Goal: Task Accomplishment & Management: Manage account settings

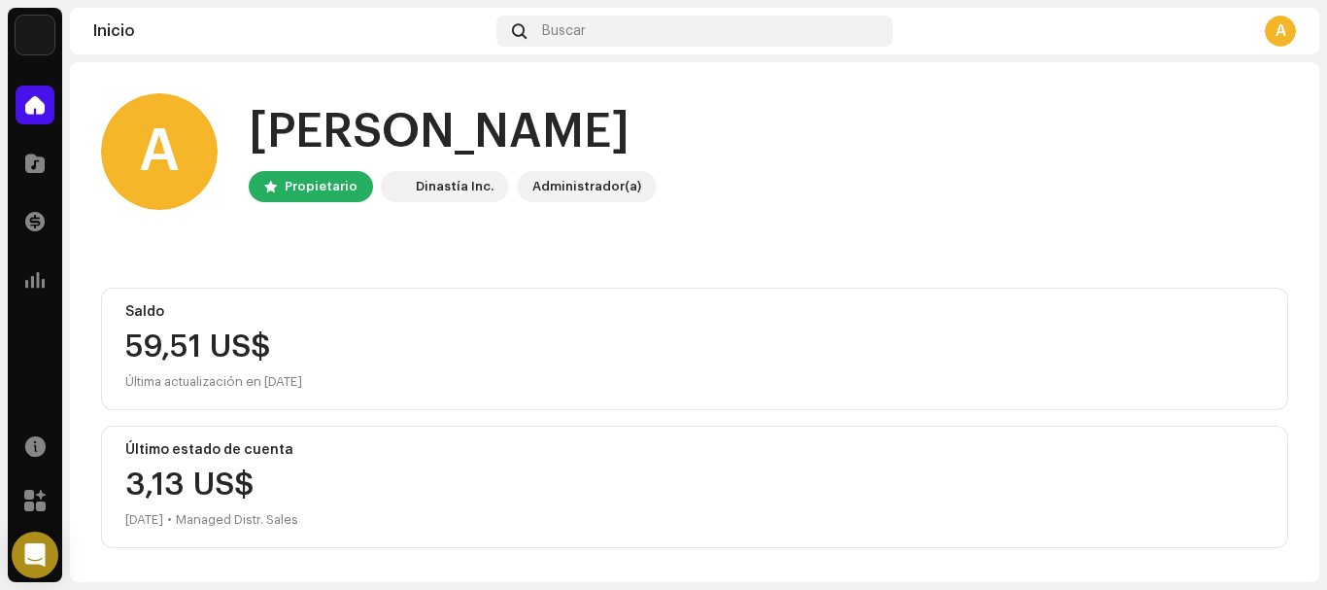
drag, startPoint x: 1326, startPoint y: 124, endPoint x: 1323, endPoint y: 244, distance: 119.5
click at [1323, 244] on div "[PERSON_NAME] Inicio Catálogo Transacciones Estadísticas Recursos Mercado [PERS…" at bounding box center [663, 295] width 1327 height 590
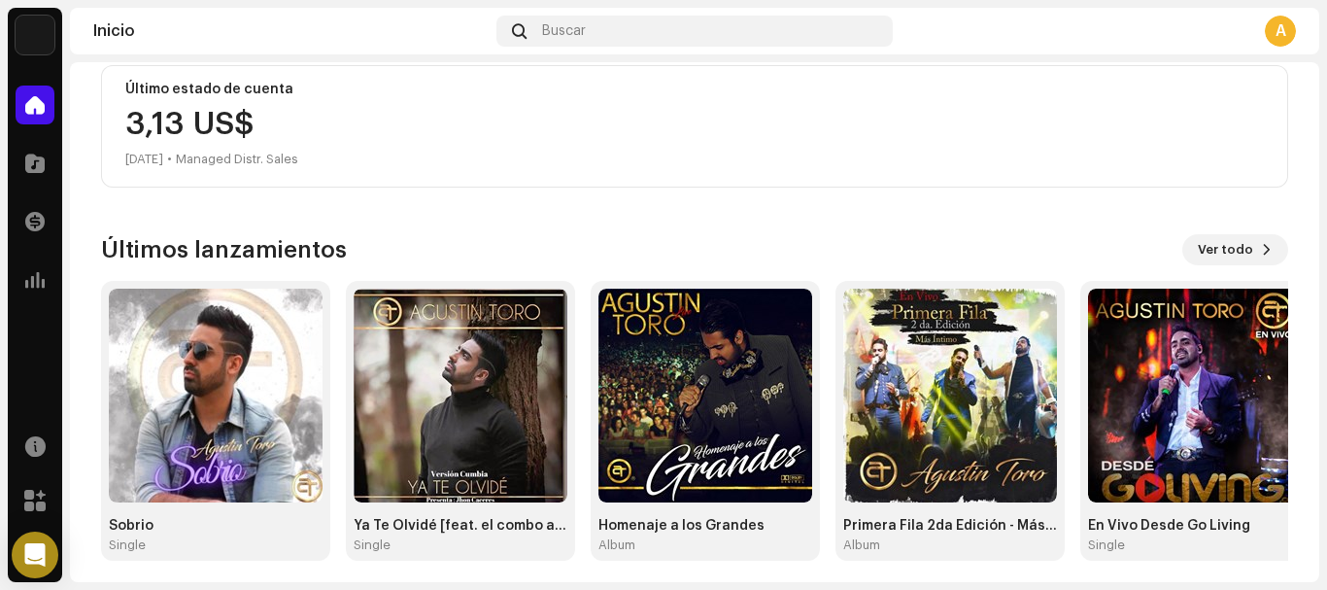
scroll to position [370, 0]
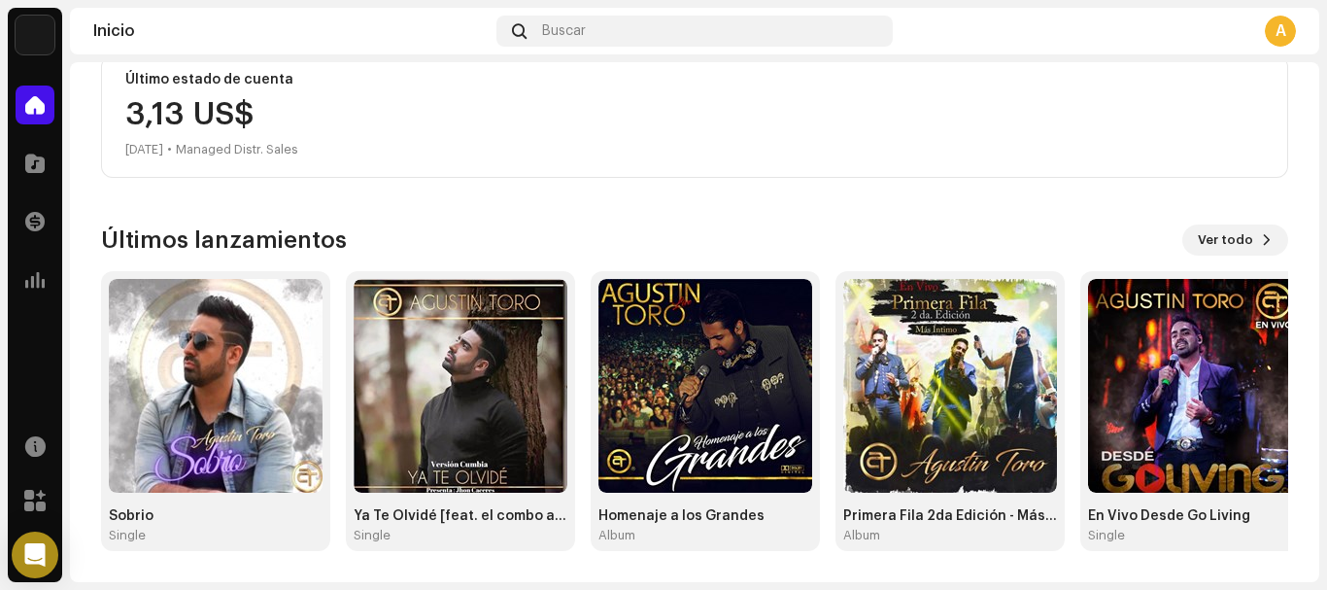
drag, startPoint x: 1321, startPoint y: 426, endPoint x: 1326, endPoint y: 264, distance: 161.3
click at [1326, 264] on div "[PERSON_NAME] Inicio Catálogo Transacciones Estadísticas Recursos Mercado [PERS…" at bounding box center [663, 295] width 1327 height 590
click at [1261, 247] on span at bounding box center [1267, 240] width 12 height 16
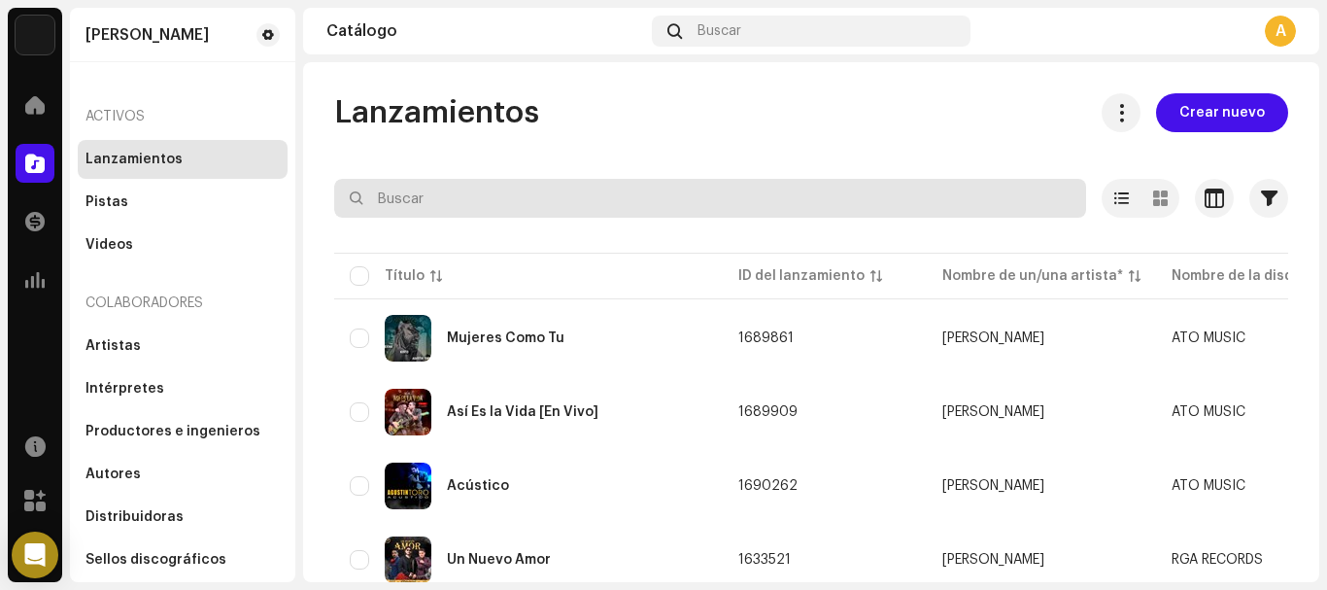
click at [1326, 256] on div "[PERSON_NAME] Inicio Catálogo Transacciones Estadísticas Recursos Mercado [PERS…" at bounding box center [663, 295] width 1327 height 590
click at [480, 67] on div "Lanzamientos Crear nuevo Seleccionado 0 Opciones Filtros Estado de distribución…" at bounding box center [811, 322] width 1016 height 520
click at [475, 193] on input "text" at bounding box center [710, 198] width 752 height 39
click at [560, 208] on input "text" at bounding box center [710, 198] width 752 height 39
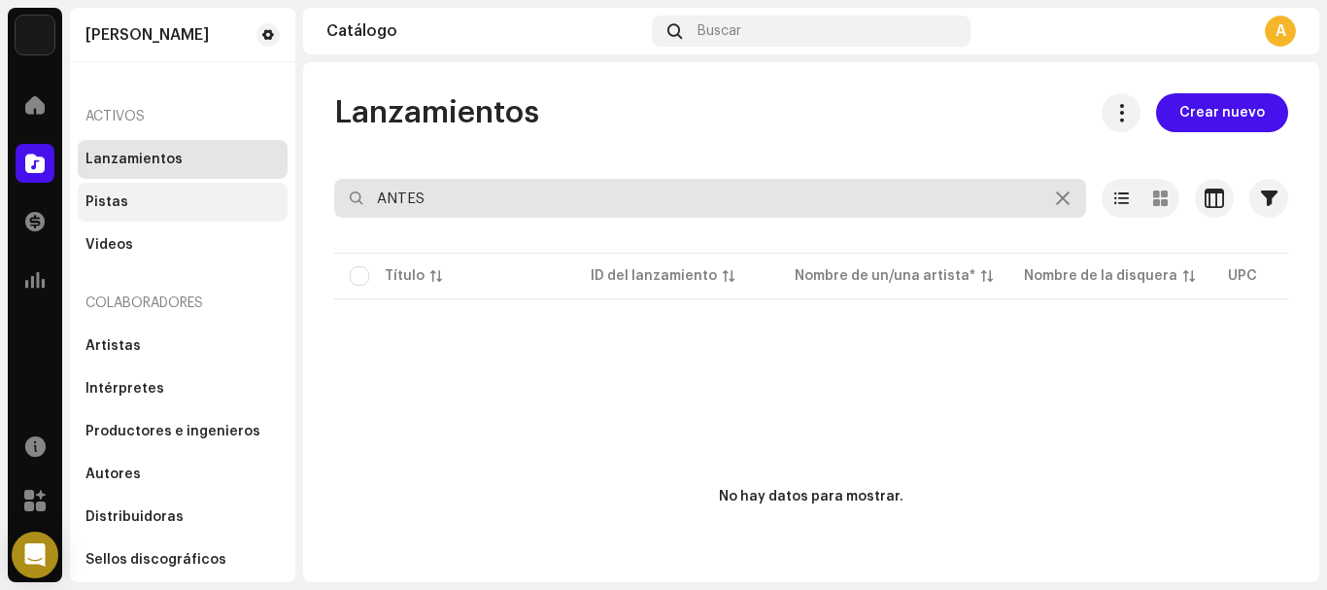
type input "ANTES"
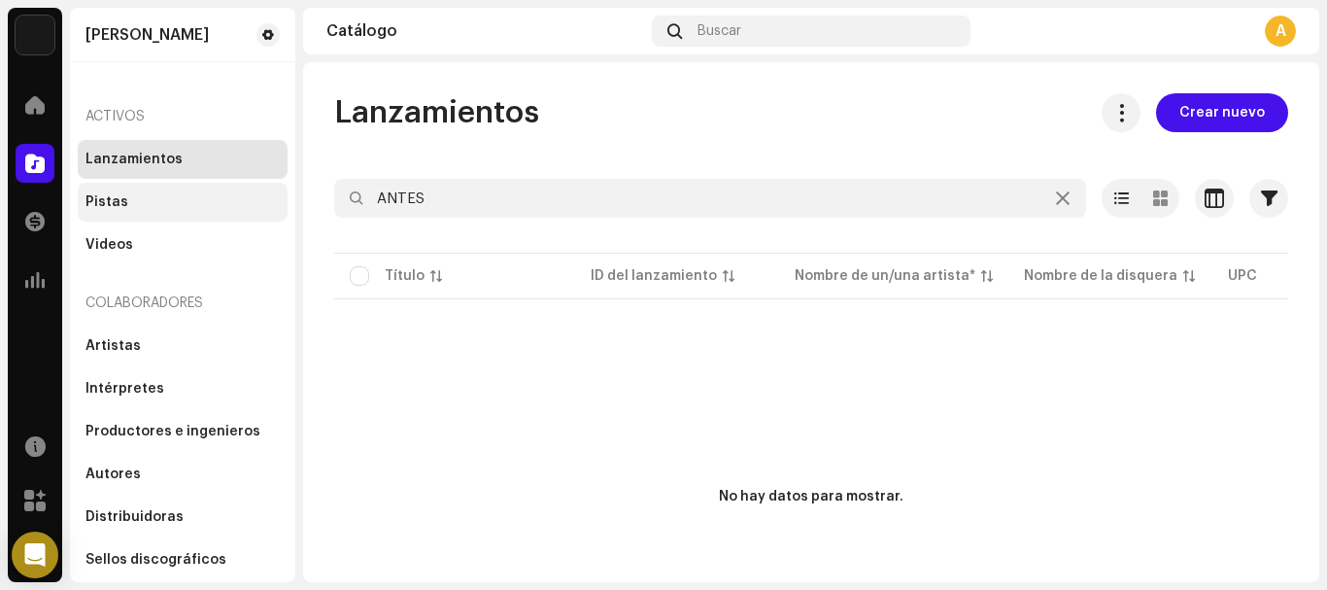
click at [167, 199] on div "Pistas" at bounding box center [182, 202] width 194 height 16
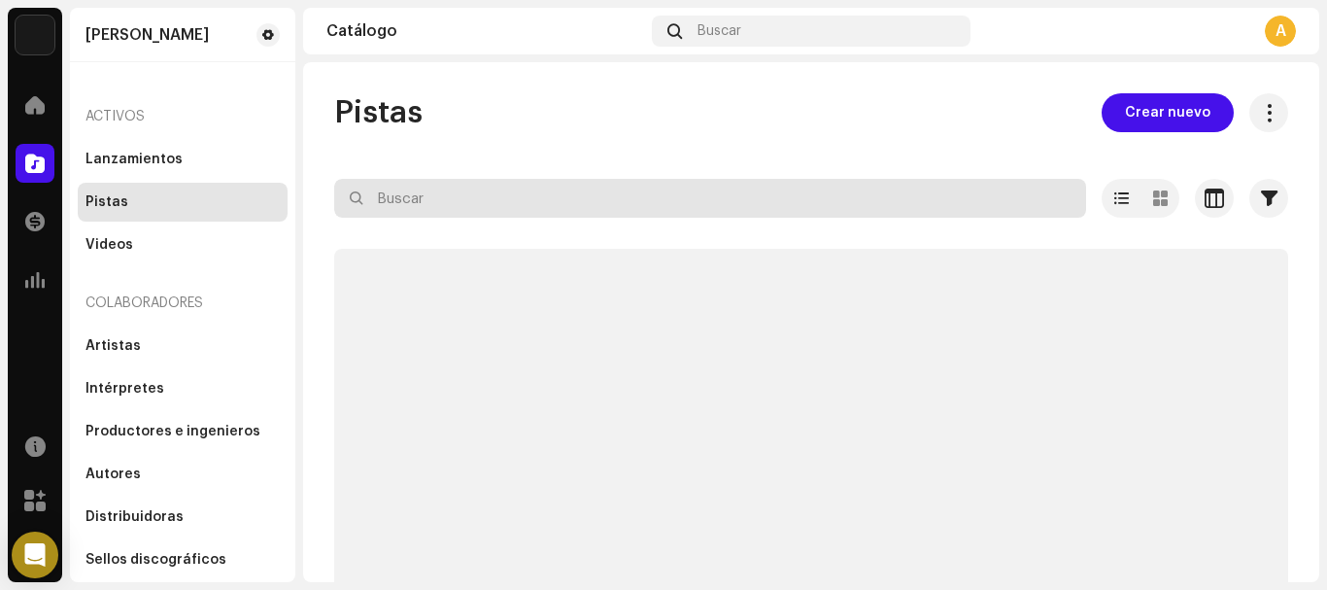
click at [537, 194] on input "text" at bounding box center [710, 198] width 752 height 39
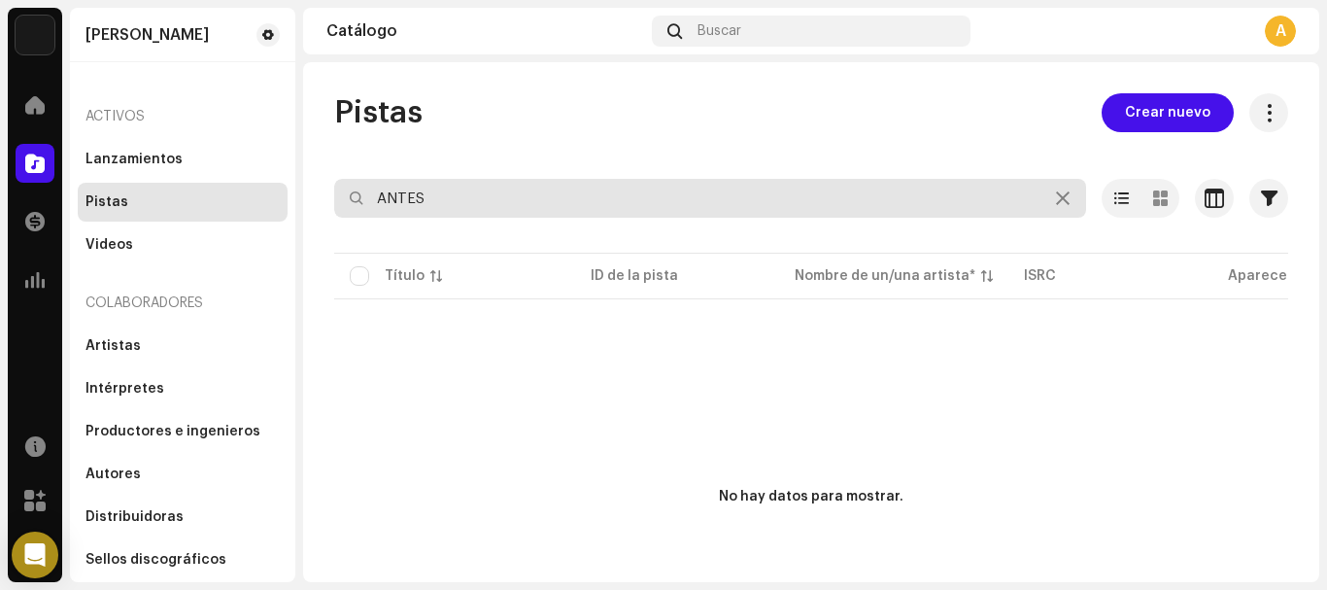
type input "ANTES"
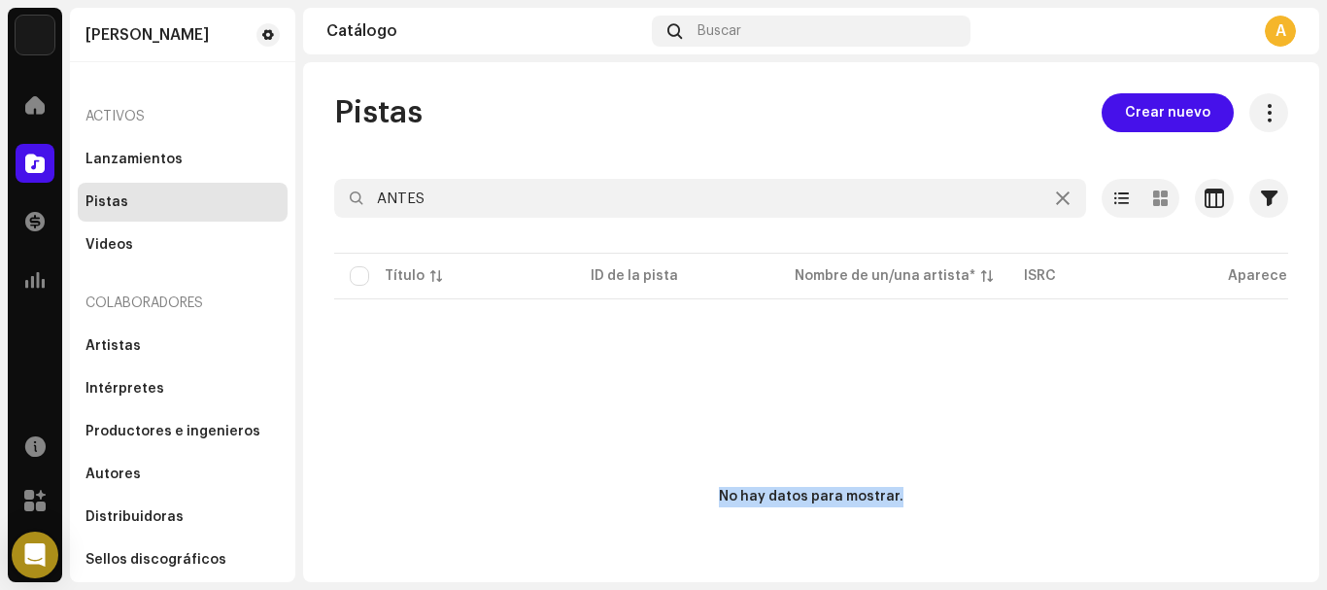
click at [1308, 410] on div "[PERSON_NAME] Inicio Catálogo Transacciones Estadísticas Recursos Mercado [PERS…" at bounding box center [663, 295] width 1327 height 590
click at [107, 113] on div "Activos" at bounding box center [183, 116] width 210 height 47
click at [124, 115] on div "Activos" at bounding box center [183, 116] width 210 height 47
click at [122, 207] on div "Pistas" at bounding box center [106, 202] width 43 height 16
click at [121, 246] on div "Videos" at bounding box center [109, 245] width 48 height 16
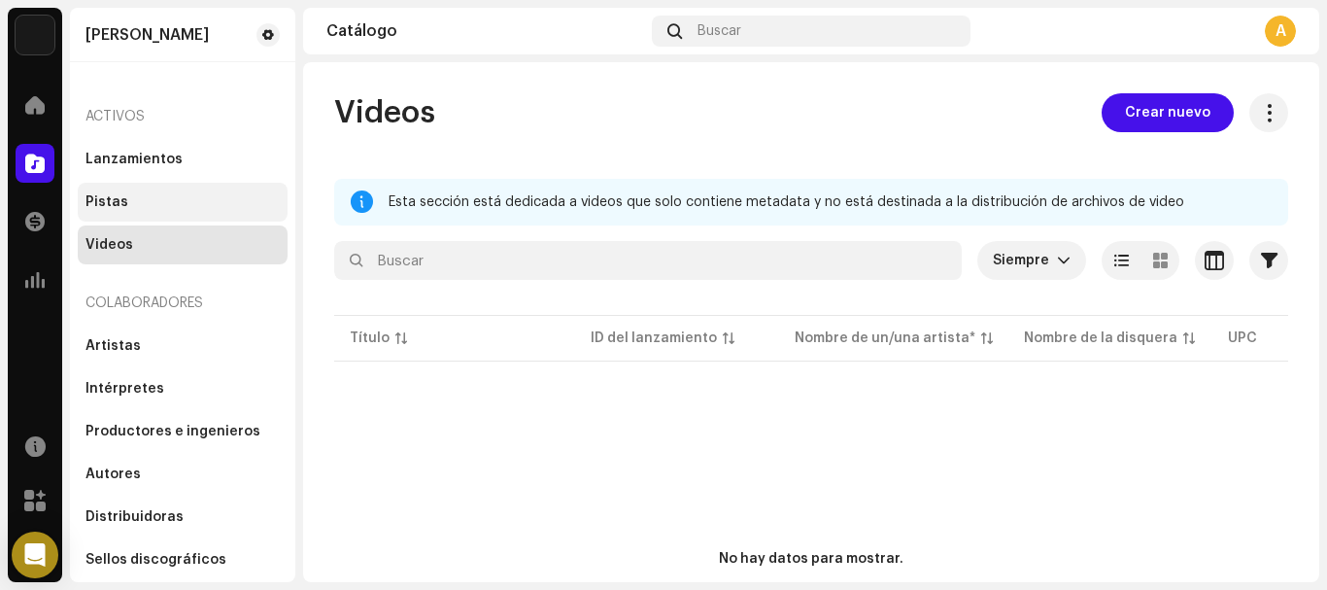
click at [114, 202] on div "Pistas" at bounding box center [106, 202] width 43 height 16
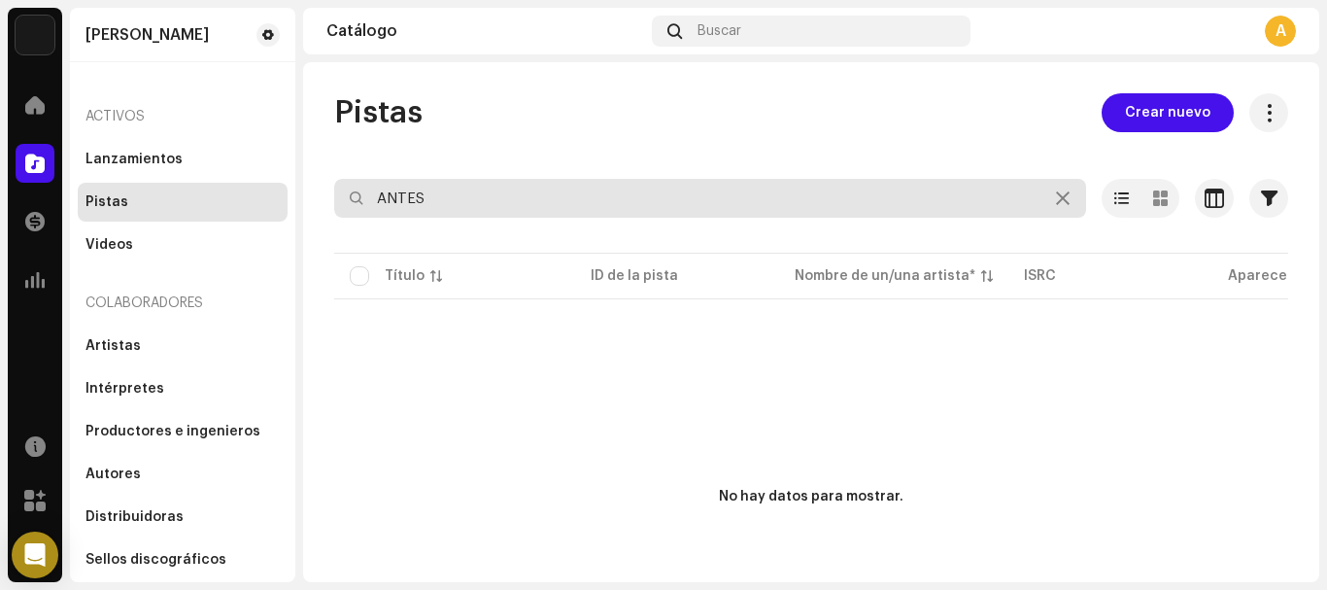
click at [366, 200] on input "ANTES" at bounding box center [710, 198] width 752 height 39
click at [511, 196] on input "ANTES" at bounding box center [710, 198] width 752 height 39
drag, startPoint x: 551, startPoint y: 208, endPoint x: 356, endPoint y: 213, distance: 195.3
click at [356, 213] on input "ANTES" at bounding box center [710, 198] width 752 height 39
paste input "El Que Tu Necesitabas"
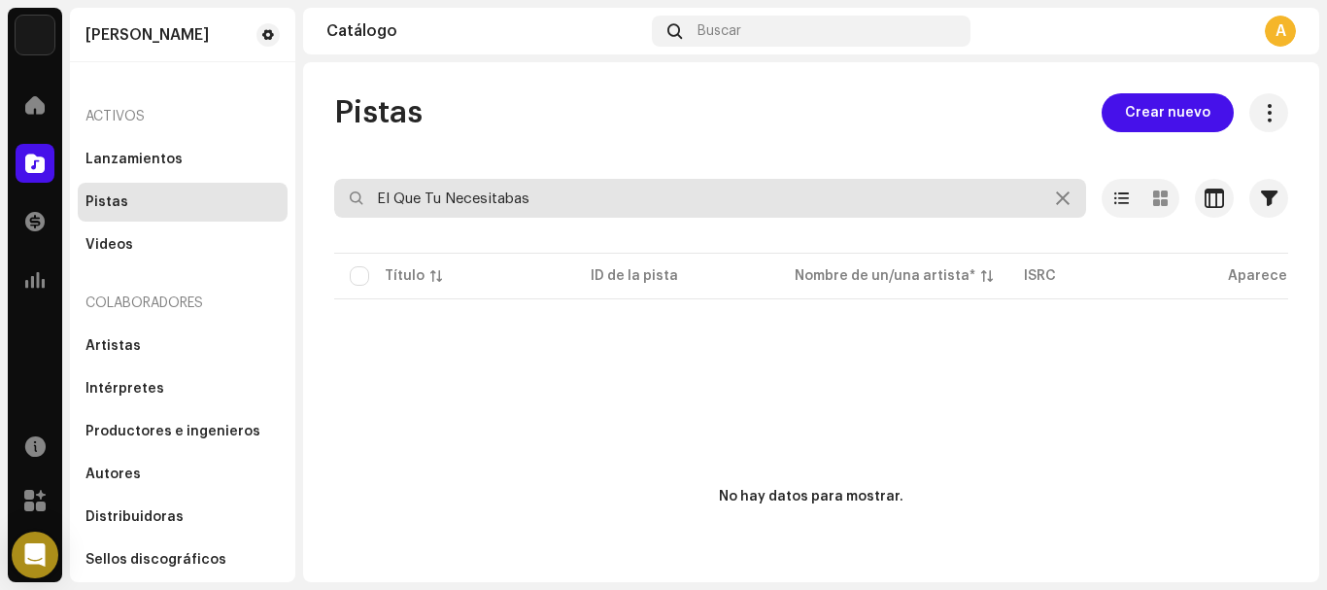
type input "El Que Tu Necesitabas"
click at [796, 217] on re-o-filter-bar "El Que Tu Necesitabas Seleccionado 0 Deseleccionar todo 0 Opciones Filtros Esta…" at bounding box center [811, 214] width 954 height 70
click at [575, 197] on input "El Que Tu Necesitabas" at bounding box center [710, 198] width 752 height 39
drag, startPoint x: 394, startPoint y: 212, endPoint x: 361, endPoint y: 215, distance: 33.2
click at [361, 215] on input "El Que Tu Necesitabas" at bounding box center [710, 198] width 752 height 39
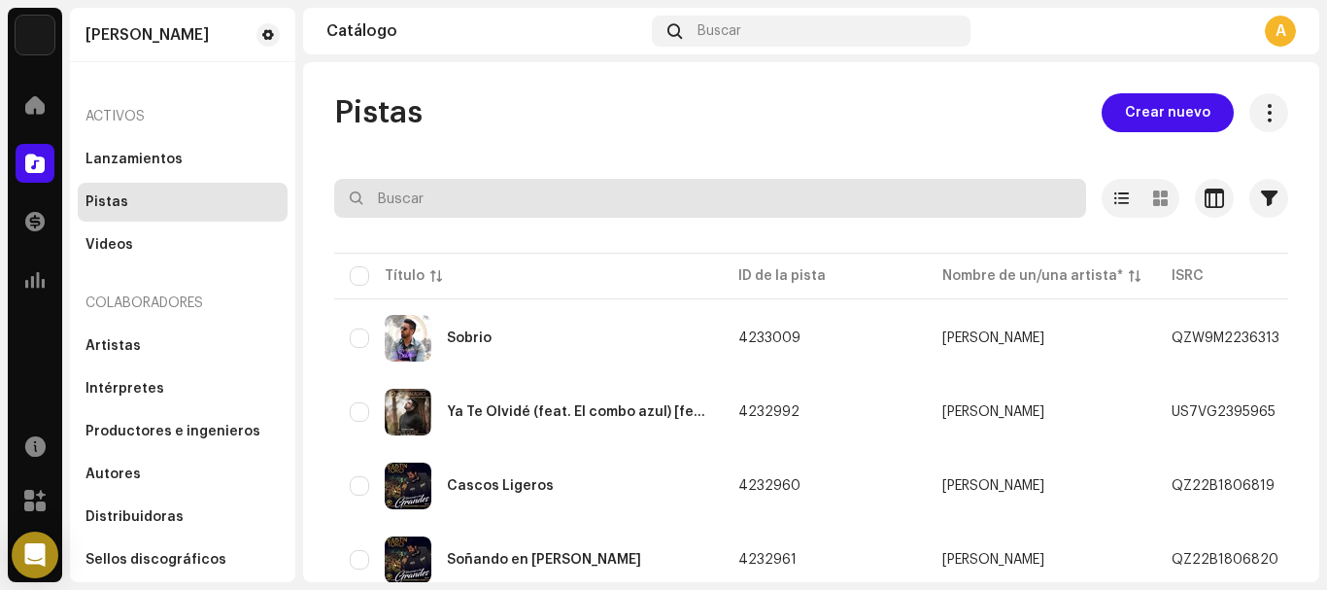
click at [479, 199] on input "text" at bounding box center [710, 198] width 752 height 39
paste input "Condenados"
type input "Condenados"
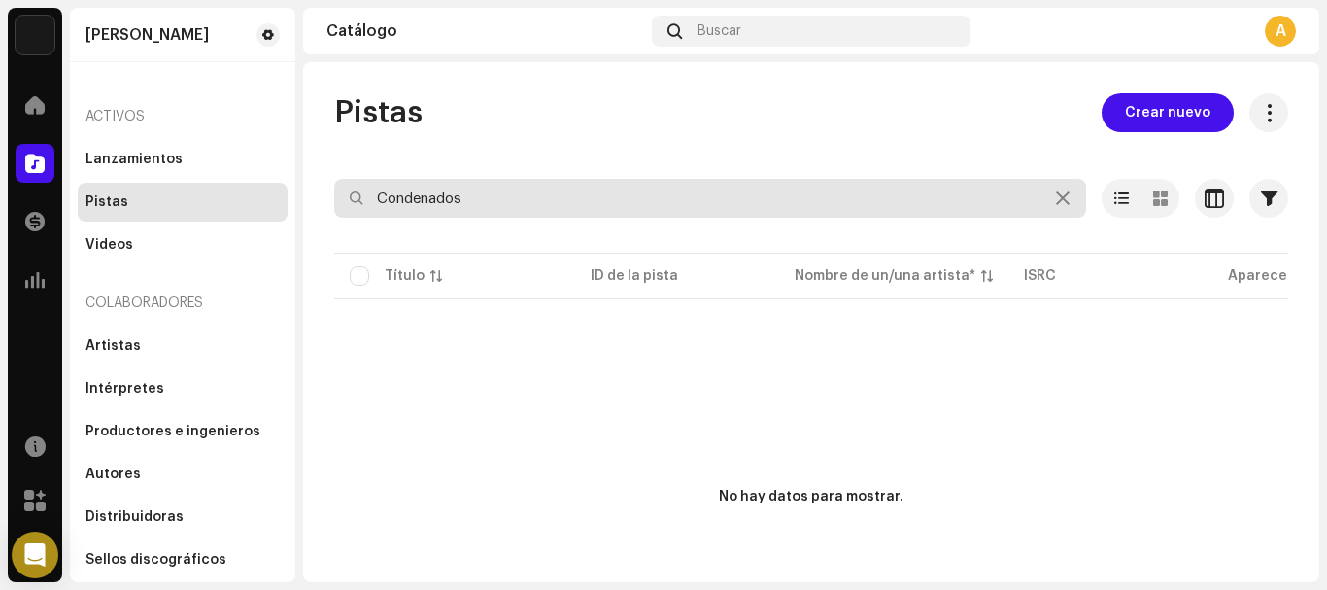
drag, startPoint x: 494, startPoint y: 197, endPoint x: 249, endPoint y: 183, distance: 246.2
click at [249, 183] on div "[PERSON_NAME] Inicio Catálogo Transacciones Estadísticas Recursos Mercado [PERS…" at bounding box center [663, 295] width 1327 height 590
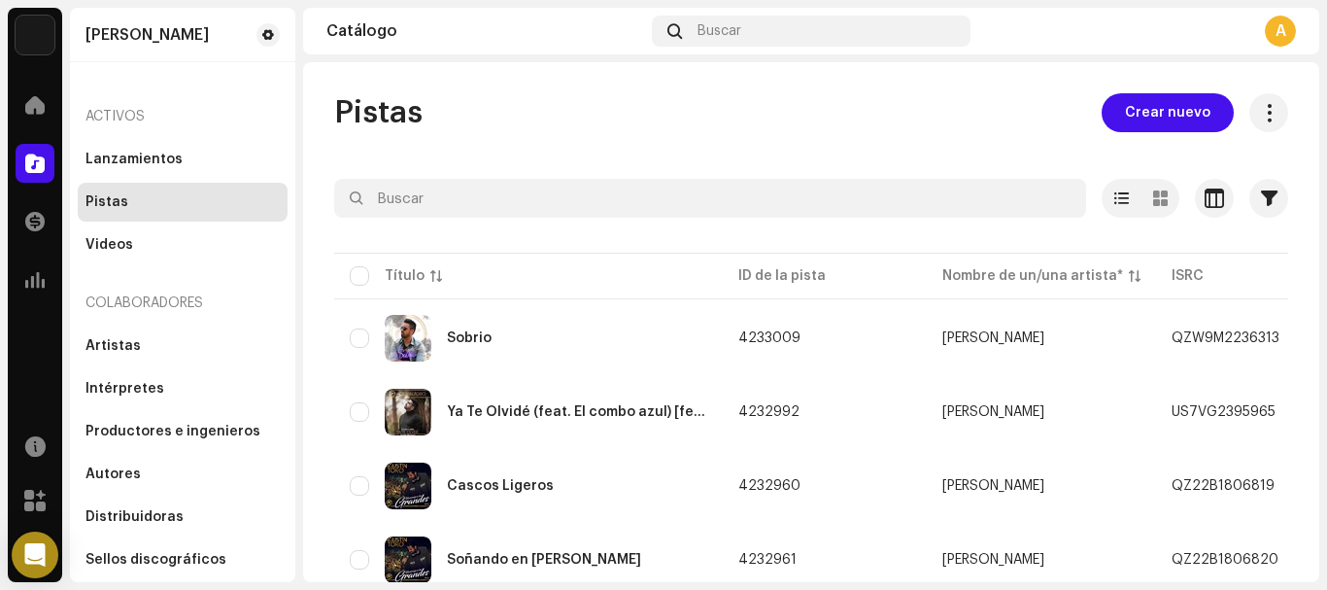
drag, startPoint x: 1324, startPoint y: 142, endPoint x: 1322, endPoint y: 163, distance: 21.5
click at [1322, 163] on div "[PERSON_NAME] Inicio Catálogo Transacciones Estadísticas Recursos Mercado [PERS…" at bounding box center [663, 295] width 1327 height 590
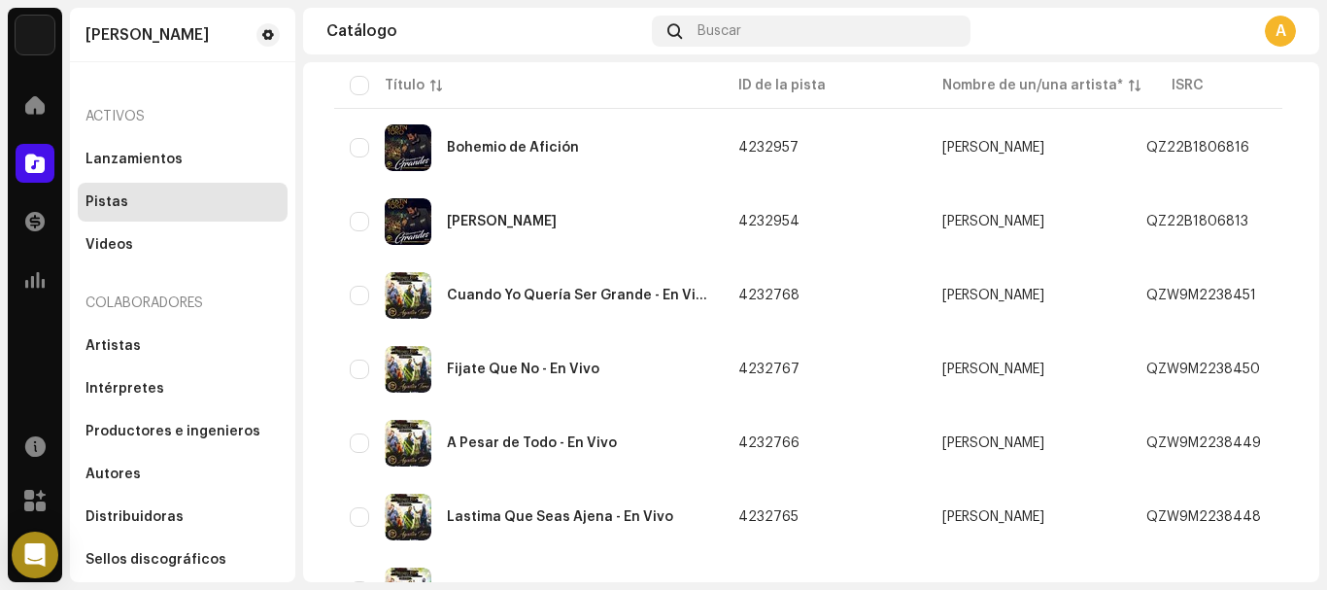
scroll to position [1552, 0]
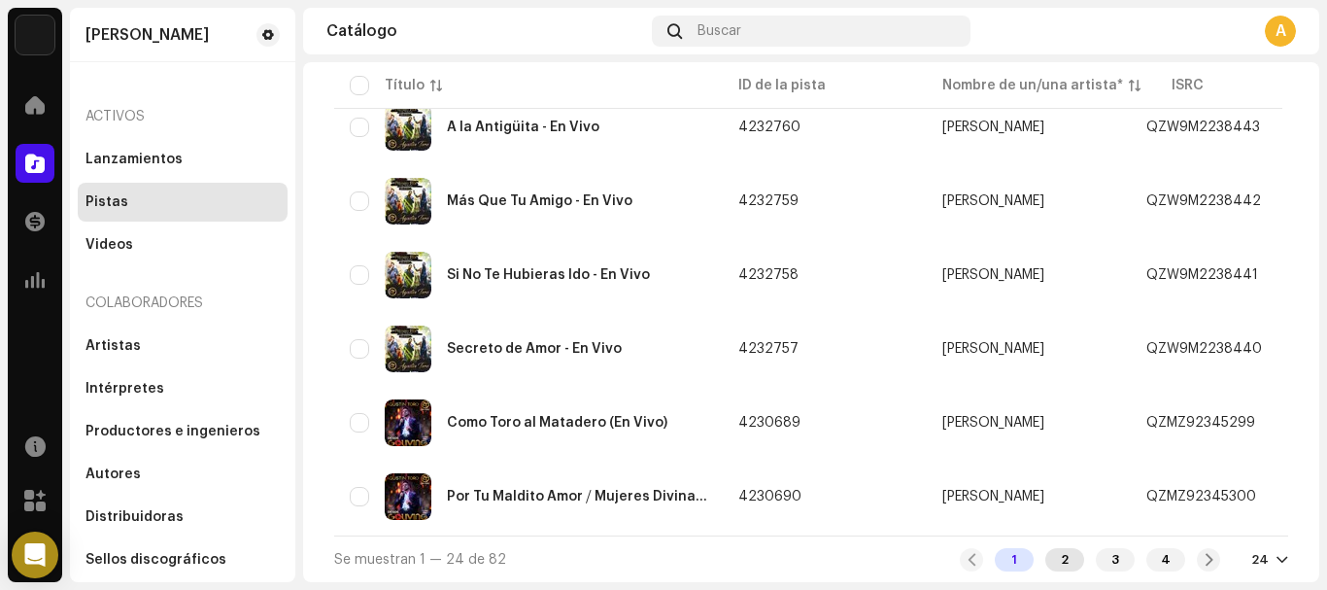
click at [1051, 554] on div "2" at bounding box center [1064, 559] width 39 height 23
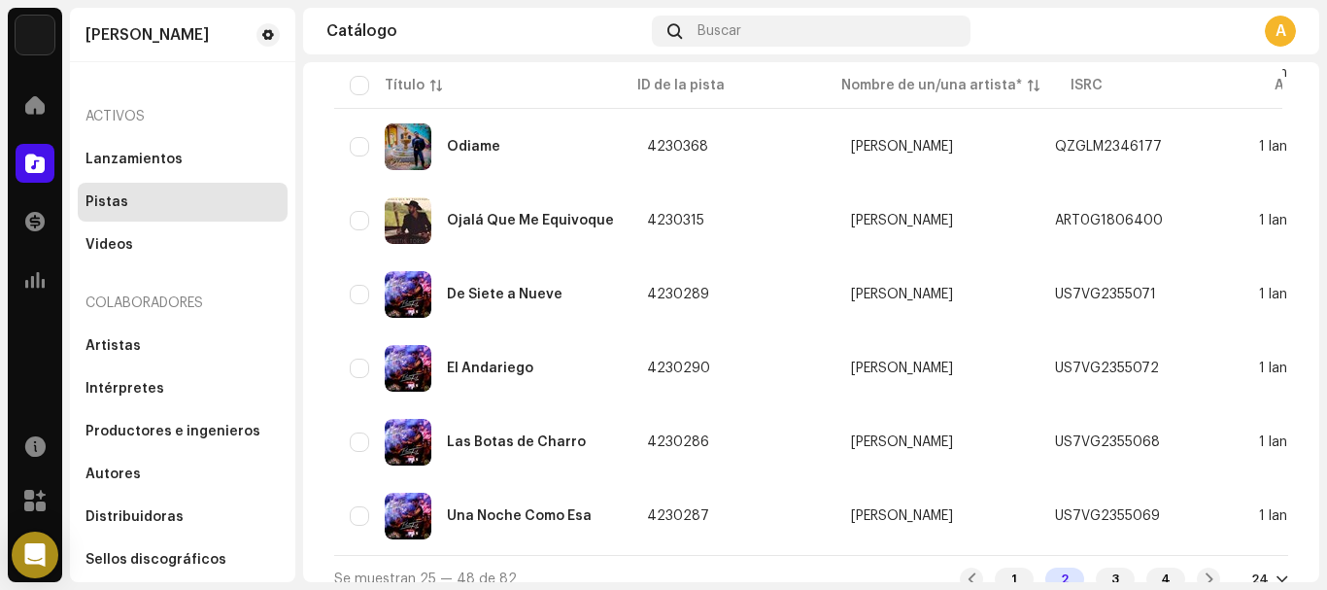
scroll to position [1552, 0]
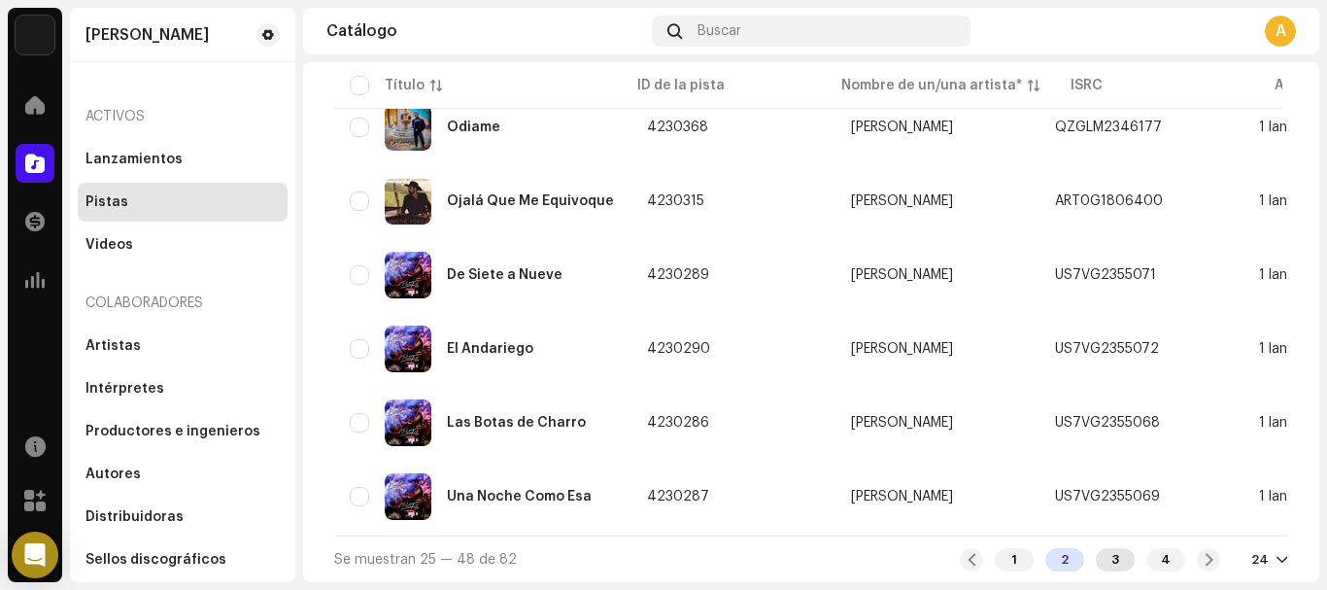
click at [1106, 560] on div "3" at bounding box center [1115, 559] width 39 height 23
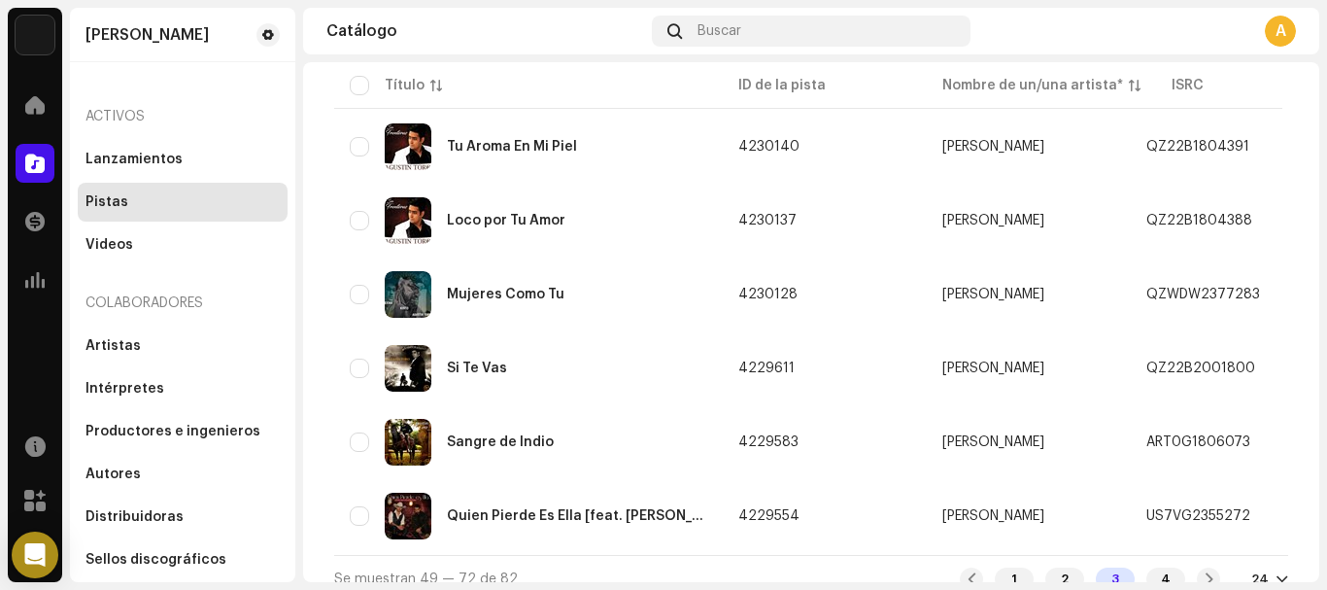
scroll to position [1552, 0]
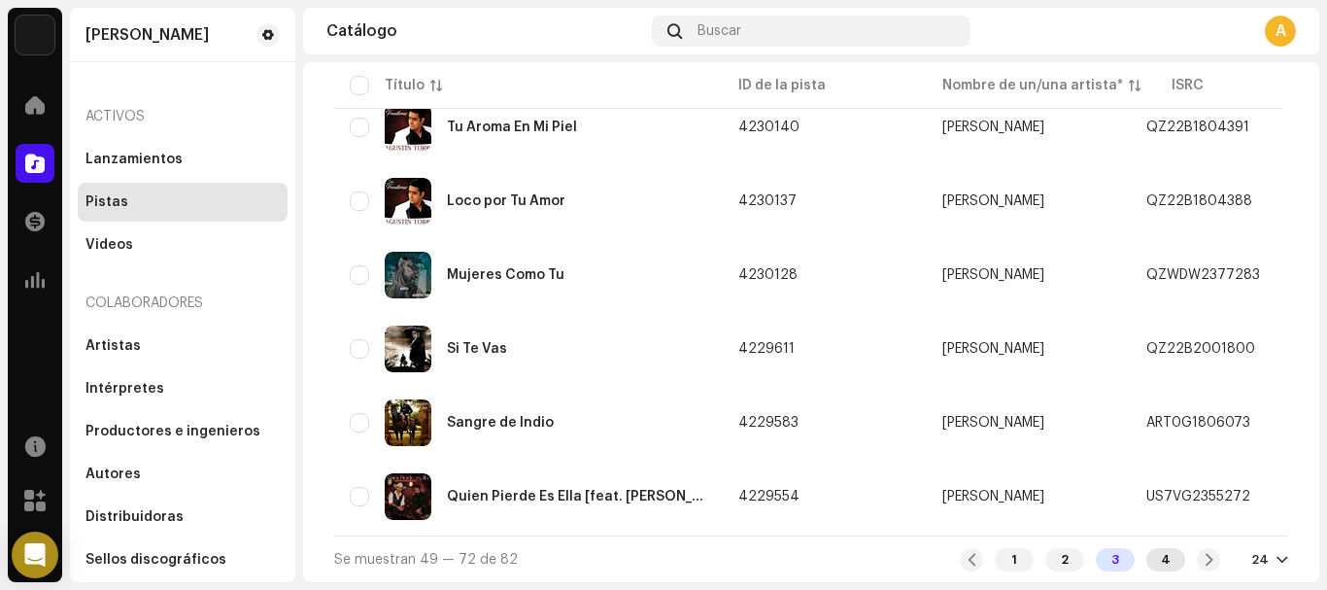
click at [1155, 556] on div "4" at bounding box center [1165, 559] width 39 height 23
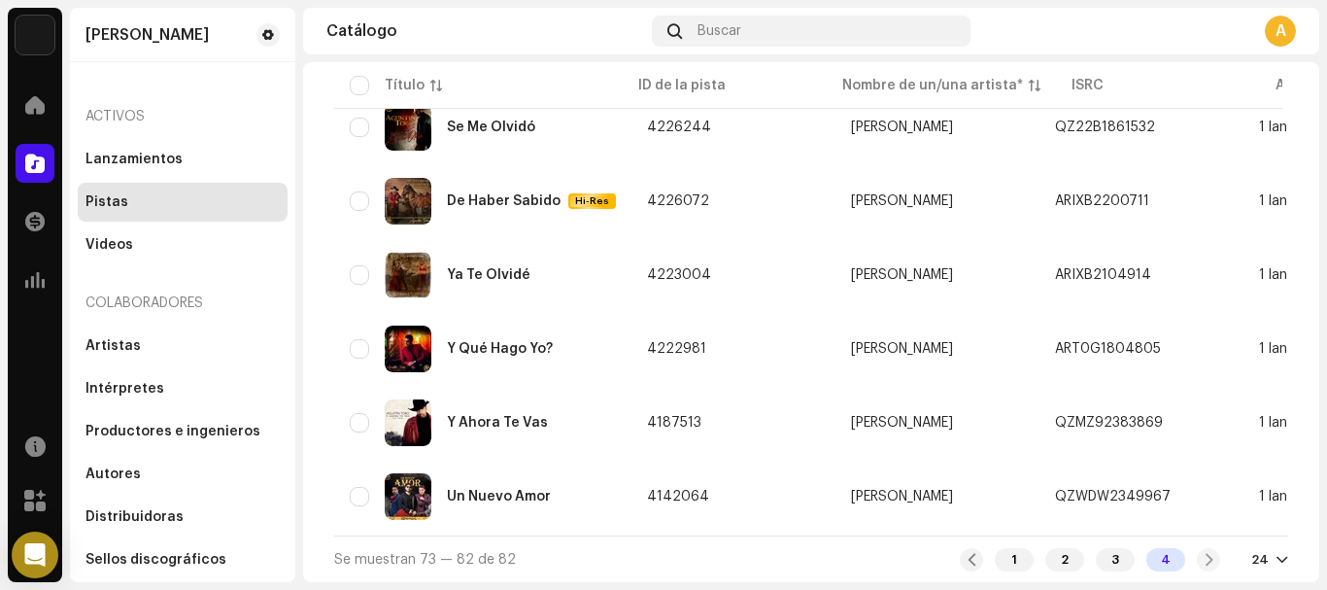
scroll to position [519, 0]
click at [1206, 562] on div "1 2 3 4" at bounding box center [1090, 559] width 260 height 23
click at [1104, 554] on div "3" at bounding box center [1115, 559] width 39 height 23
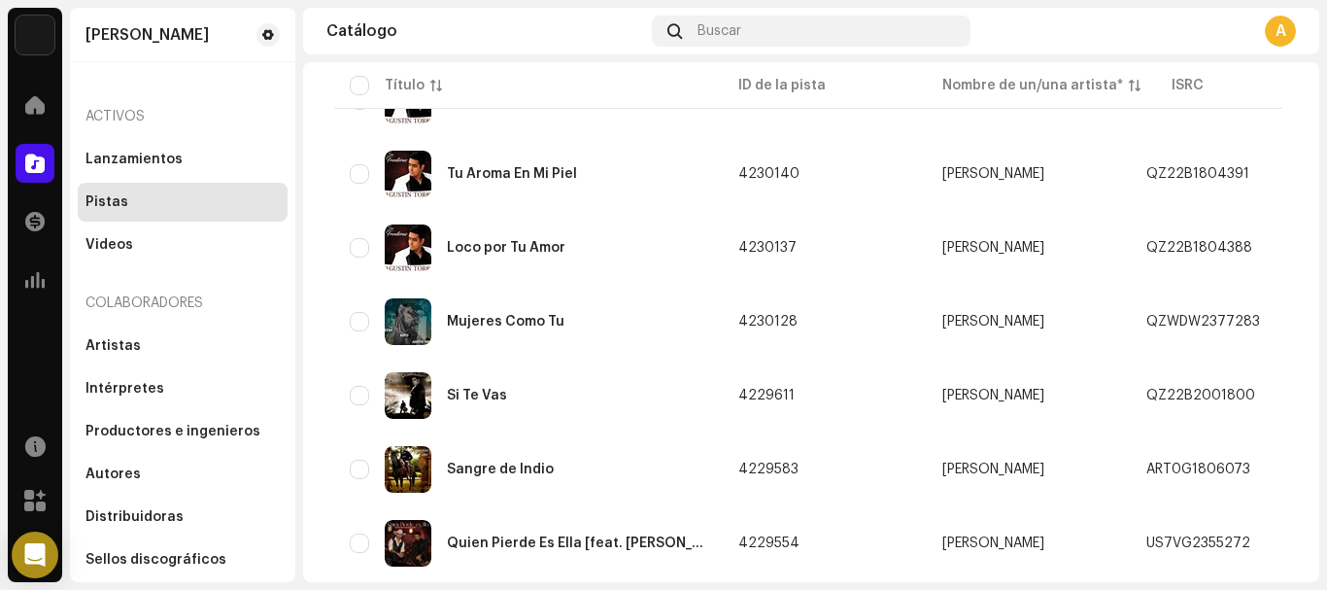
scroll to position [1552, 0]
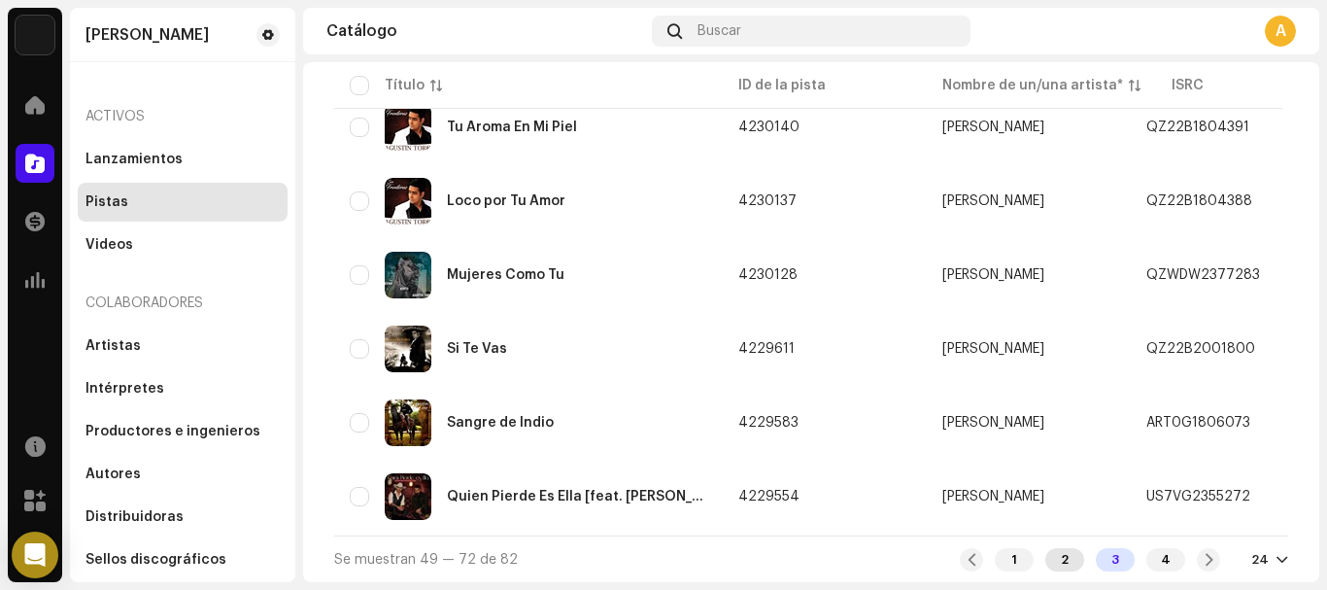
click at [1052, 559] on div "2" at bounding box center [1064, 559] width 39 height 23
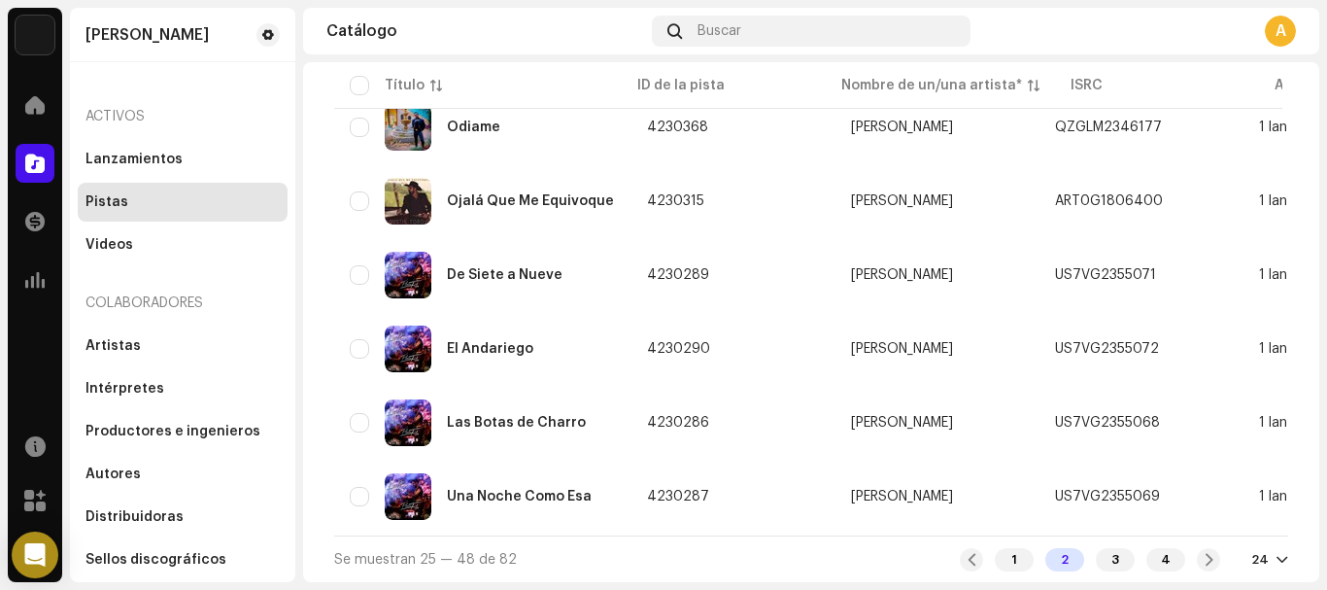
scroll to position [1552, 0]
click at [1000, 561] on div "1" at bounding box center [1014, 559] width 39 height 23
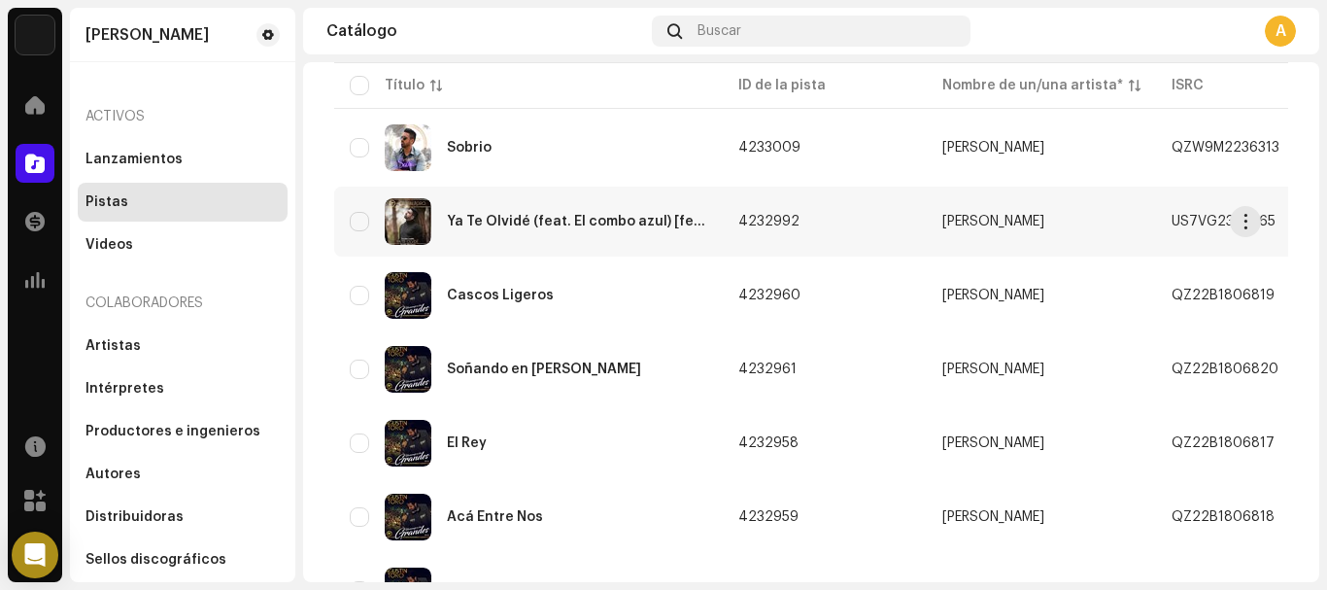
scroll to position [186, 0]
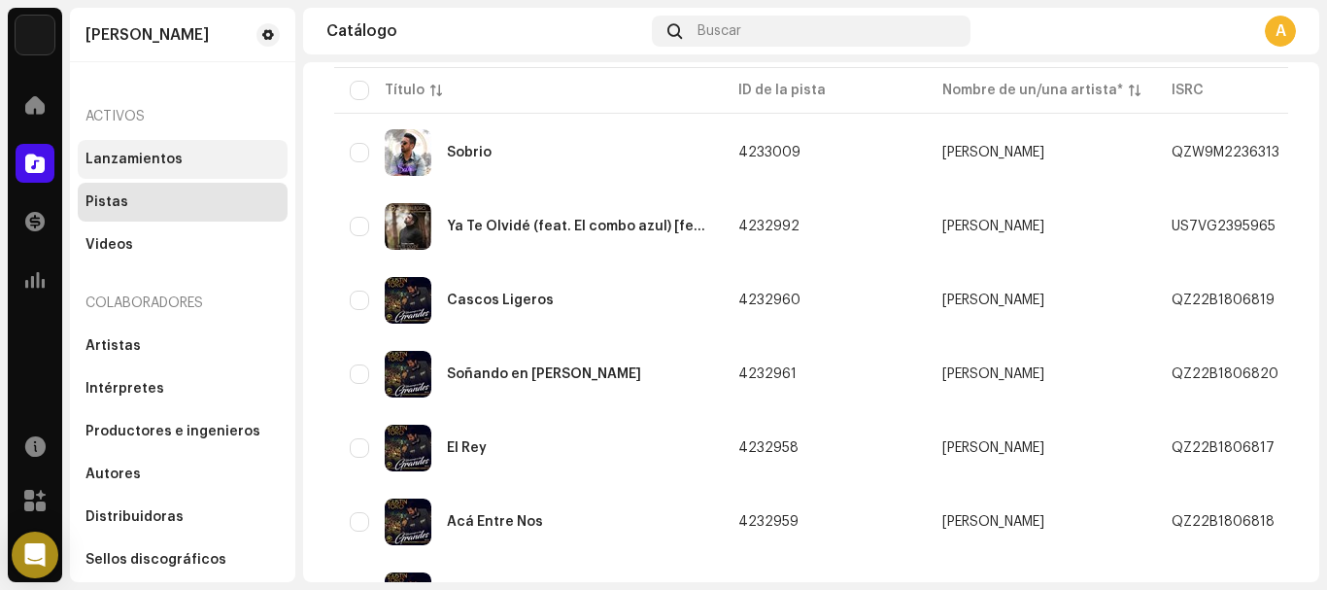
click at [143, 156] on div "Lanzamientos" at bounding box center [133, 160] width 97 height 16
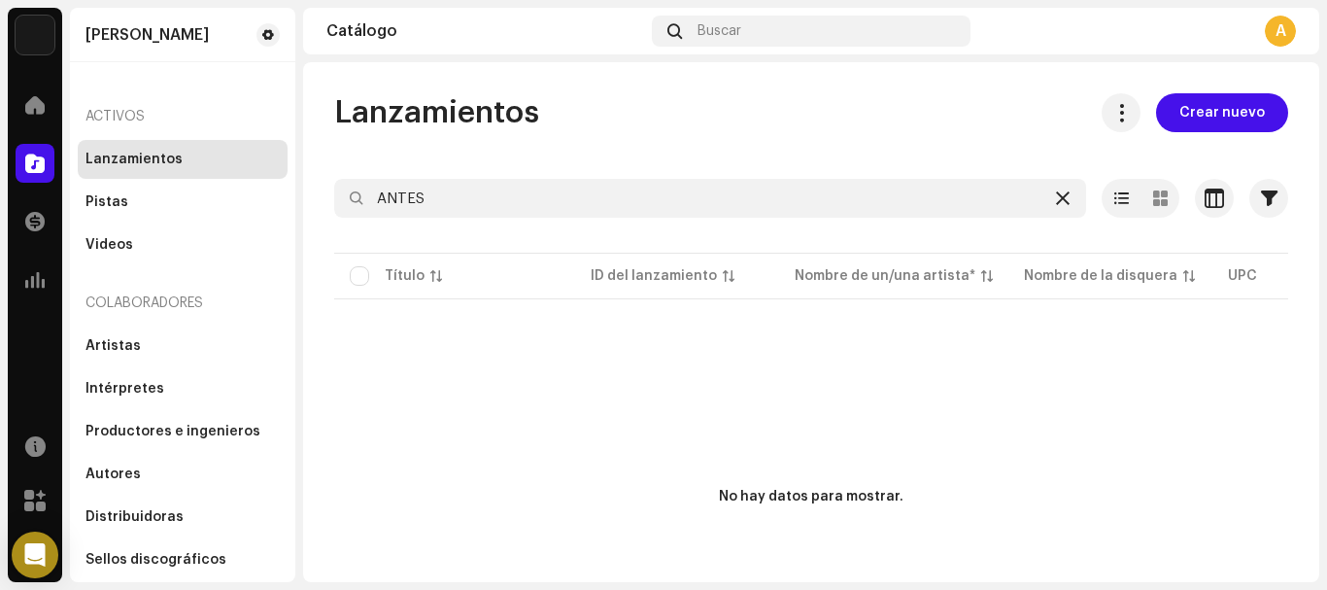
click at [1056, 198] on icon at bounding box center [1063, 198] width 14 height 16
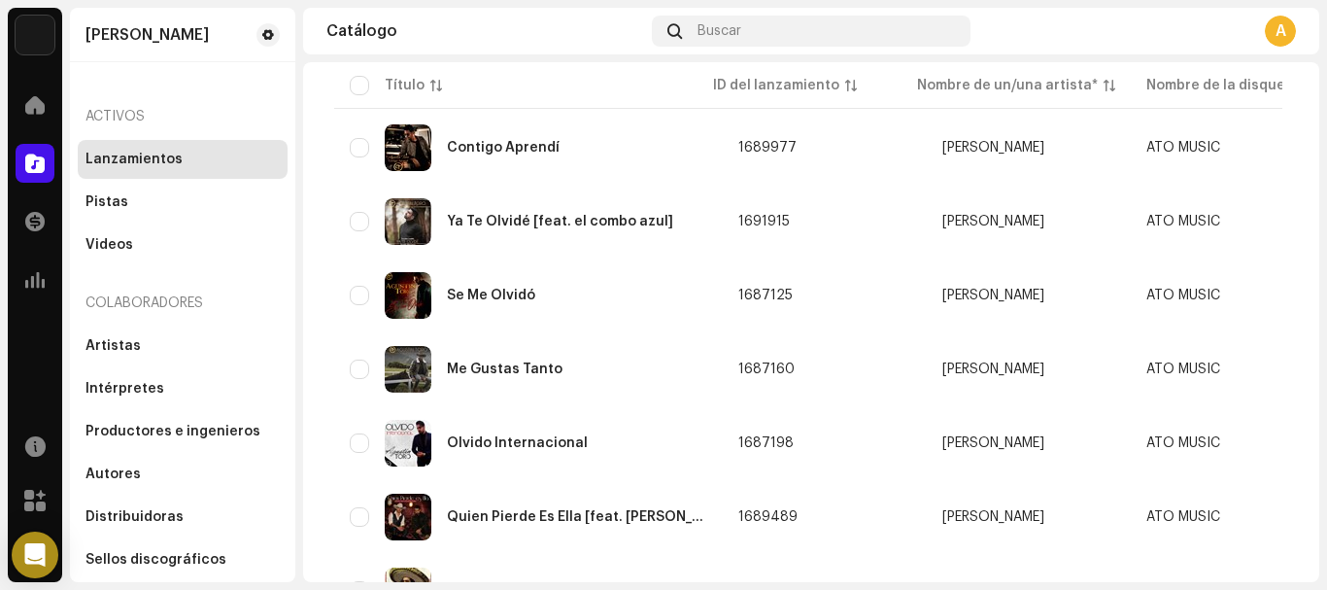
scroll to position [855, 0]
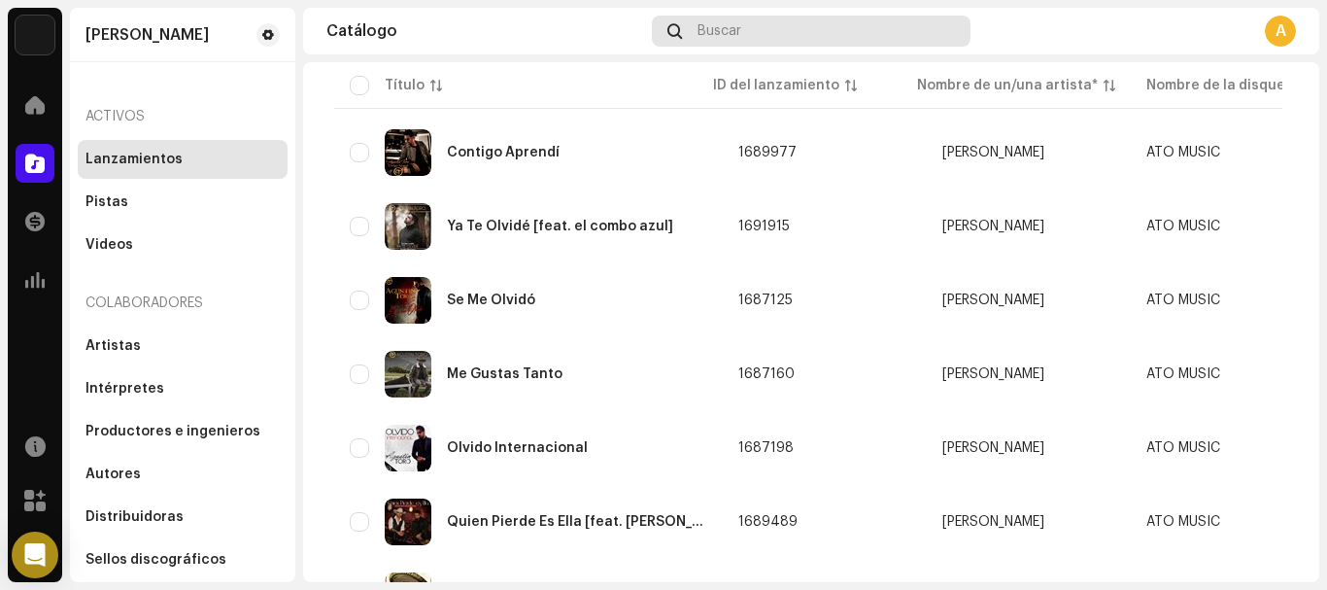
click at [765, 33] on div "Buscar" at bounding box center [811, 31] width 318 height 31
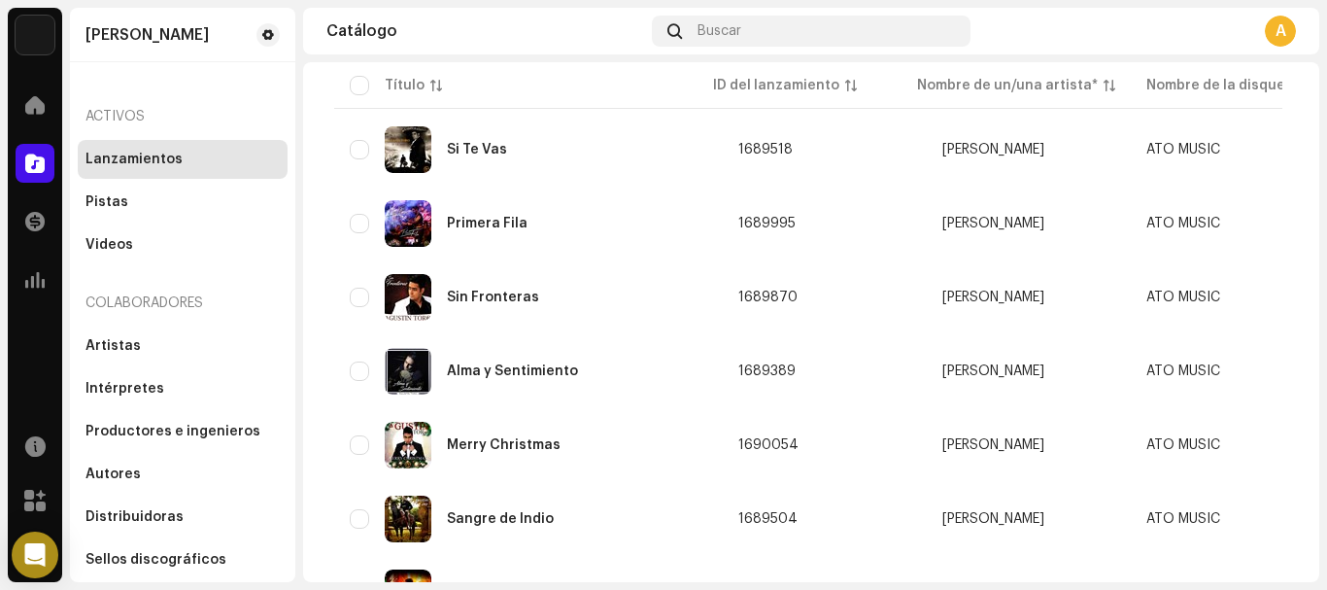
scroll to position [1552, 0]
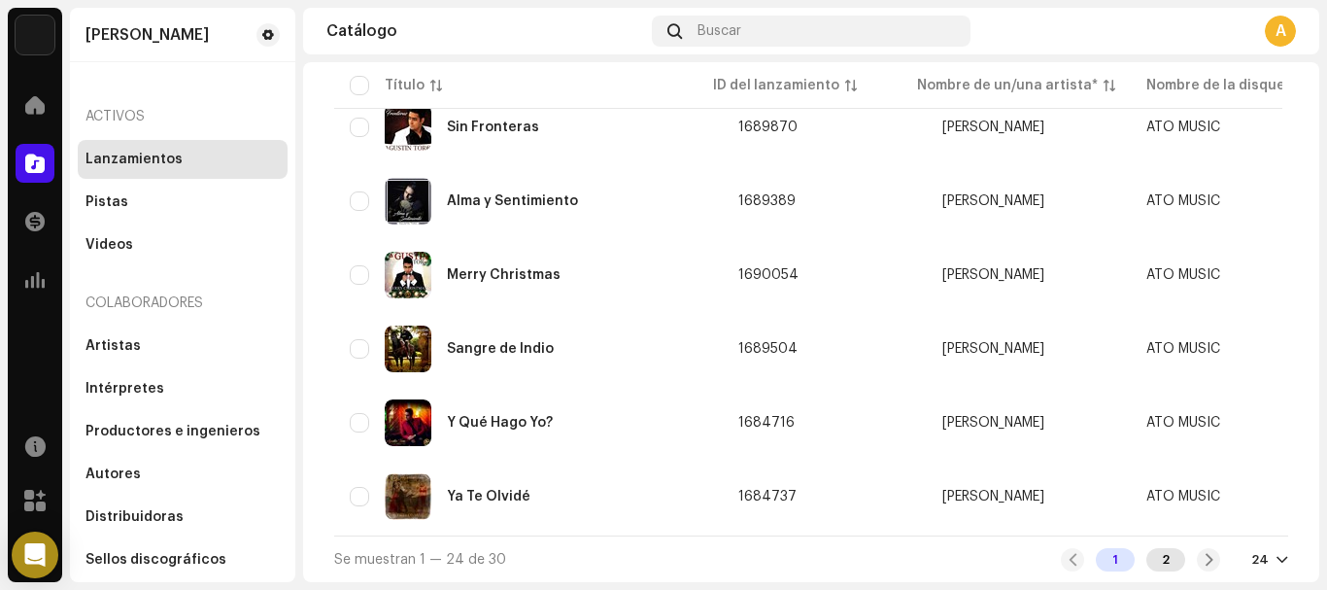
click at [1153, 560] on div "2" at bounding box center [1165, 559] width 39 height 23
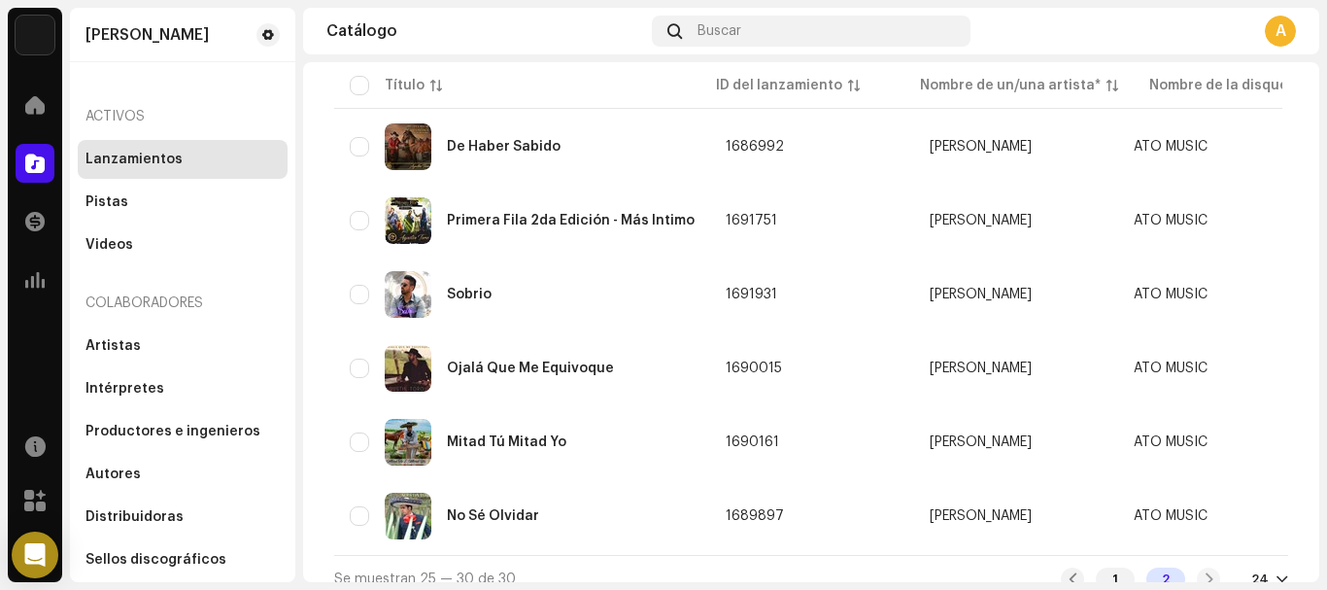
scroll to position [223, 0]
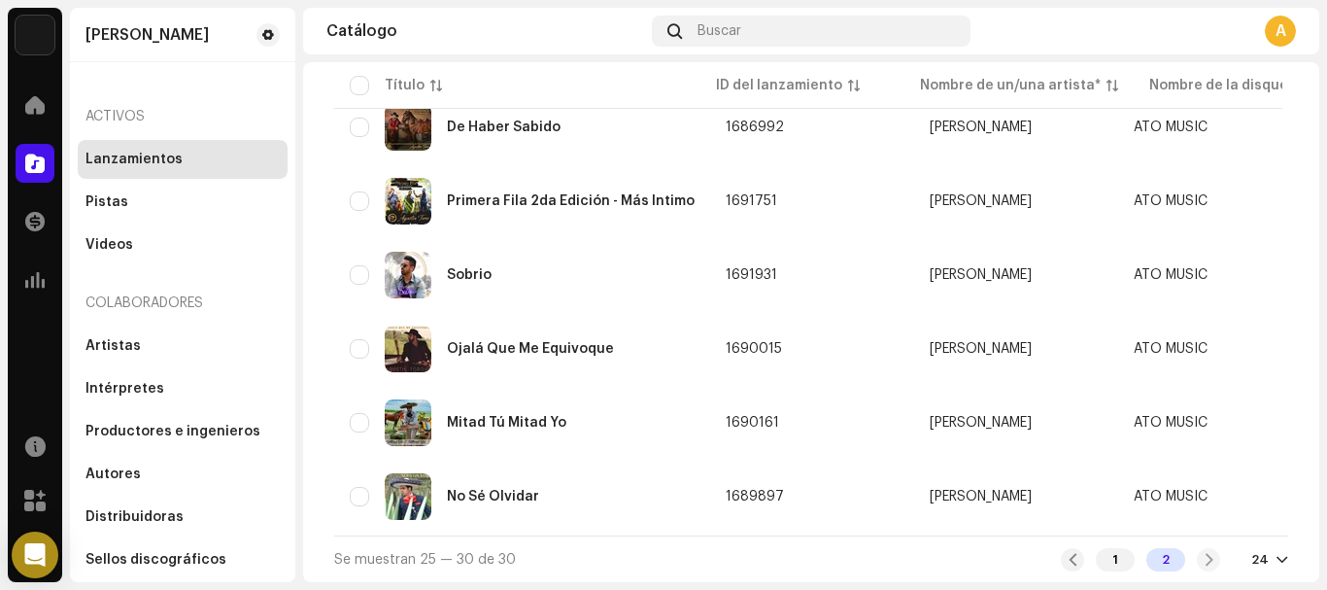
click at [1198, 562] on div "1 2" at bounding box center [1140, 559] width 159 height 23
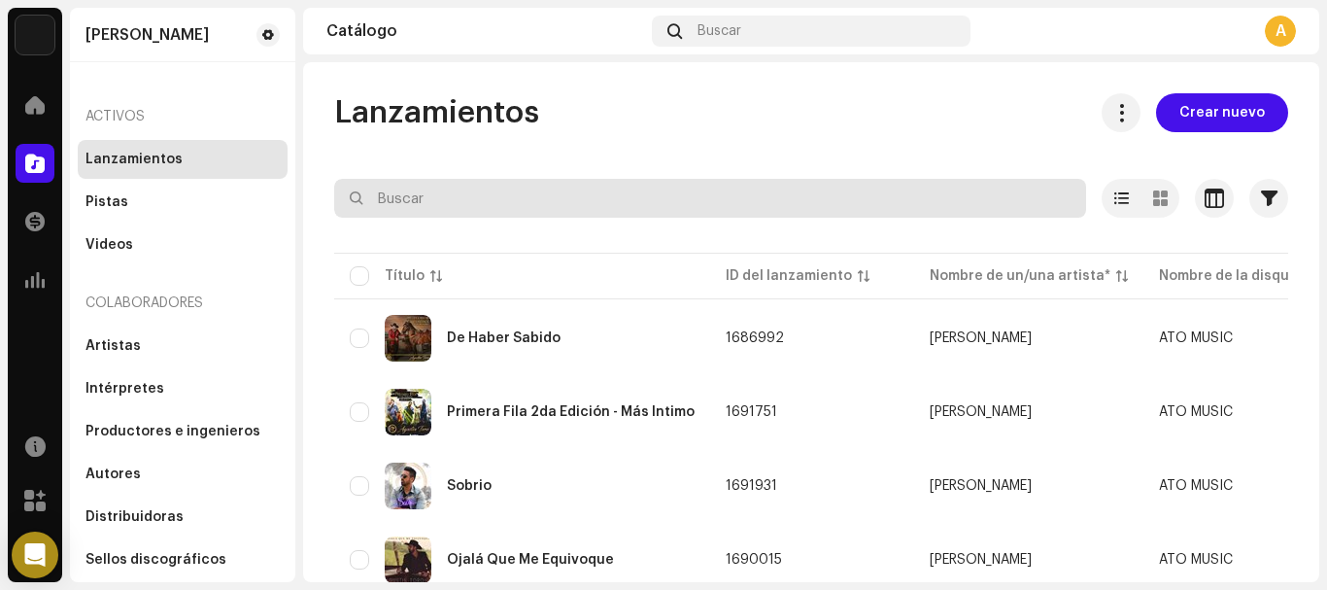
click at [639, 199] on input "text" at bounding box center [710, 198] width 752 height 39
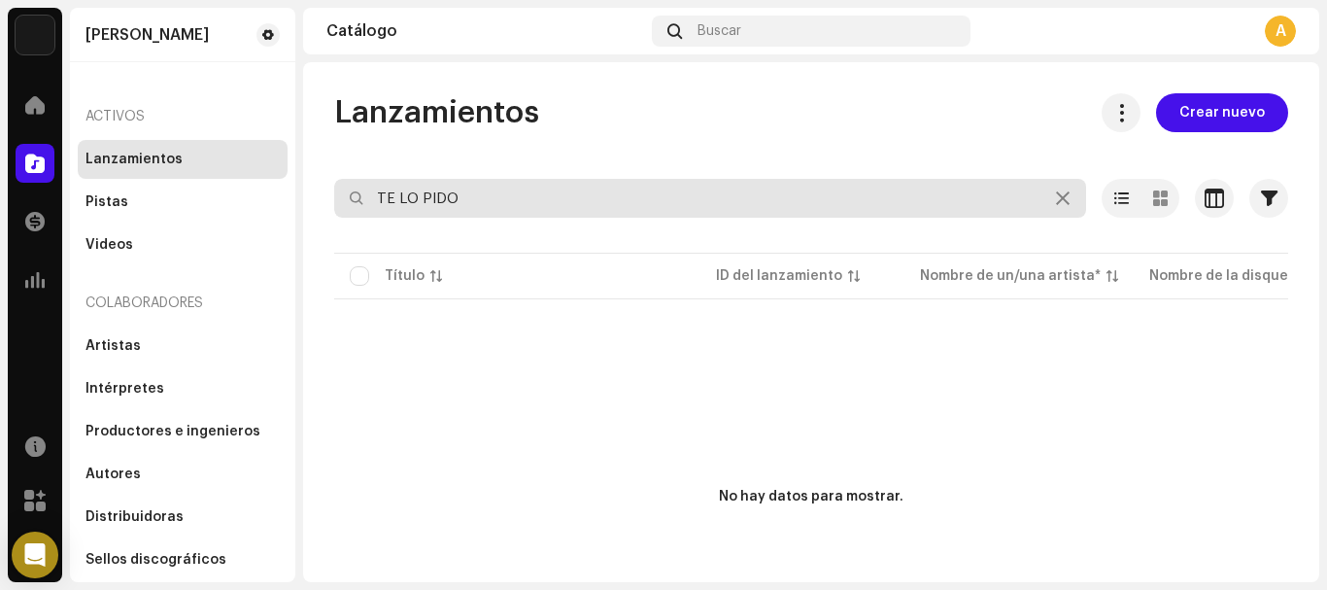
type input "TE LO PIDO"
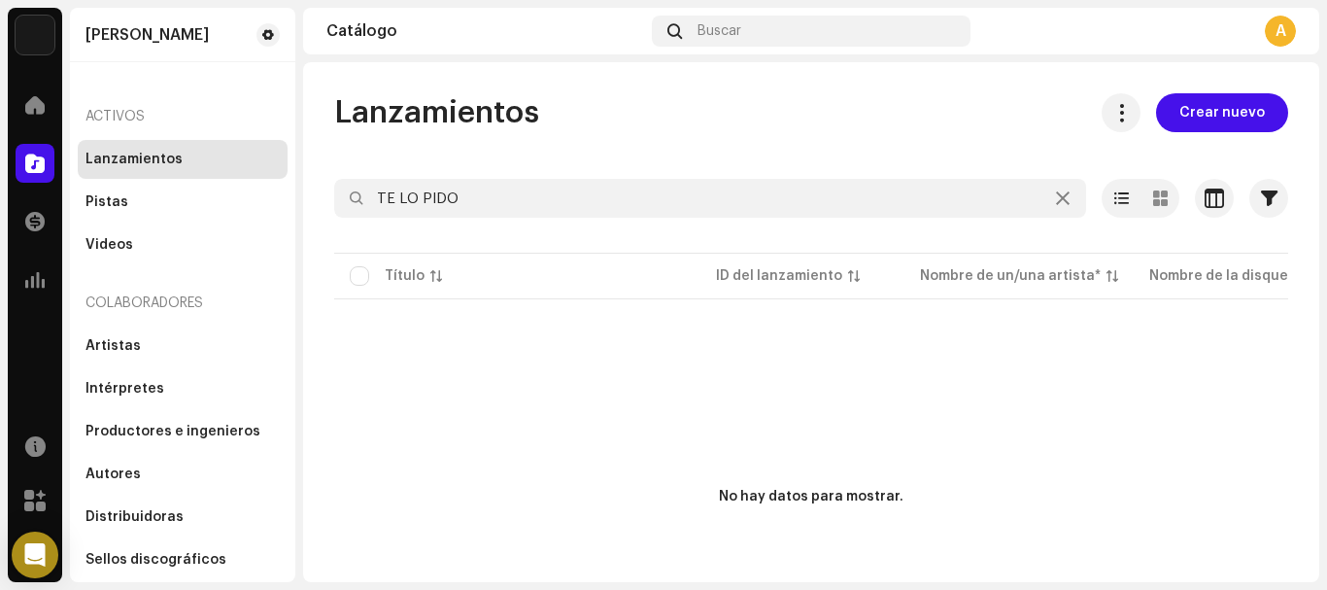
click at [93, 173] on div "Lanzamientos" at bounding box center [183, 159] width 210 height 39
click at [104, 193] on div "Pistas" at bounding box center [183, 202] width 210 height 39
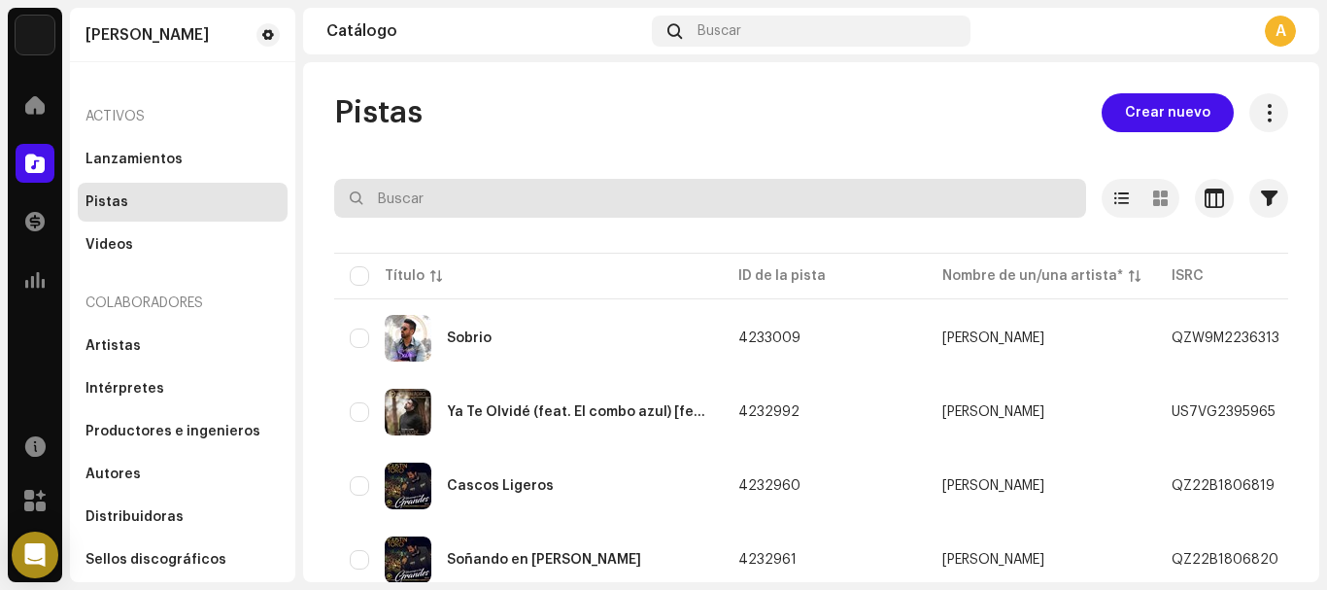
click at [466, 200] on input "text" at bounding box center [710, 198] width 752 height 39
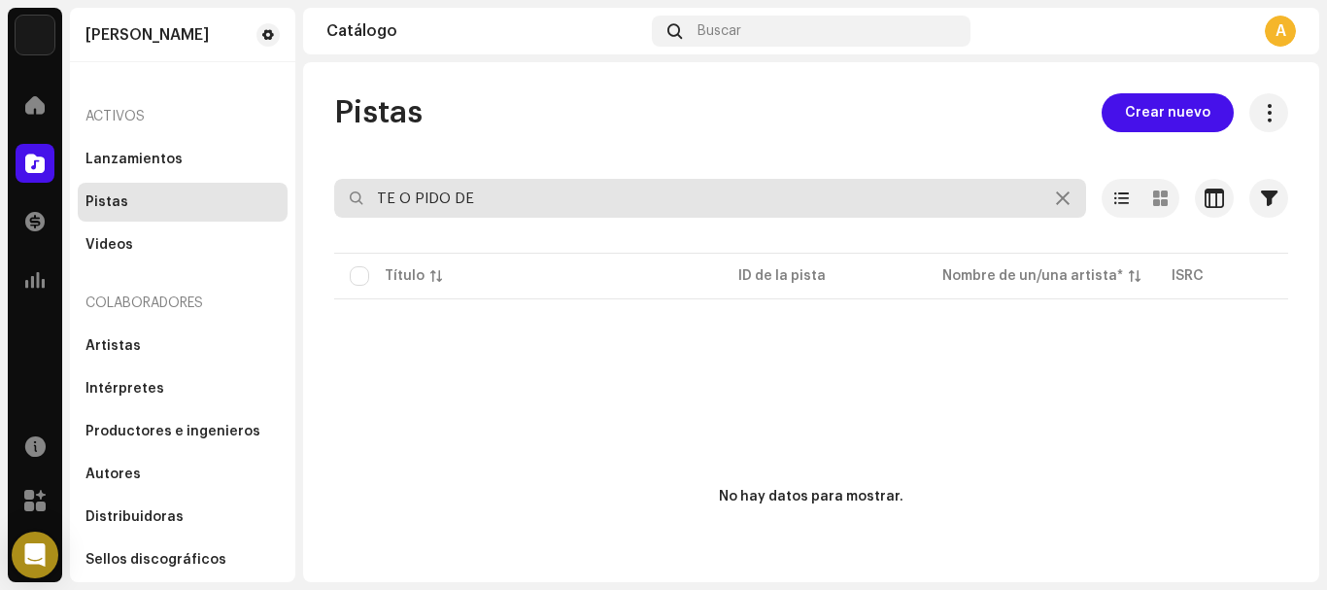
click at [393, 196] on input "TE O PIDO DE" at bounding box center [710, 198] width 752 height 39
click at [401, 197] on input "TE O PIDO DE" at bounding box center [710, 198] width 752 height 39
type input "TE LO PIDO DE"
click at [510, 199] on input "TE LO PIDO DE" at bounding box center [710, 198] width 752 height 39
drag, startPoint x: 510, startPoint y: 199, endPoint x: 188, endPoint y: 249, distance: 325.3
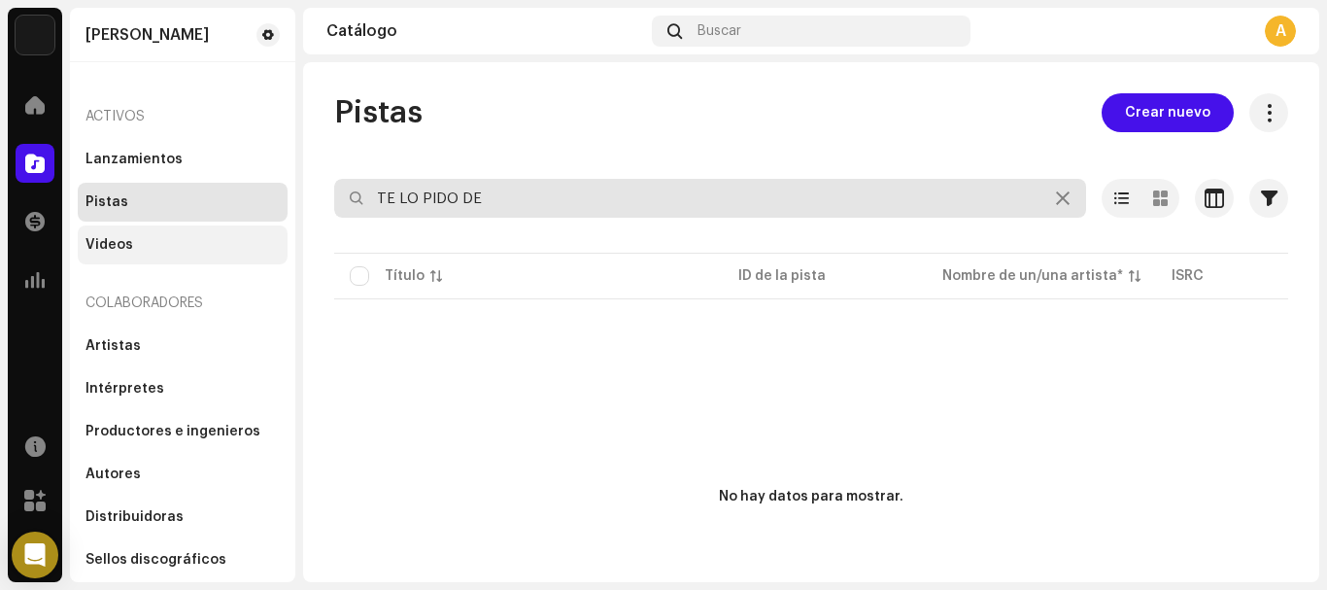
click at [189, 249] on div "[PERSON_NAME] Inicio Catálogo Transacciones Estadísticas Recursos Mercado [PERS…" at bounding box center [663, 295] width 1327 height 590
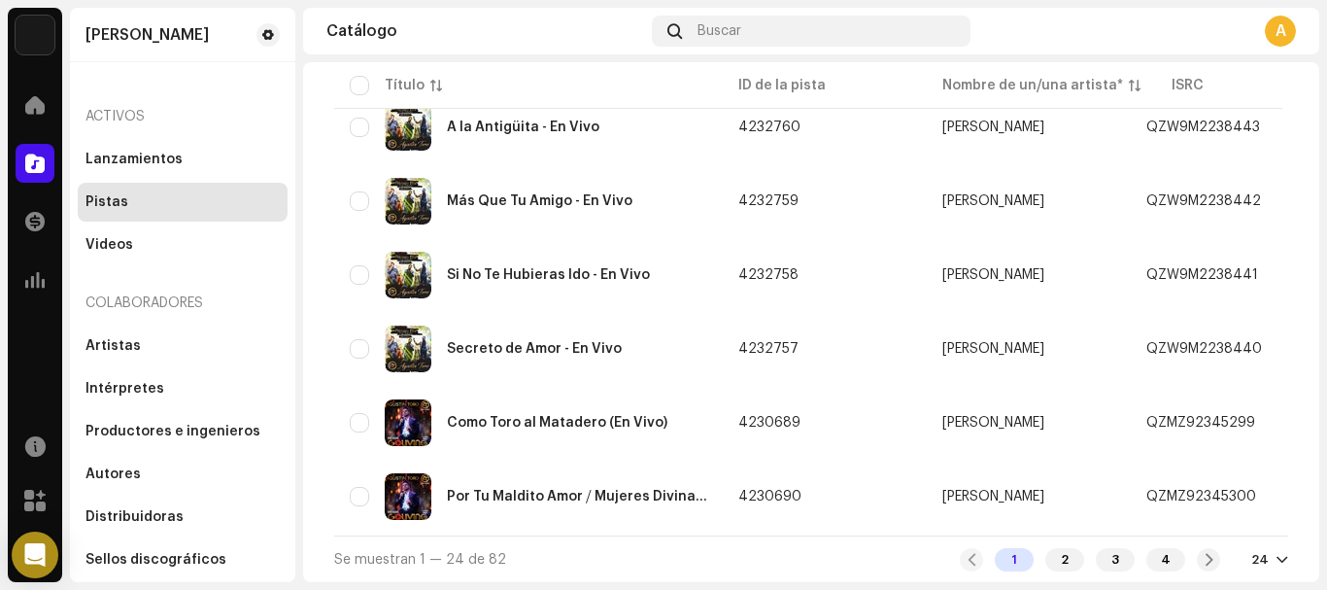
scroll to position [1552, 0]
click at [1051, 556] on div "2" at bounding box center [1064, 559] width 39 height 23
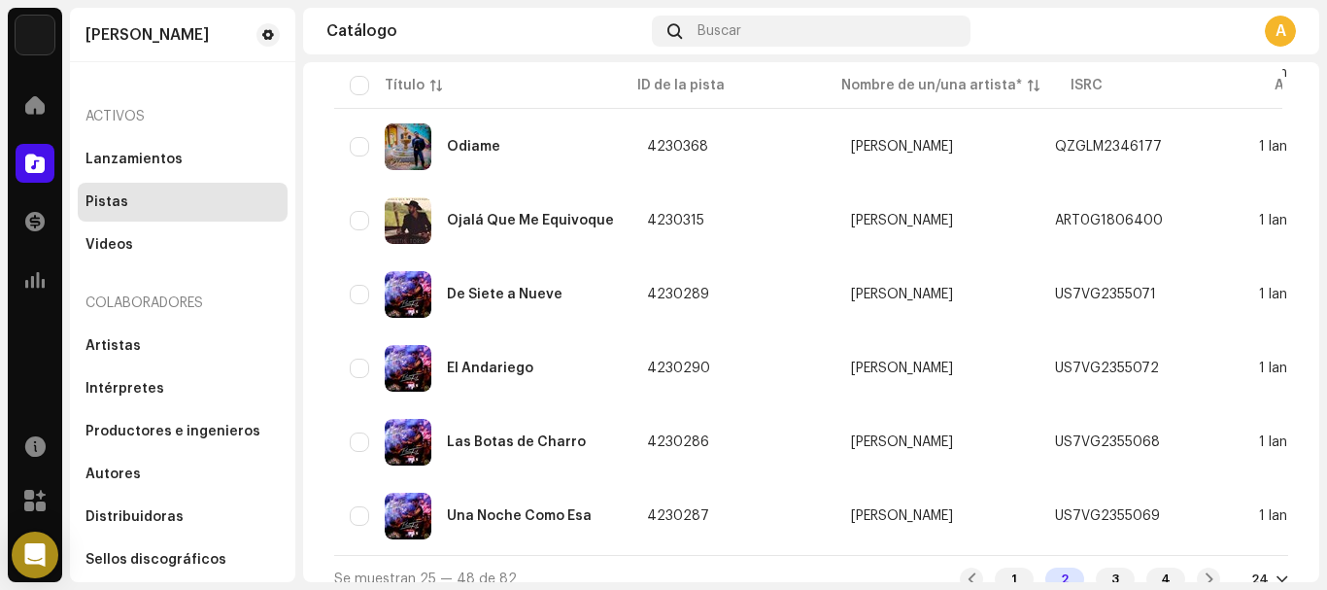
scroll to position [1552, 0]
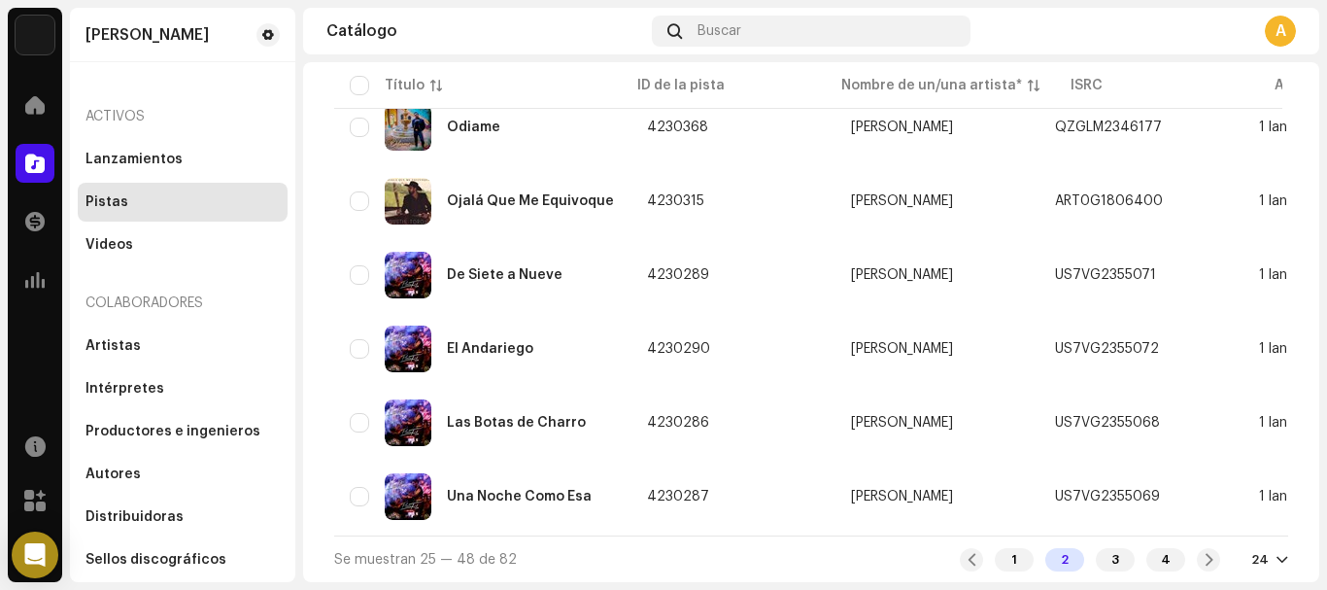
click at [1113, 549] on div "3" at bounding box center [1115, 559] width 39 height 23
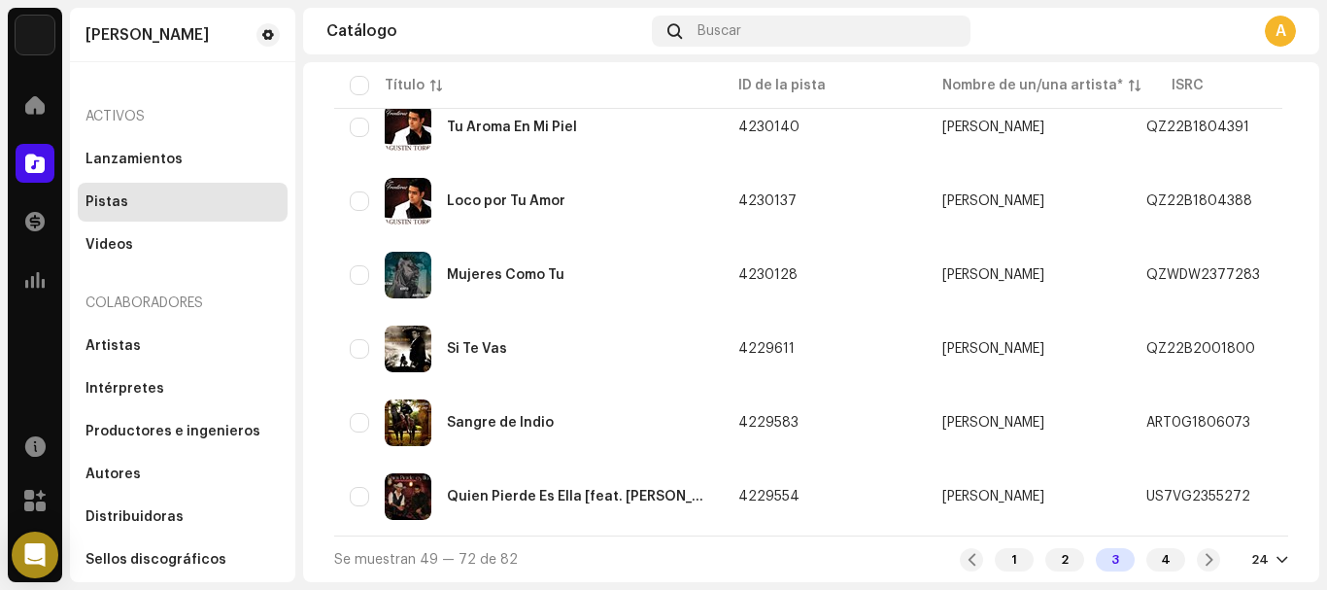
scroll to position [1552, 0]
click at [1155, 563] on div "4" at bounding box center [1165, 559] width 39 height 23
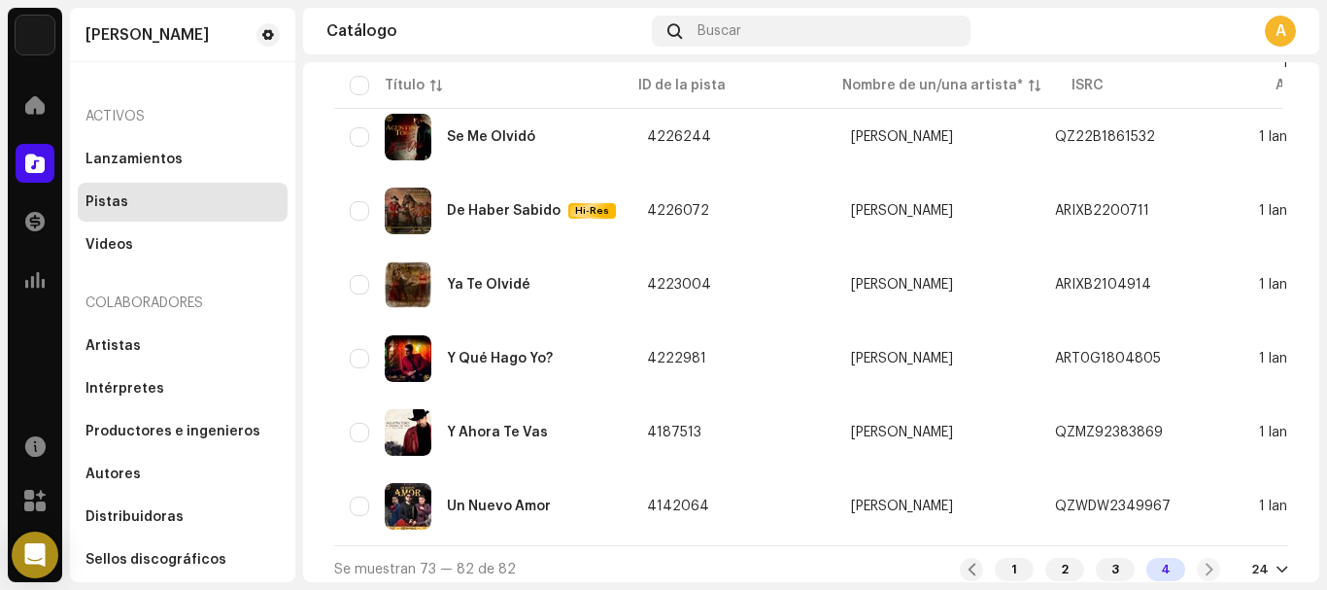
scroll to position [519, 0]
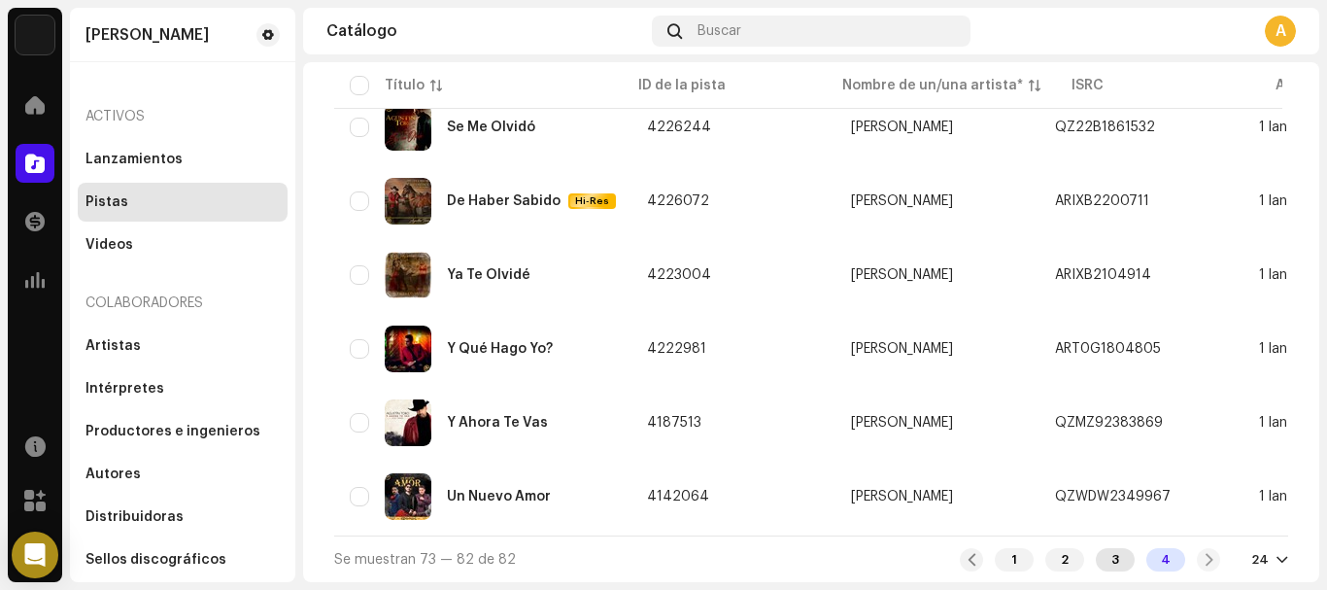
click at [1106, 554] on div "3" at bounding box center [1115, 559] width 39 height 23
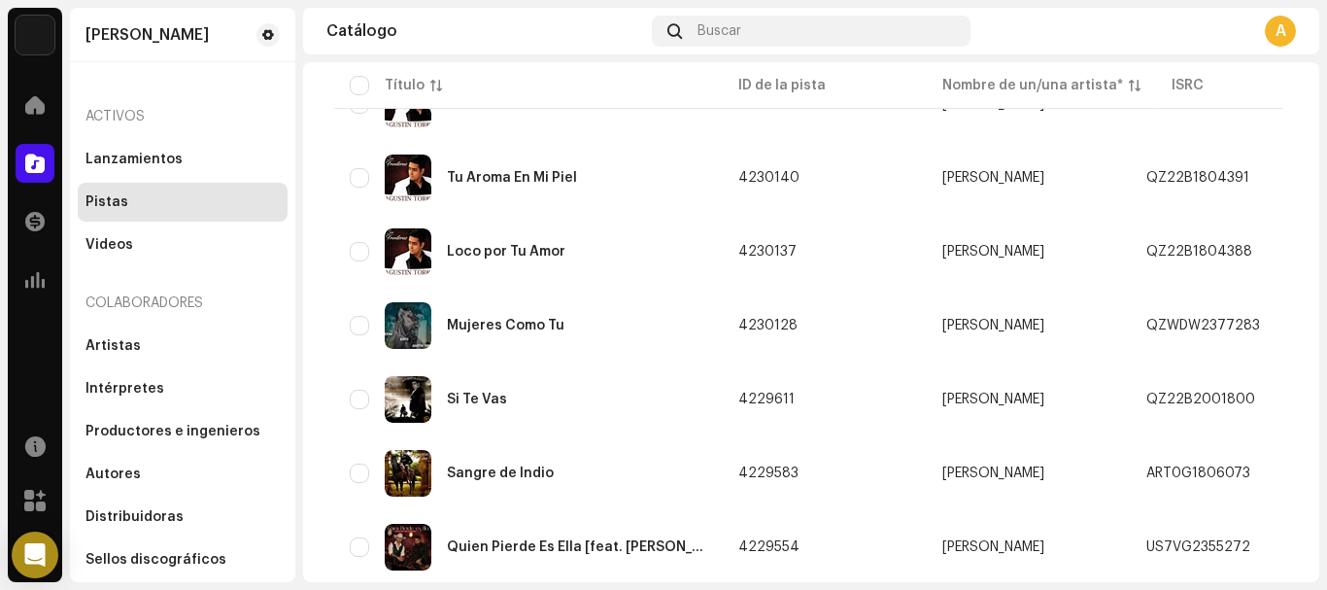
scroll to position [1552, 0]
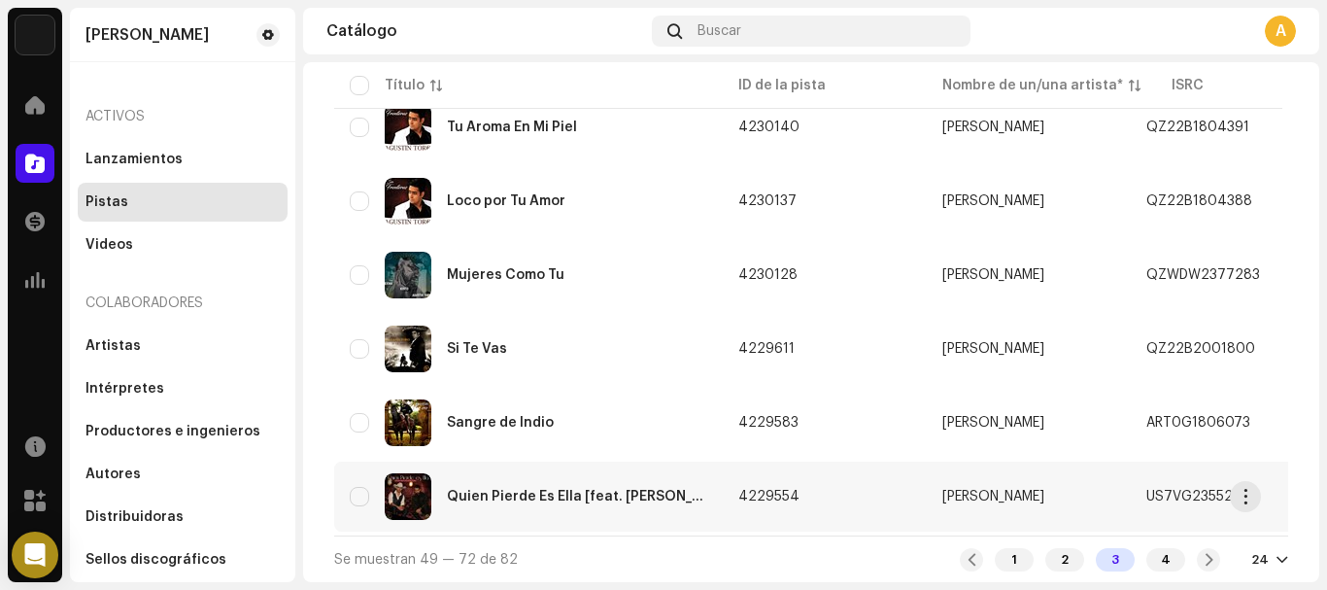
click at [711, 482] on td "Quien Pierde Es Ella [feat. [PERSON_NAME]]" at bounding box center [528, 496] width 389 height 70
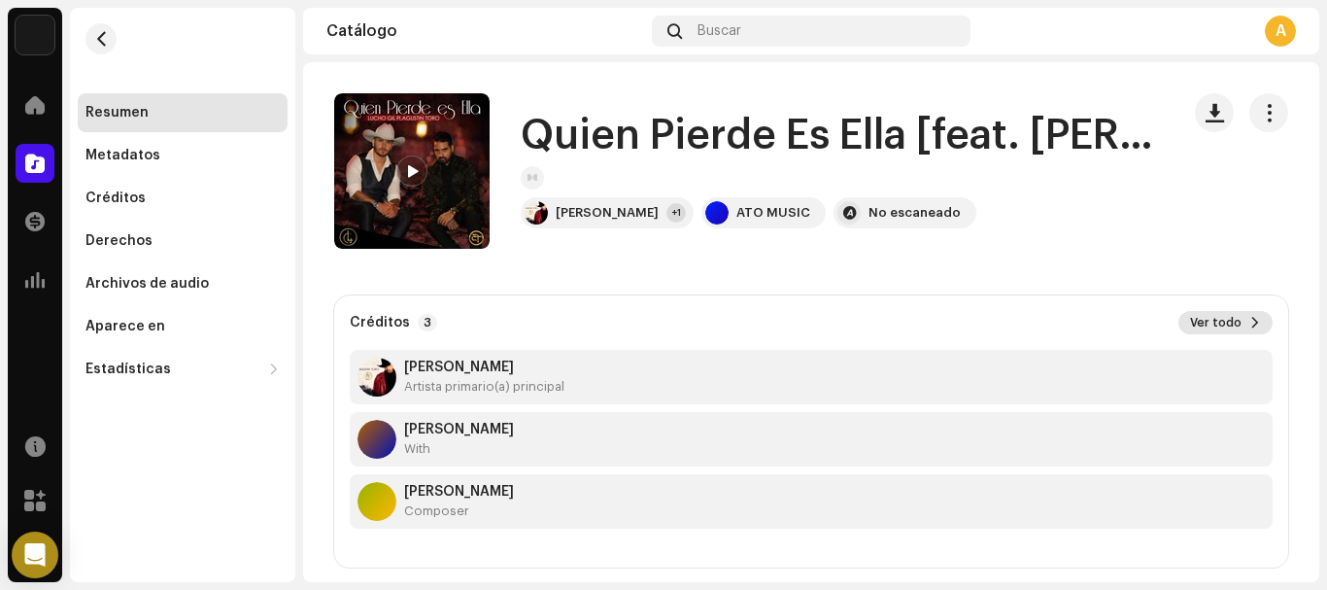
click at [1249, 327] on span at bounding box center [1255, 323] width 12 height 16
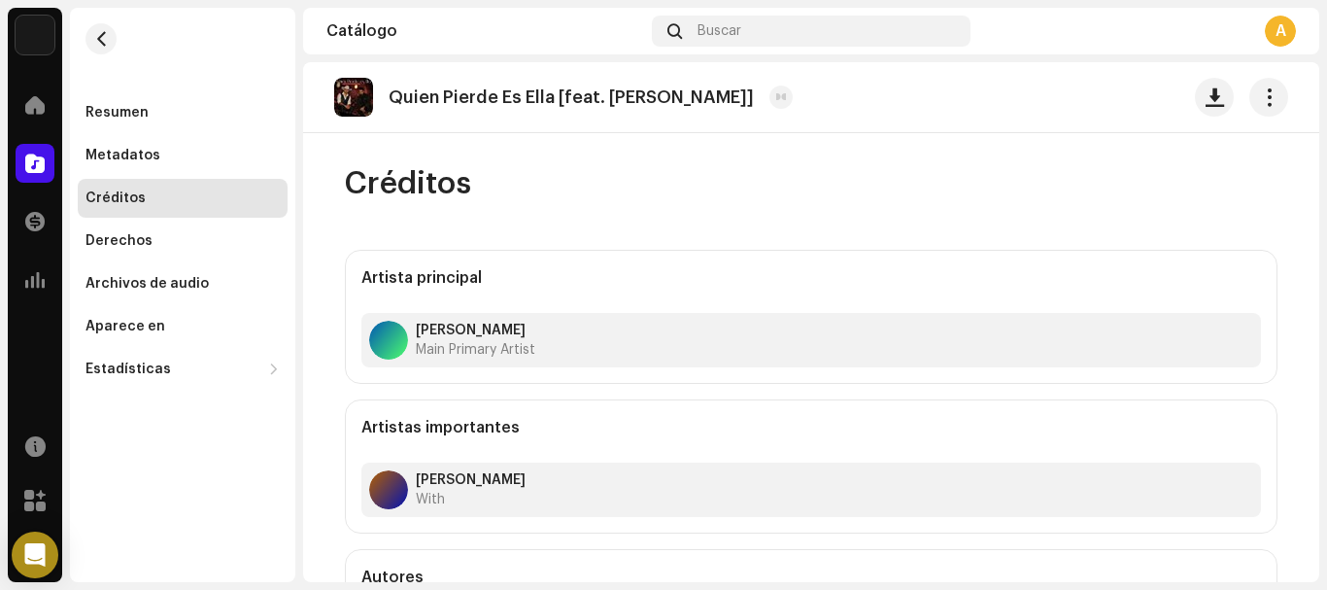
click at [624, 100] on p "Quien Pierde Es Ella [feat. [PERSON_NAME]]" at bounding box center [571, 97] width 365 height 20
drag, startPoint x: 1326, startPoint y: 204, endPoint x: 1269, endPoint y: 128, distance: 95.0
click at [1326, 151] on div "[PERSON_NAME] Inicio Catálogo Transacciones Estadísticas Recursos Mercado Resum…" at bounding box center [663, 295] width 1327 height 590
click at [1315, 431] on div "[PERSON_NAME] Inicio Catálogo Transacciones Estadísticas Recursos Mercado Resum…" at bounding box center [663, 295] width 1327 height 590
click at [124, 160] on div "Metadatos" at bounding box center [122, 156] width 75 height 16
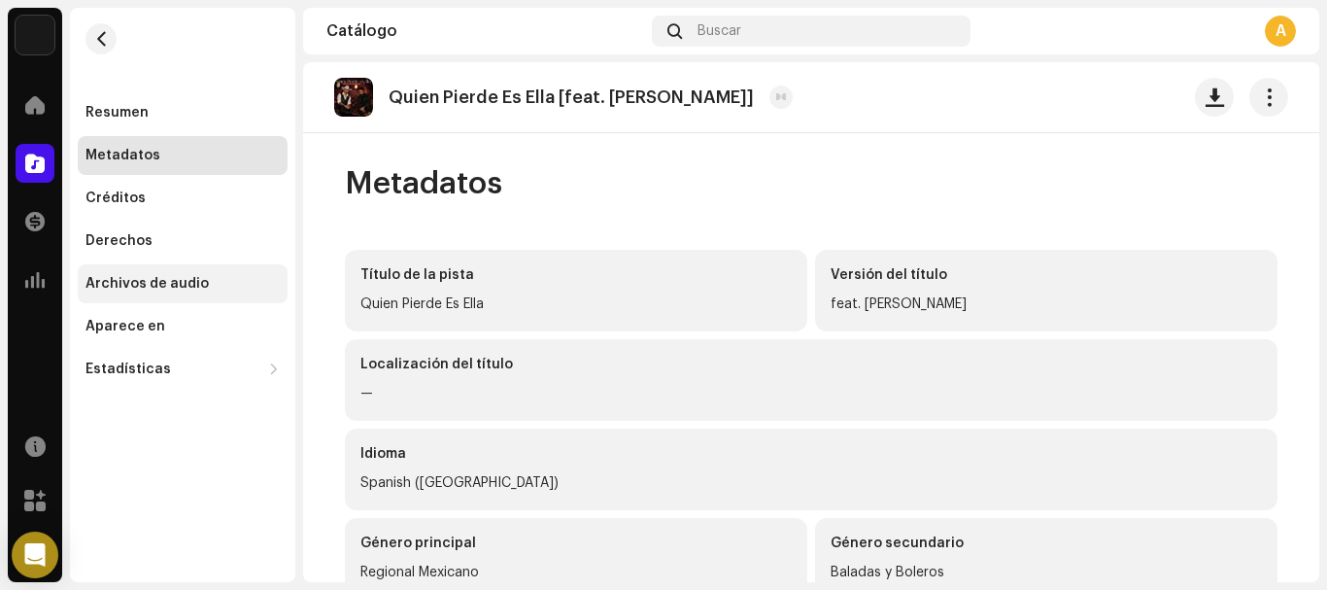
click at [176, 282] on div "Archivos de audio" at bounding box center [146, 284] width 123 height 16
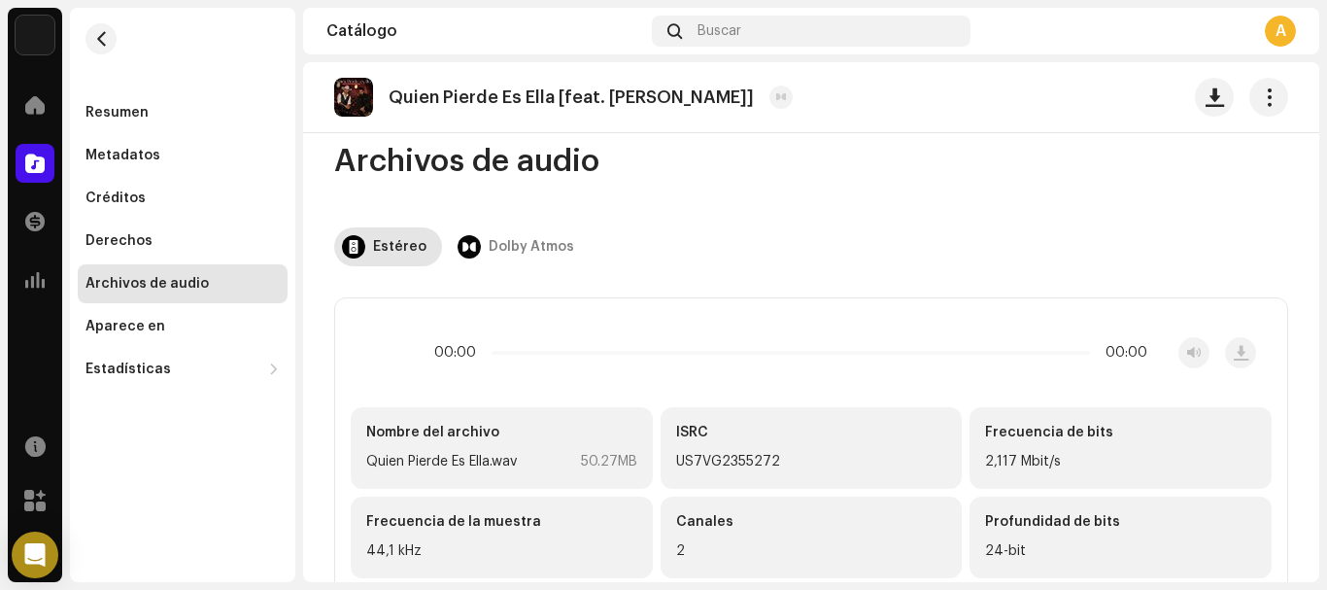
scroll to position [35, 0]
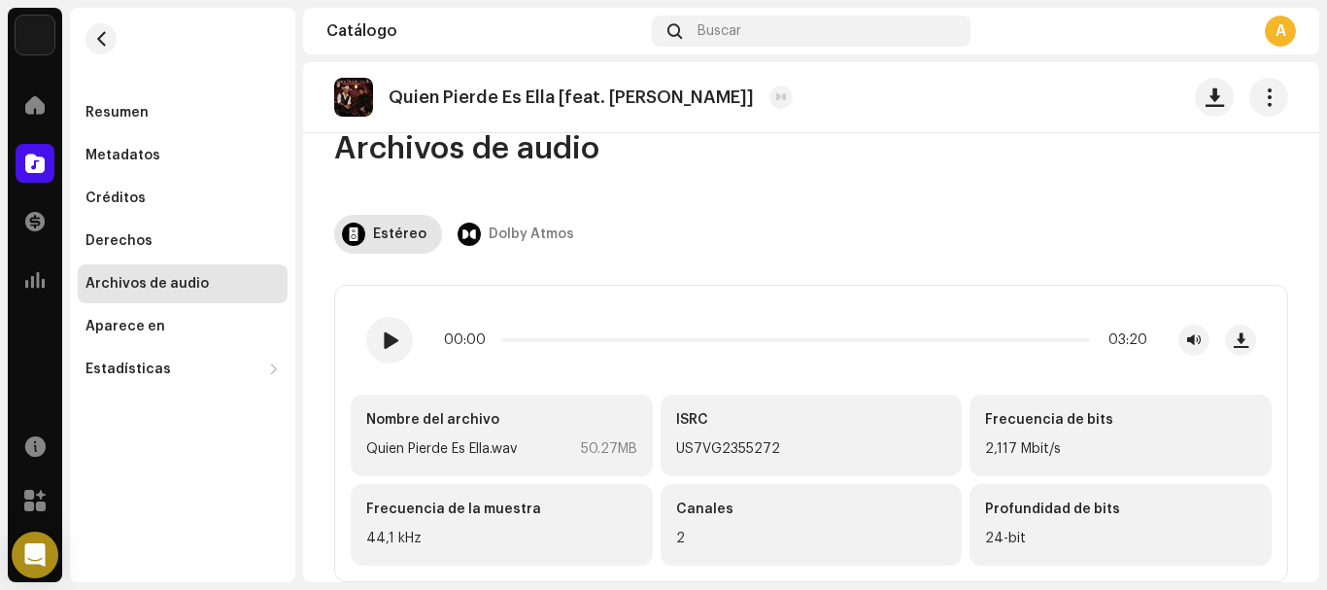
drag, startPoint x: 824, startPoint y: 465, endPoint x: 673, endPoint y: 443, distance: 152.2
click at [673, 443] on div "ISRC US7VG2355272" at bounding box center [812, 435] width 302 height 82
copy div "US7VG2355272"
click at [102, 31] on button "button" at bounding box center [100, 38] width 31 height 31
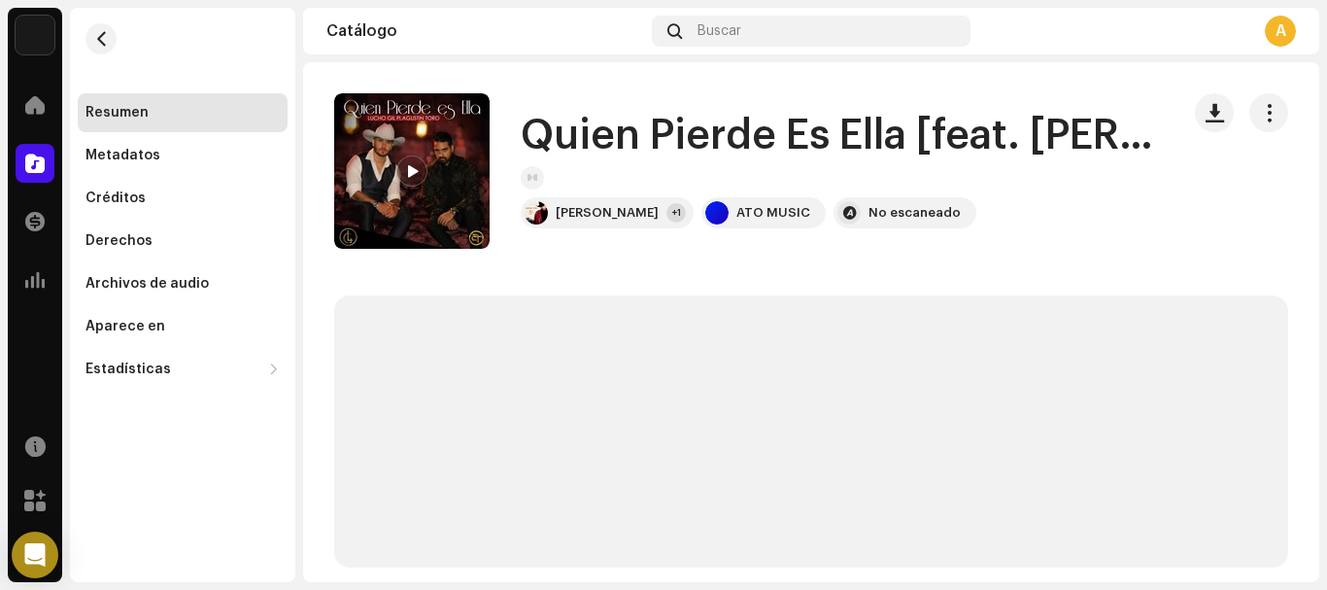
click at [1326, 93] on div "[PERSON_NAME] Inicio Catálogo Transacciones Estadísticas Recursos Mercado Resum…" at bounding box center [663, 295] width 1327 height 590
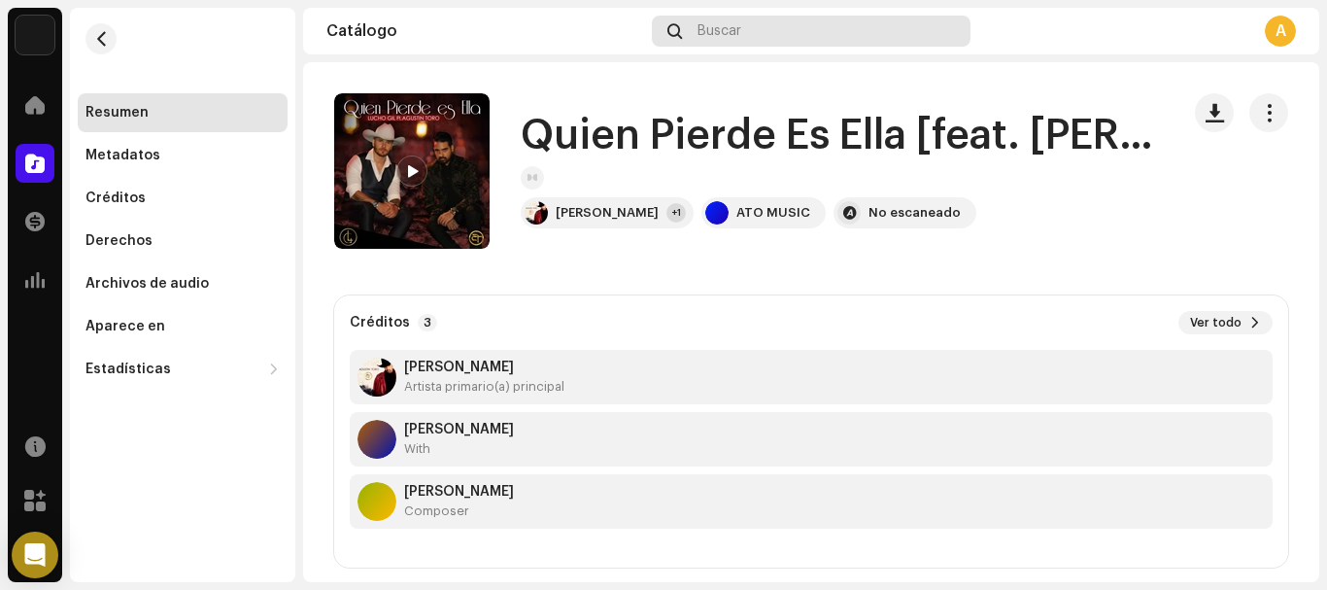
click at [702, 22] on div "Buscar" at bounding box center [811, 31] width 318 height 31
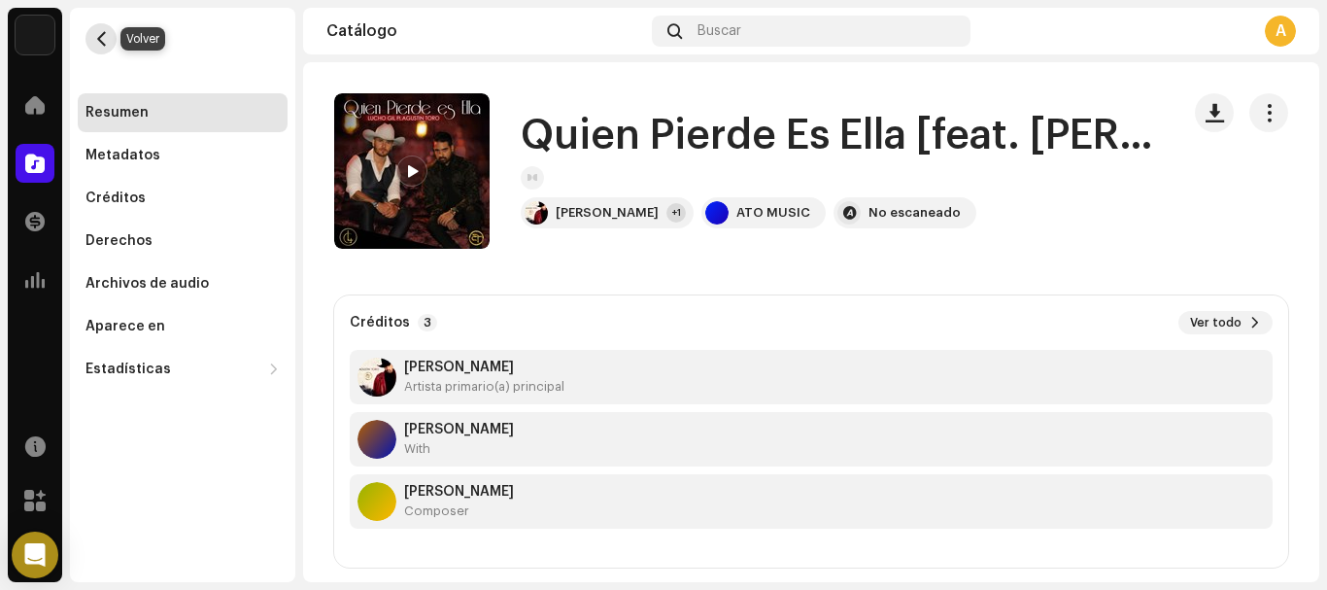
click at [88, 33] on button "button" at bounding box center [100, 38] width 31 height 31
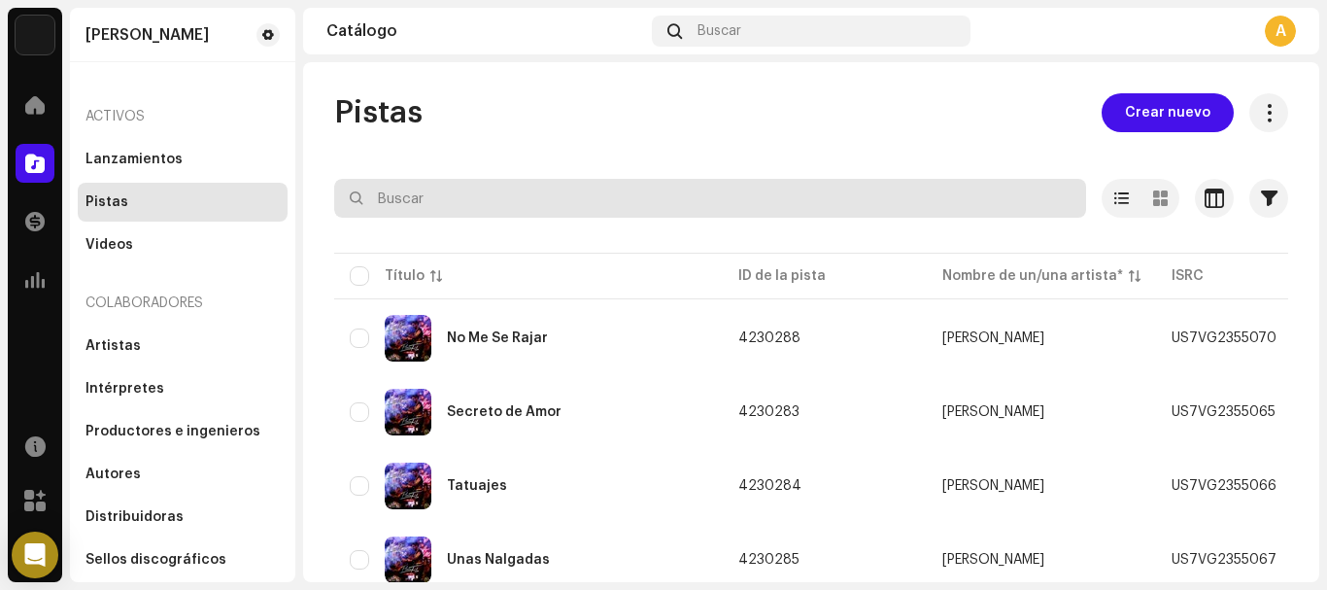
click at [589, 194] on input "text" at bounding box center [710, 198] width 752 height 39
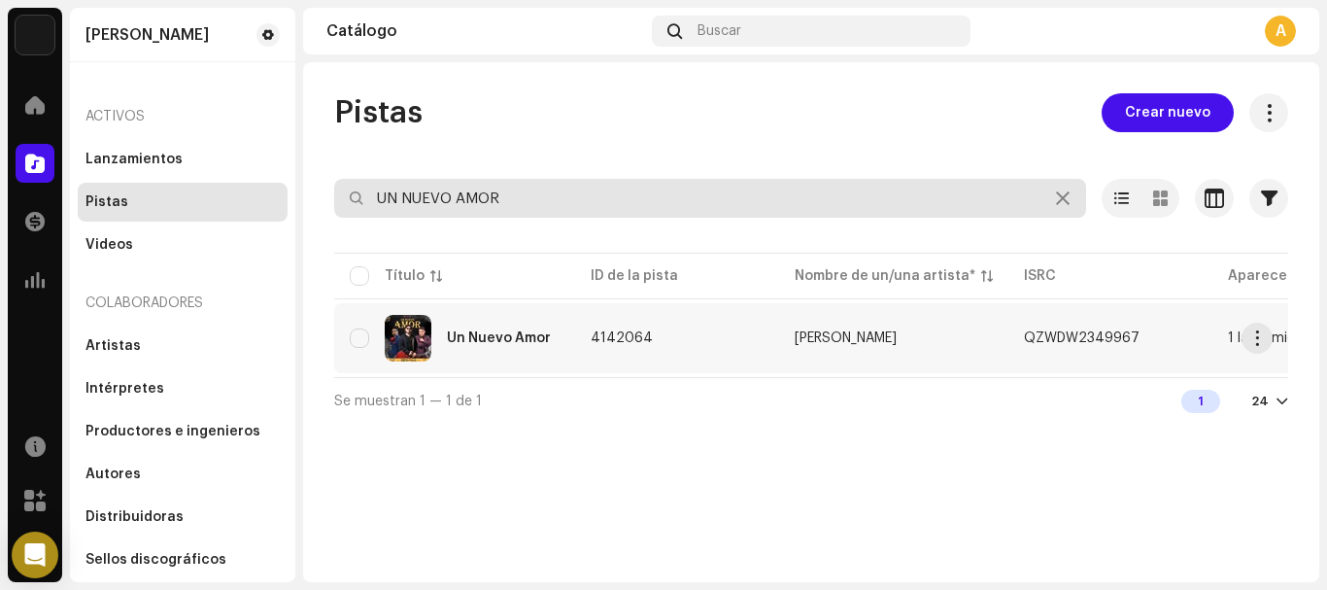
type input "UN NUEVO AMOR"
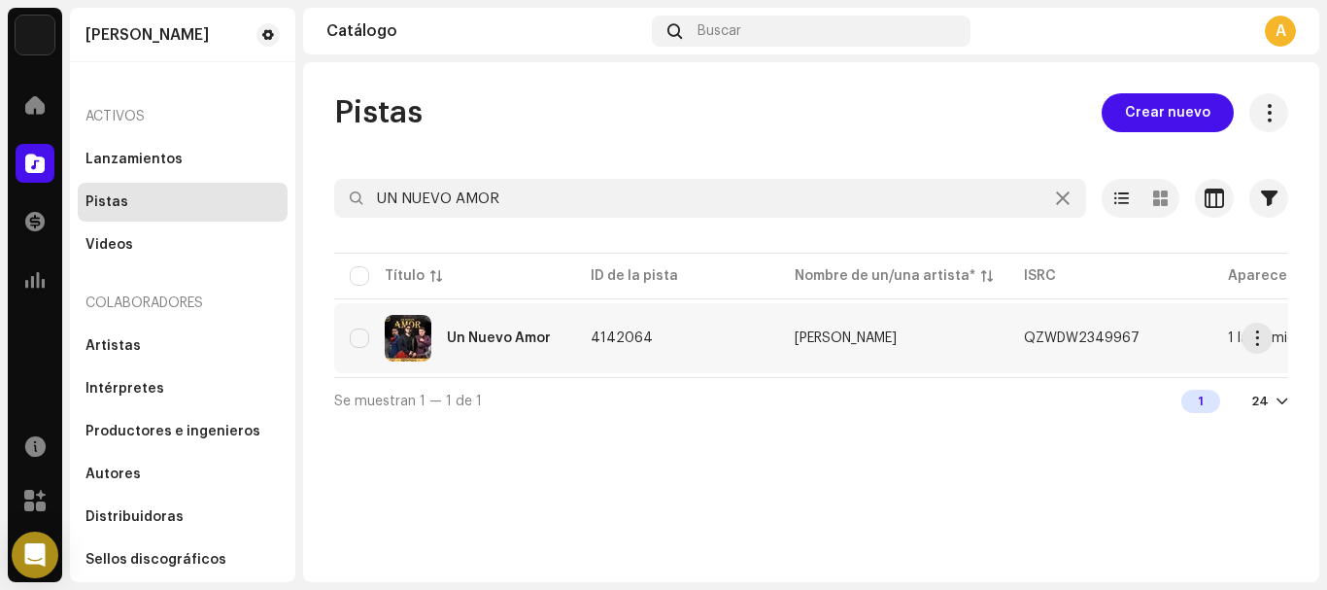
click at [938, 351] on td "[PERSON_NAME]" at bounding box center [893, 338] width 229 height 70
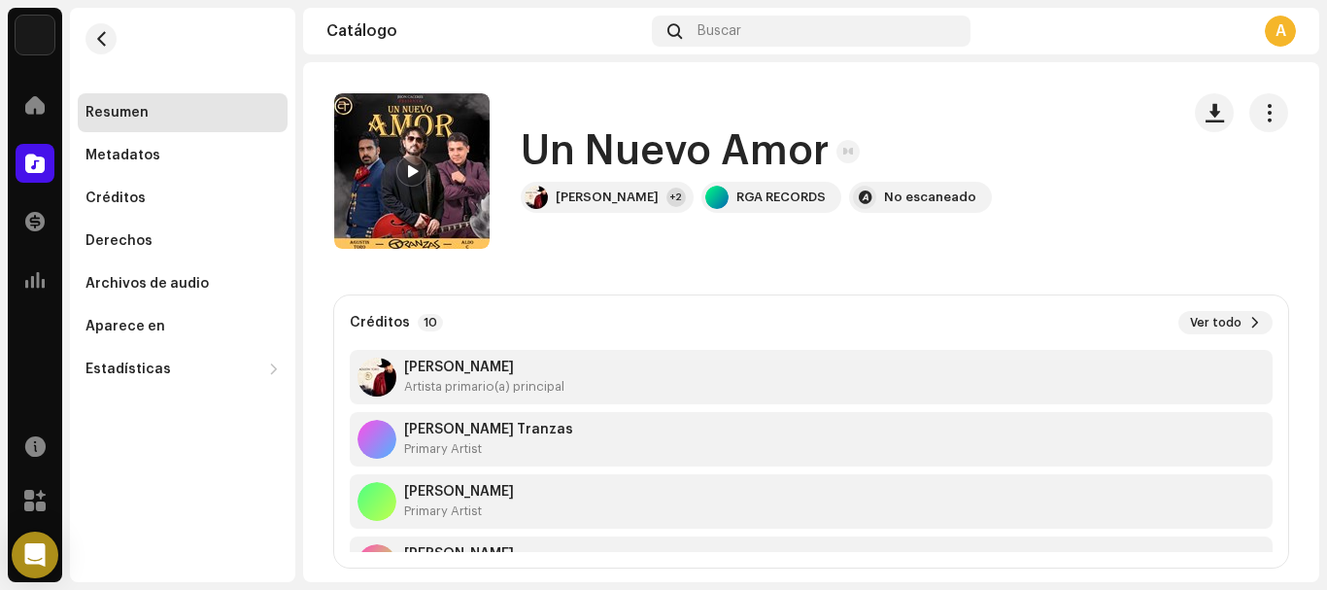
drag, startPoint x: 1325, startPoint y: 175, endPoint x: 1326, endPoint y: 331, distance: 156.4
click at [1326, 331] on div "[PERSON_NAME] Inicio Catálogo Transacciones Estadísticas Recursos Mercado Resum…" at bounding box center [663, 295] width 1327 height 590
click at [1215, 319] on span "Ver todo" at bounding box center [1215, 323] width 51 height 16
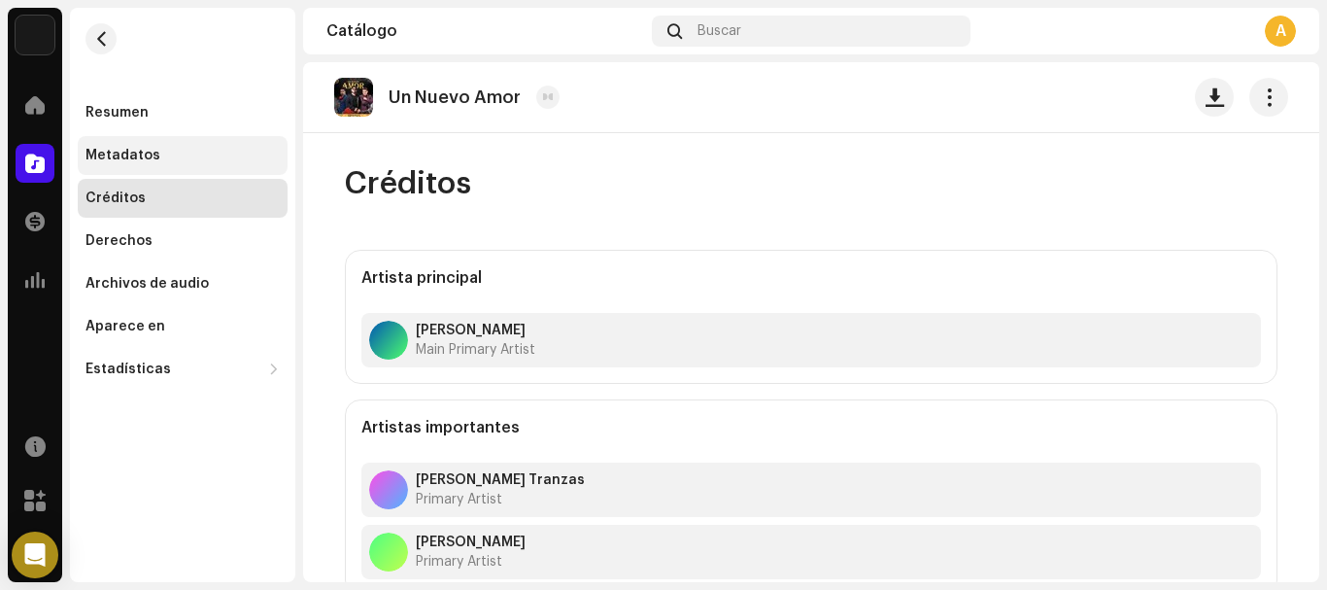
click at [125, 153] on div "Metadatos" at bounding box center [122, 156] width 75 height 16
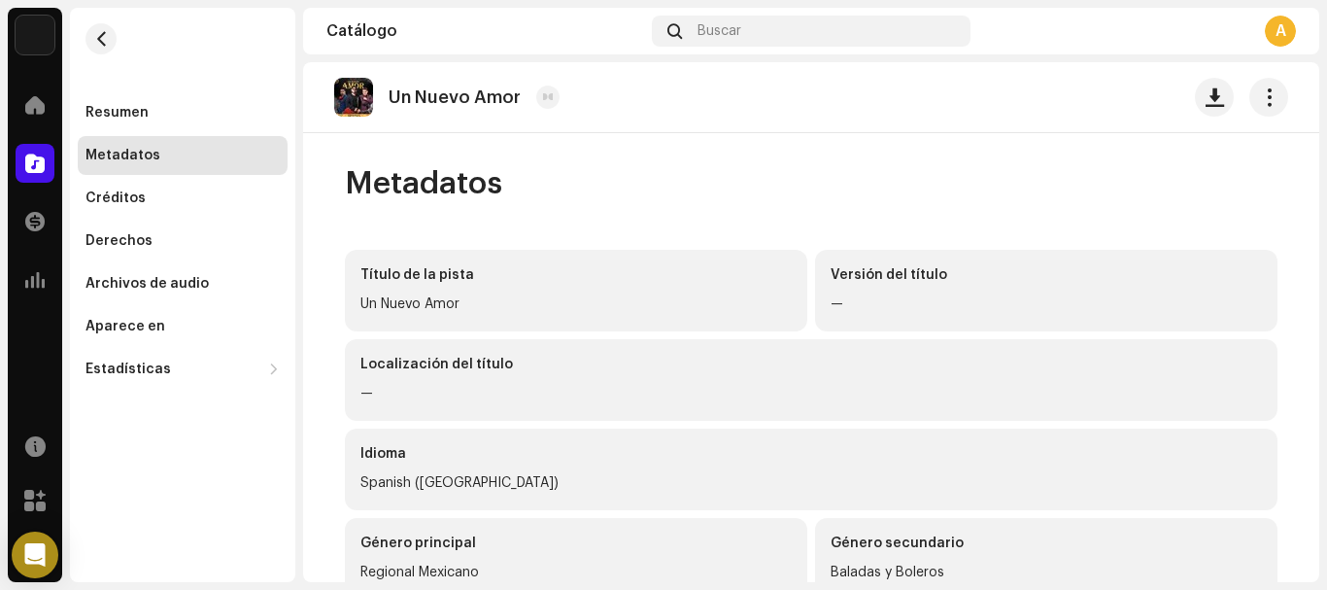
drag, startPoint x: 1320, startPoint y: 166, endPoint x: 1321, endPoint y: 214, distance: 47.6
click at [1321, 214] on div "[PERSON_NAME] Inicio Catálogo Transacciones Estadísticas Recursos Mercado Resum…" at bounding box center [663, 295] width 1327 height 590
click at [476, 98] on p "Un Nuevo Amor" at bounding box center [455, 97] width 132 height 20
click at [123, 205] on div "Créditos" at bounding box center [183, 198] width 210 height 39
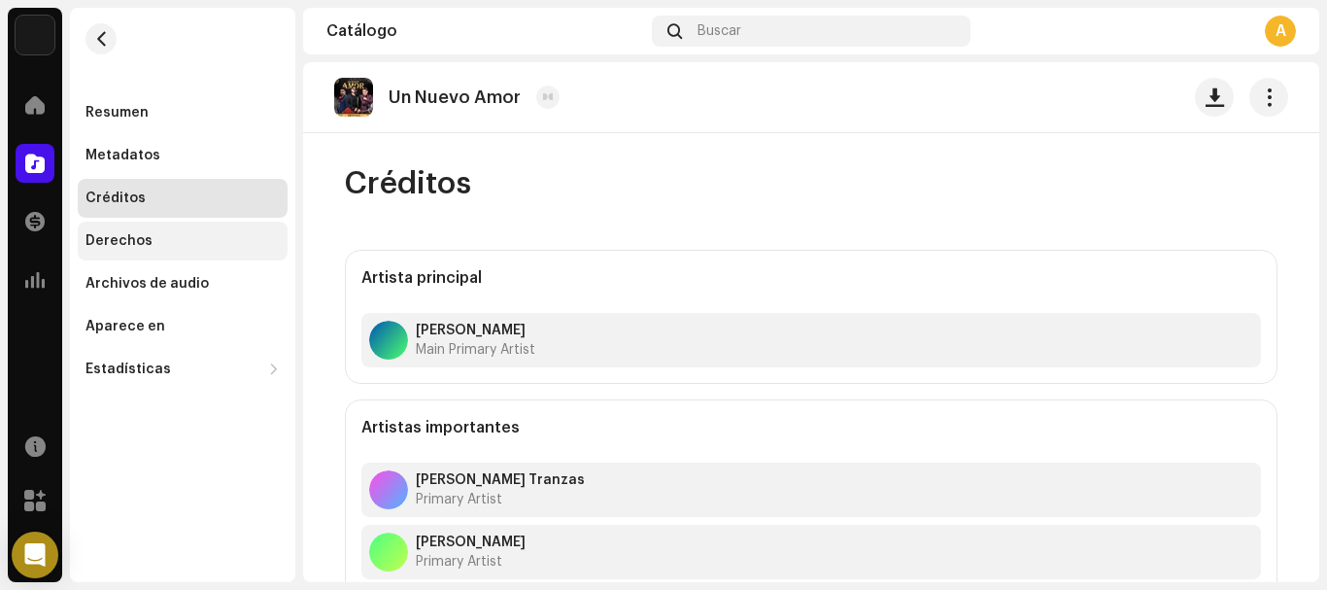
click at [142, 243] on div "Derechos" at bounding box center [118, 241] width 67 height 16
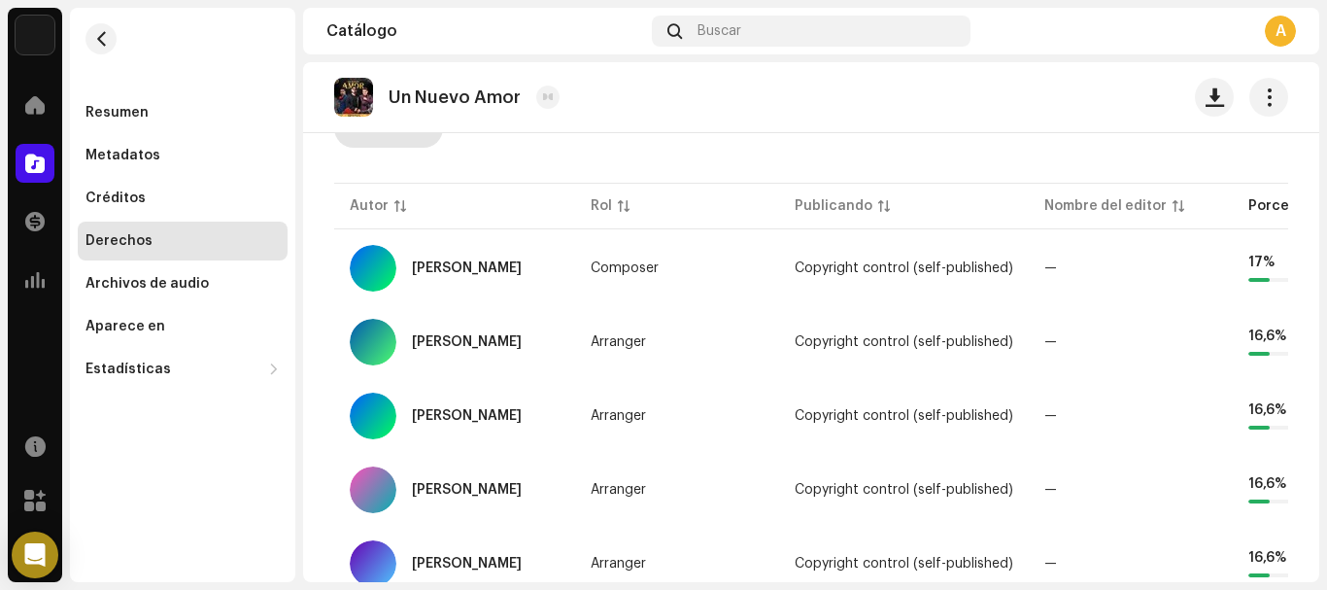
scroll to position [294, 0]
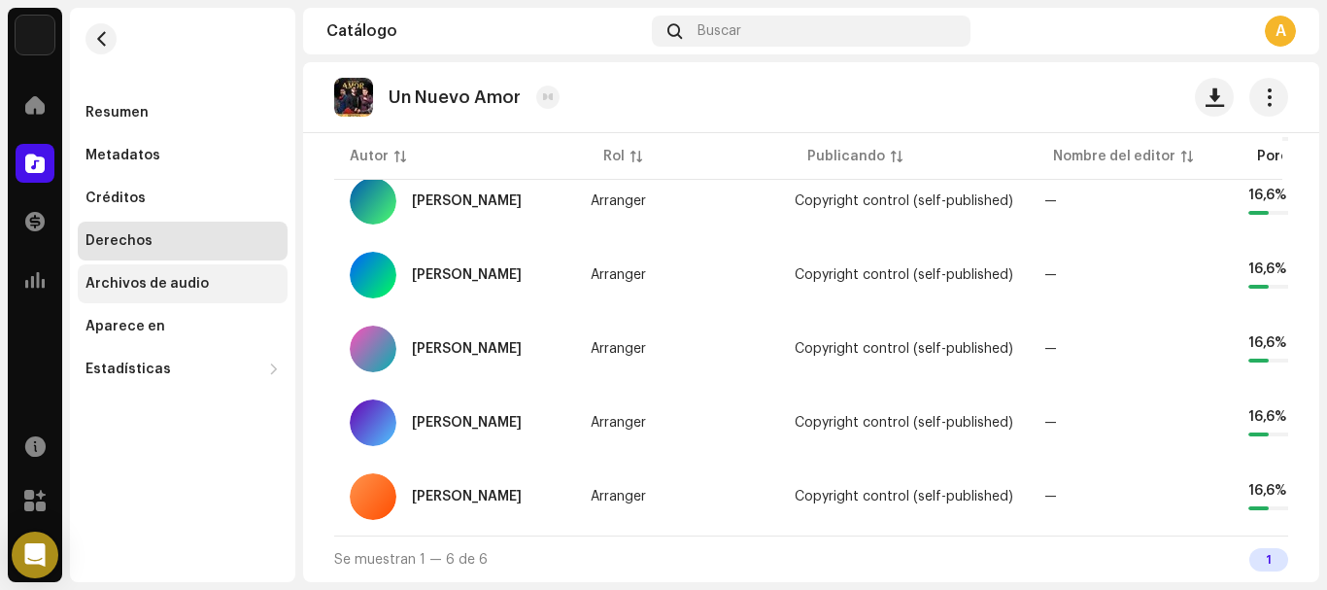
click at [145, 278] on div "Archivos de audio" at bounding box center [146, 284] width 123 height 16
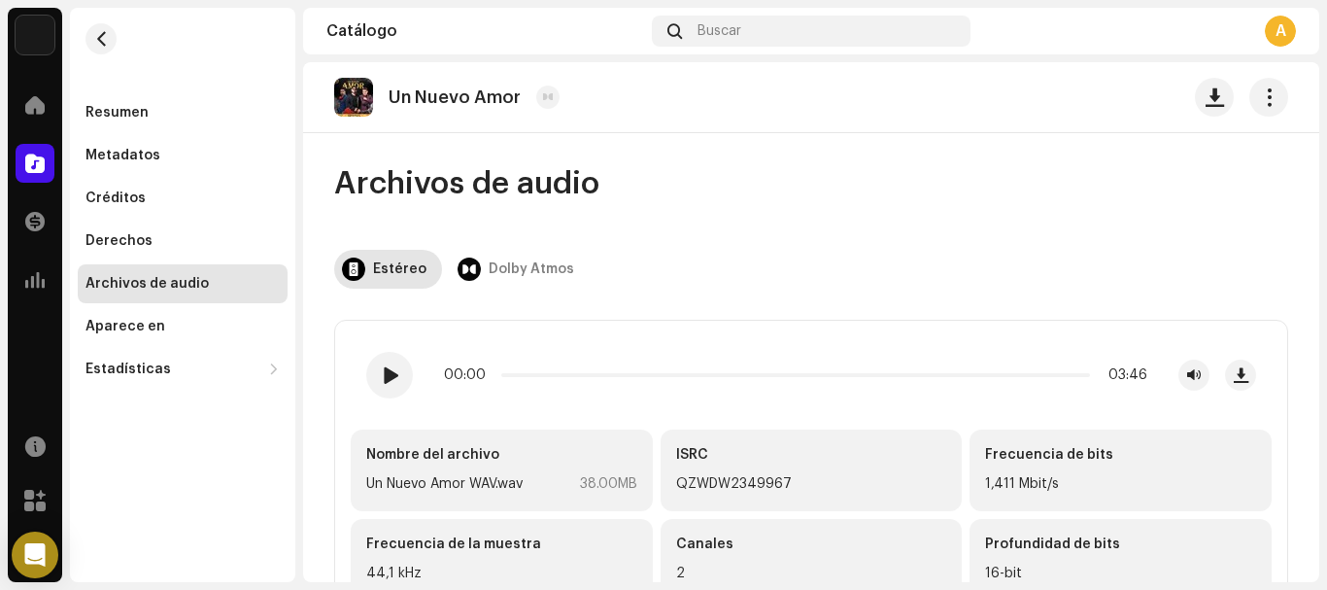
drag, startPoint x: 767, startPoint y: 494, endPoint x: 676, endPoint y: 491, distance: 91.4
click at [676, 491] on div "QZWDW2349967" at bounding box center [811, 483] width 271 height 23
copy div "QZWDW2349967"
click at [741, 28] on span "Buscar" at bounding box center [720, 31] width 44 height 16
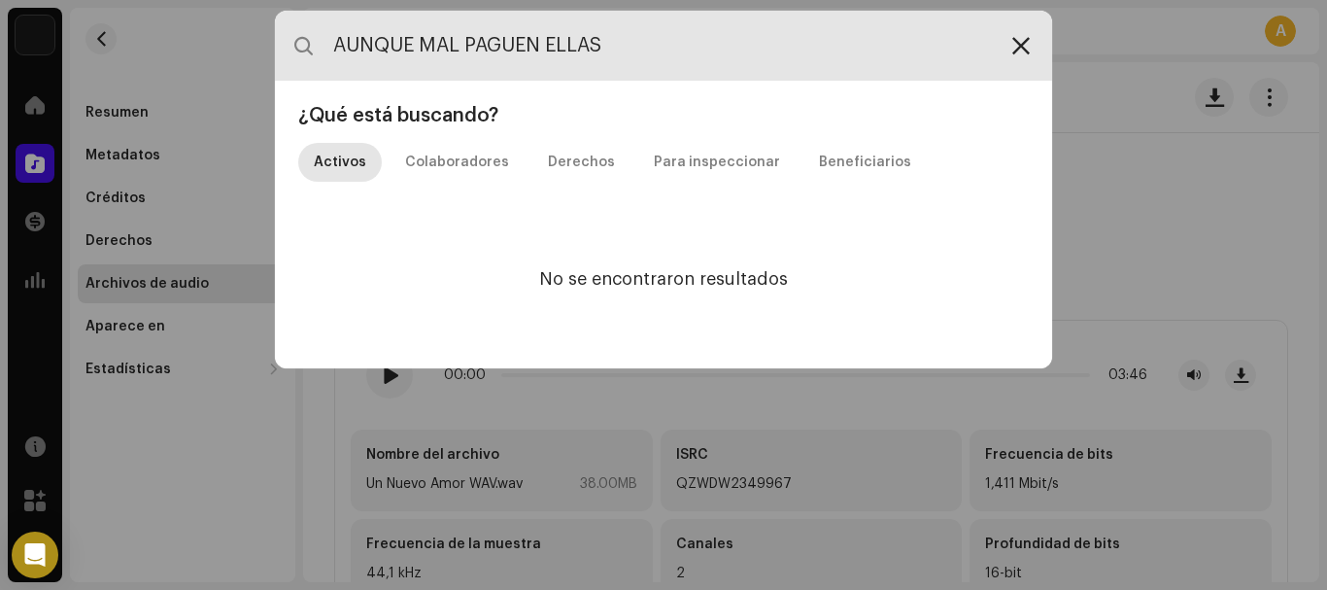
type input "AUNQUE MAL PAGUEN ELLAS"
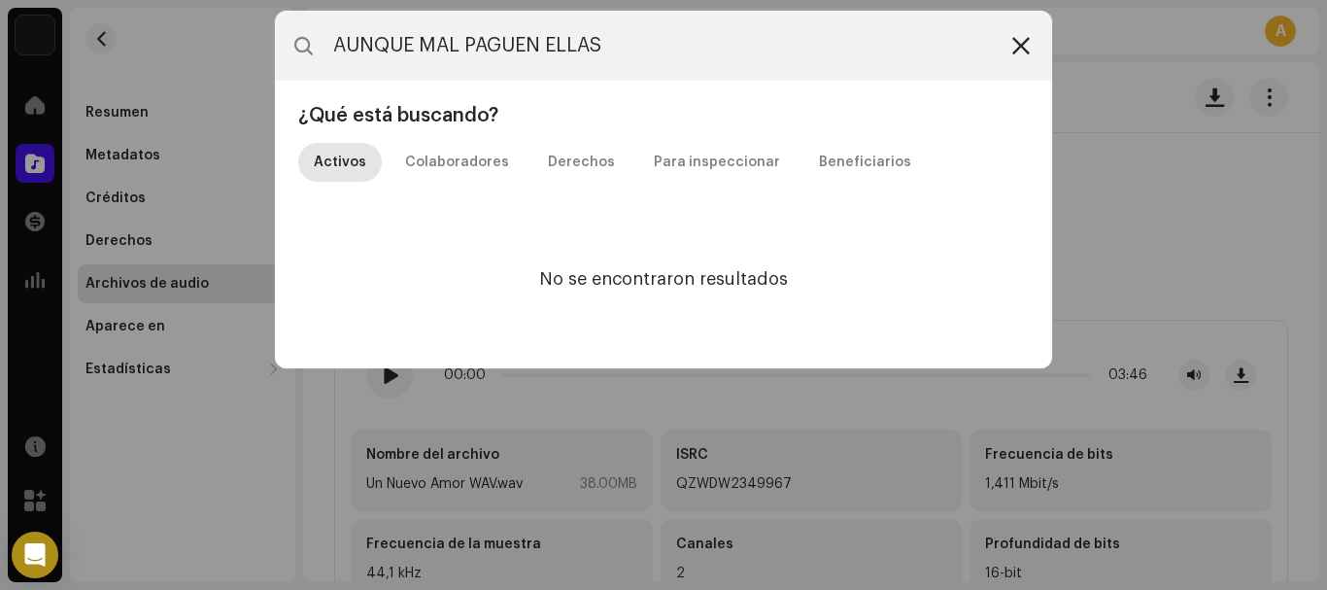
click at [1020, 46] on icon at bounding box center [1020, 46] width 17 height 16
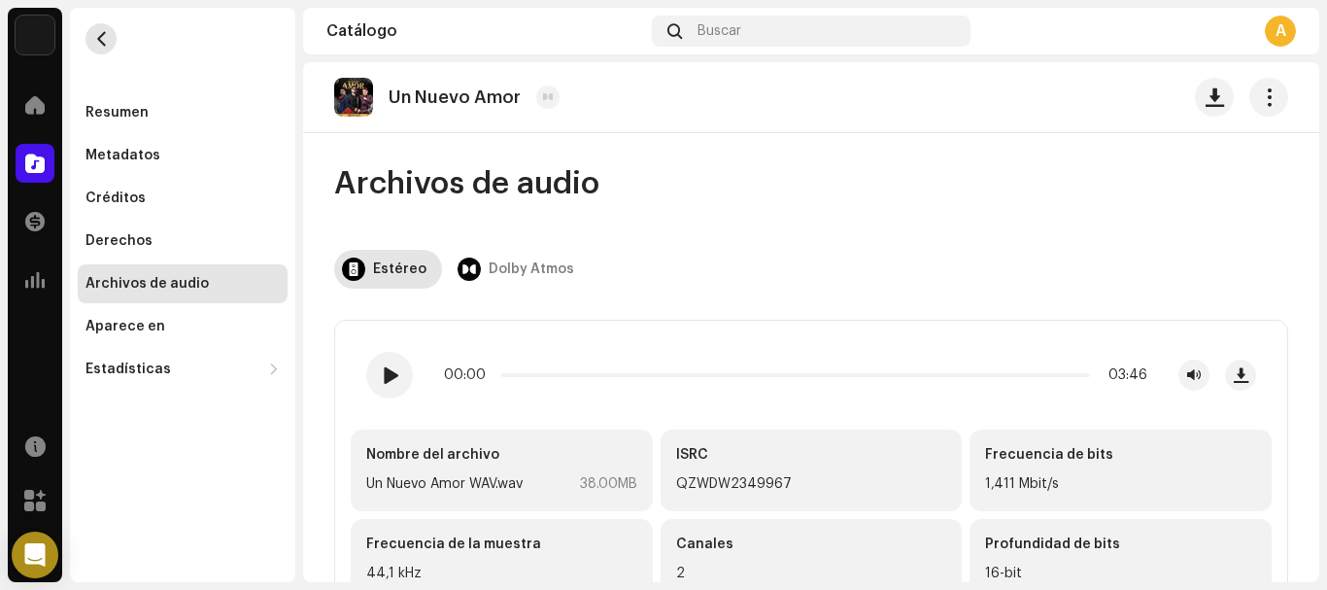
click at [104, 38] on span "button" at bounding box center [101, 39] width 15 height 16
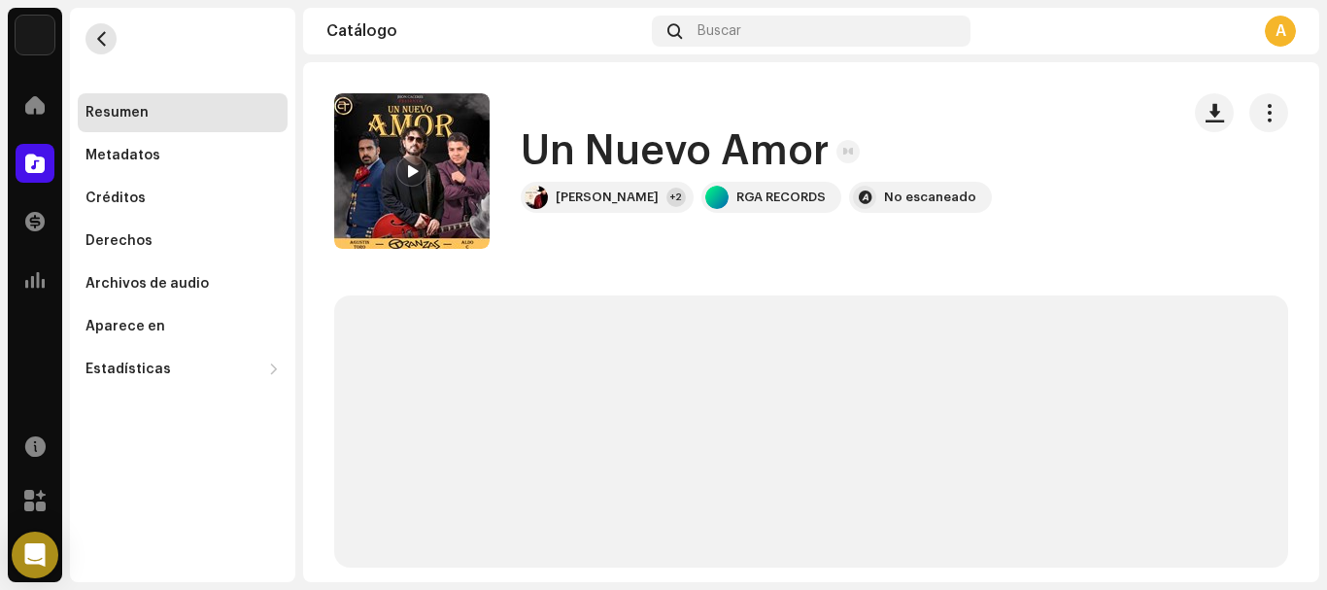
click at [104, 38] on span "button" at bounding box center [101, 39] width 15 height 16
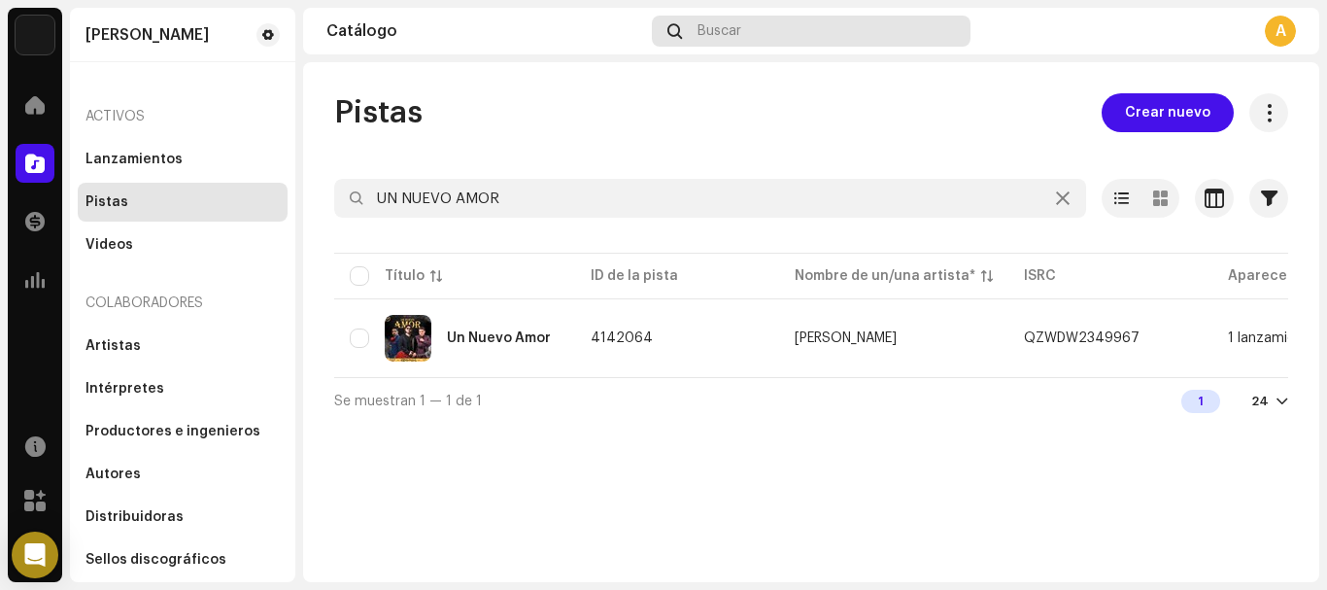
click at [715, 31] on span "Buscar" at bounding box center [720, 31] width 44 height 16
click at [689, 30] on div "Buscar" at bounding box center [811, 31] width 318 height 31
click at [698, 34] on div "Buscar" at bounding box center [811, 31] width 318 height 31
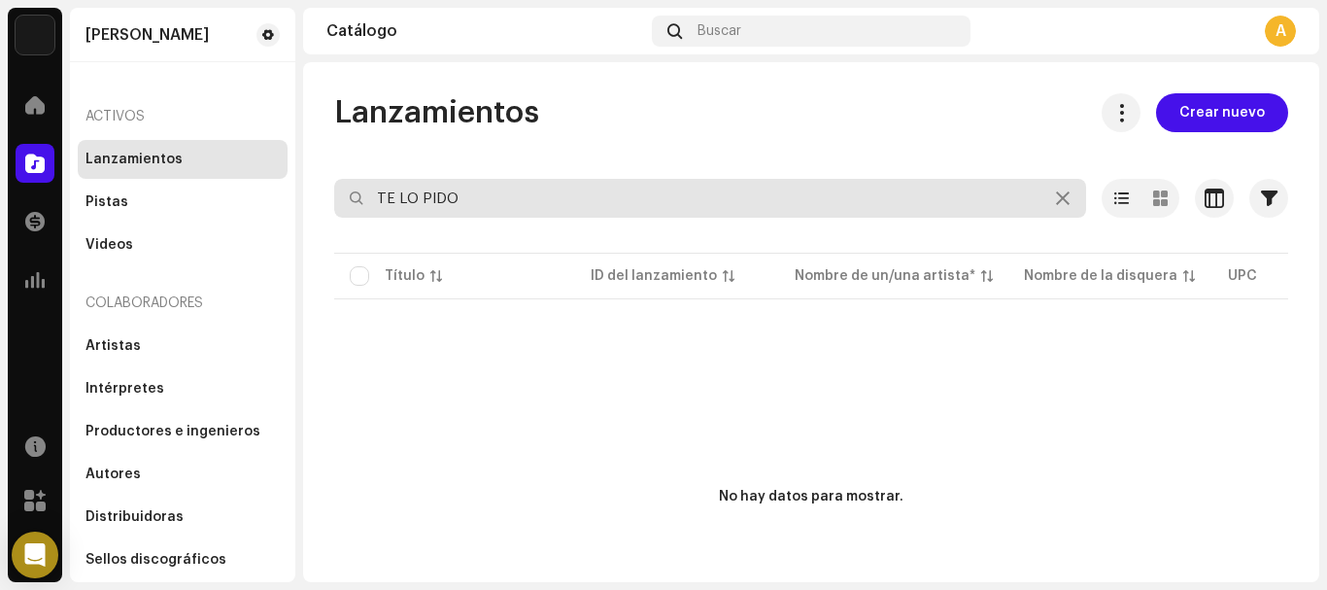
drag, startPoint x: 591, startPoint y: 206, endPoint x: 299, endPoint y: 213, distance: 291.5
click at [299, 213] on div "[PERSON_NAME] Inicio Catálogo Transacciones Estadísticas Recursos Mercado [PERS…" at bounding box center [663, 295] width 1327 height 590
type input "Q"
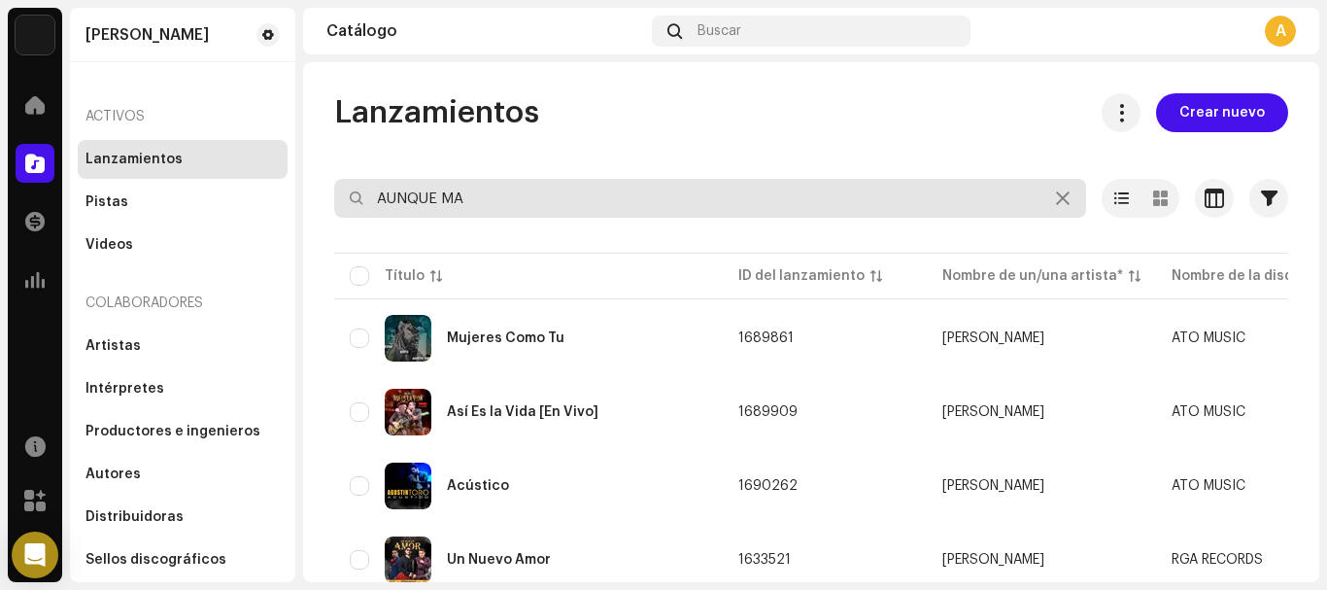
type input "AUNQUE MAL"
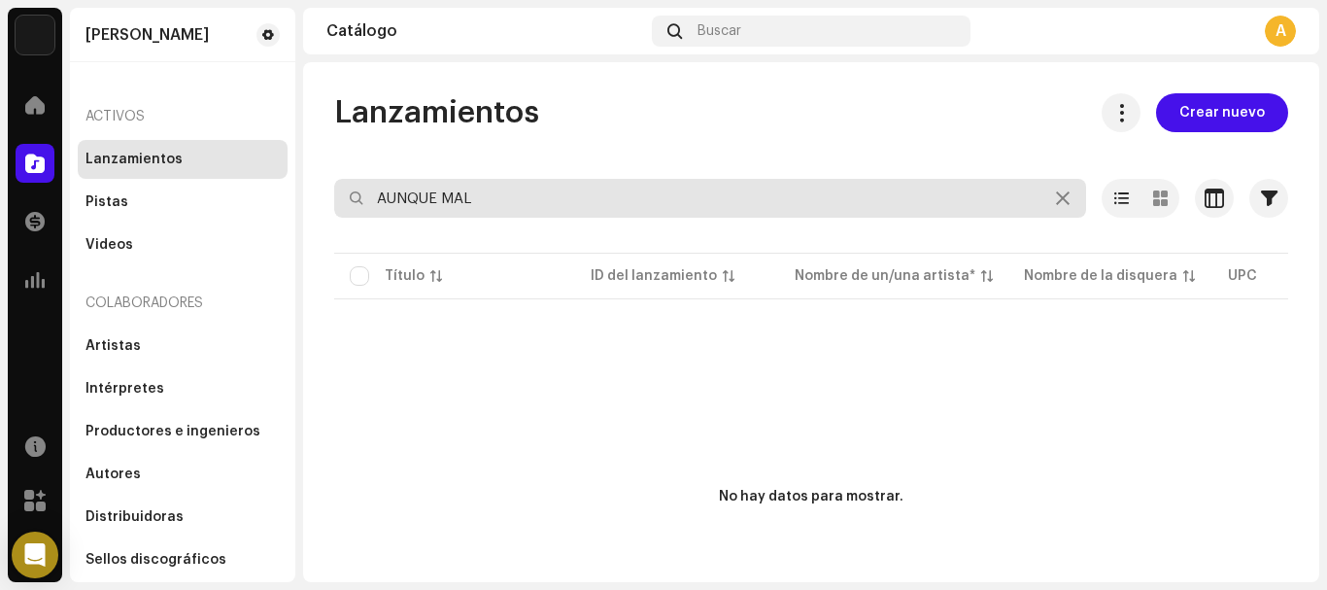
click at [554, 205] on input "AUNQUE MAL" at bounding box center [710, 198] width 752 height 39
drag, startPoint x: 554, startPoint y: 204, endPoint x: 315, endPoint y: 252, distance: 243.7
click at [315, 252] on div "Lanzamientos Crear nuevo AUNQUE MAL Seleccionado 0 Deseleccionar todo 0 Opcione…" at bounding box center [811, 392] width 1016 height 598
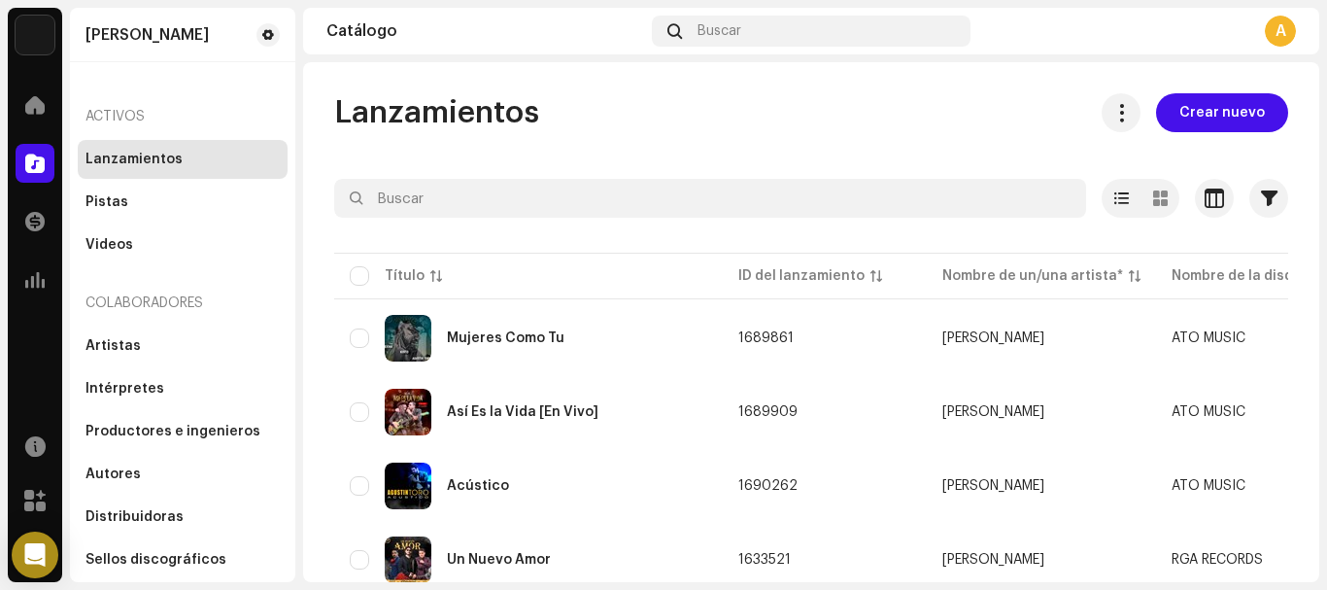
drag, startPoint x: 1319, startPoint y: 178, endPoint x: 1319, endPoint y: 211, distance: 33.0
click at [1319, 211] on div "[PERSON_NAME] Inicio Catálogo Transacciones Estadísticas Recursos Mercado [PERS…" at bounding box center [663, 295] width 1327 height 590
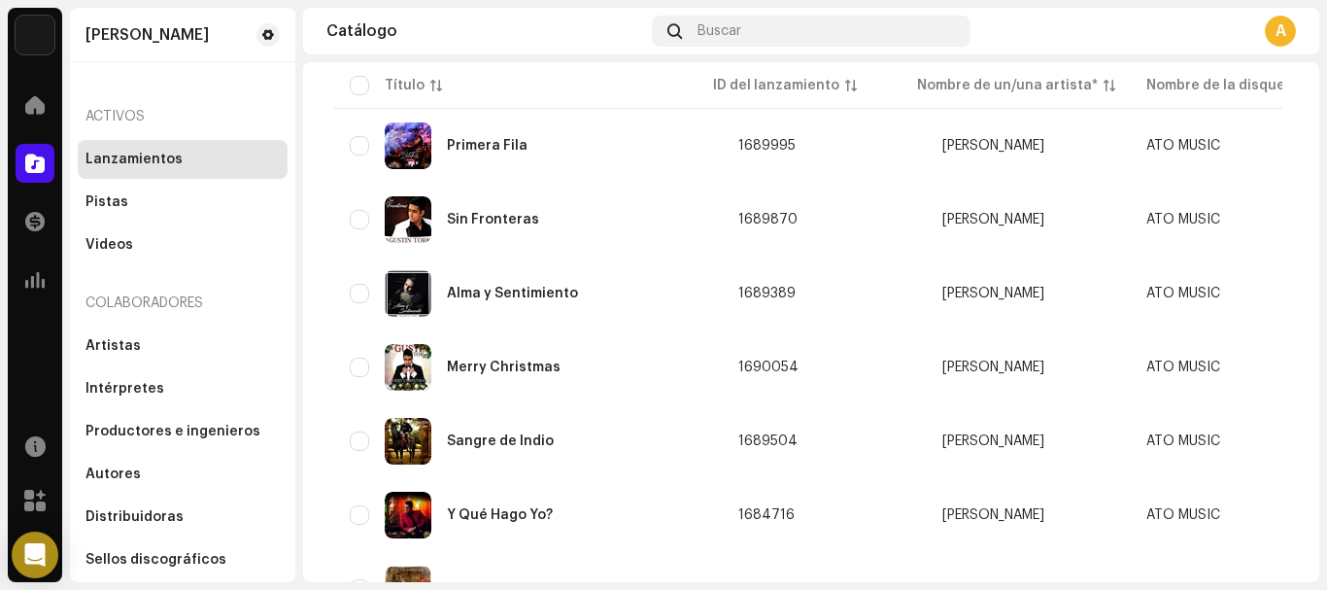
scroll to position [1552, 0]
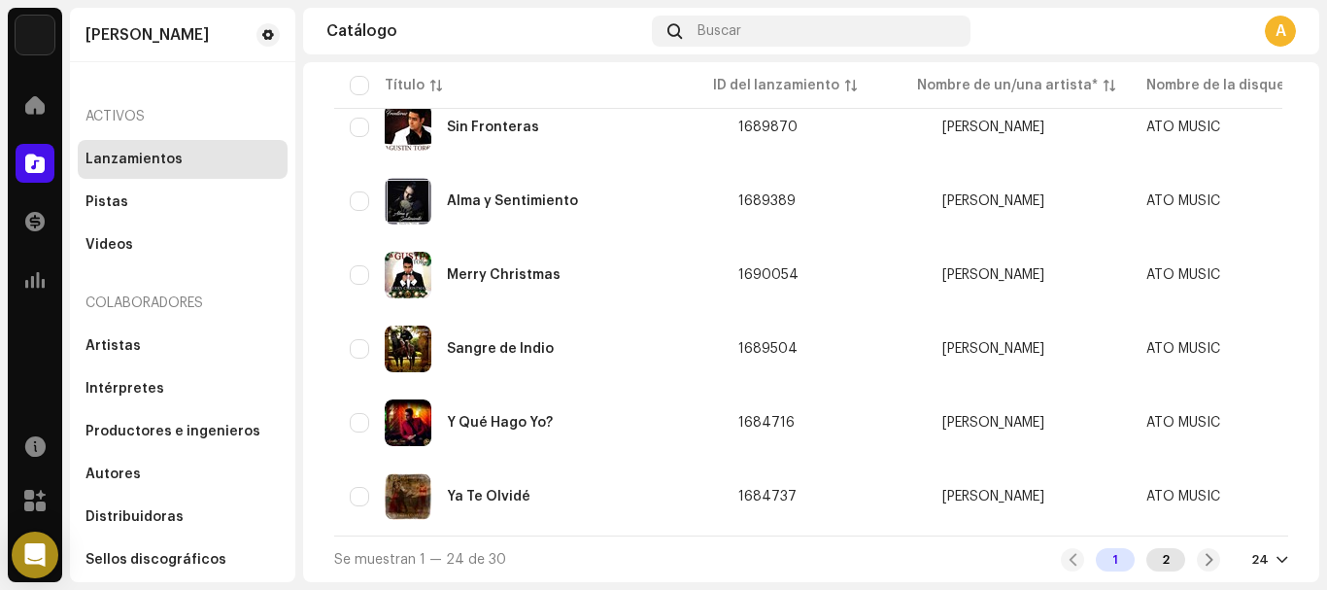
click at [1155, 557] on div "2" at bounding box center [1165, 559] width 39 height 23
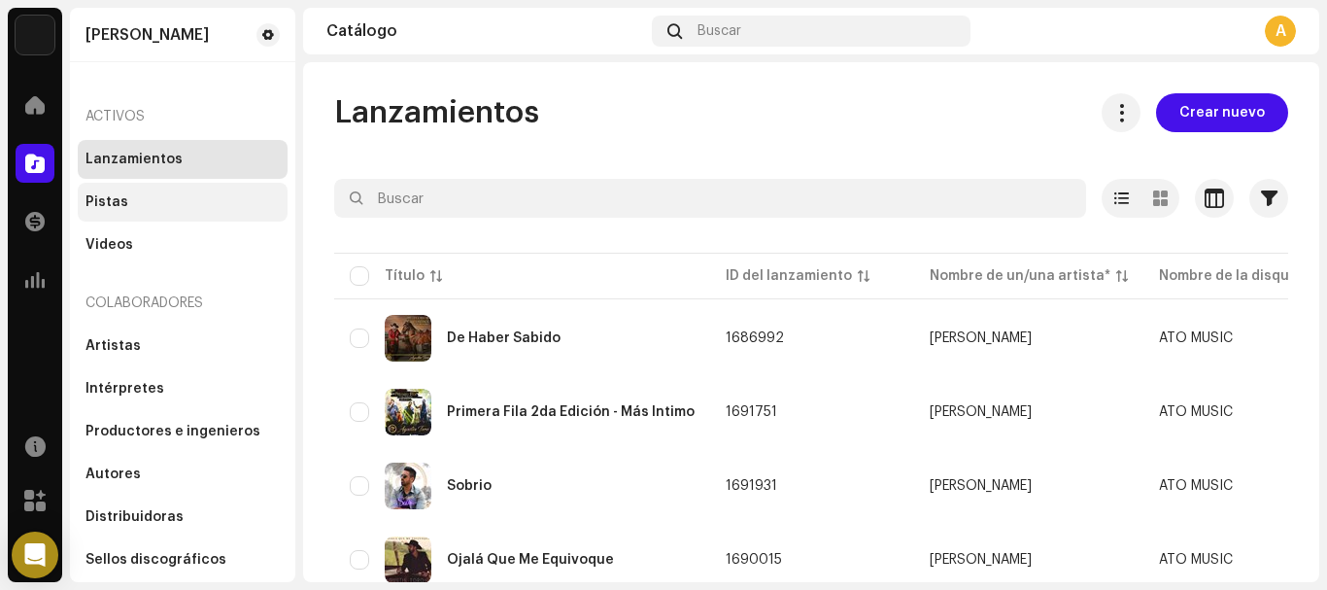
click at [127, 212] on div "Pistas" at bounding box center [183, 202] width 210 height 39
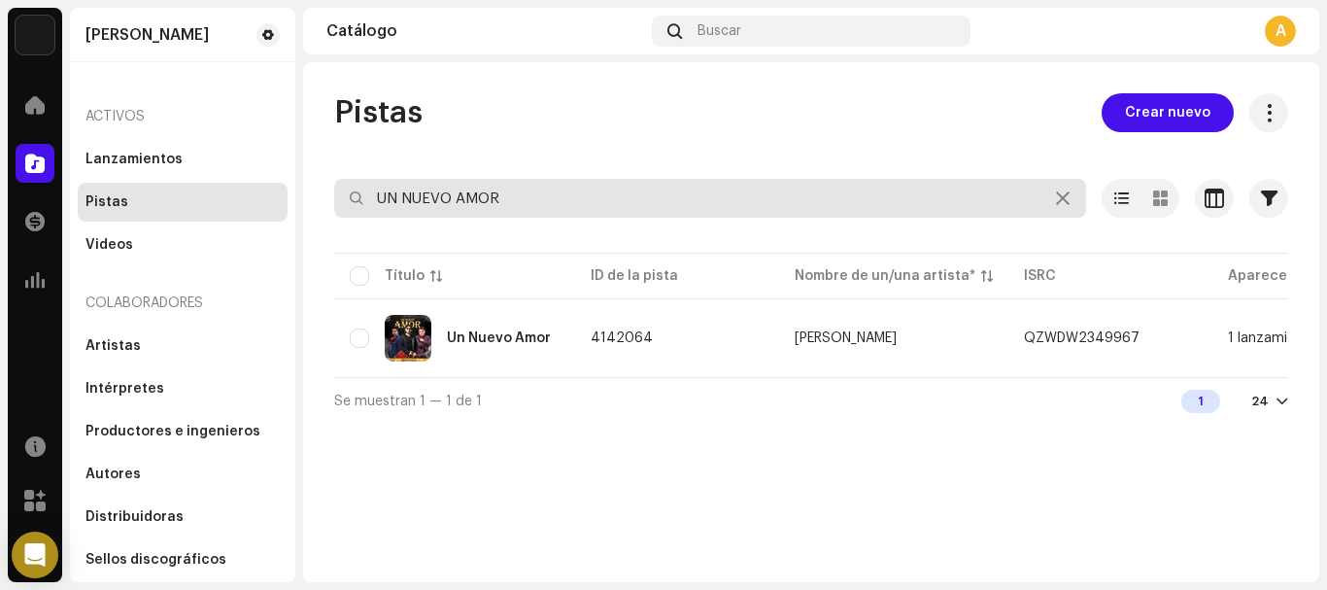
drag, startPoint x: 580, startPoint y: 191, endPoint x: 339, endPoint y: 220, distance: 242.6
click at [340, 220] on re-o-filter-bar "UN NUEVO AMOR Seleccionado 0 Opciones Filtros Estado de distribución En curso N…" at bounding box center [811, 214] width 954 height 70
type input "AUNQUE MAL PAGUEN ELLAS"
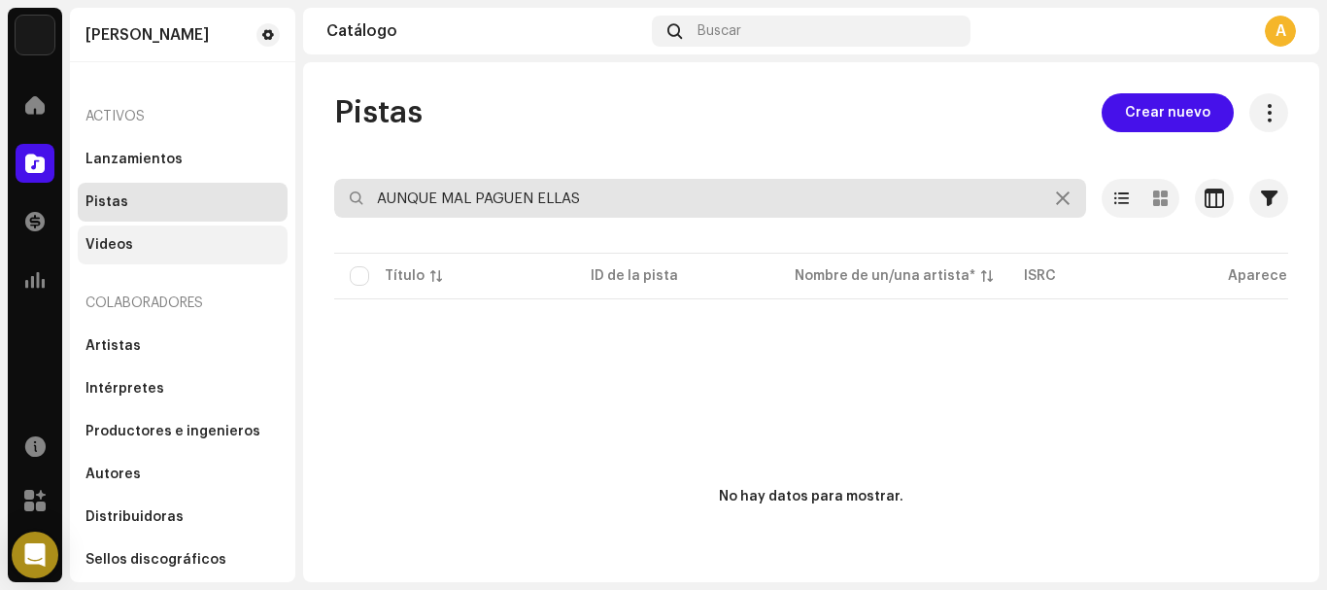
drag, startPoint x: 627, startPoint y: 206, endPoint x: 230, endPoint y: 251, distance: 398.9
click at [230, 251] on div "[PERSON_NAME] Inicio Catálogo Transacciones Estadísticas Recursos Mercado [PERS…" at bounding box center [663, 295] width 1327 height 590
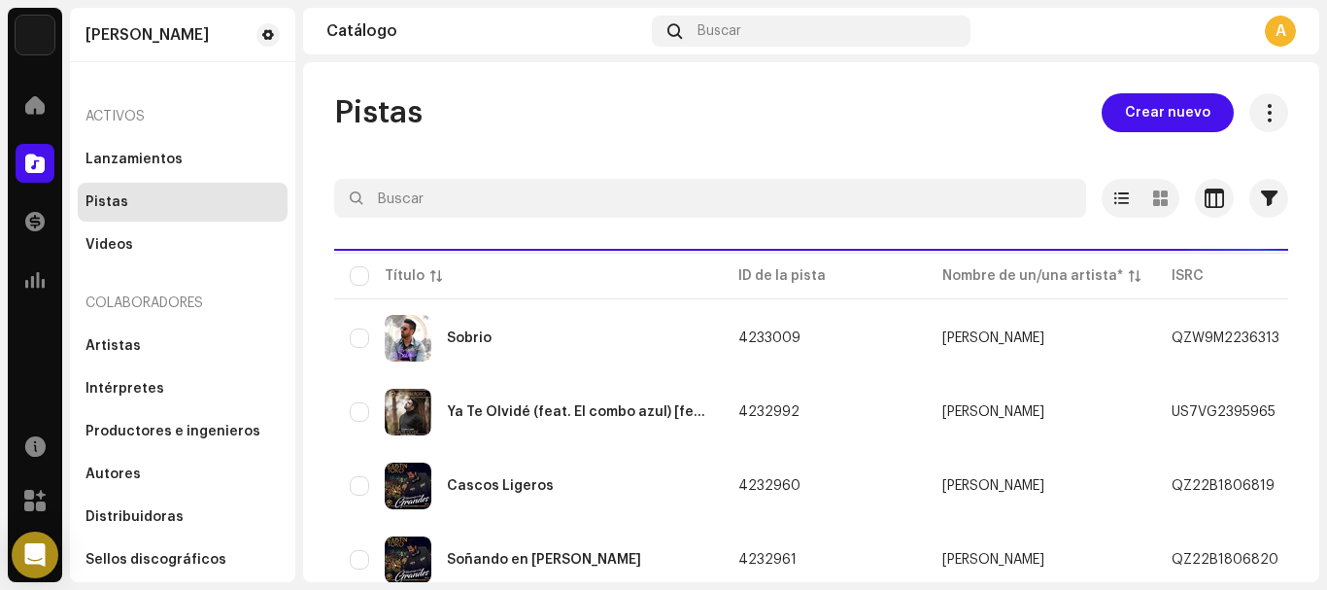
click at [121, 199] on div "Pistas" at bounding box center [106, 202] width 43 height 16
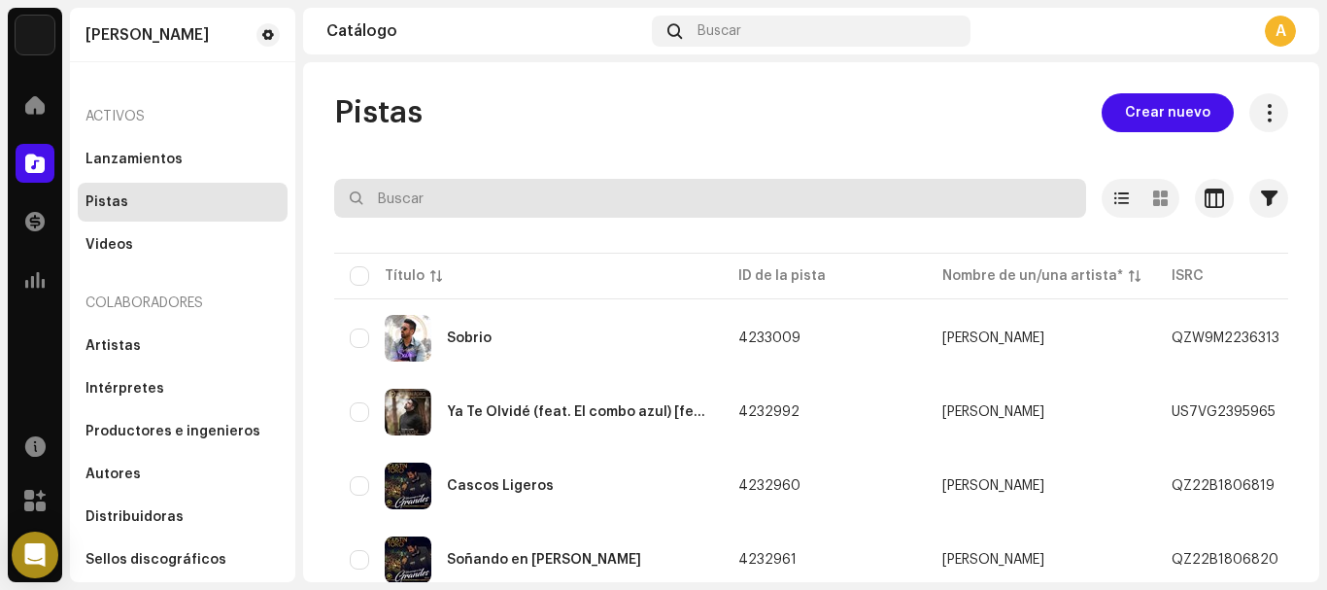
click at [464, 192] on input "text" at bounding box center [710, 198] width 752 height 39
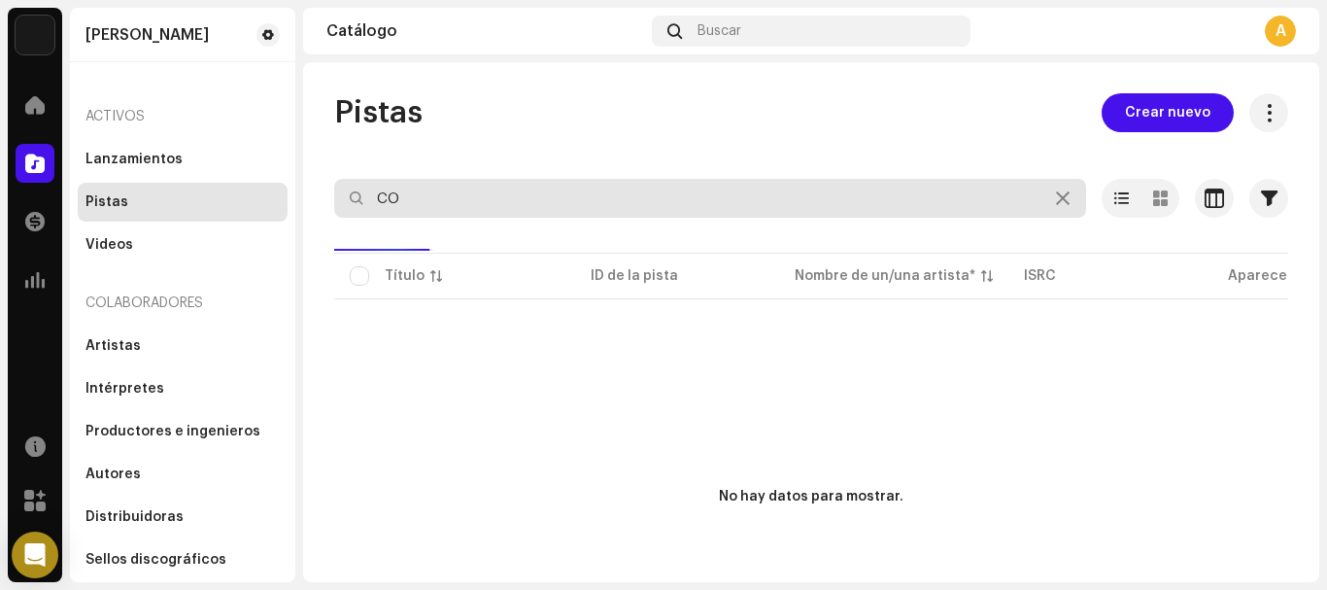
type input "C"
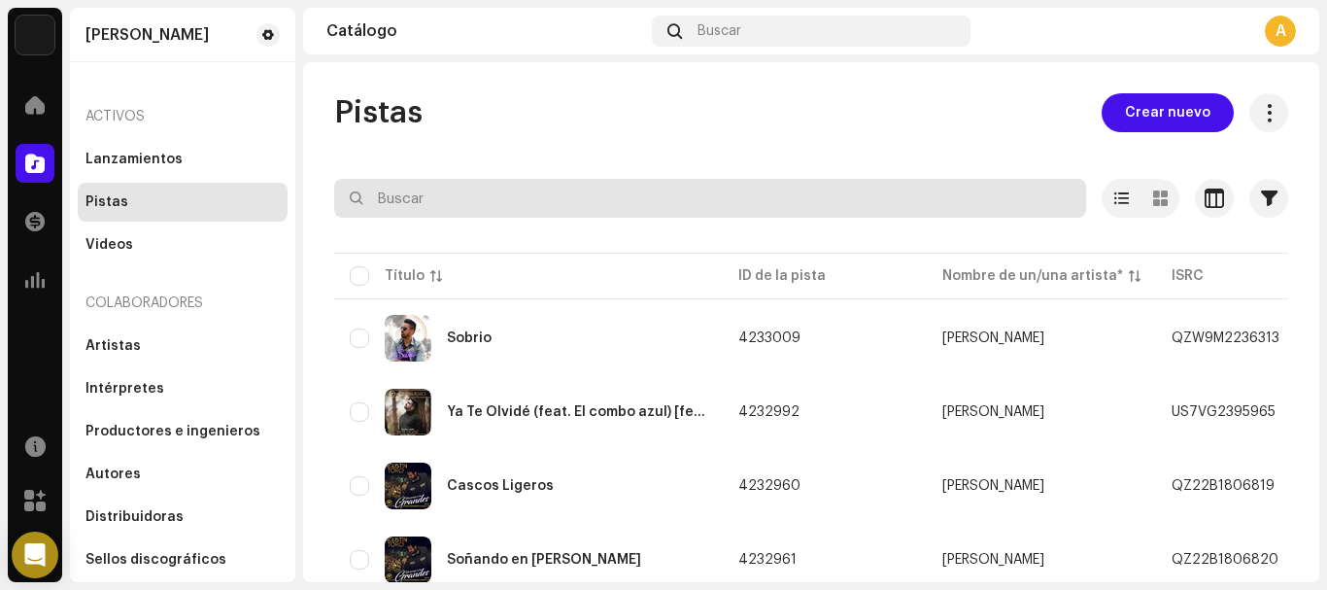
click at [516, 201] on input "text" at bounding box center [710, 198] width 752 height 39
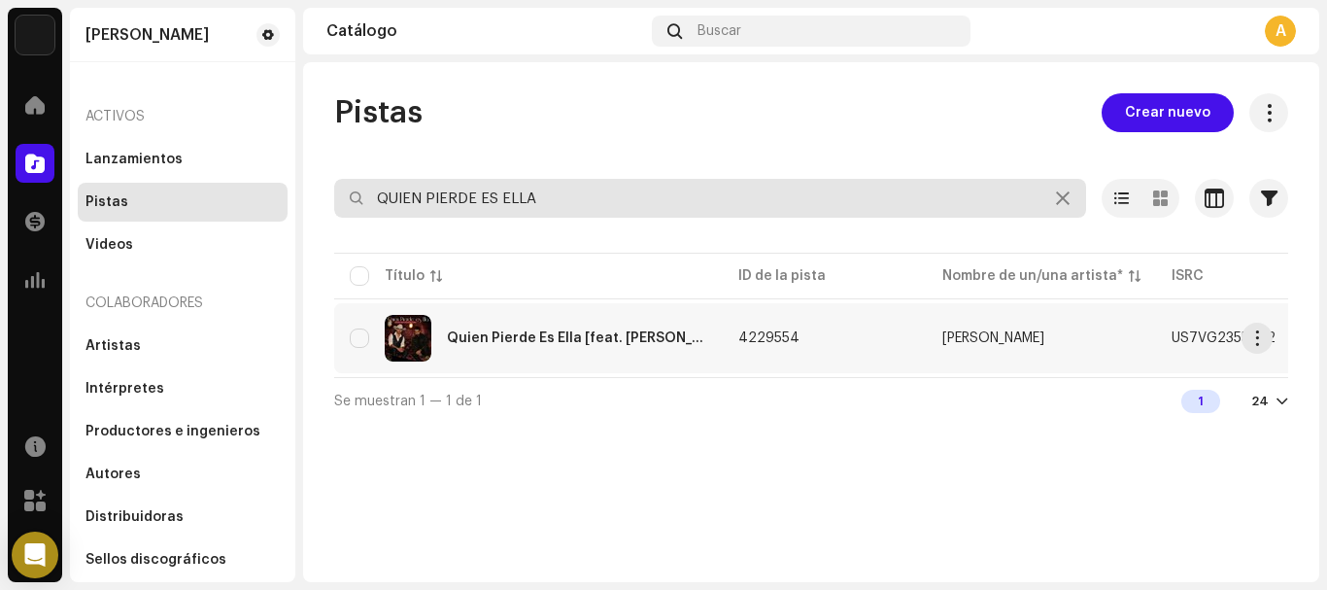
type input "QUIEN PIERDE ES ELLA"
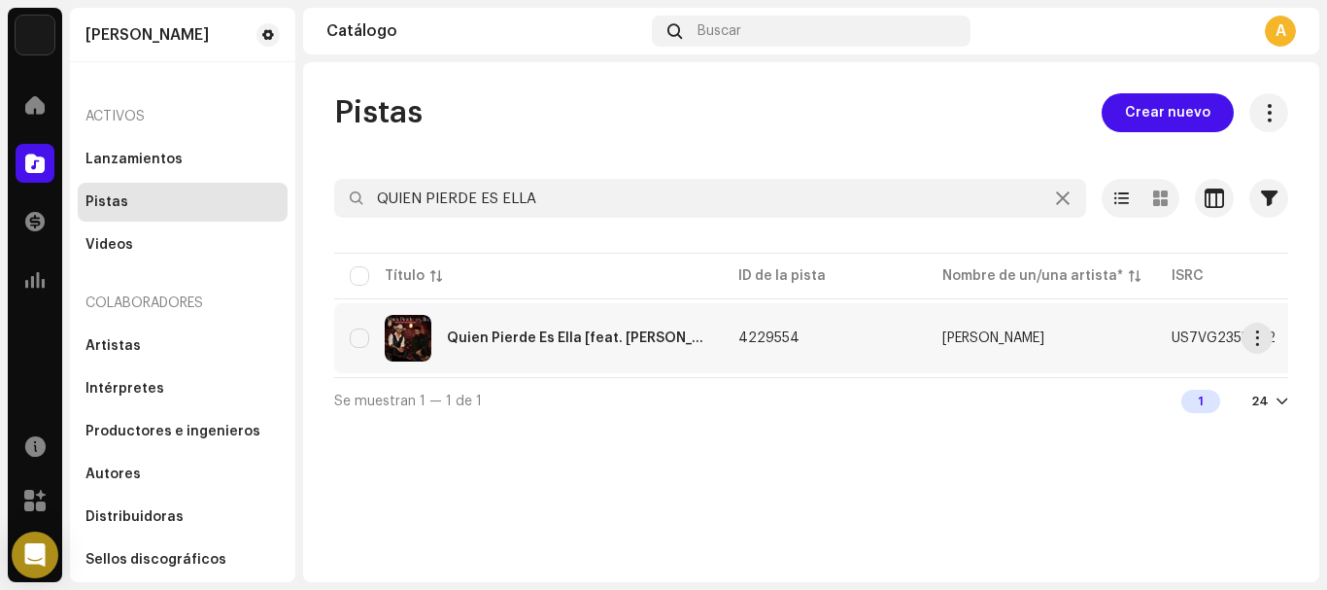
drag, startPoint x: 726, startPoint y: 353, endPoint x: 706, endPoint y: 348, distance: 20.0
click at [723, 348] on td "4229554" at bounding box center [825, 338] width 204 height 70
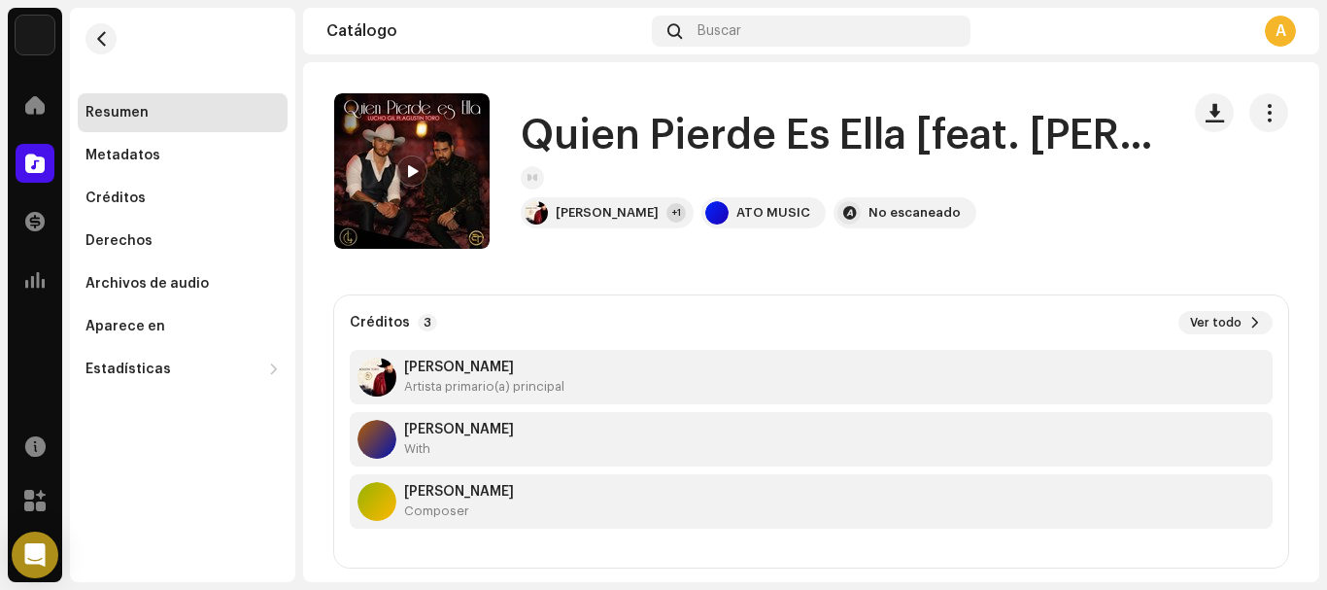
click at [1313, 187] on div "Quien Pierde Es Ella [feat. [PERSON_NAME]] Quien Pierde Es Ella [feat. [PERSON_…" at bounding box center [811, 322] width 1016 height 520
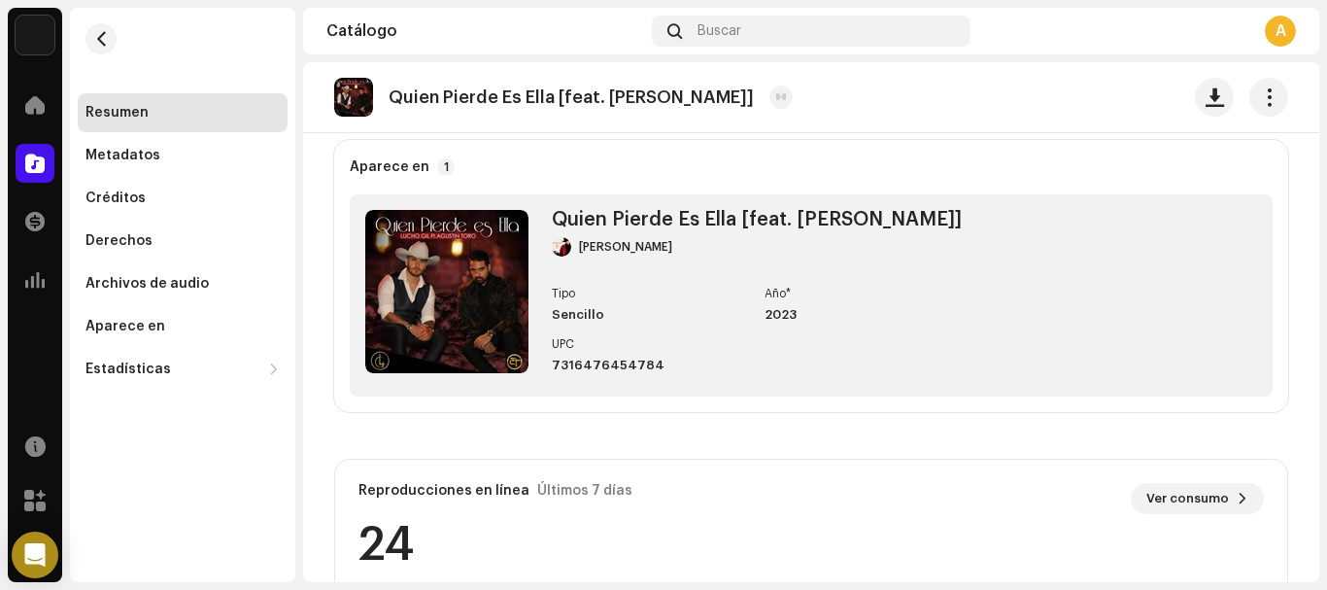
scroll to position [737, 0]
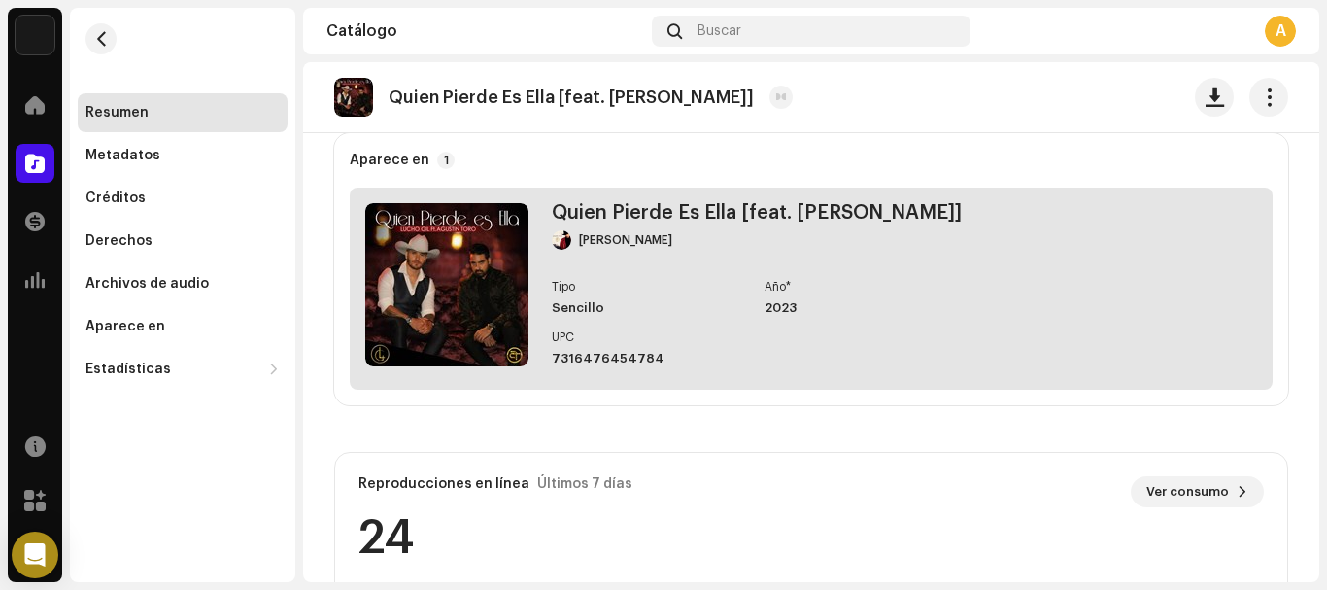
drag, startPoint x: 688, startPoint y: 371, endPoint x: 550, endPoint y: 334, distance: 142.8
click at [550, 334] on div "Quien Pierde Es Ella [feat. [PERSON_NAME]] [PERSON_NAME] Tipo Sencillo Año* 202…" at bounding box center [811, 288] width 923 height 202
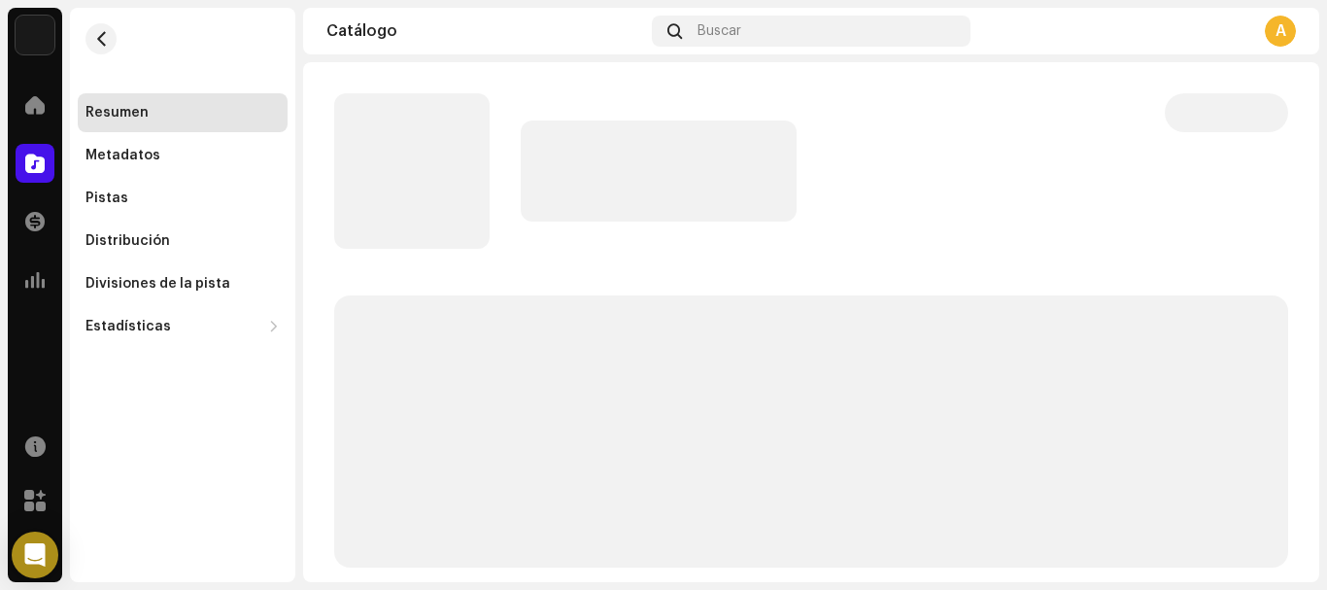
drag, startPoint x: 550, startPoint y: 334, endPoint x: 800, endPoint y: 74, distance: 360.7
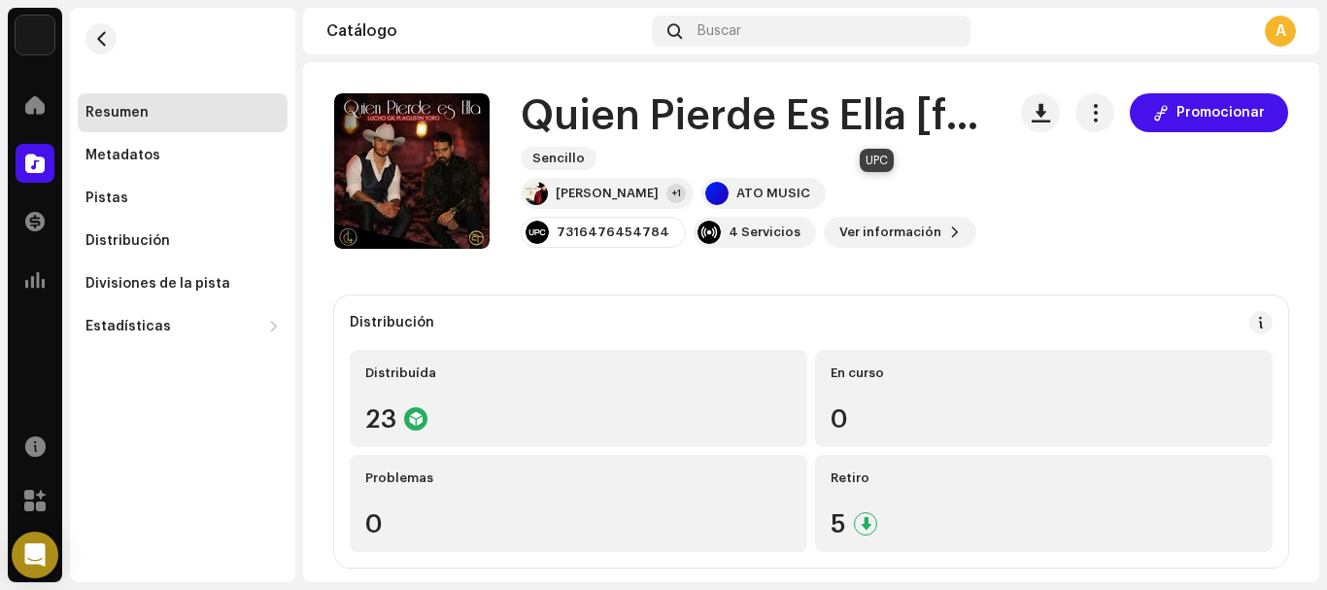
drag, startPoint x: 942, startPoint y: 193, endPoint x: 818, endPoint y: 196, distance: 124.4
click at [686, 217] on div "7316476454784" at bounding box center [603, 232] width 165 height 31
copy div "7316476454784"
click at [748, 26] on div "Buscar" at bounding box center [811, 31] width 318 height 31
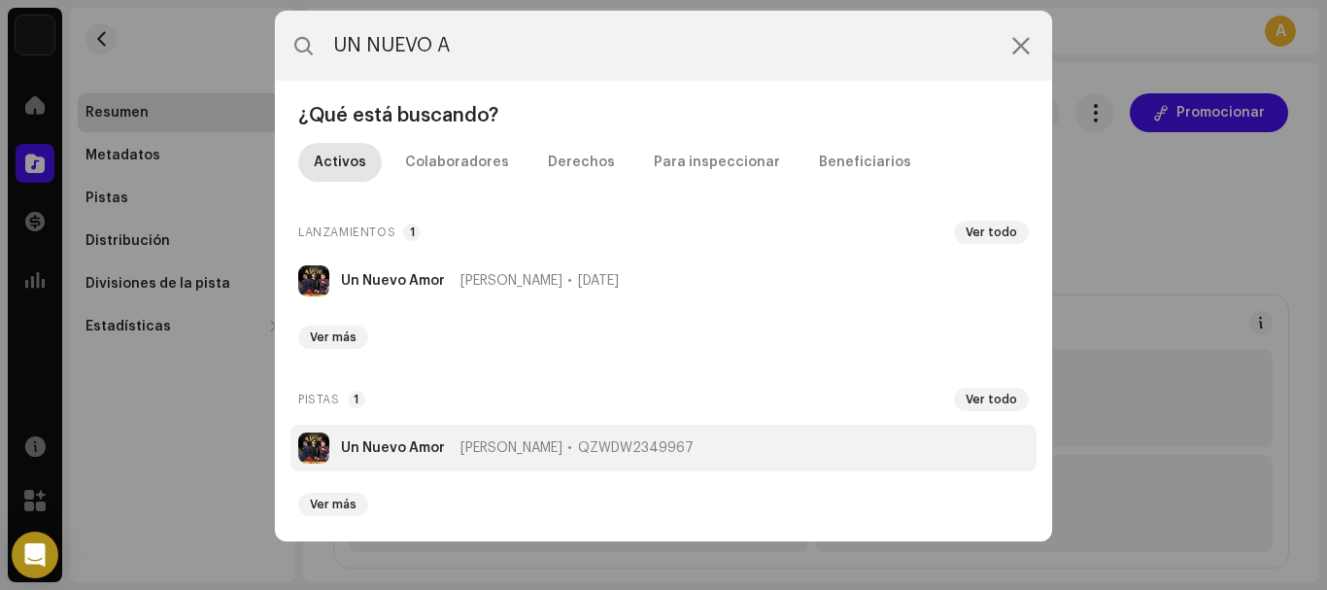
type input "UN NUEVO A"
click at [578, 444] on span "QZWDW2349967" at bounding box center [636, 448] width 116 height 16
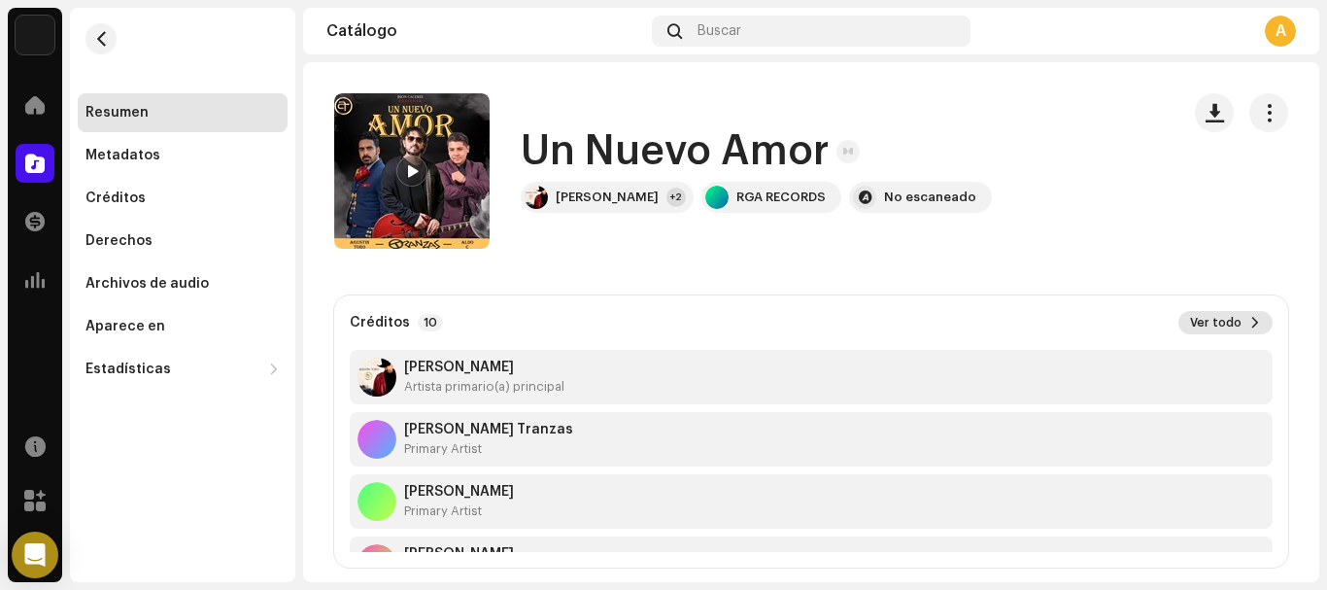
click at [1217, 314] on button "Ver todo" at bounding box center [1225, 322] width 94 height 23
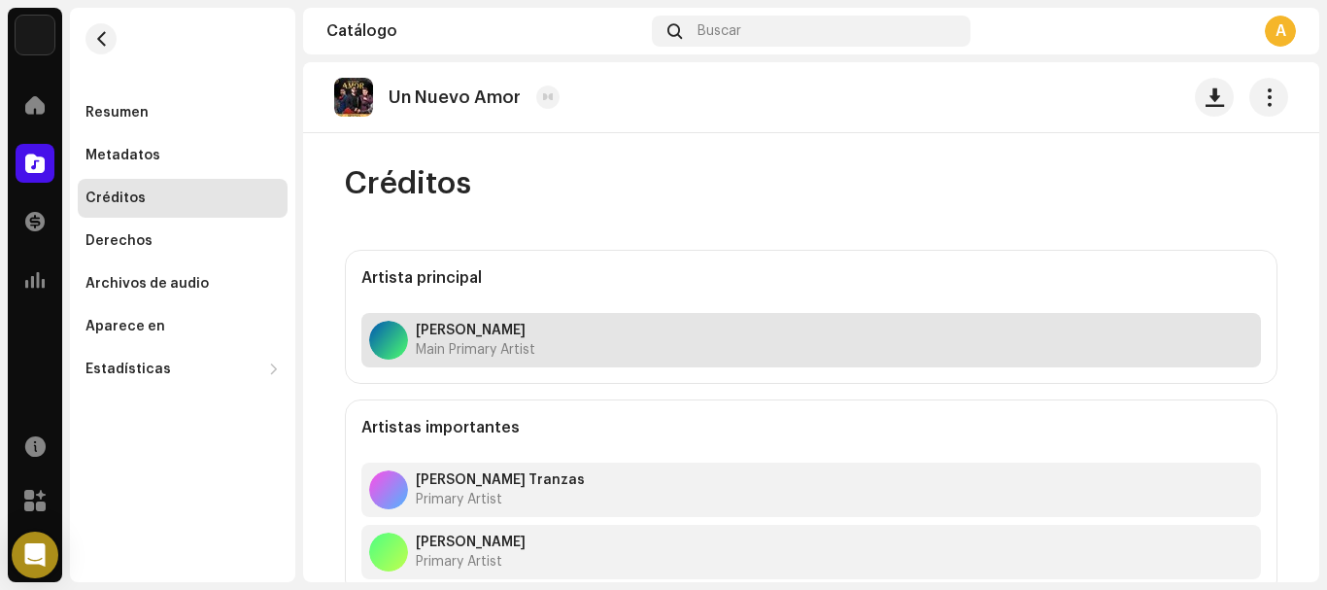
click at [578, 347] on div "[PERSON_NAME] Main Primary Artist" at bounding box center [811, 340] width 900 height 54
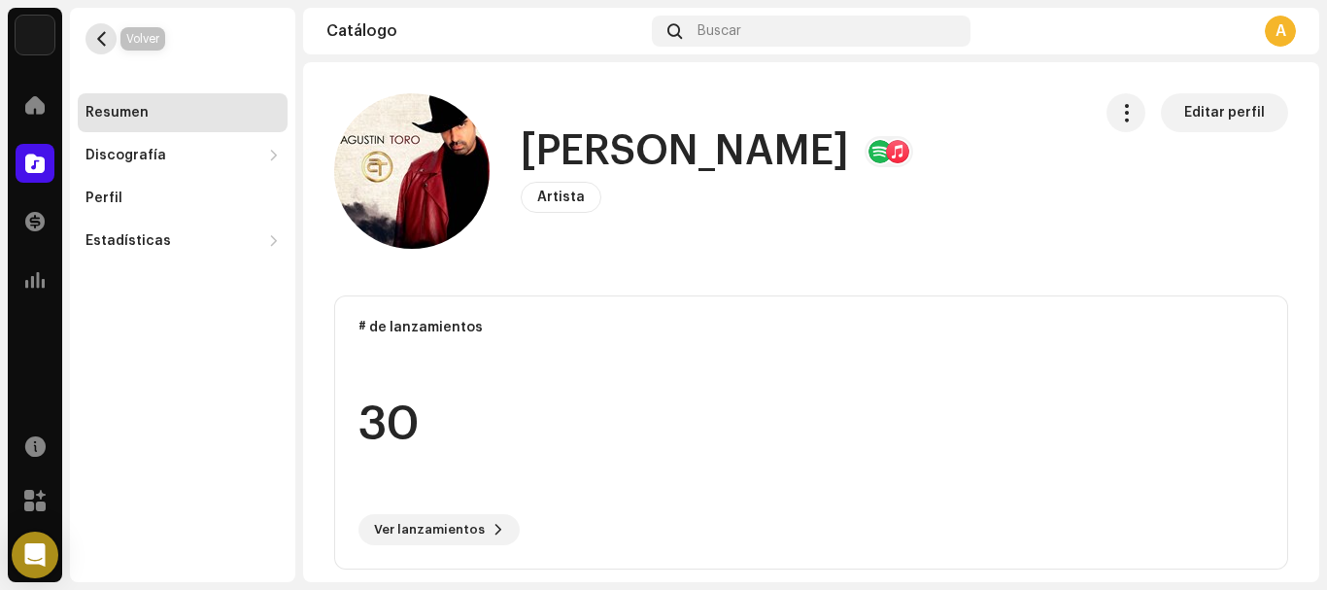
click at [99, 41] on span "button" at bounding box center [101, 39] width 15 height 16
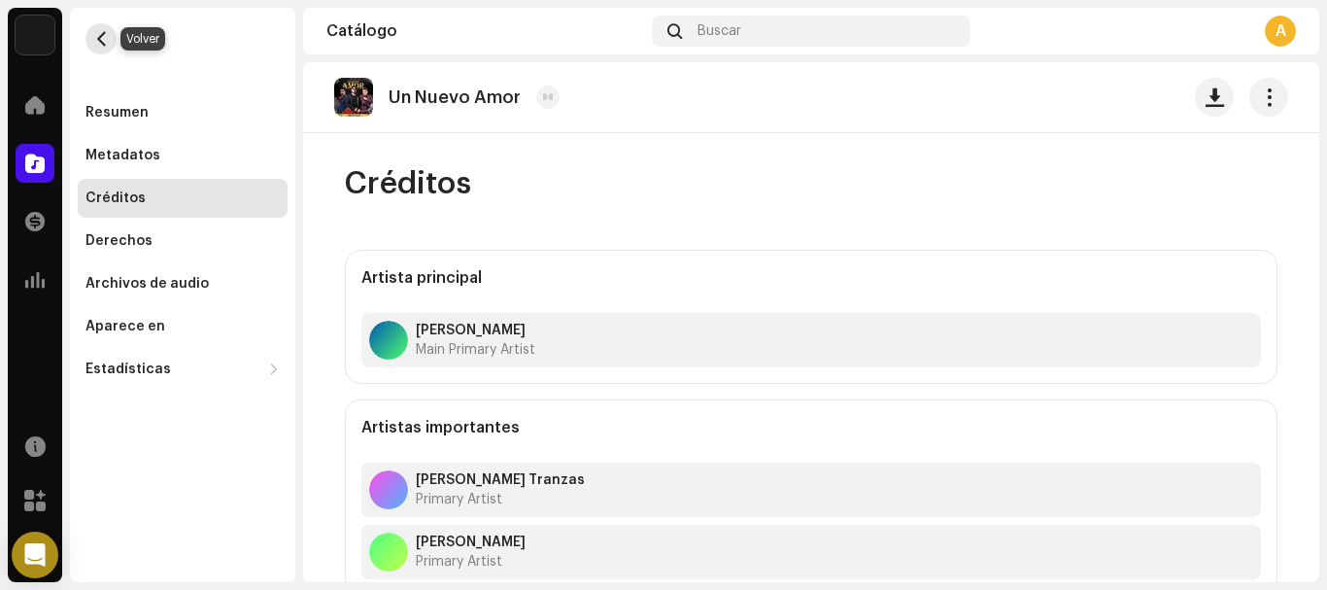
click at [102, 26] on button "button" at bounding box center [100, 38] width 31 height 31
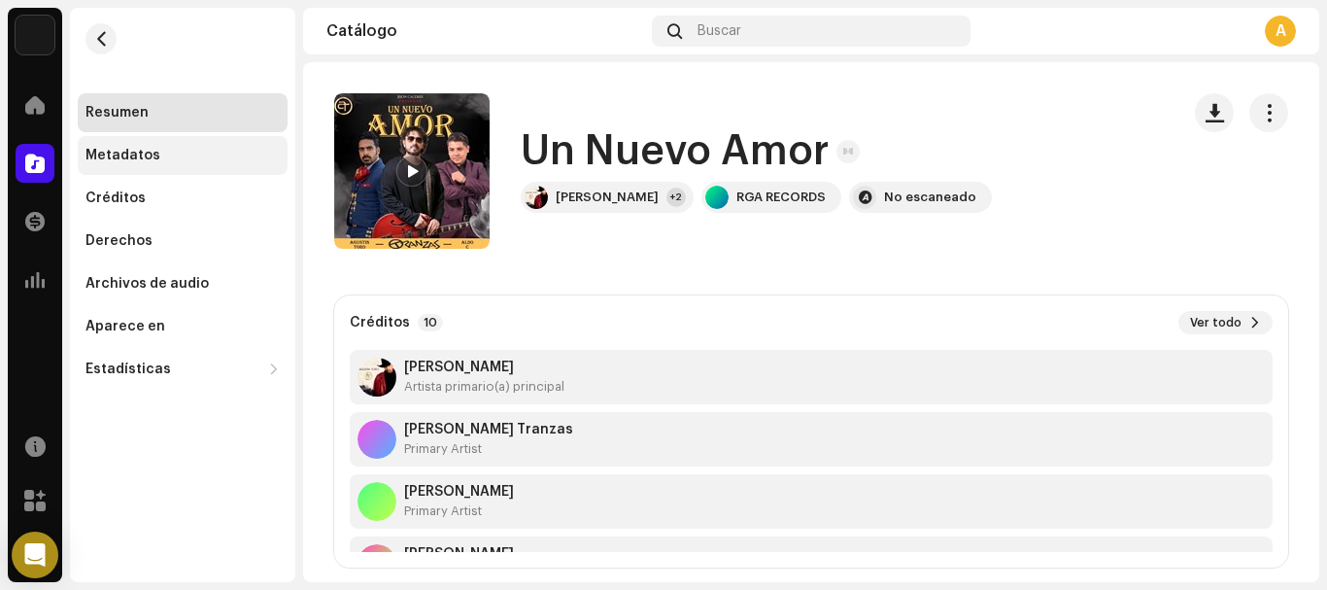
click at [133, 159] on div "Metadatos" at bounding box center [122, 156] width 75 height 16
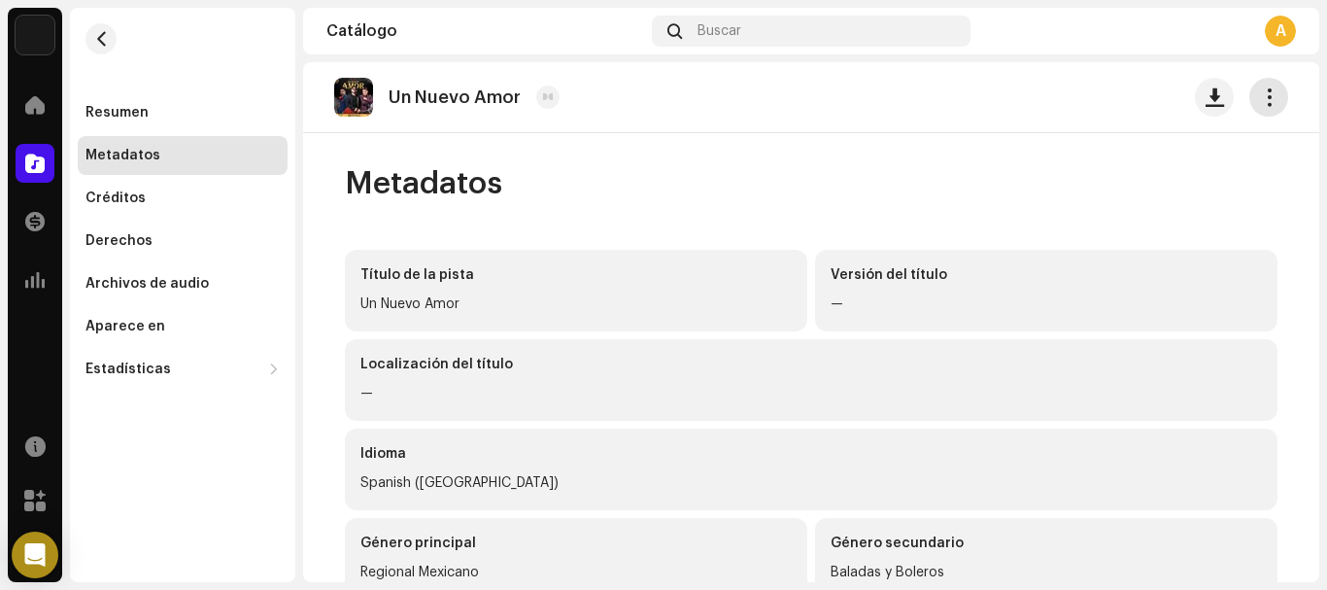
click at [1260, 89] on span "button" at bounding box center [1269, 97] width 18 height 16
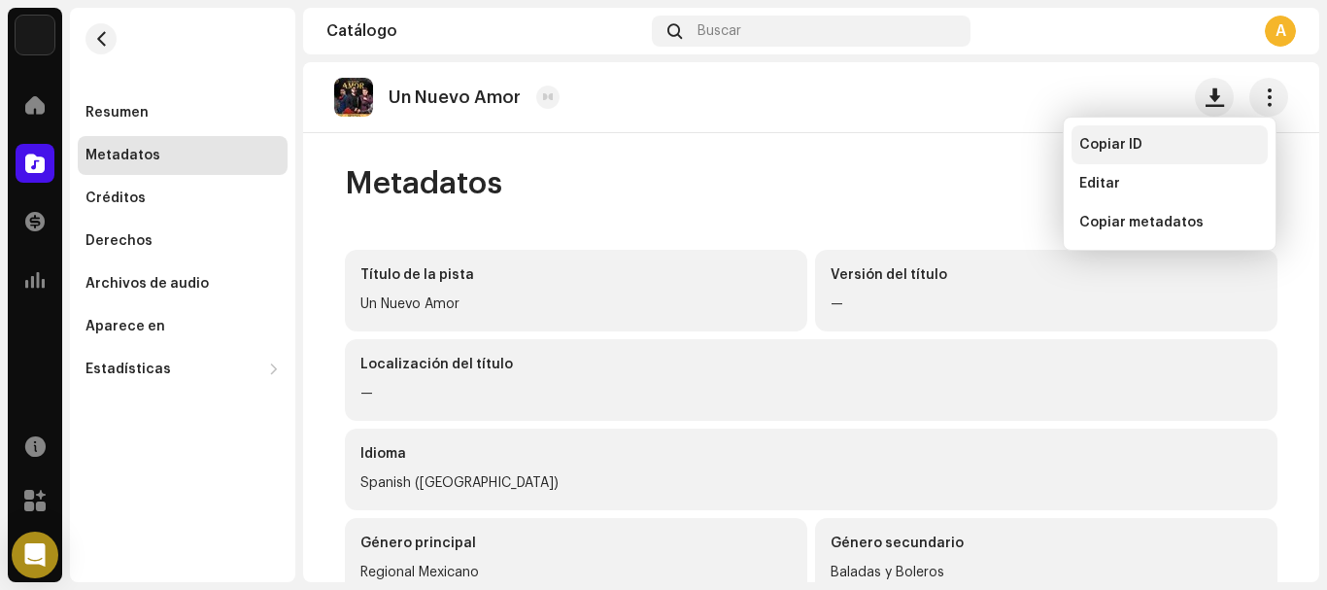
click at [1139, 135] on div "Copiar ID" at bounding box center [1170, 144] width 196 height 39
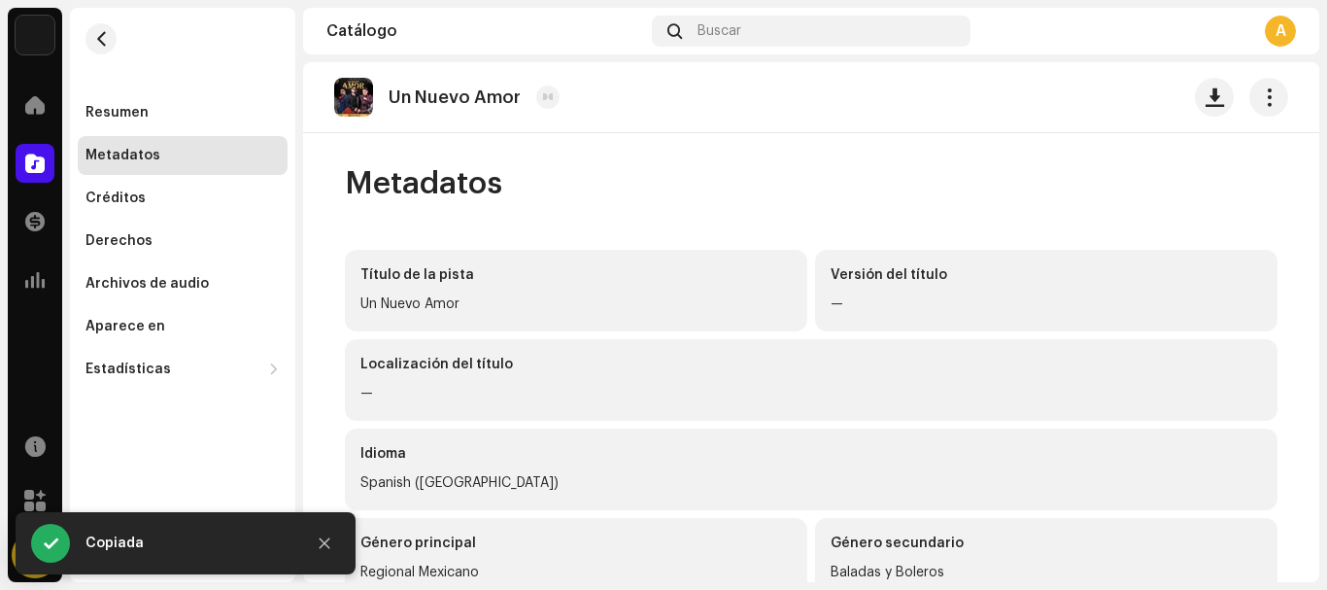
click at [421, 100] on p "Un Nuevo Amor" at bounding box center [455, 97] width 132 height 20
click at [328, 106] on div "Un Nuevo Amor" at bounding box center [811, 97] width 1016 height 71
click at [346, 96] on img at bounding box center [353, 97] width 39 height 39
click at [151, 201] on div "Créditos" at bounding box center [182, 198] width 194 height 16
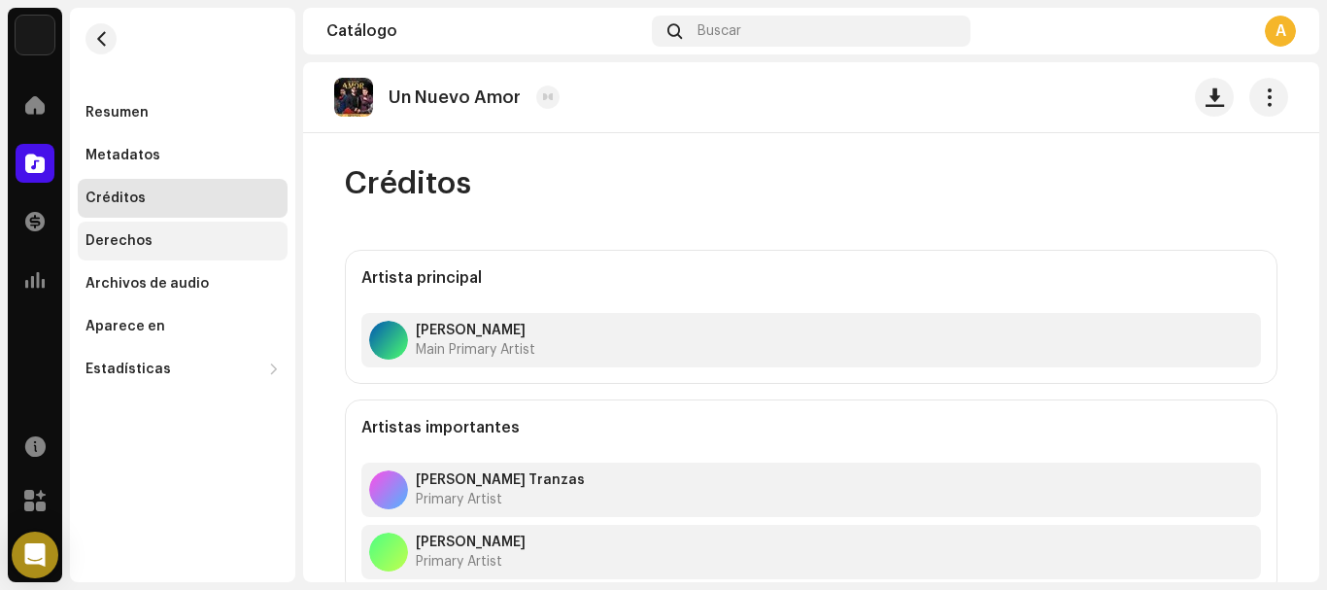
click at [158, 229] on div "Derechos" at bounding box center [183, 240] width 210 height 39
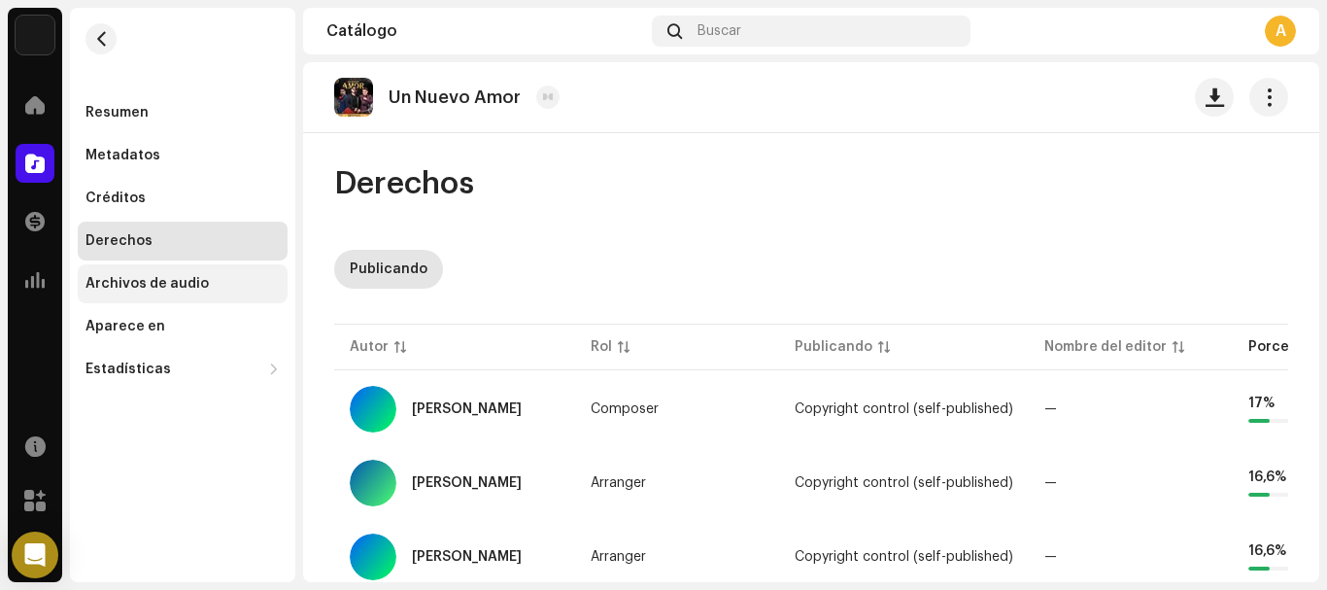
click at [164, 275] on div "Archivos de audio" at bounding box center [183, 283] width 210 height 39
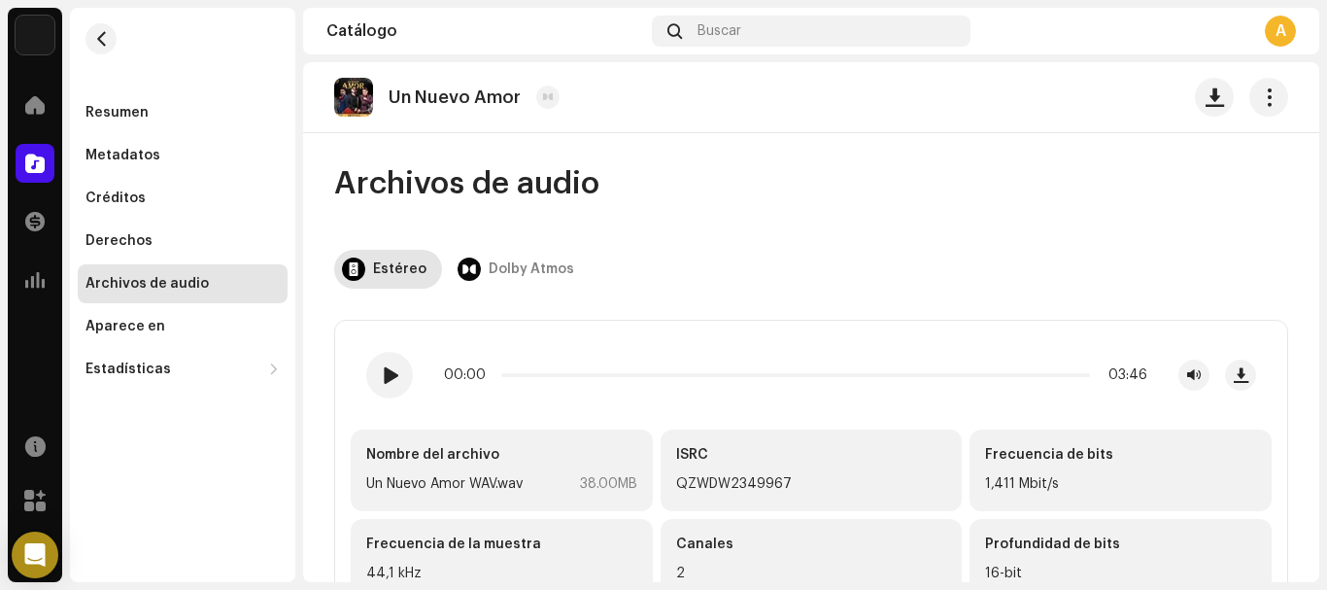
scroll to position [35, 0]
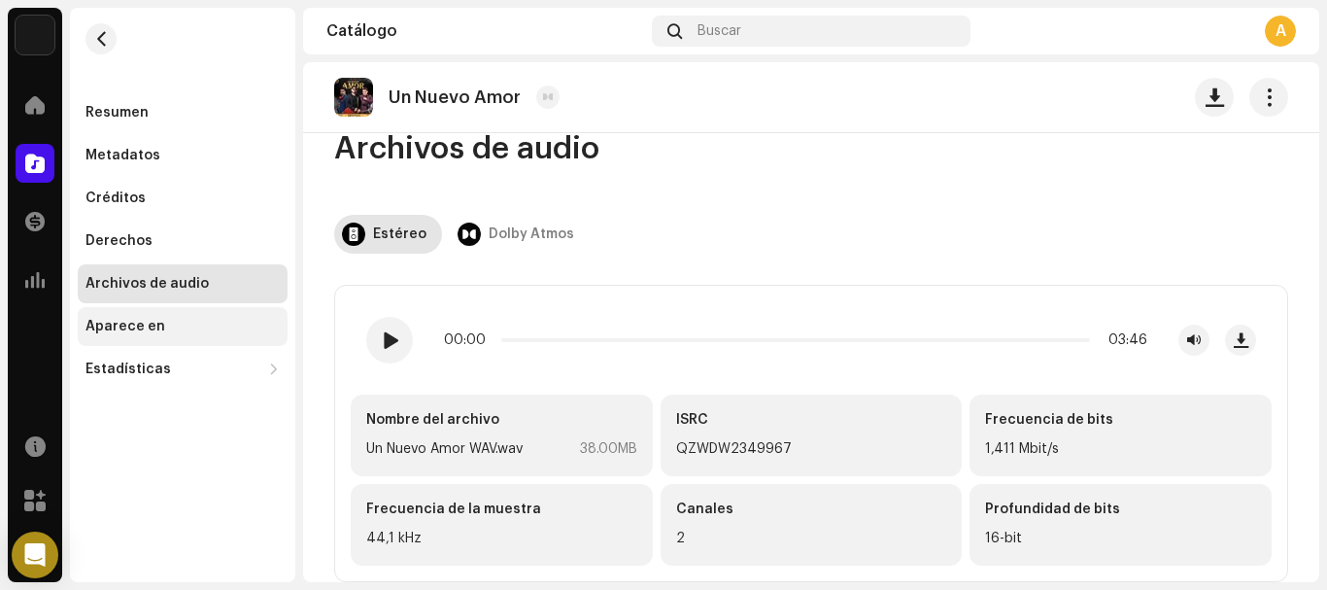
click at [132, 323] on div "Aparece en" at bounding box center [125, 327] width 80 height 16
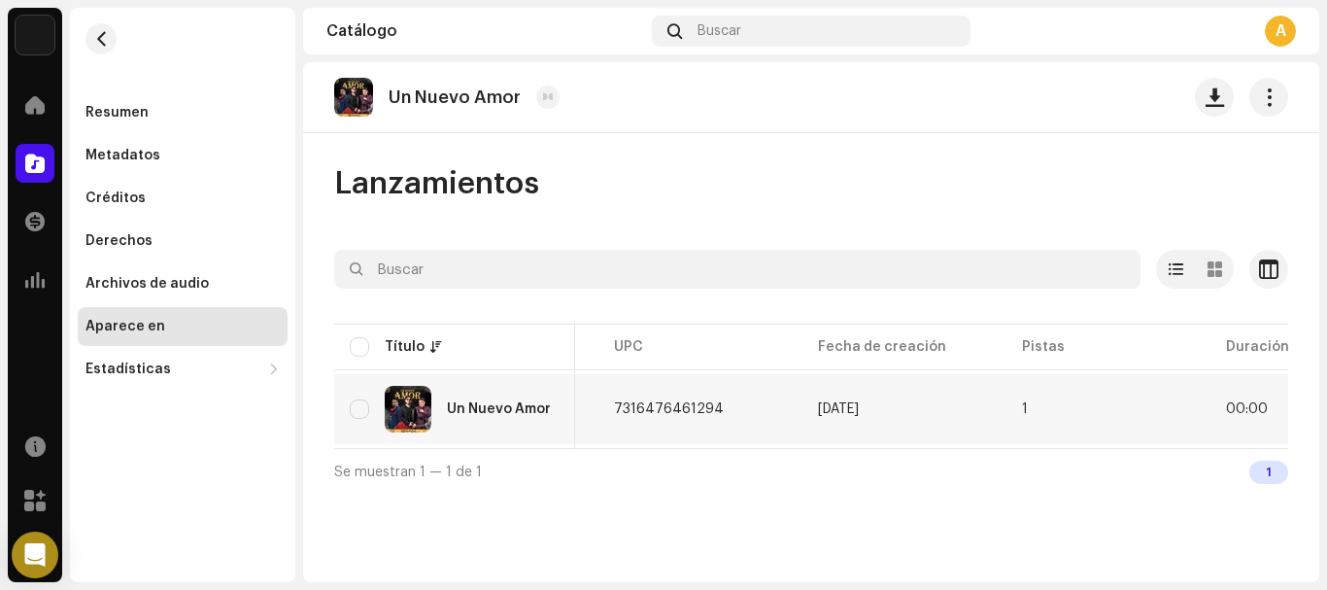
scroll to position [0, 688]
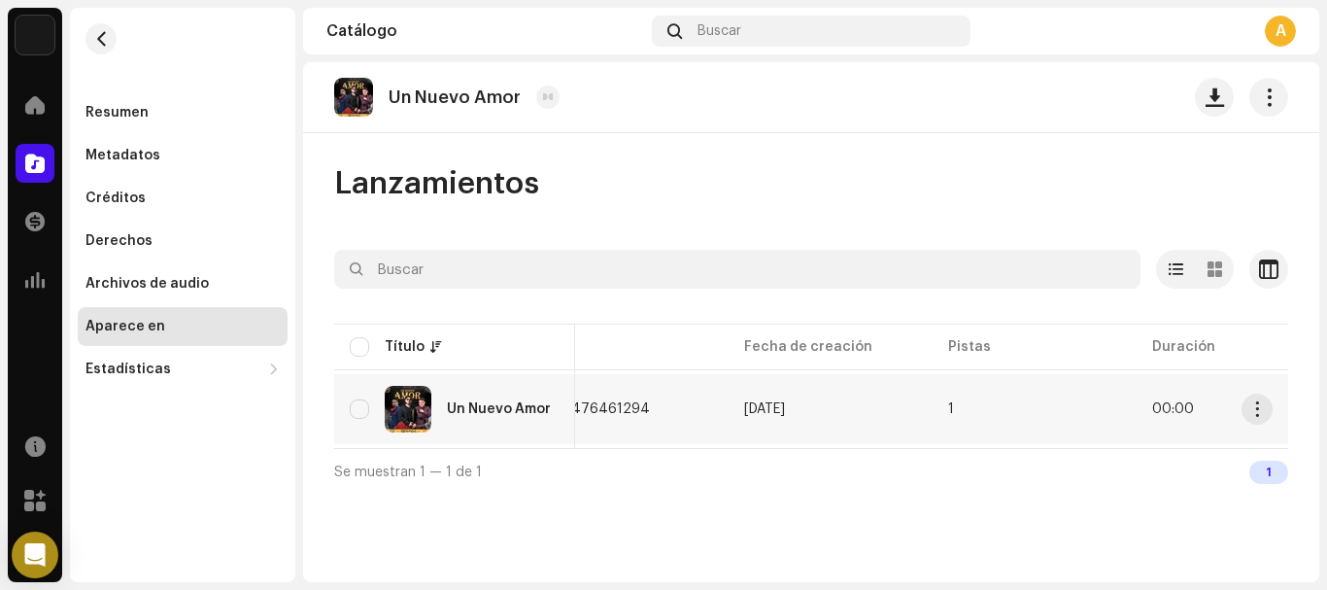
drag, startPoint x: 1220, startPoint y: 402, endPoint x: 624, endPoint y: 412, distance: 596.6
click at [624, 412] on span "7316476461294" at bounding box center [595, 409] width 110 height 14
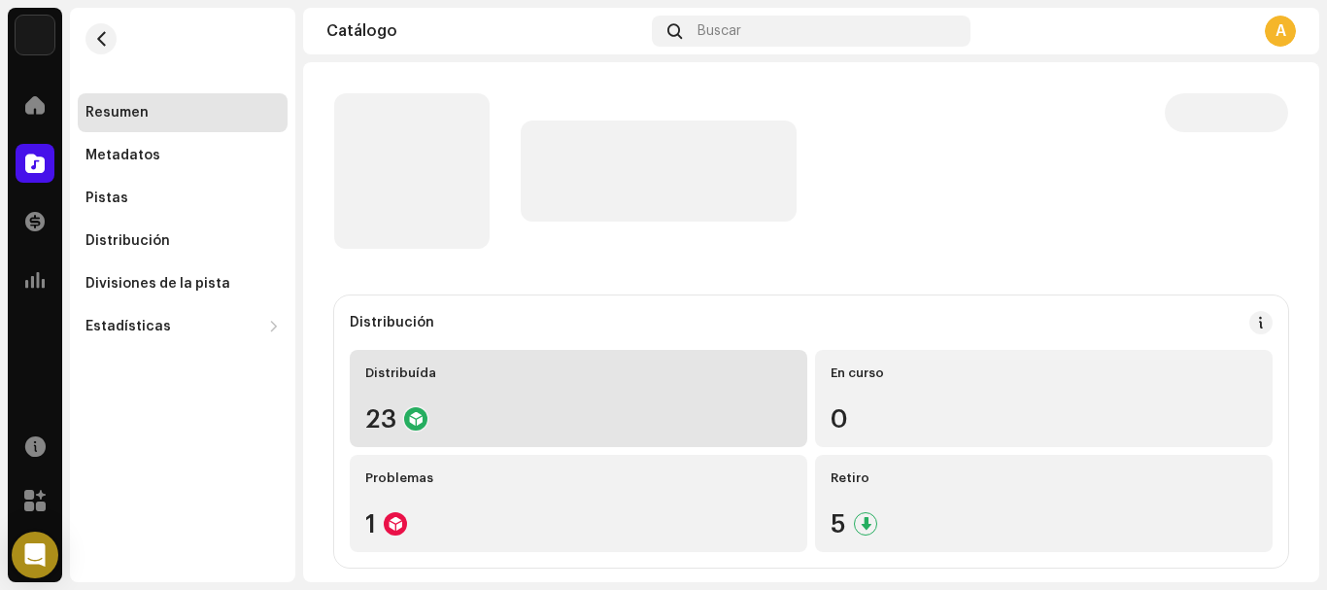
drag, startPoint x: 624, startPoint y: 412, endPoint x: 485, endPoint y: 364, distance: 146.8
click at [485, 364] on div "Distribuída 23" at bounding box center [579, 398] width 458 height 97
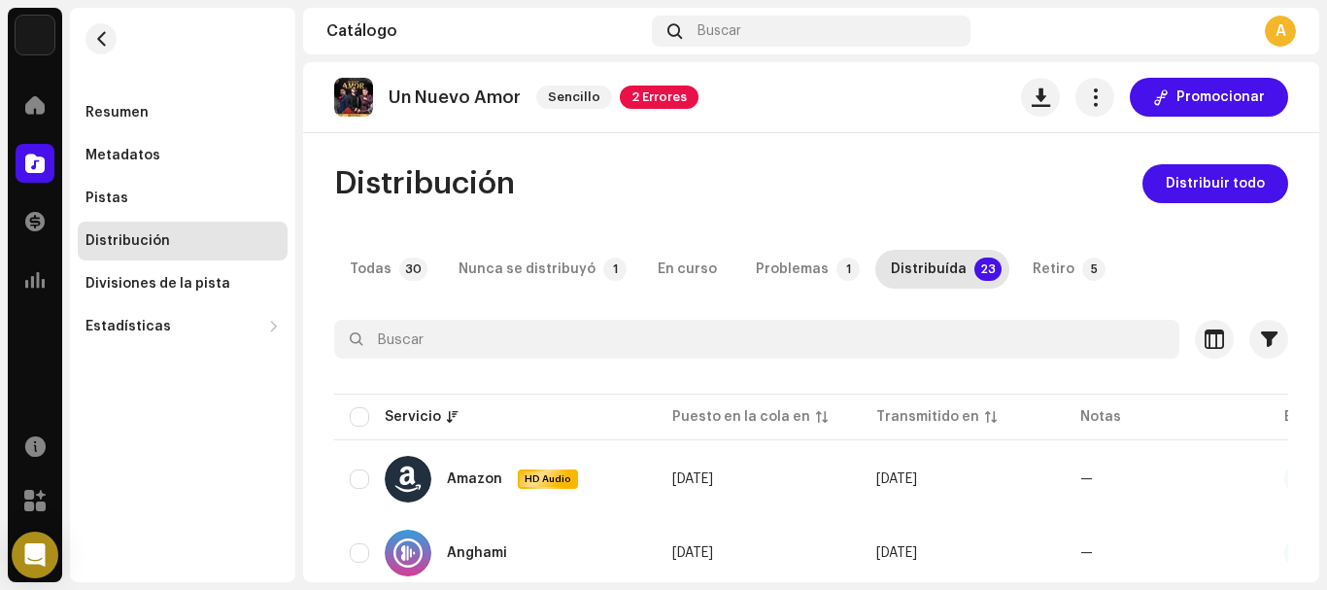
click at [1321, 172] on div "[PERSON_NAME] Inicio Catálogo Transacciones Estadísticas Recursos Mercado Resum…" at bounding box center [663, 295] width 1327 height 590
drag, startPoint x: 1320, startPoint y: 146, endPoint x: 1320, endPoint y: 241, distance: 95.2
click at [1320, 241] on div "[PERSON_NAME] Inicio Catálogo Transacciones Estadísticas Recursos Mercado Resum…" at bounding box center [663, 295] width 1327 height 590
click at [132, 201] on div "Pistas" at bounding box center [182, 198] width 194 height 16
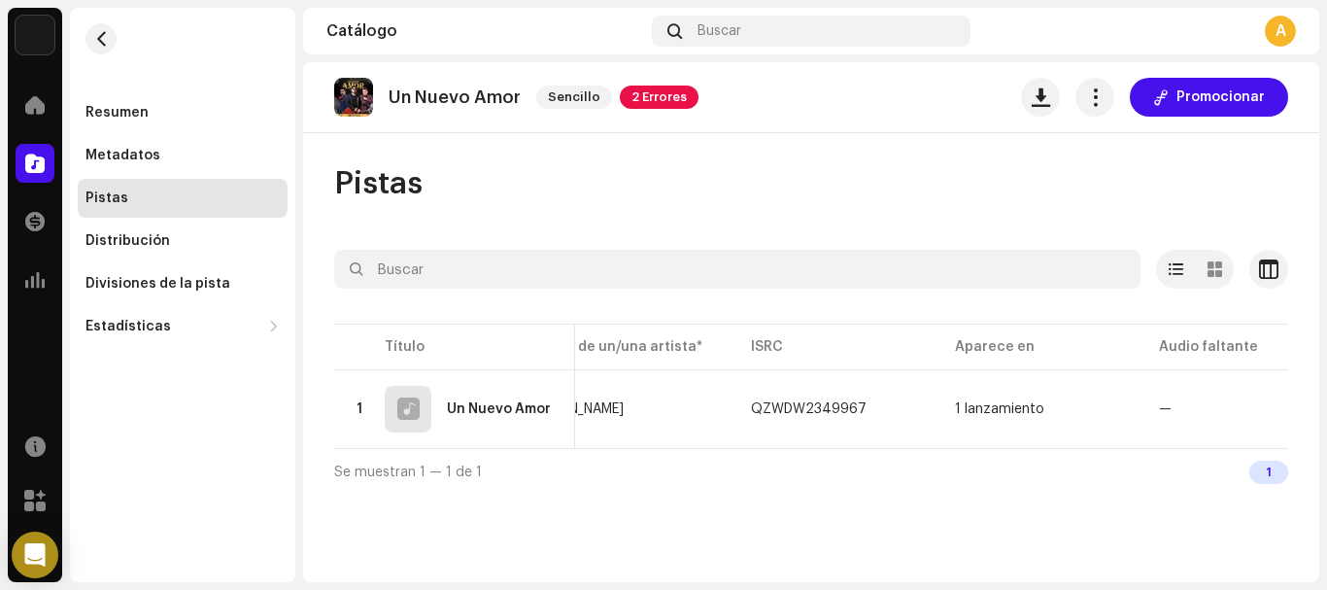
scroll to position [0, 270]
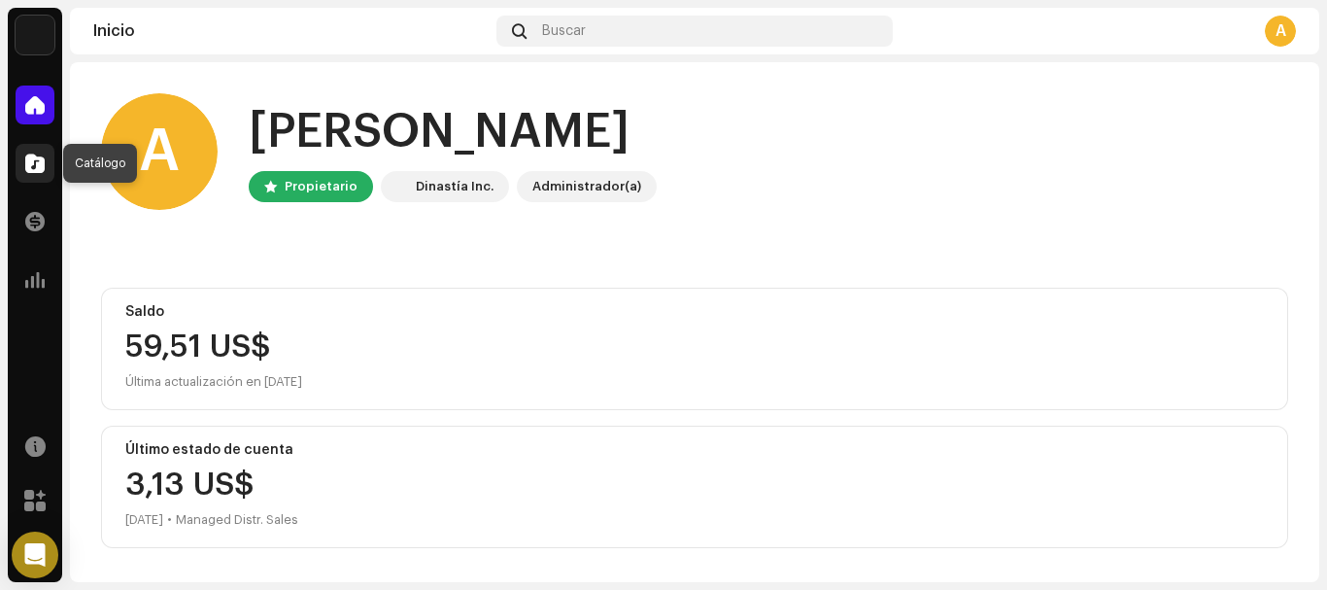
click at [38, 166] on span at bounding box center [34, 163] width 19 height 16
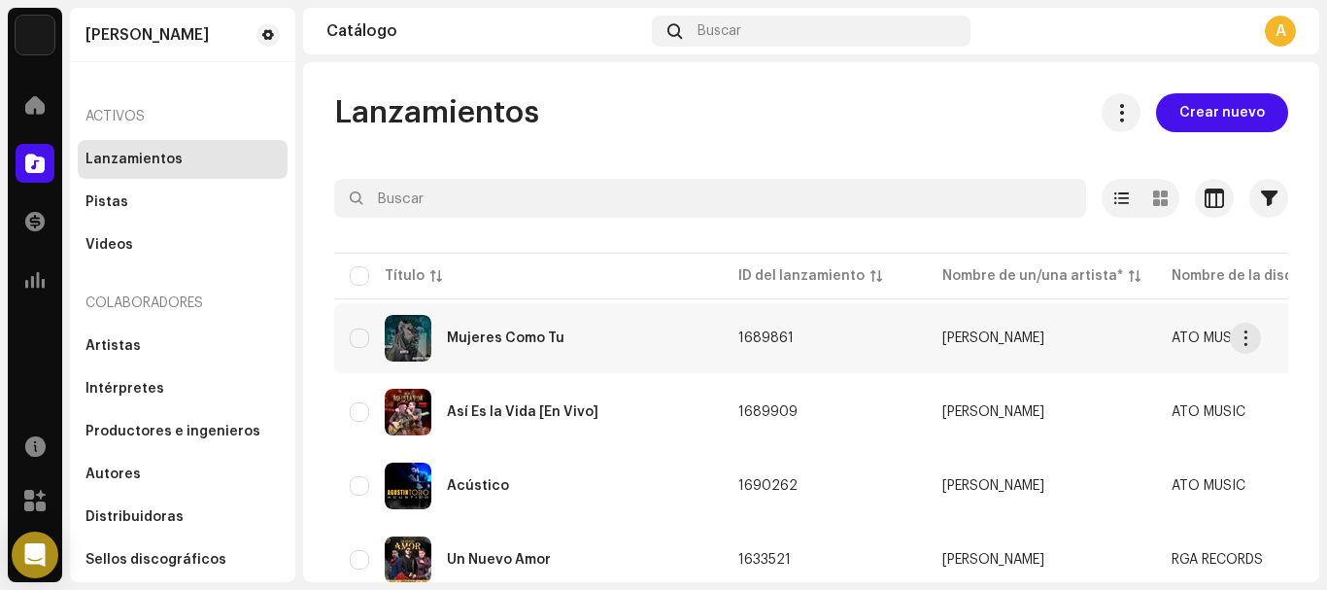
click at [510, 334] on div "Mujeres Como Tu" at bounding box center [506, 338] width 118 height 14
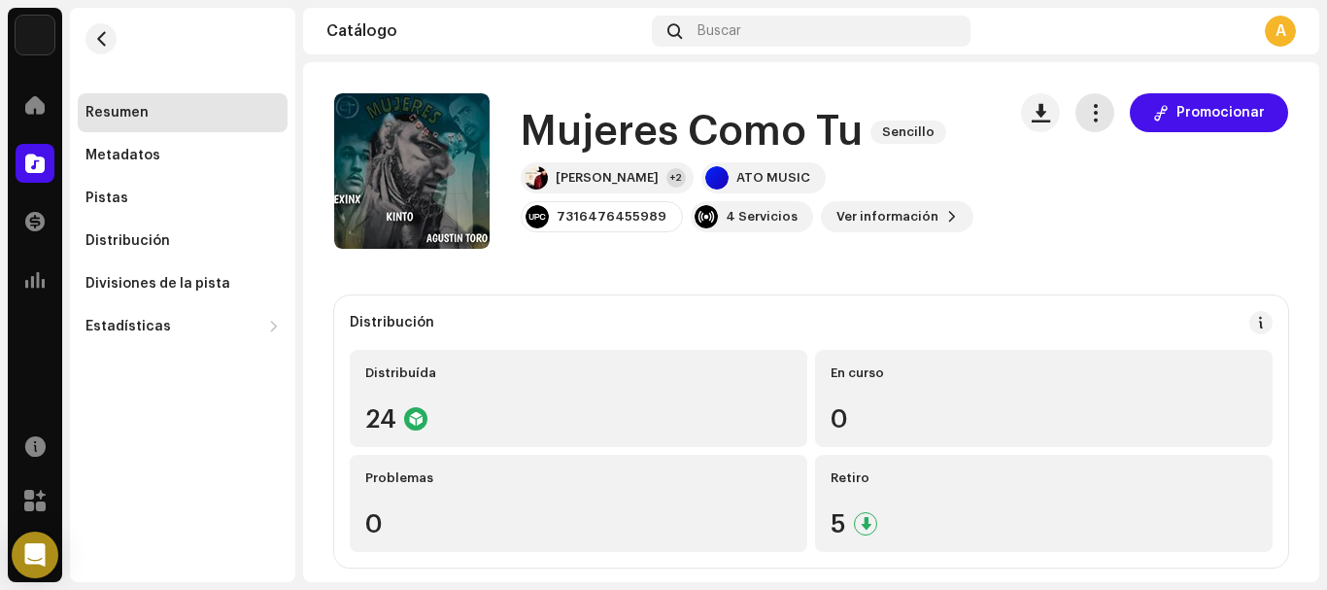
click at [1090, 118] on span "button" at bounding box center [1095, 113] width 18 height 16
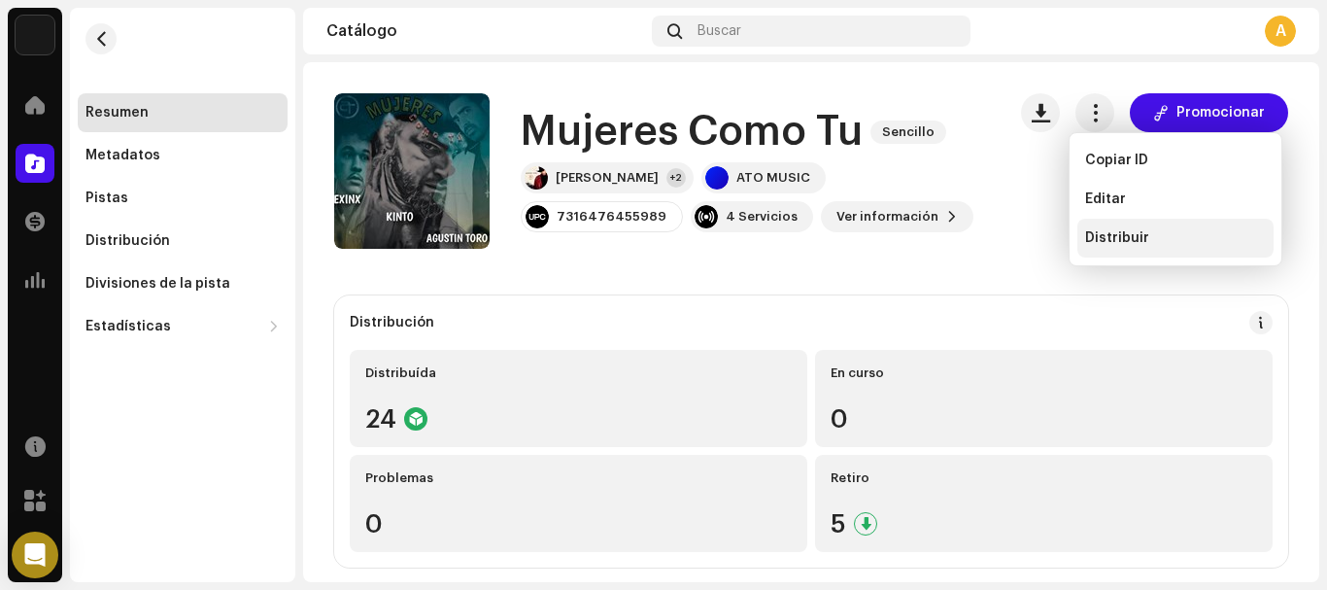
click at [1105, 235] on span "Distribuir" at bounding box center [1117, 238] width 64 height 16
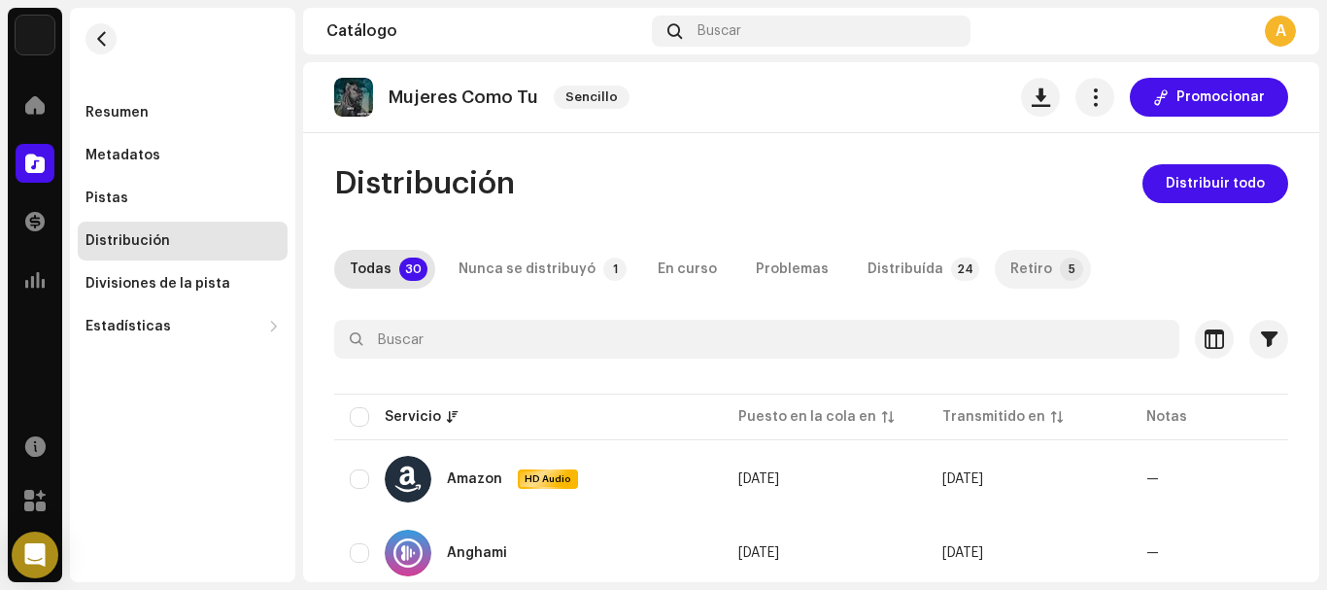
click at [1010, 271] on div "Retiro" at bounding box center [1031, 269] width 42 height 39
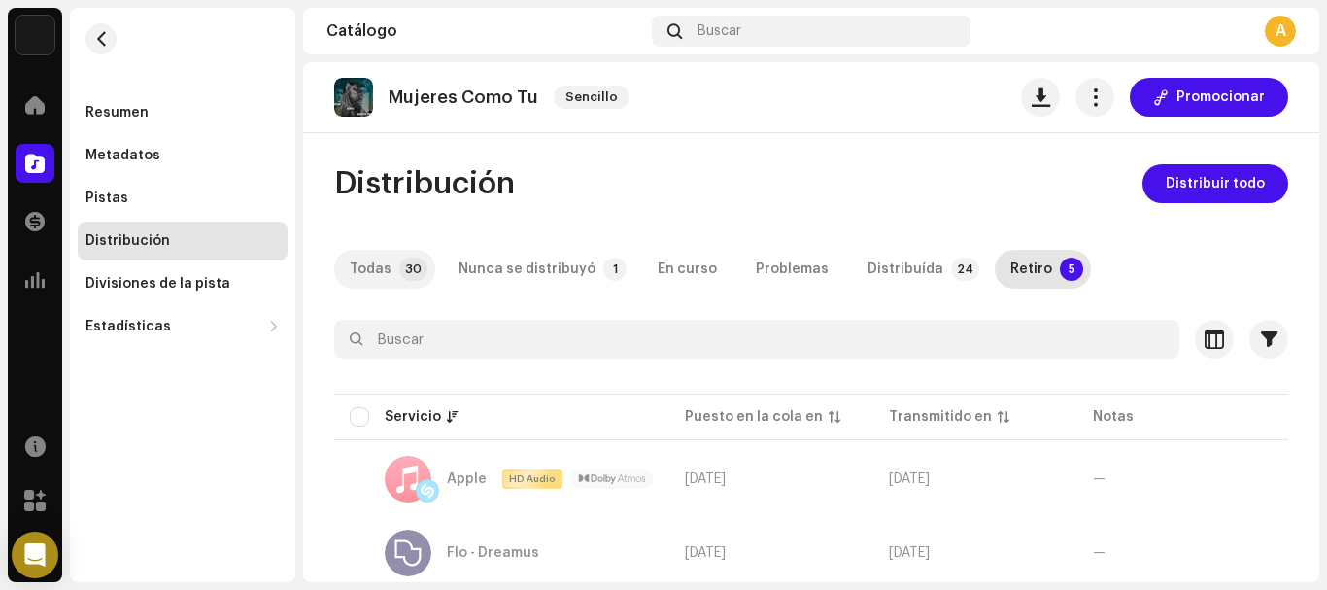
click at [378, 269] on div "Todas" at bounding box center [371, 269] width 42 height 39
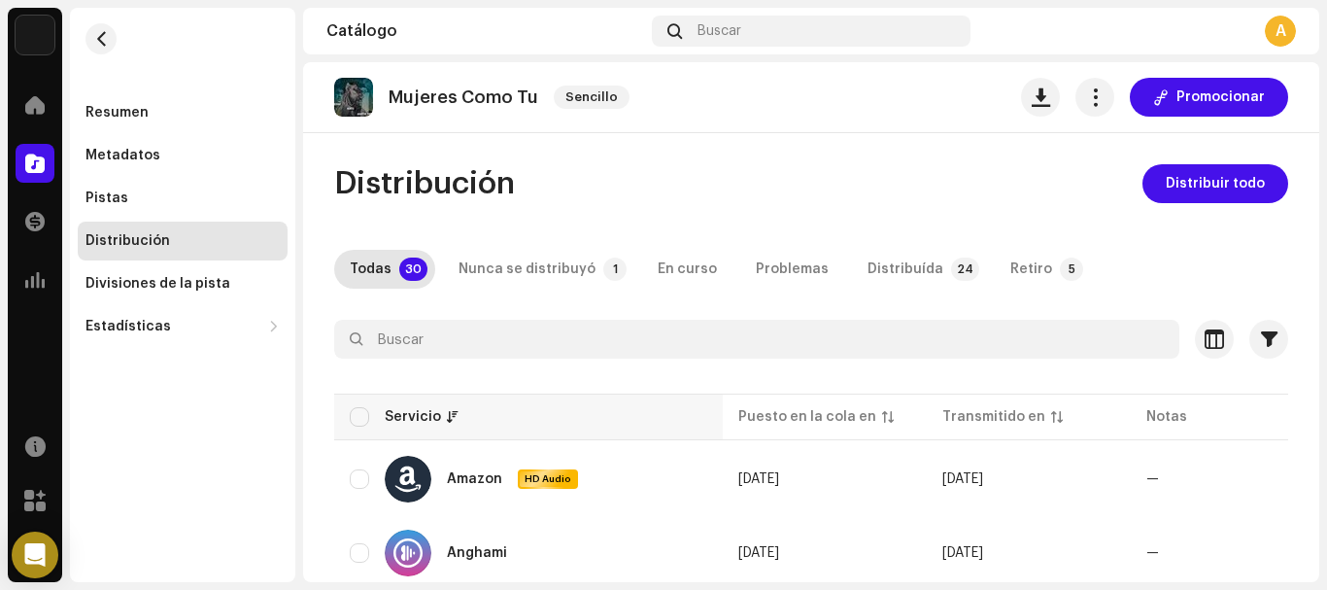
click at [349, 419] on th "Servicio" at bounding box center [528, 416] width 389 height 47
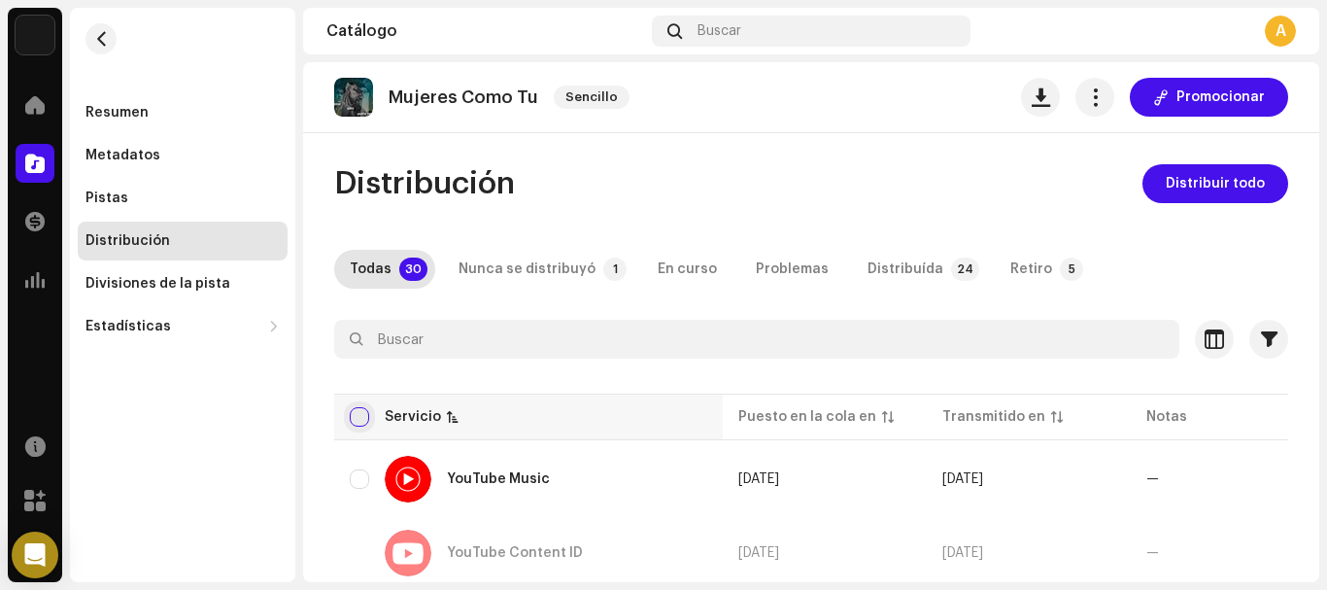
click at [363, 414] on input "checkbox" at bounding box center [359, 416] width 19 height 19
checkbox input "true"
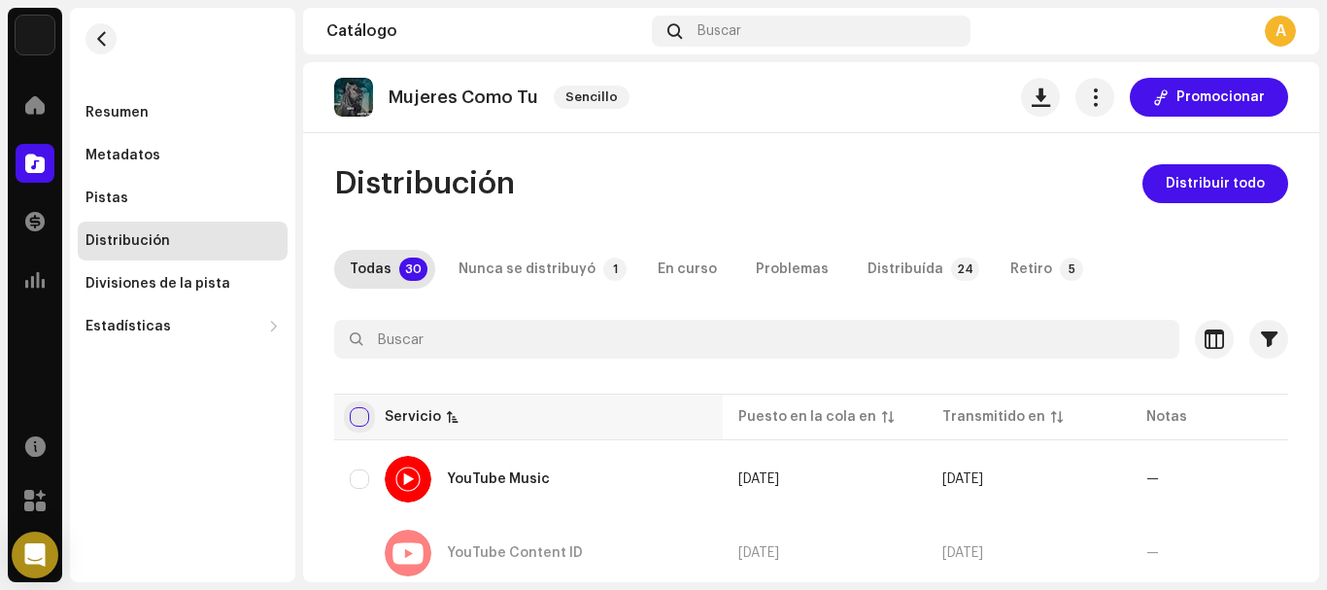
checkbox input "true"
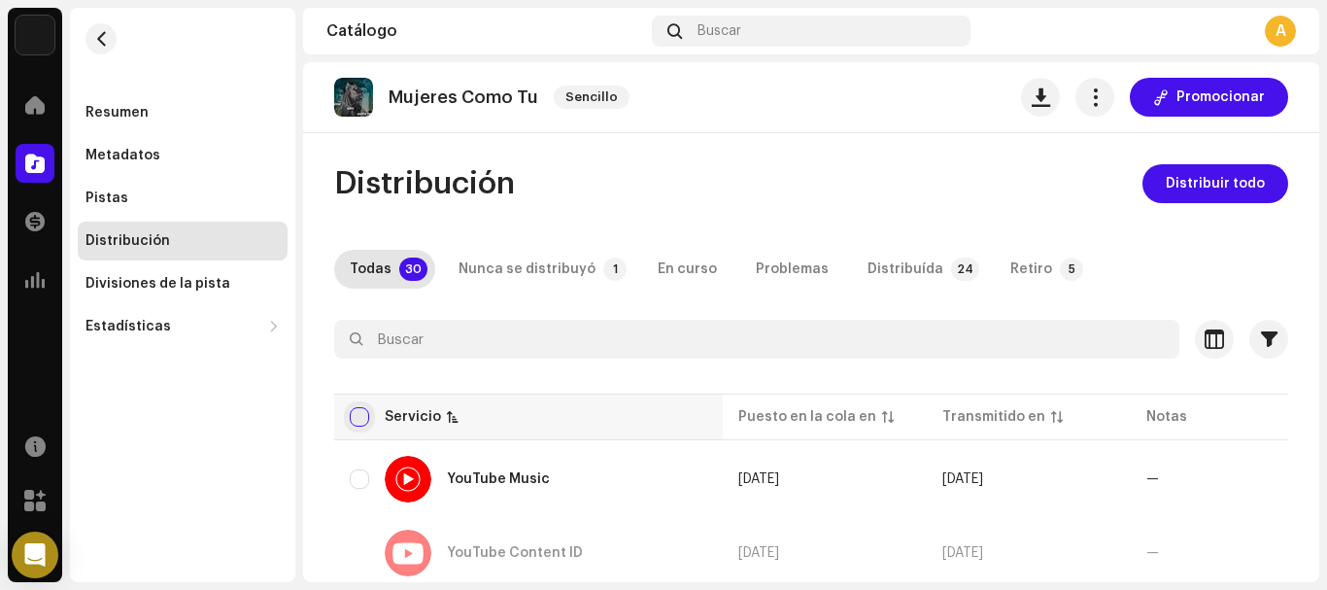
checkbox input "true"
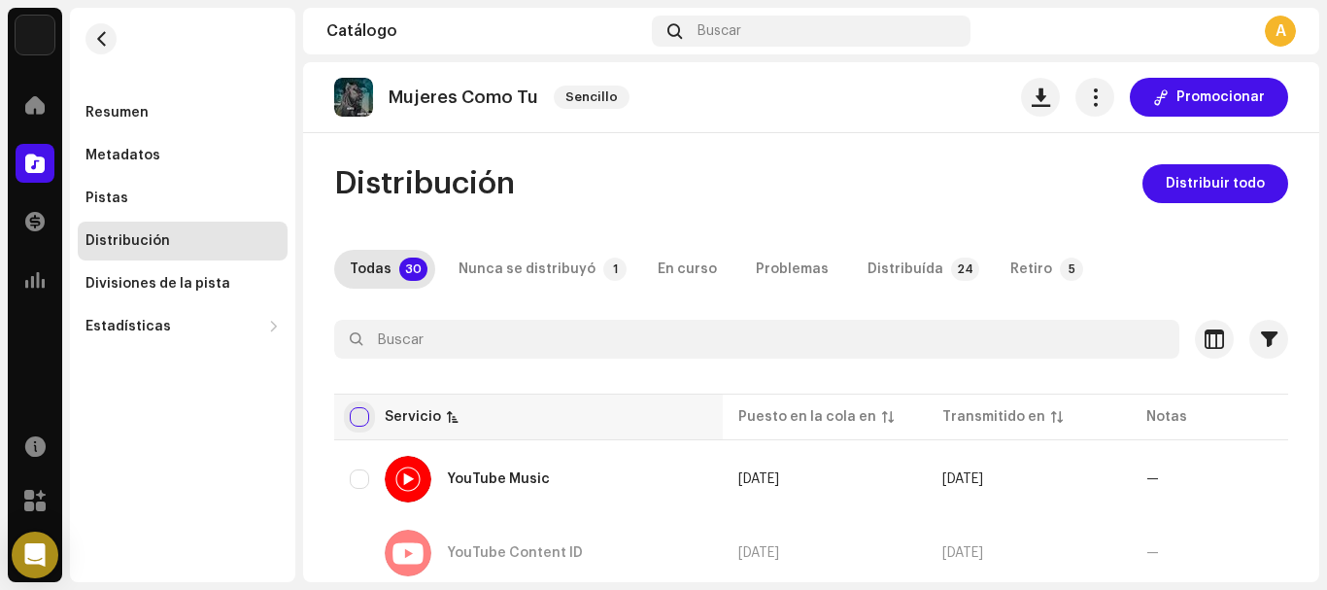
checkbox input "true"
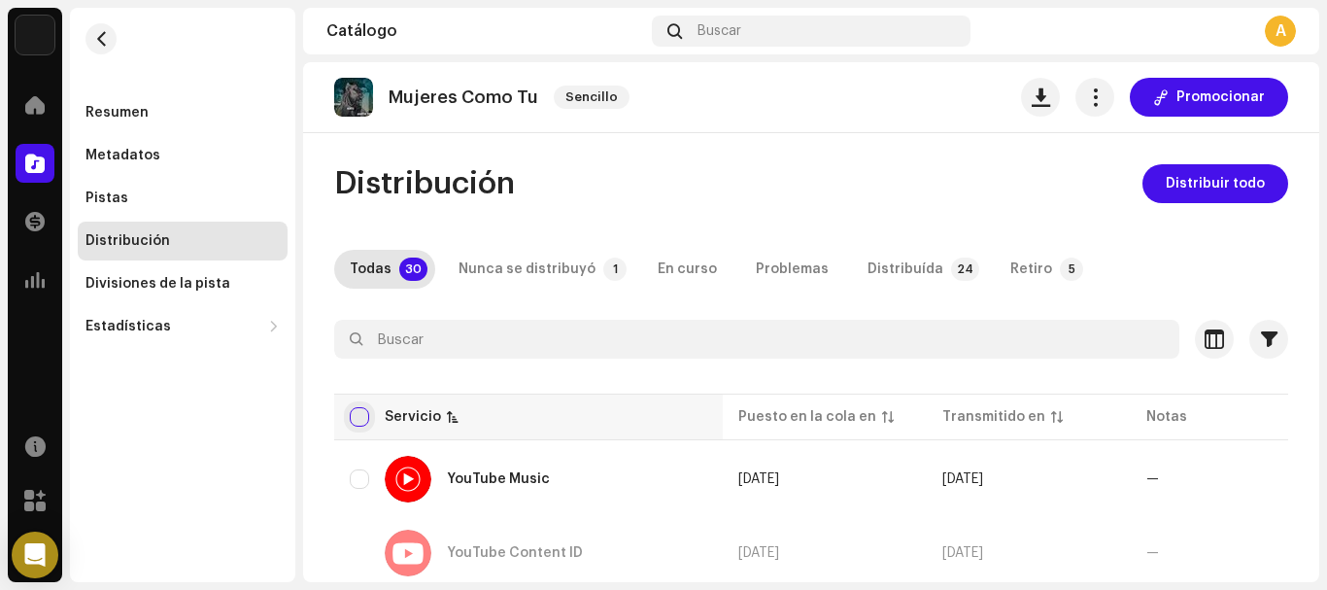
checkbox input "true"
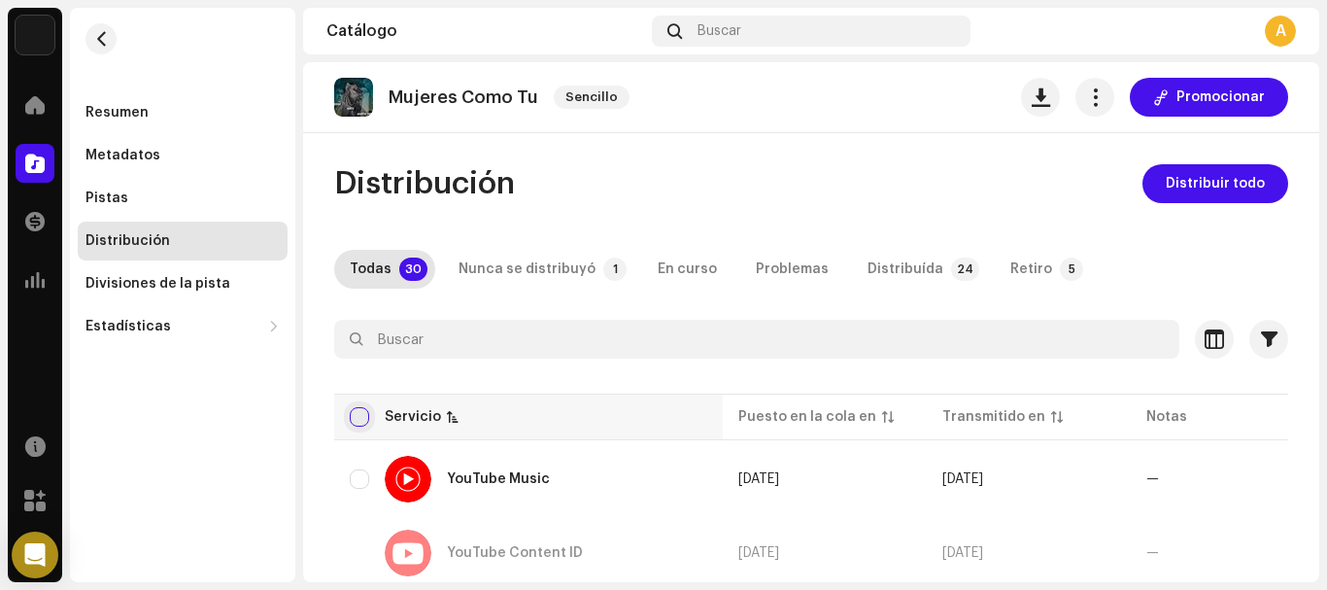
checkbox input "true"
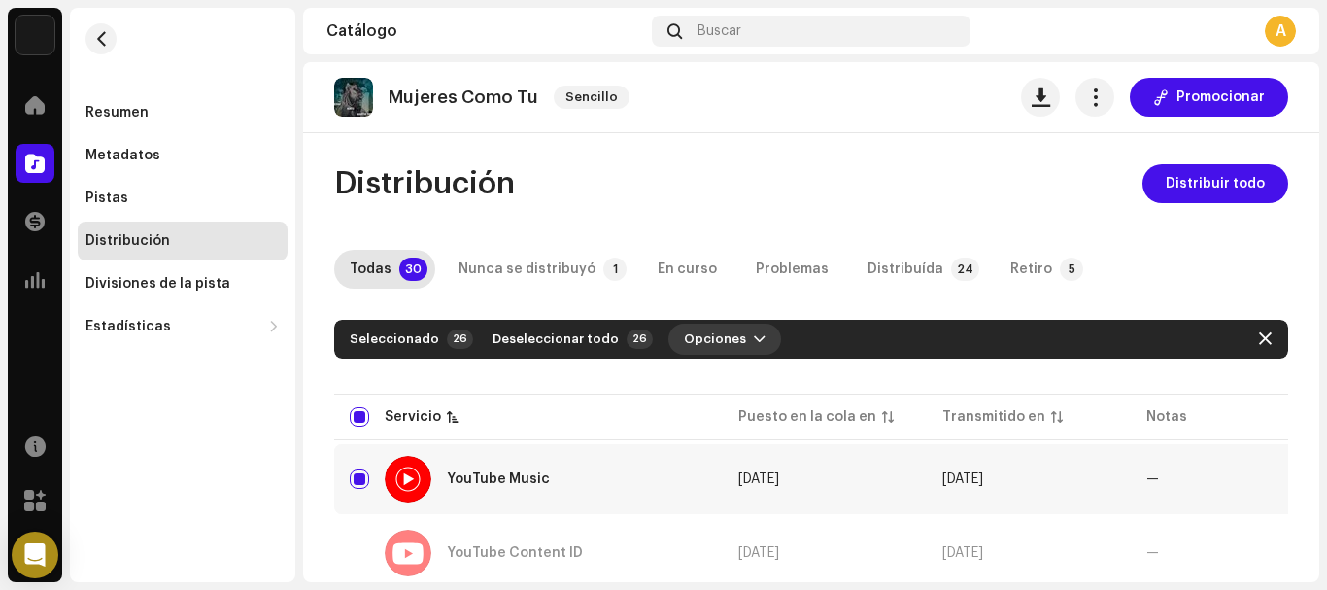
click at [754, 338] on span "button" at bounding box center [760, 339] width 12 height 16
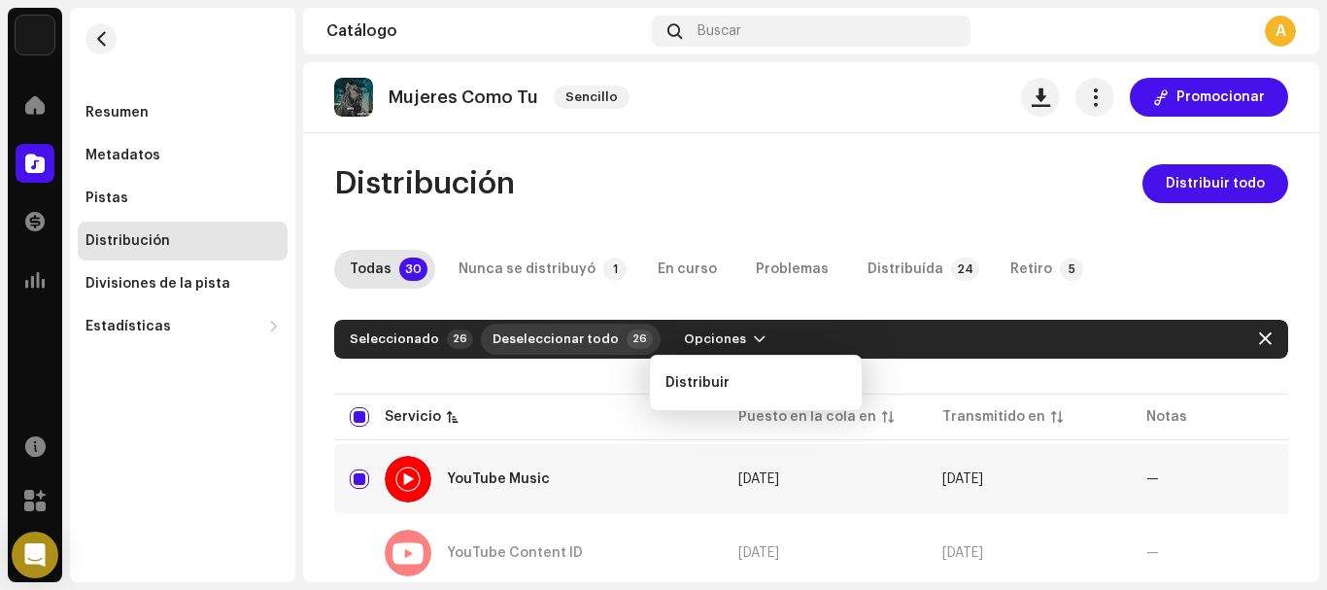
click at [538, 343] on span "Deseleccionar todo" at bounding box center [556, 339] width 126 height 39
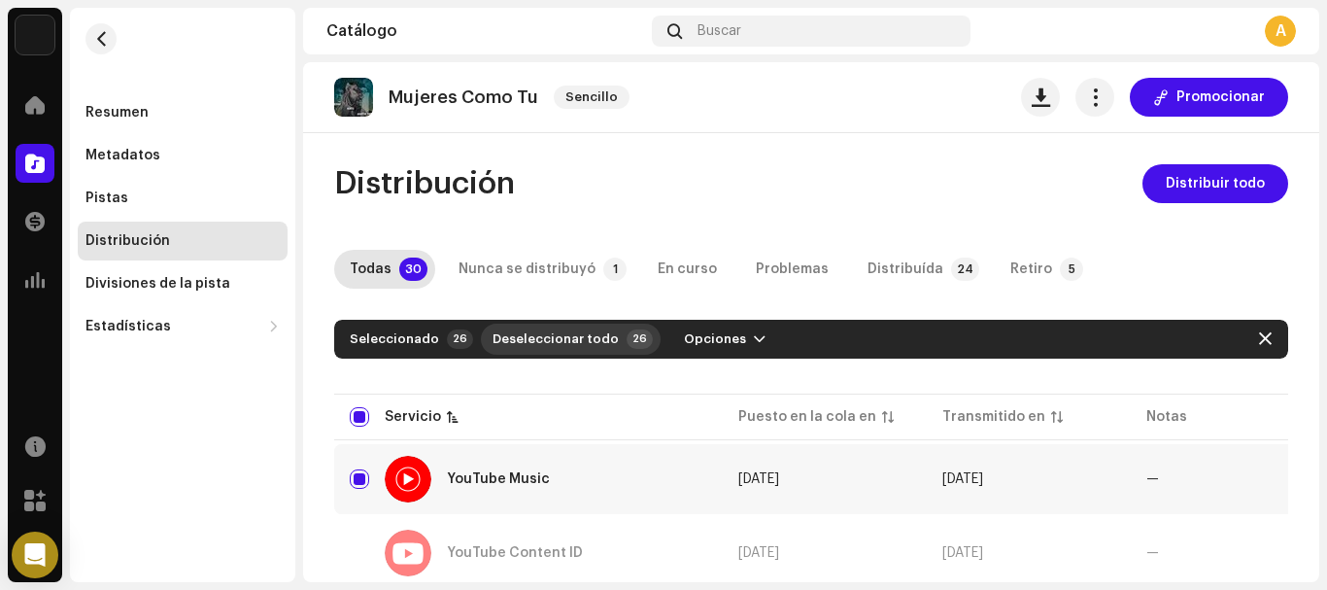
checkbox input "false"
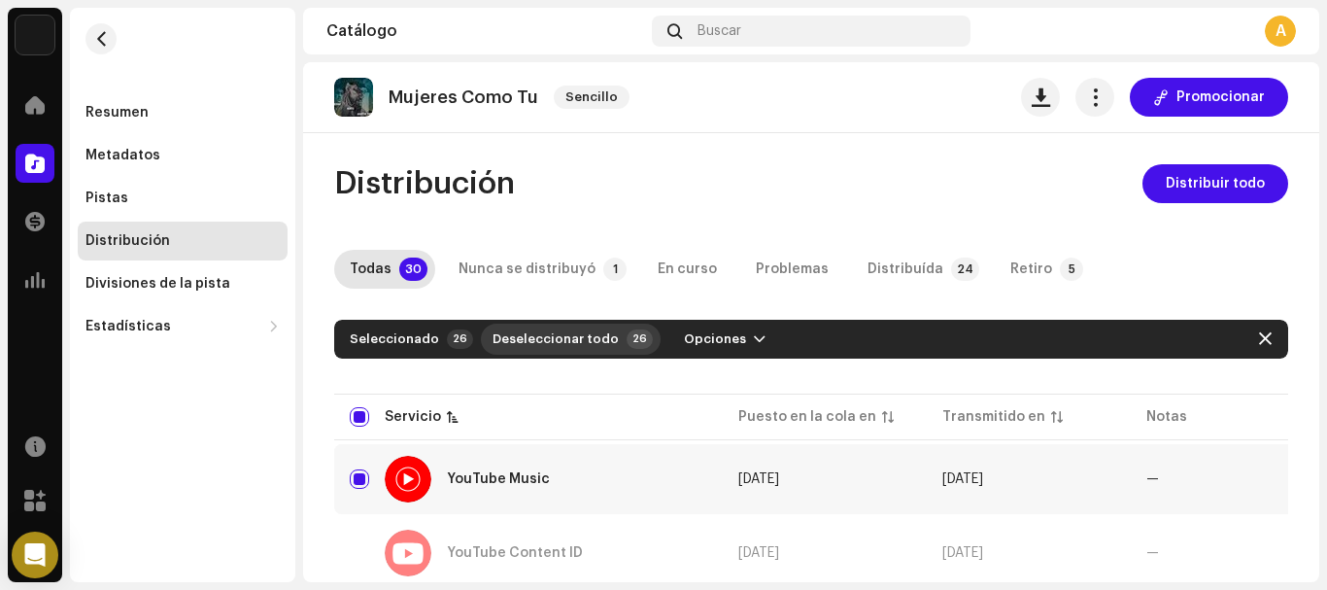
checkbox input "false"
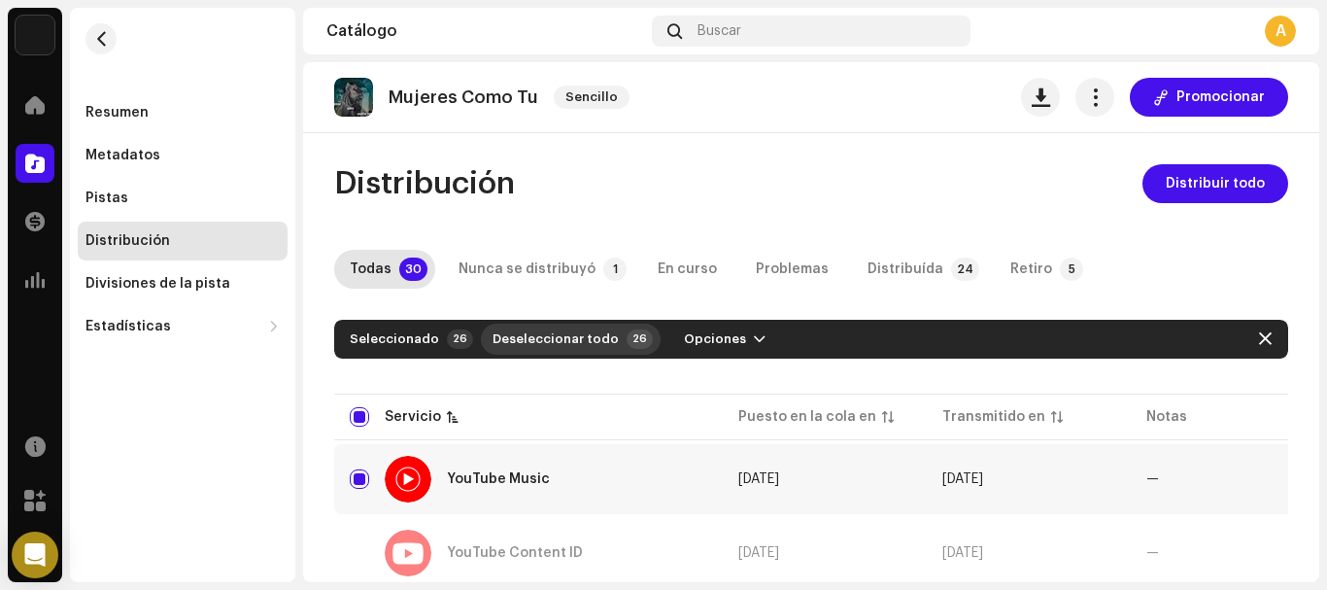
checkbox input "false"
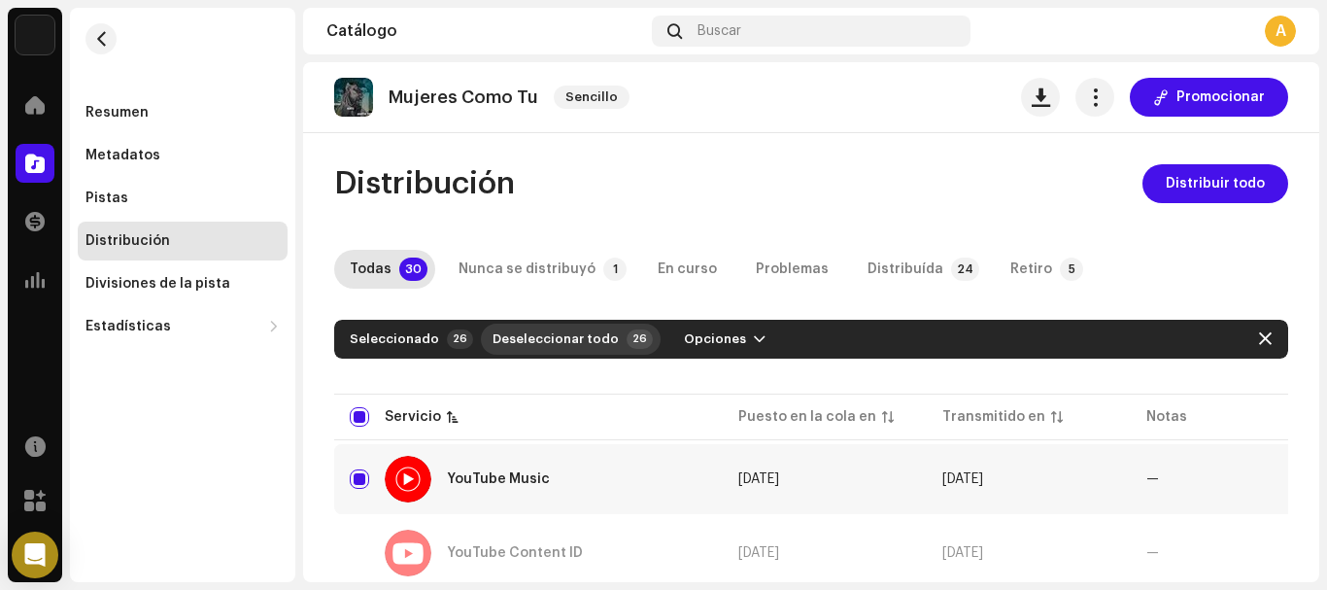
checkbox input "false"
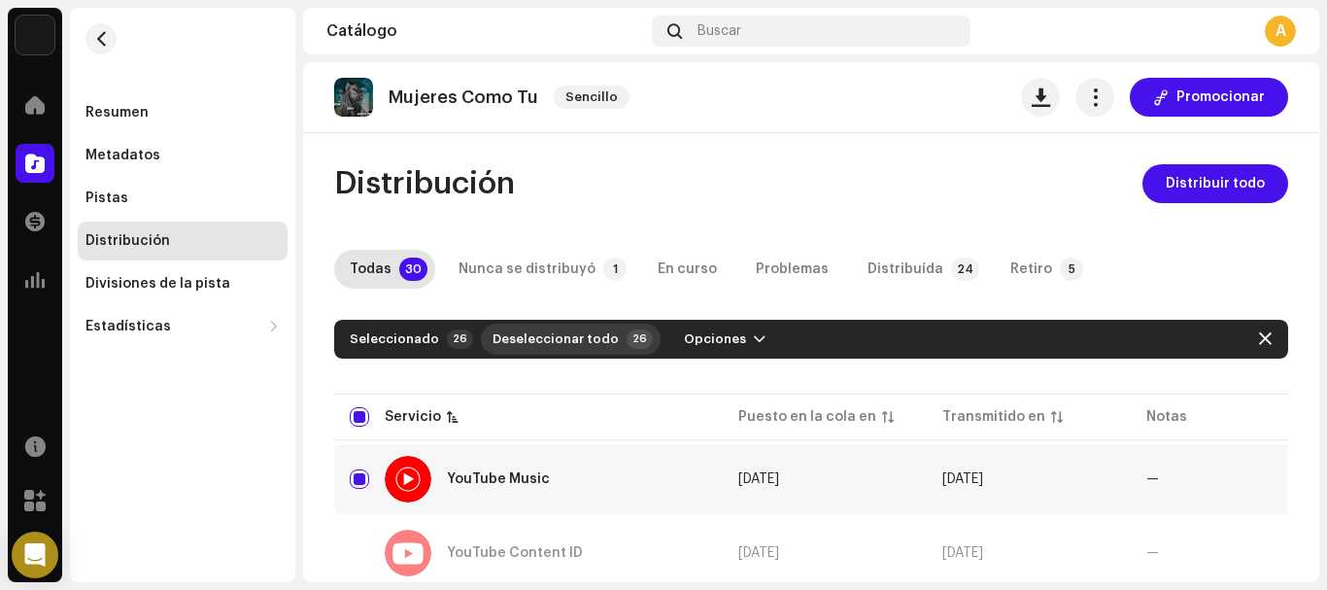
checkbox input "false"
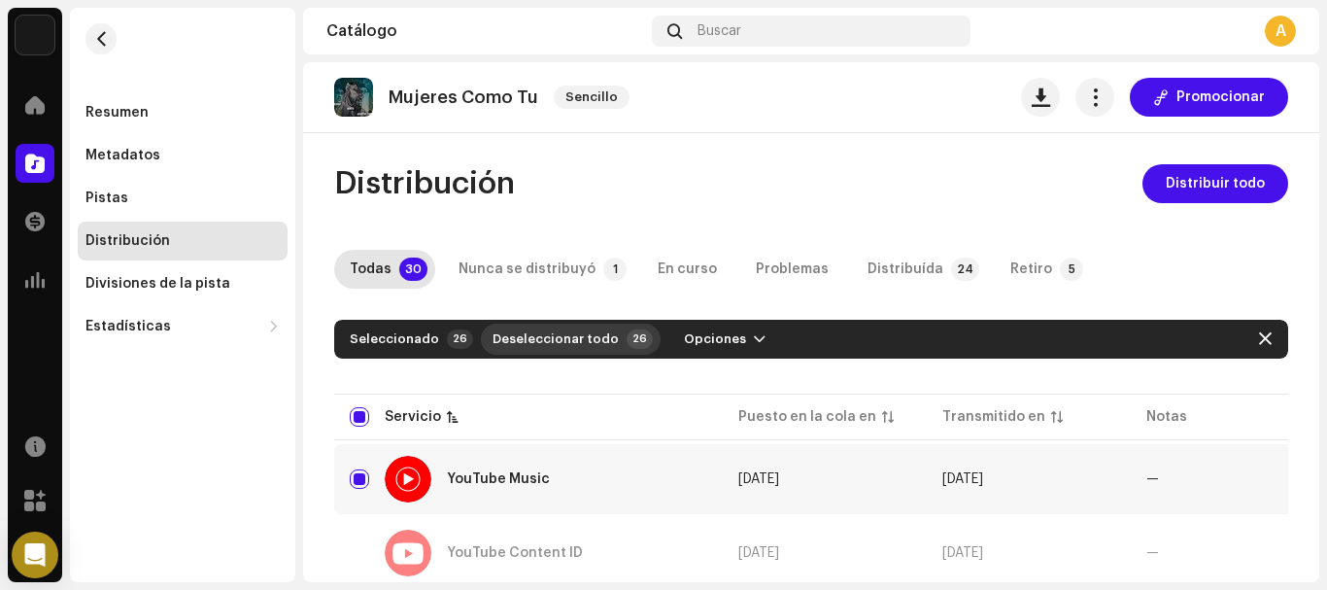
checkbox input "false"
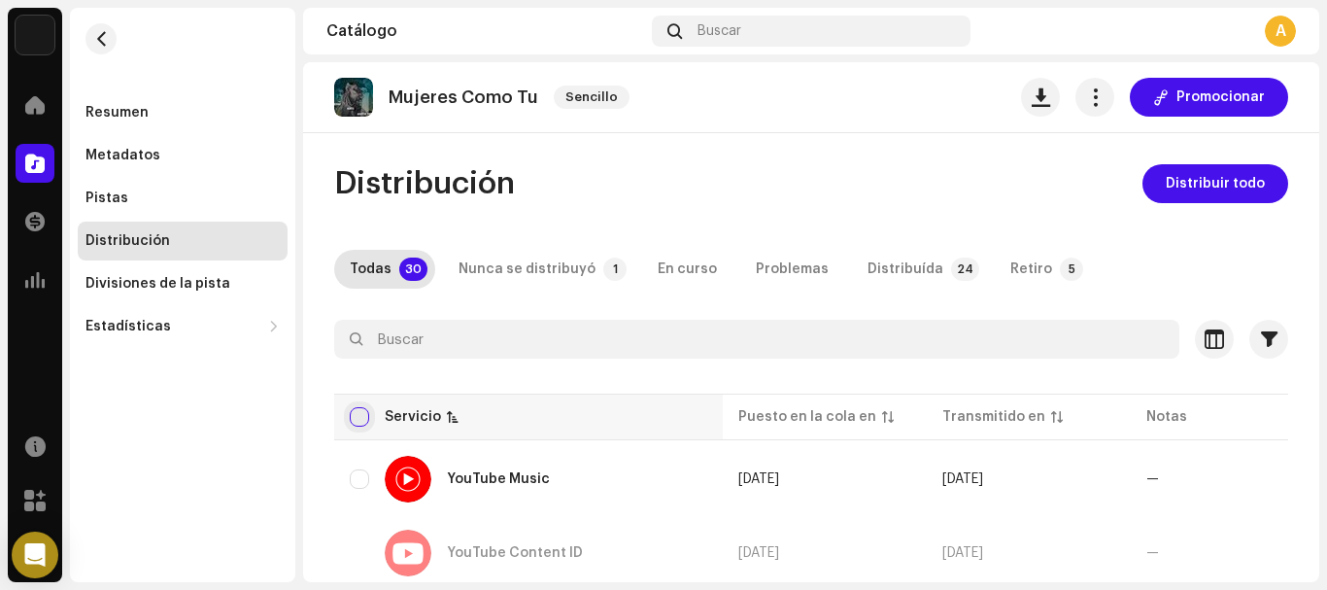
click at [357, 412] on input "checkbox" at bounding box center [359, 416] width 19 height 19
checkbox input "true"
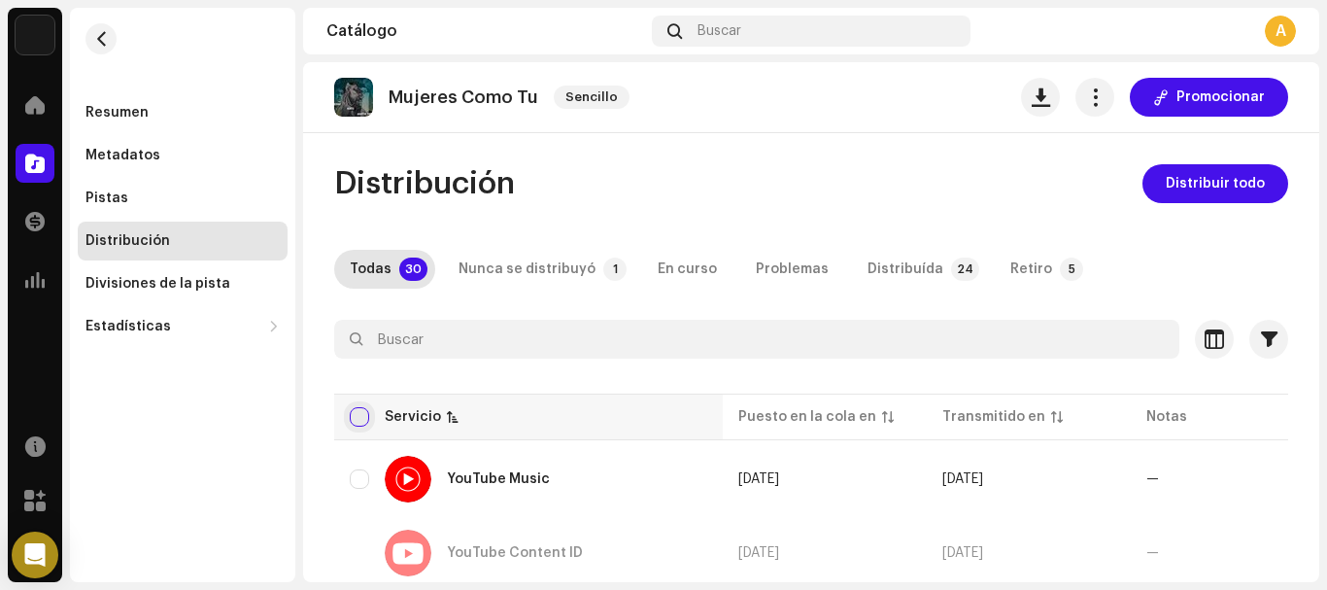
checkbox input "true"
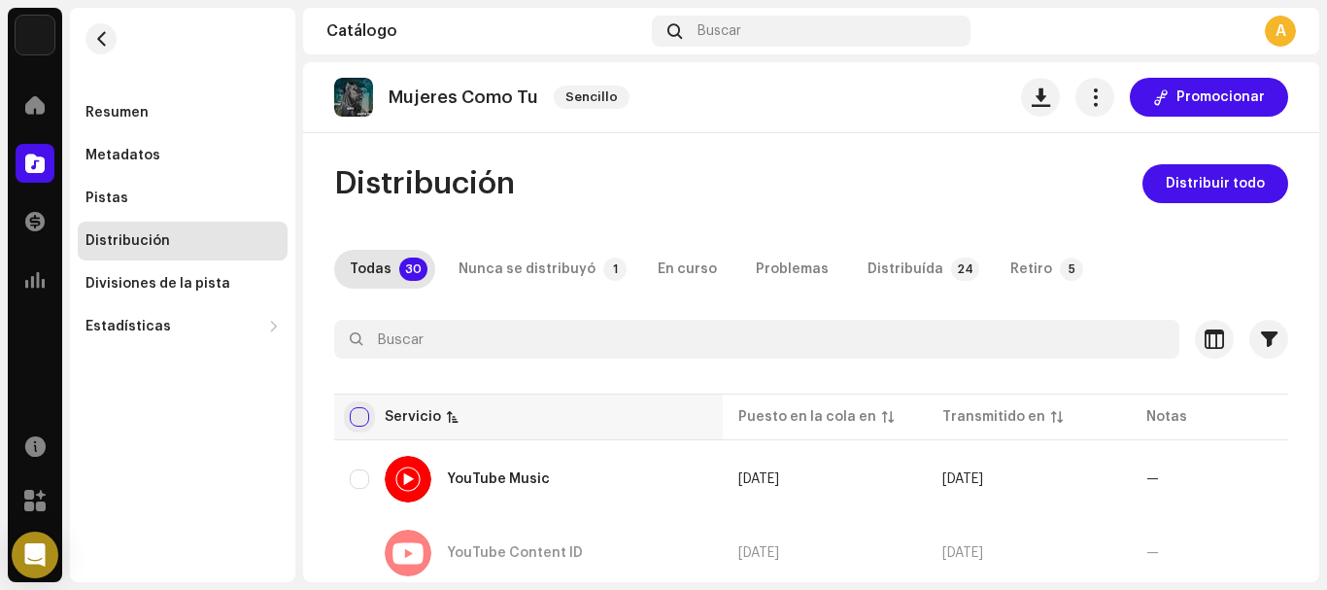
checkbox input "true"
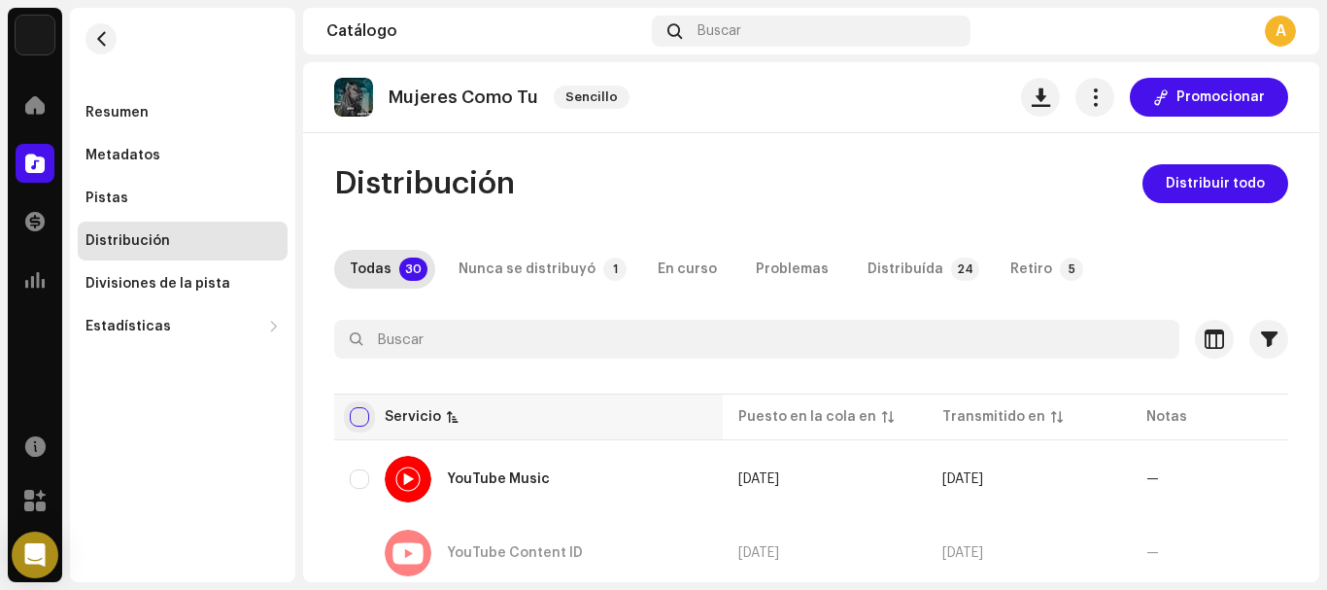
checkbox input "true"
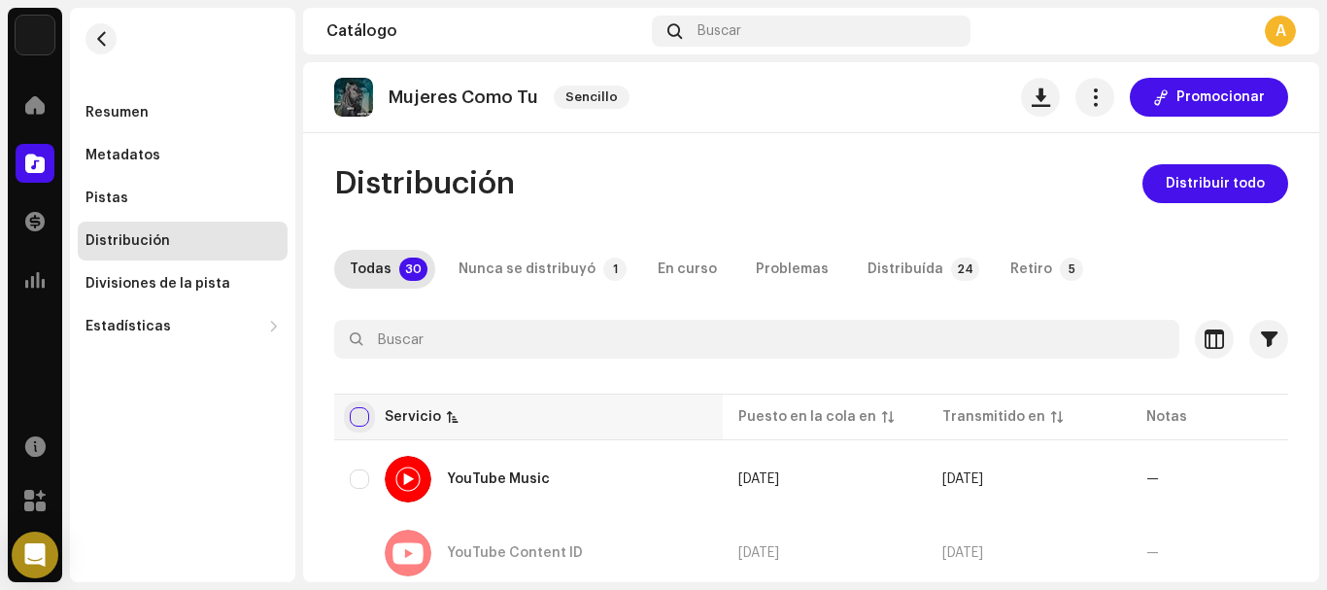
checkbox input "true"
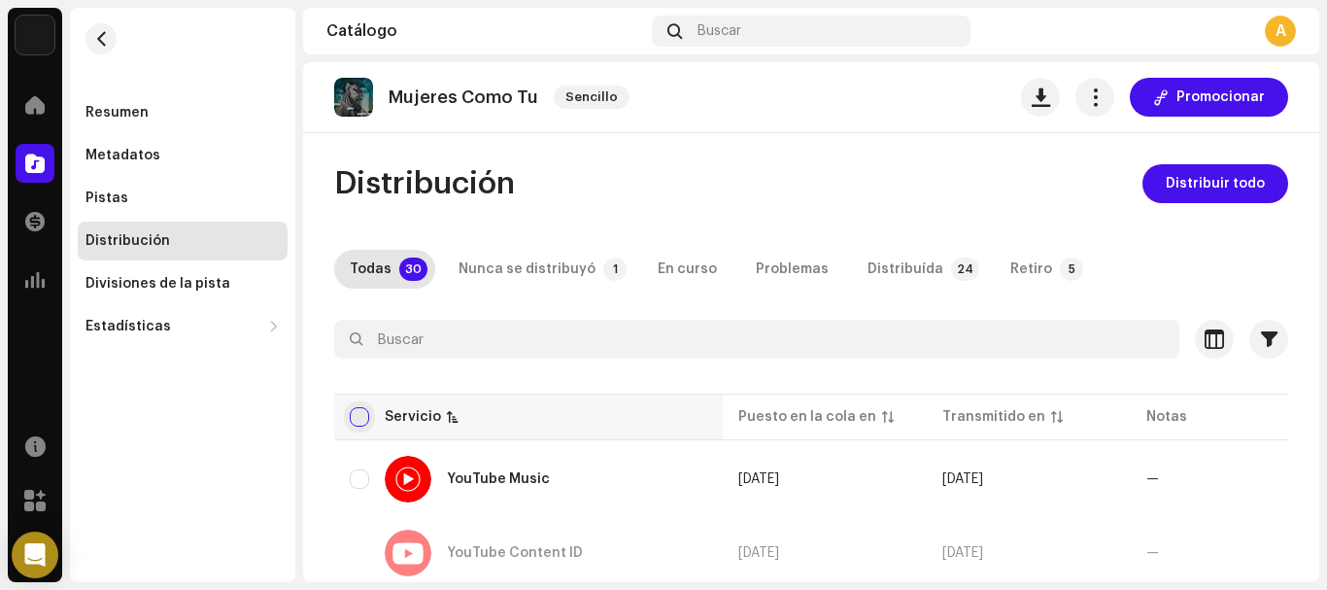
checkbox input "true"
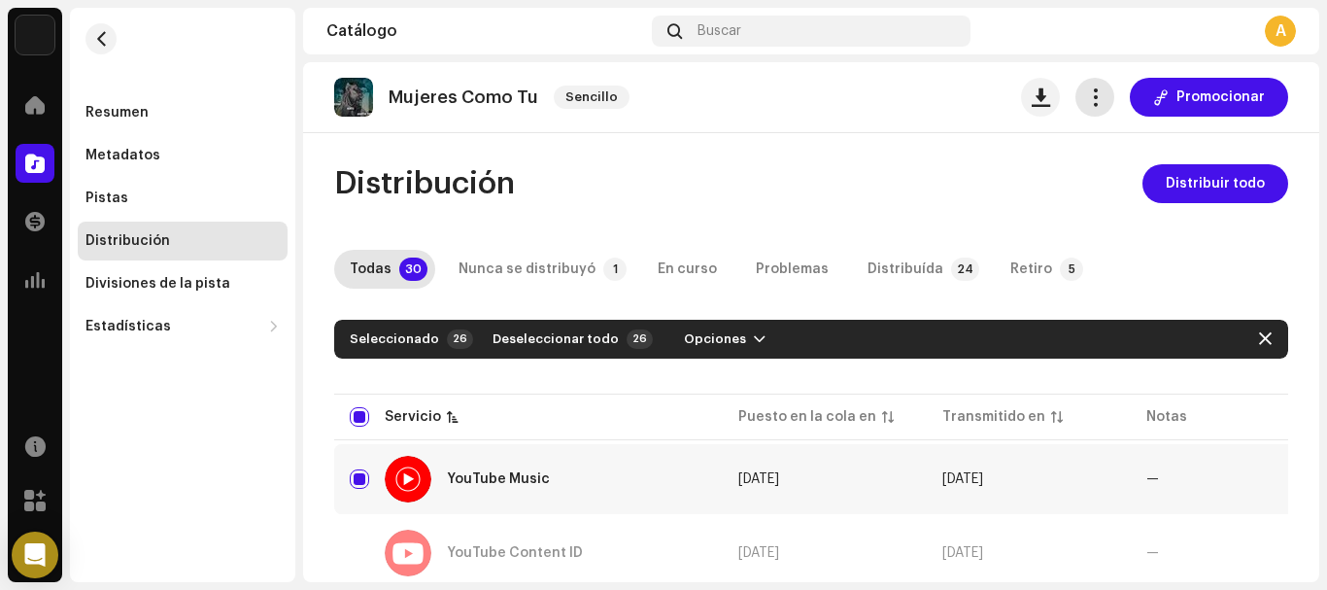
click at [1090, 101] on span "button" at bounding box center [1095, 97] width 18 height 16
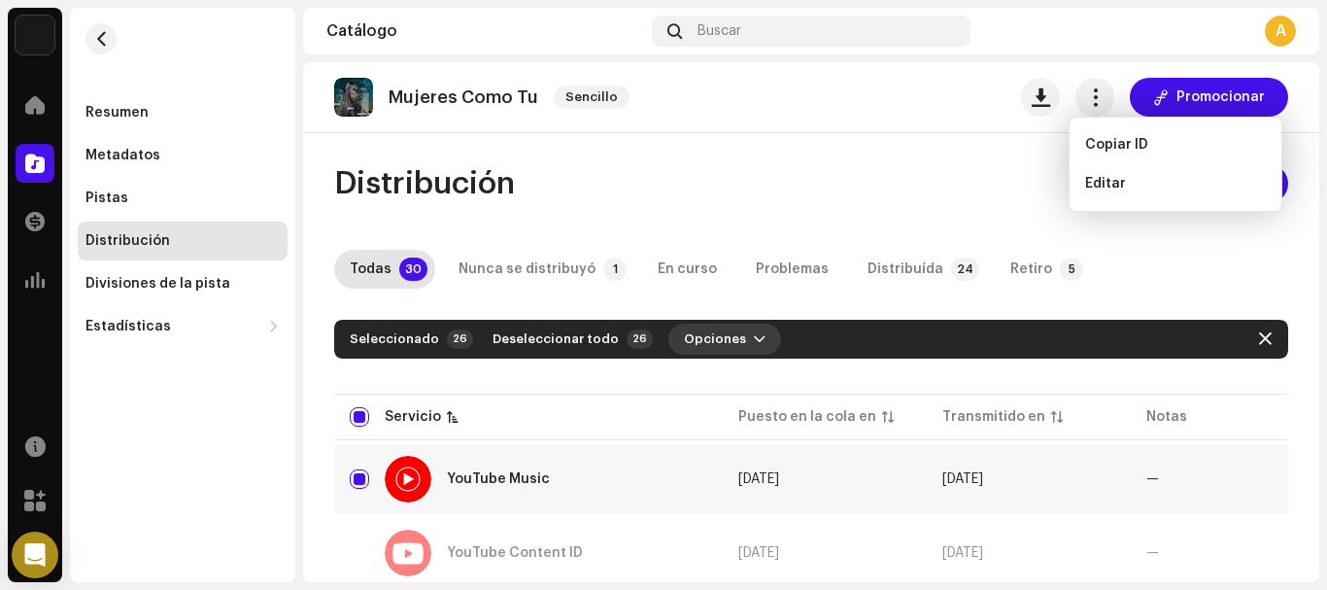
click at [754, 335] on span "button" at bounding box center [760, 339] width 12 height 16
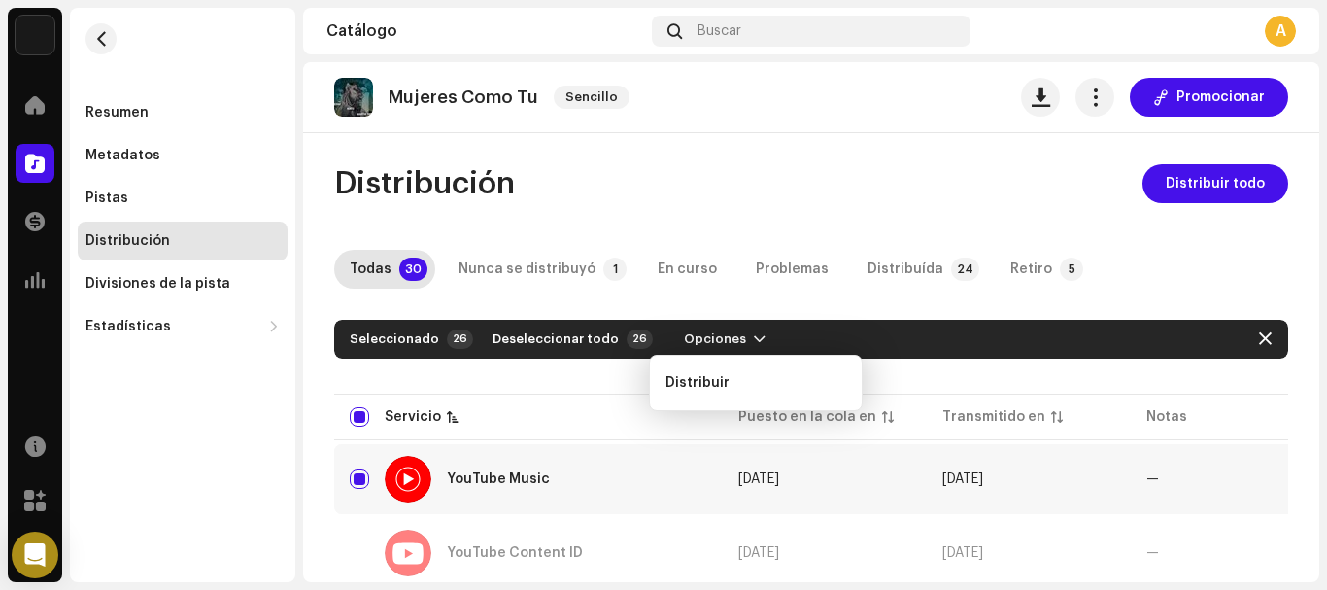
click at [164, 240] on div "Distribución" at bounding box center [127, 241] width 85 height 16
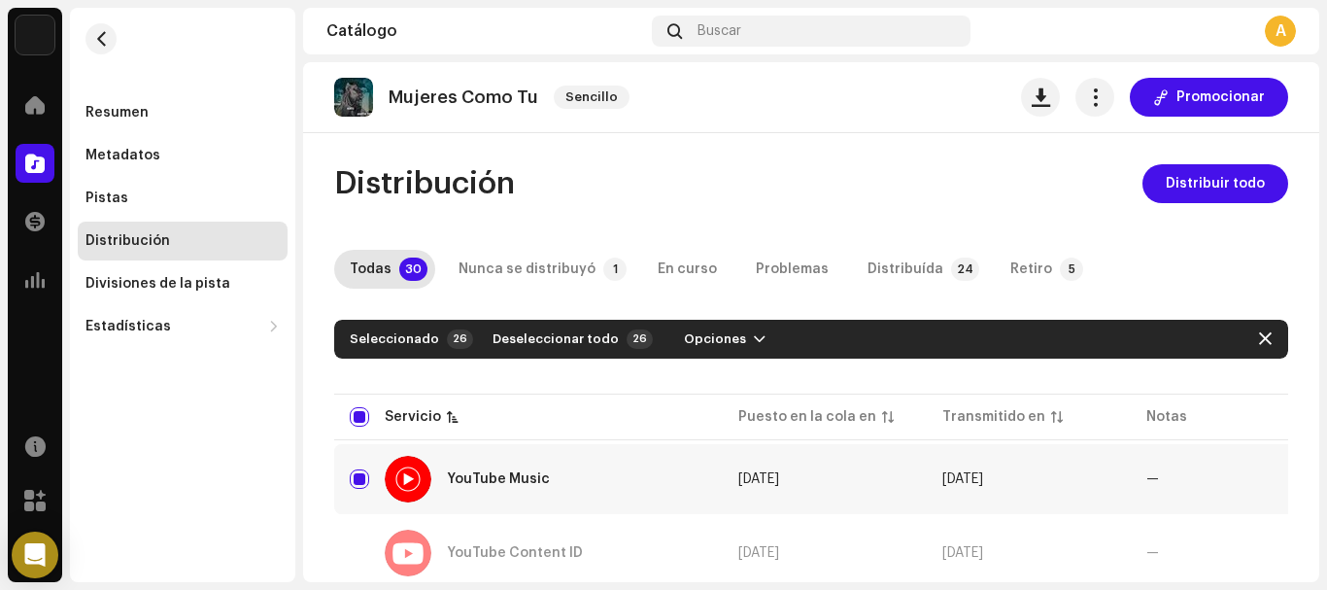
click at [118, 244] on div "Distribución" at bounding box center [127, 241] width 85 height 16
click at [112, 198] on div "Pistas" at bounding box center [106, 198] width 43 height 16
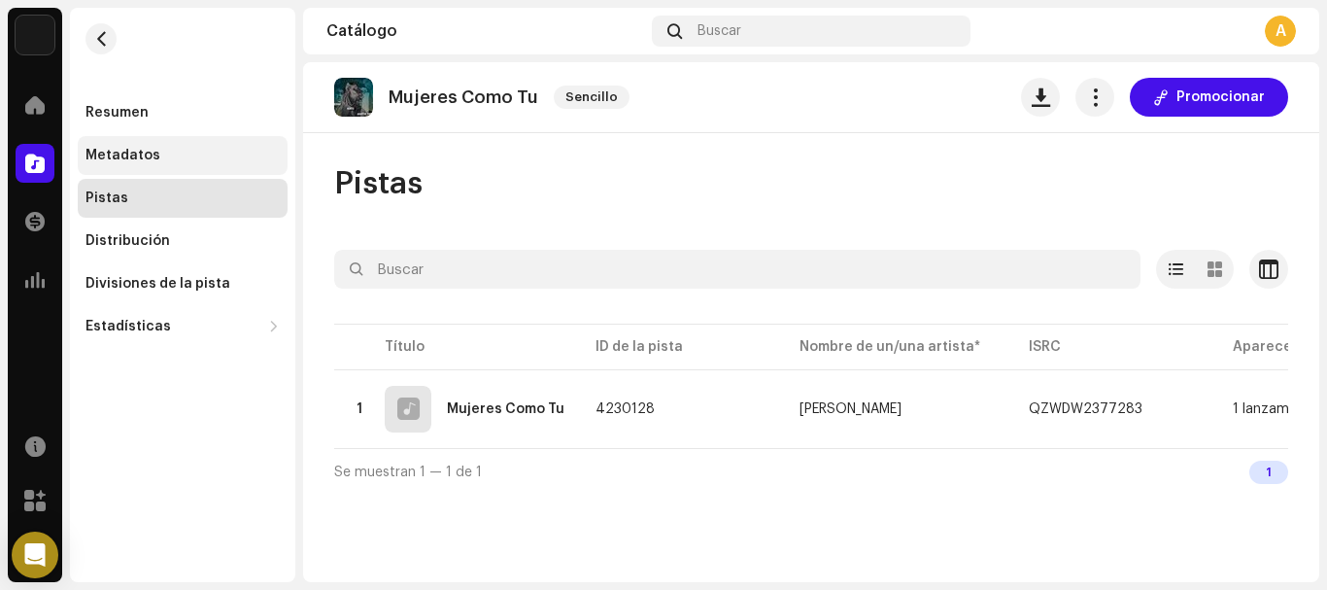
click at [110, 153] on div "Metadatos" at bounding box center [122, 156] width 75 height 16
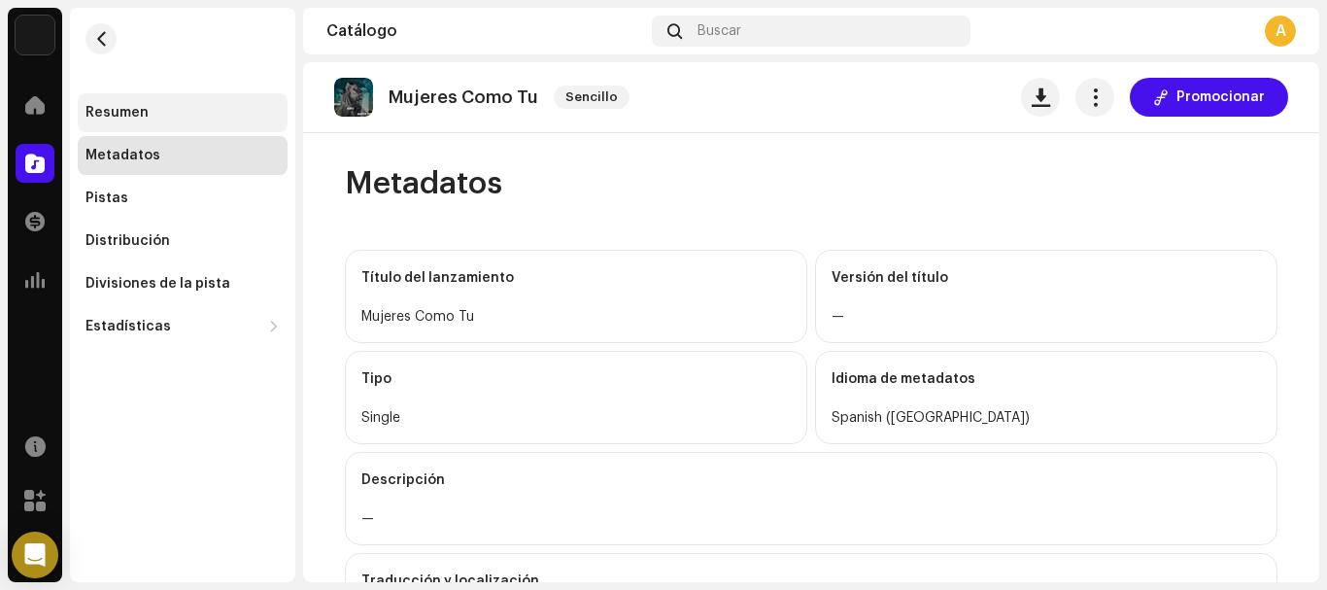
click at [126, 108] on div "Resumen" at bounding box center [116, 113] width 63 height 16
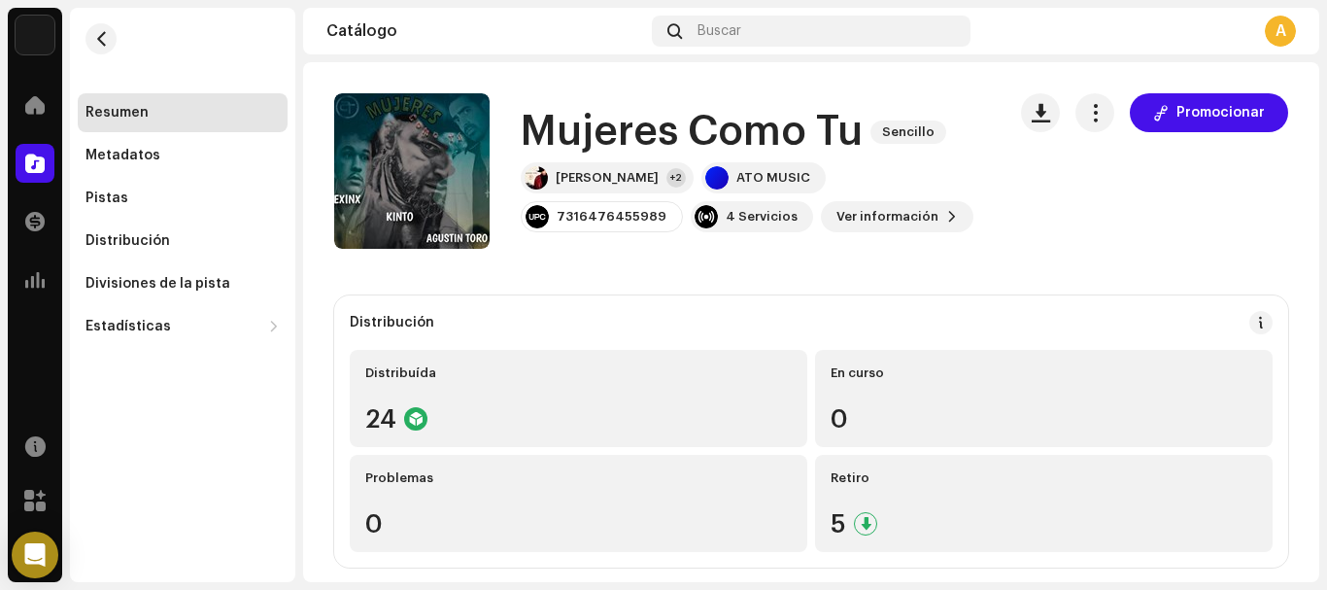
click at [352, 32] on div "Catálogo" at bounding box center [485, 31] width 318 height 16
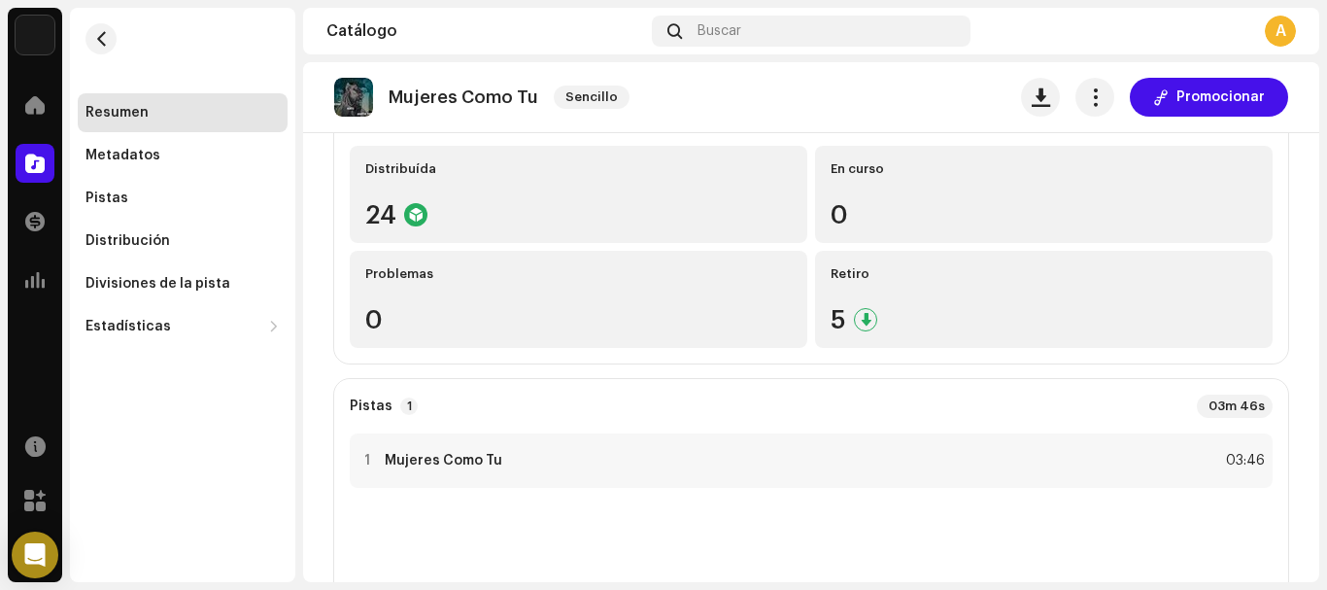
scroll to position [193, 0]
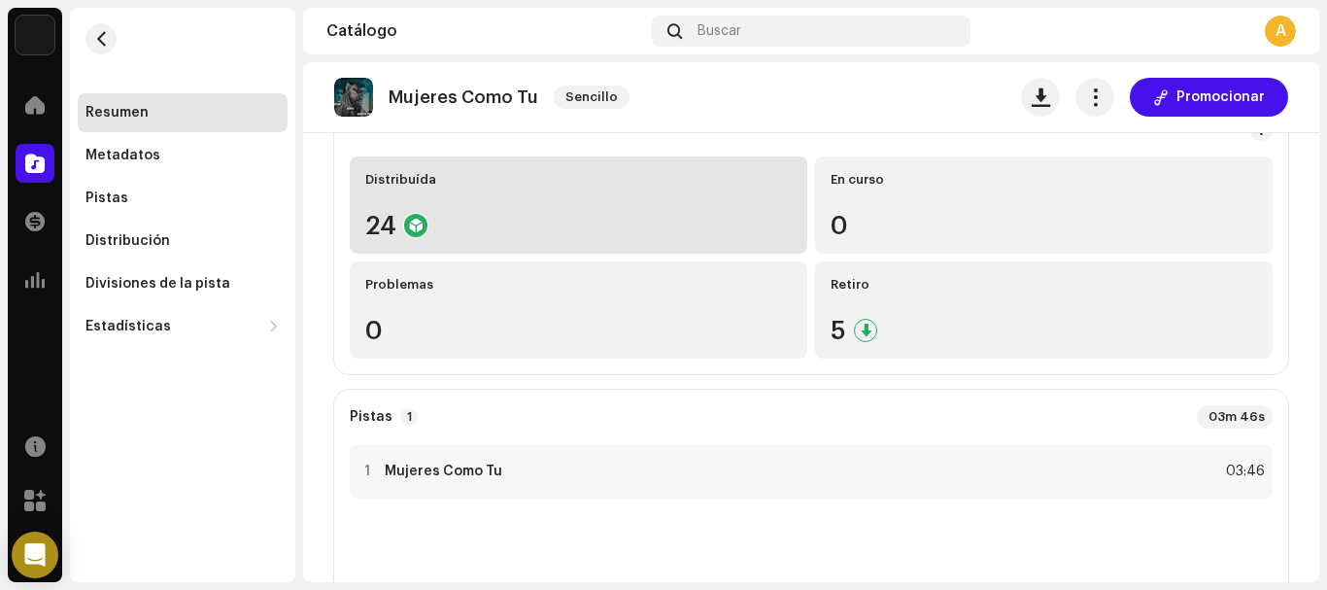
click at [703, 237] on div "24" at bounding box center [578, 225] width 426 height 25
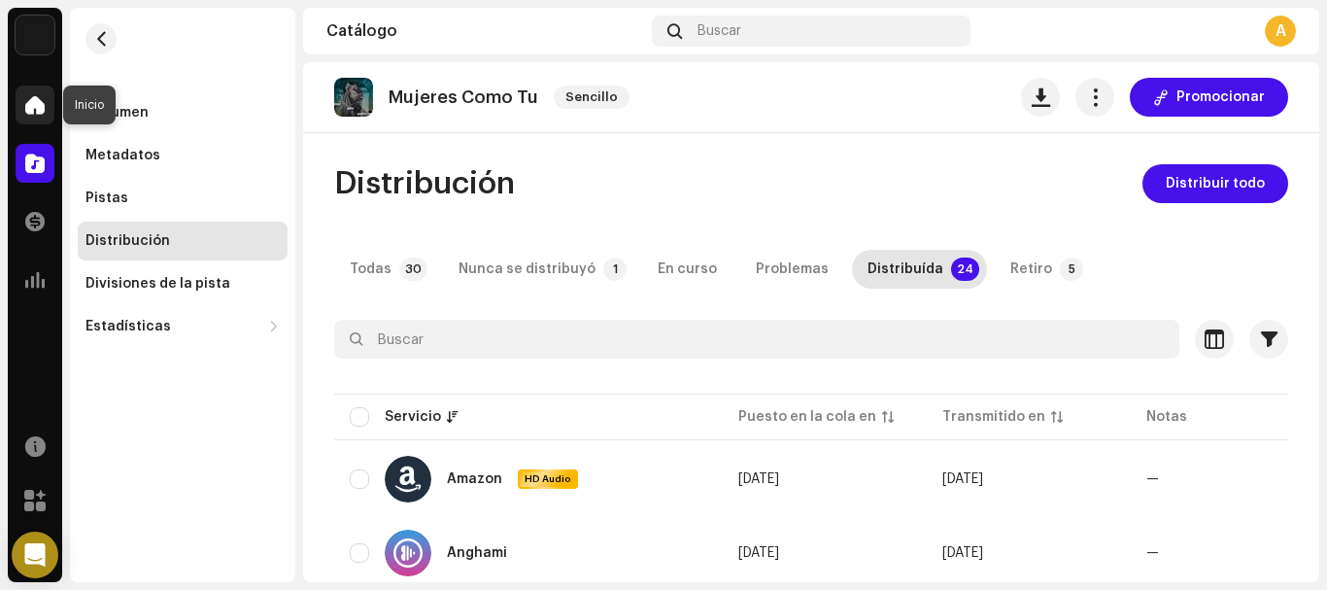
click at [35, 106] on span at bounding box center [34, 105] width 19 height 16
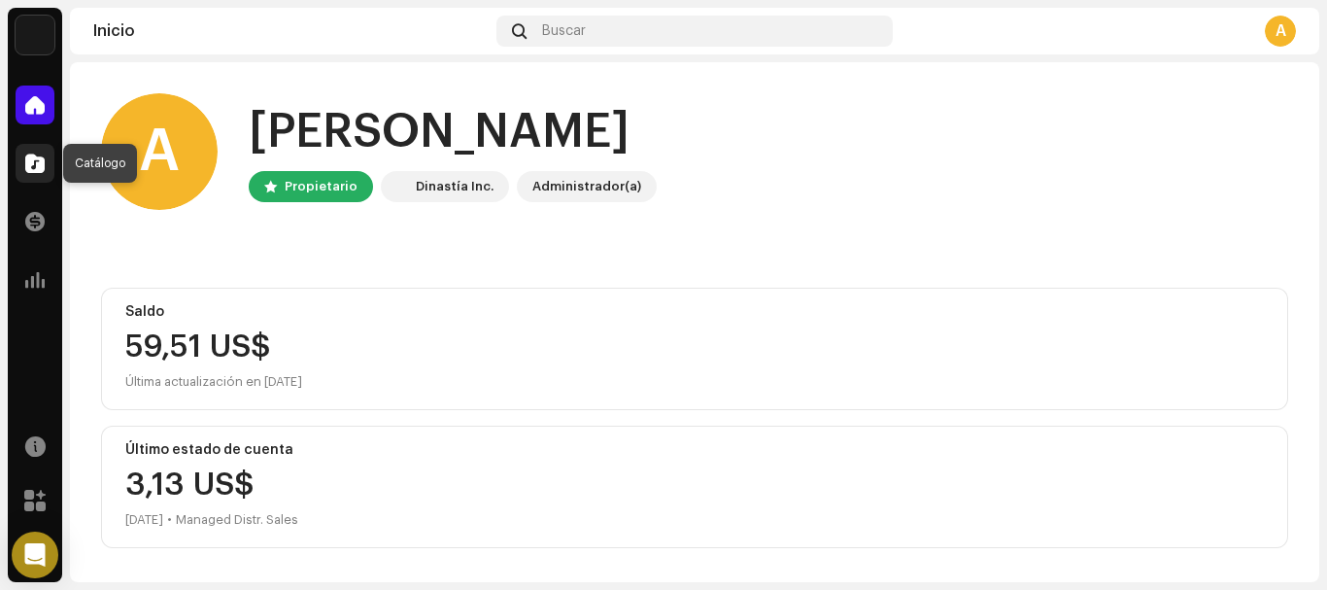
click at [31, 168] on span at bounding box center [34, 163] width 19 height 16
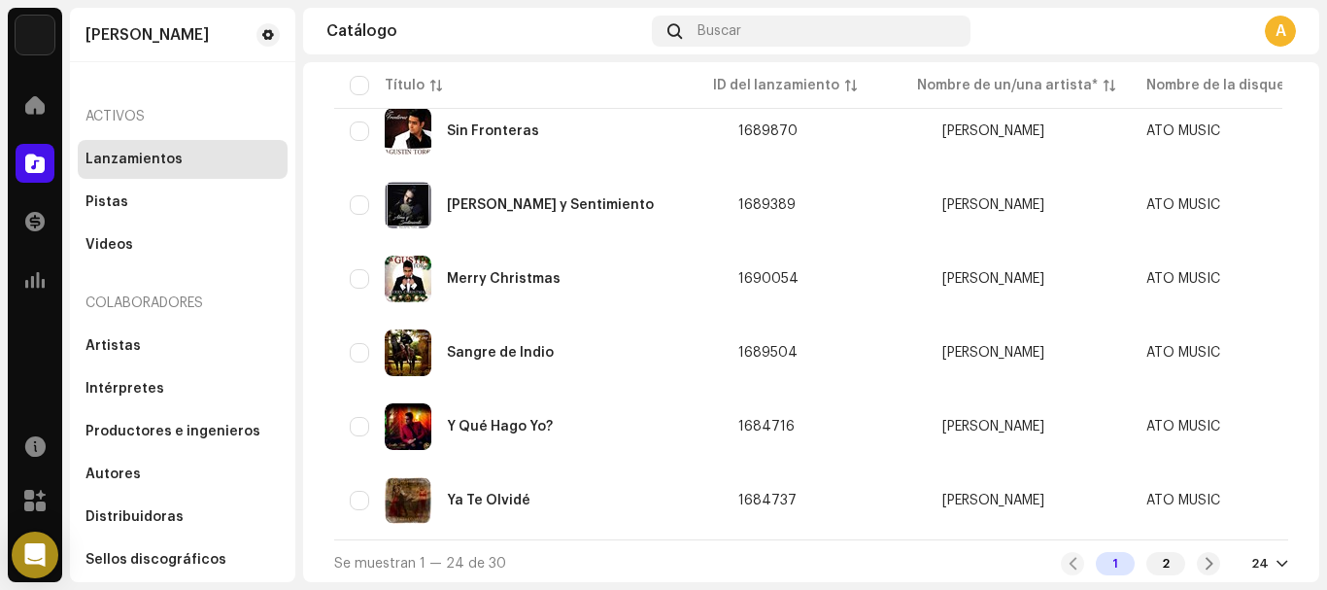
scroll to position [1552, 0]
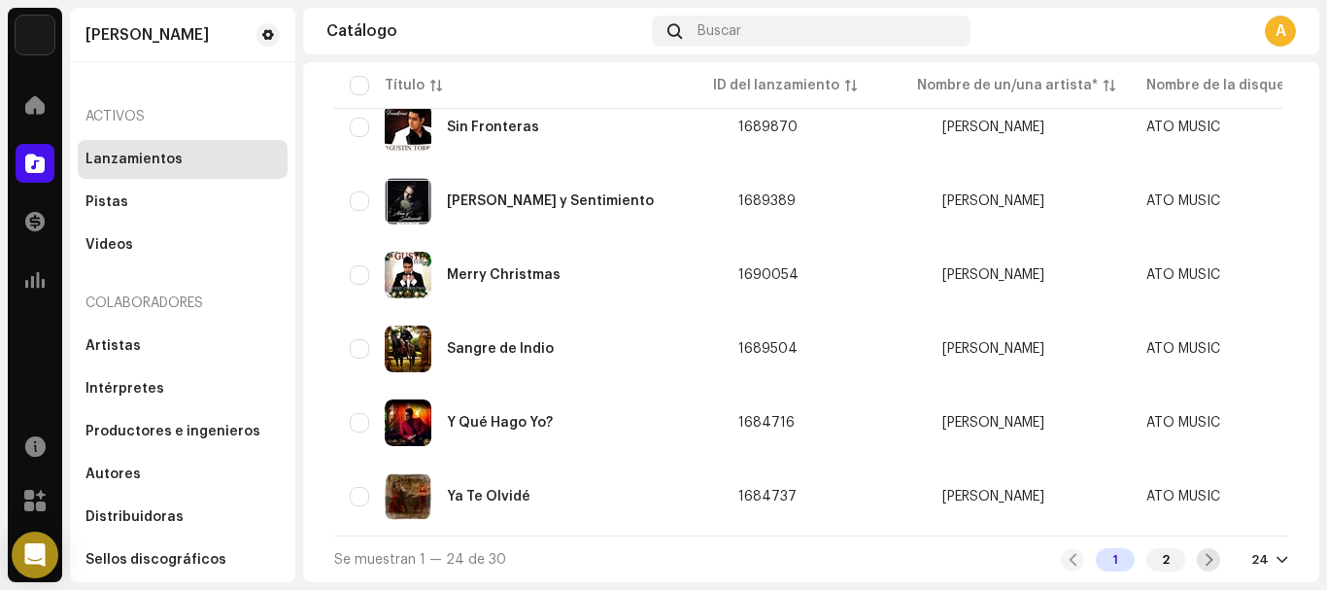
click at [1204, 562] on span at bounding box center [1209, 560] width 13 height 16
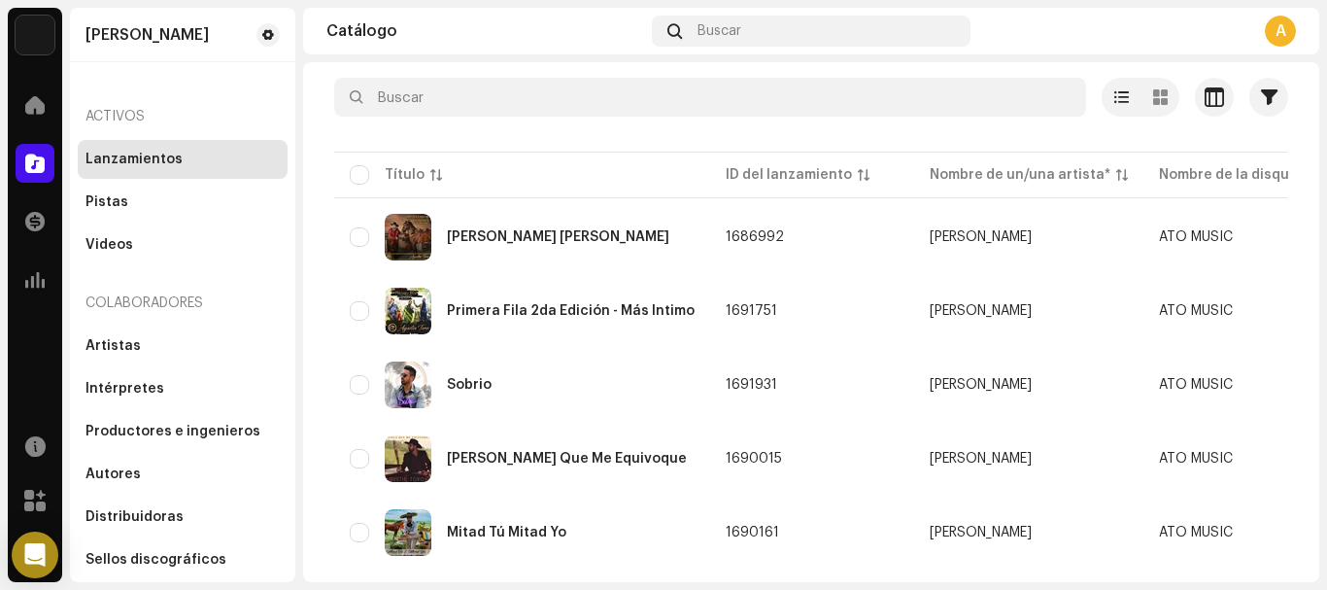
scroll to position [219, 0]
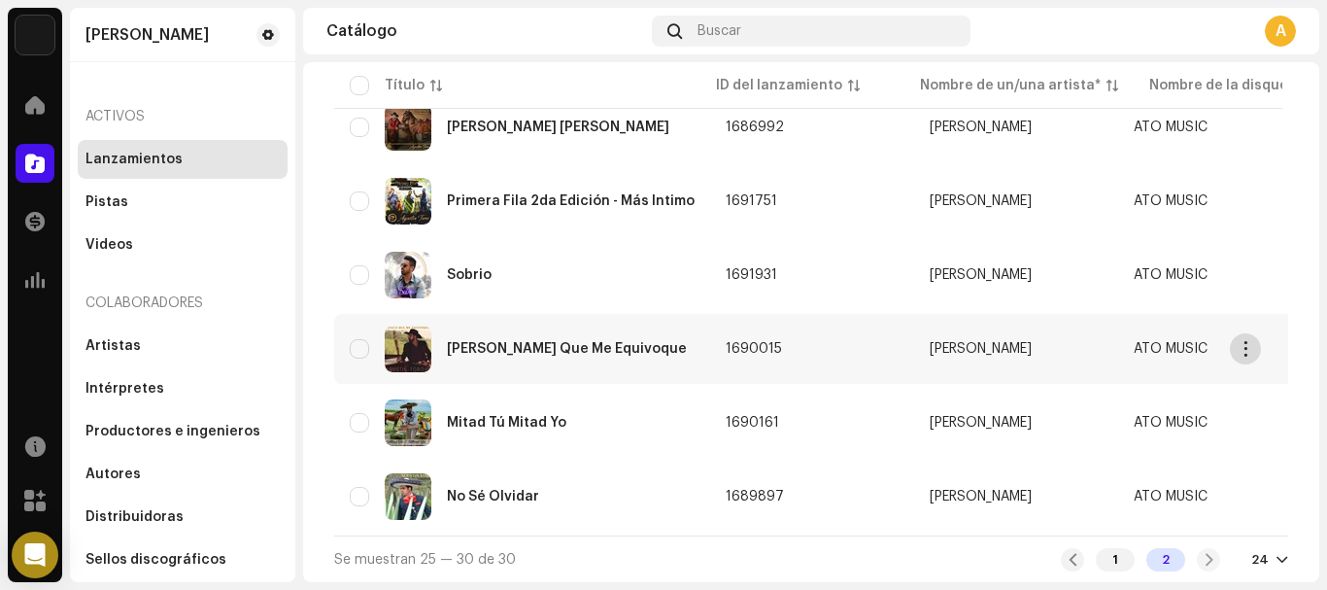
click at [1245, 346] on span "button" at bounding box center [1246, 349] width 15 height 16
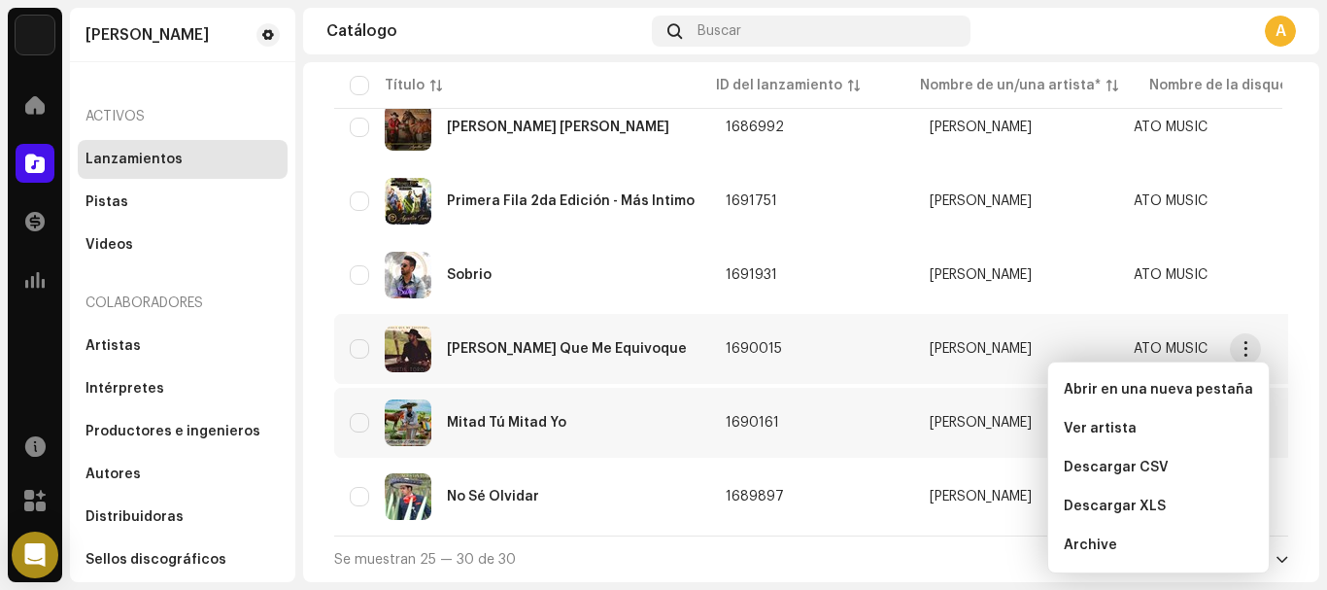
click at [488, 418] on div "Mitad Tú Mitad Yo" at bounding box center [506, 423] width 119 height 14
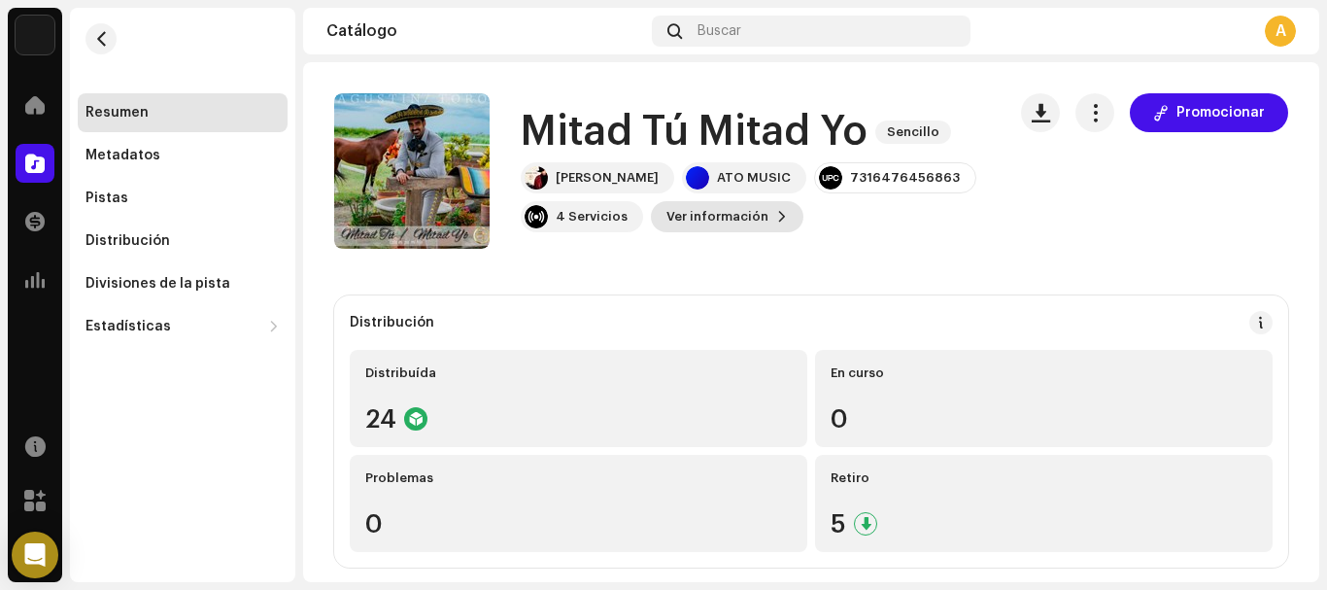
click at [764, 221] on button "Ver información" at bounding box center [727, 216] width 153 height 31
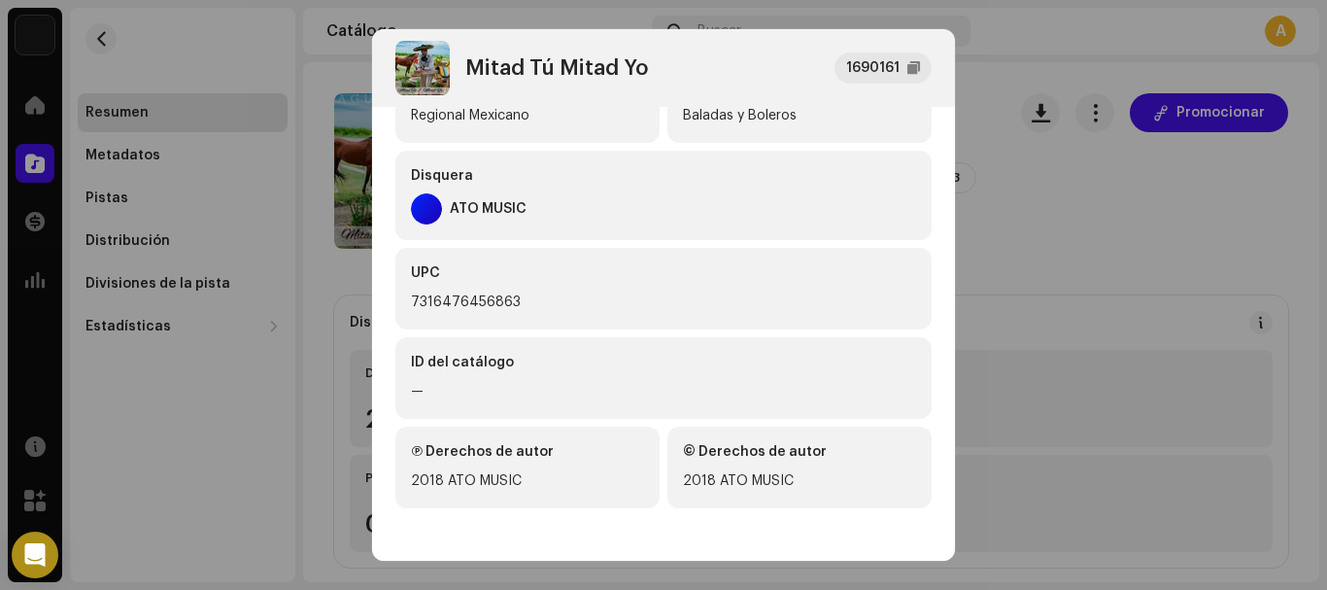
scroll to position [491, 0]
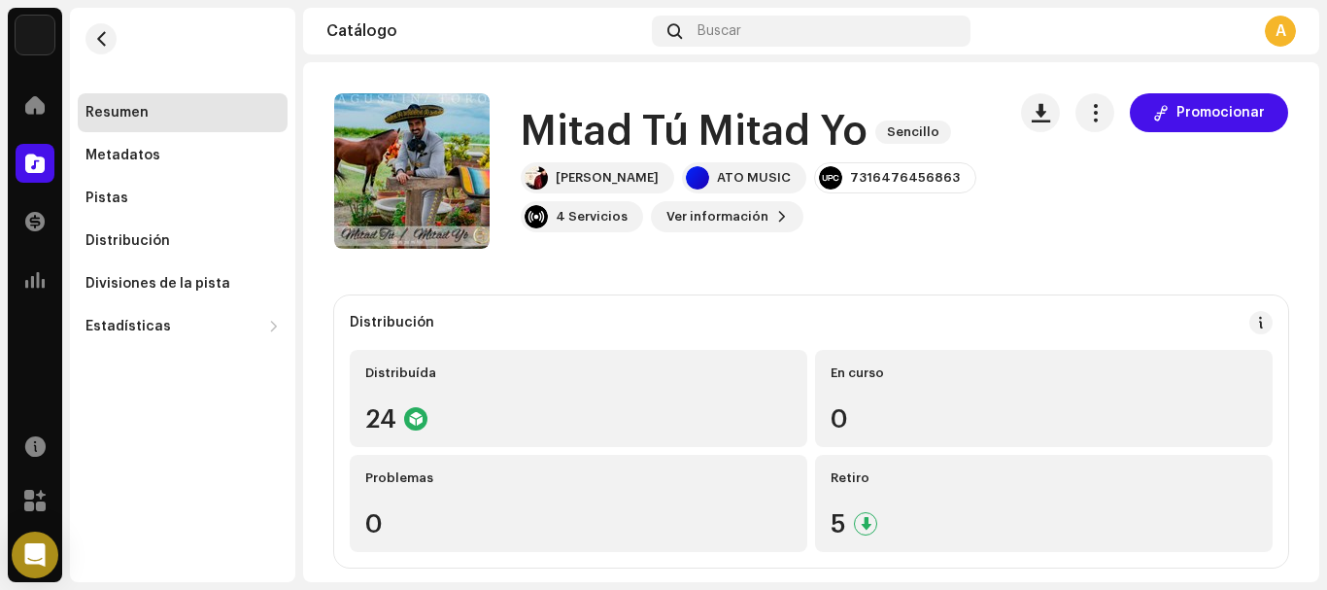
click at [1096, 42] on div "Mitad Tú Mitad Yo 1690161 Metadatos Distribución Idioma de metadatos Spanish (L…" at bounding box center [663, 295] width 1327 height 590
click at [1088, 115] on span "button" at bounding box center [1095, 113] width 18 height 16
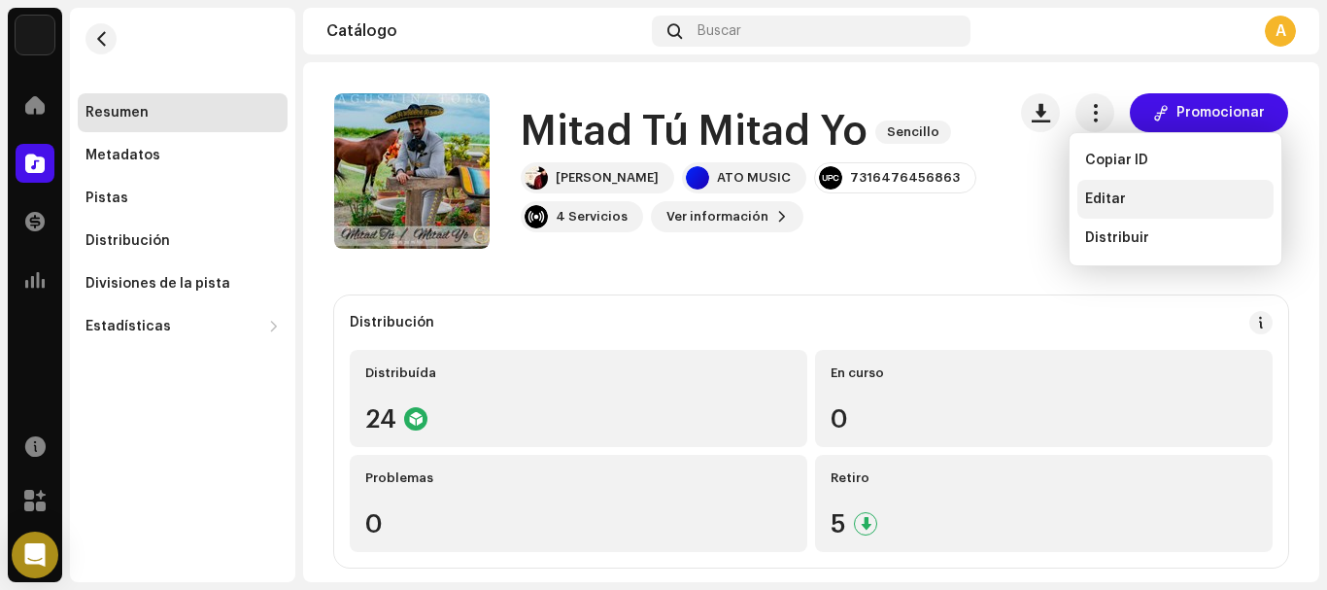
click at [1101, 204] on span "Editar" at bounding box center [1105, 199] width 41 height 16
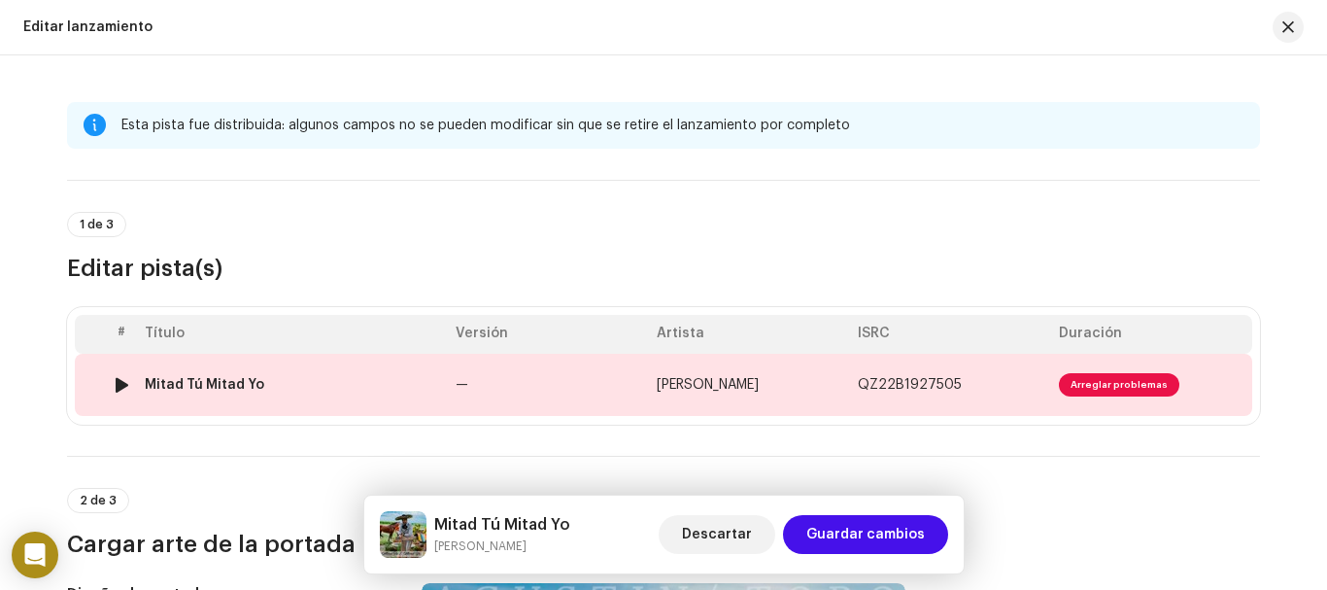
click at [189, 382] on div "Mitad Tú Mitad Yo" at bounding box center [204, 385] width 119 height 16
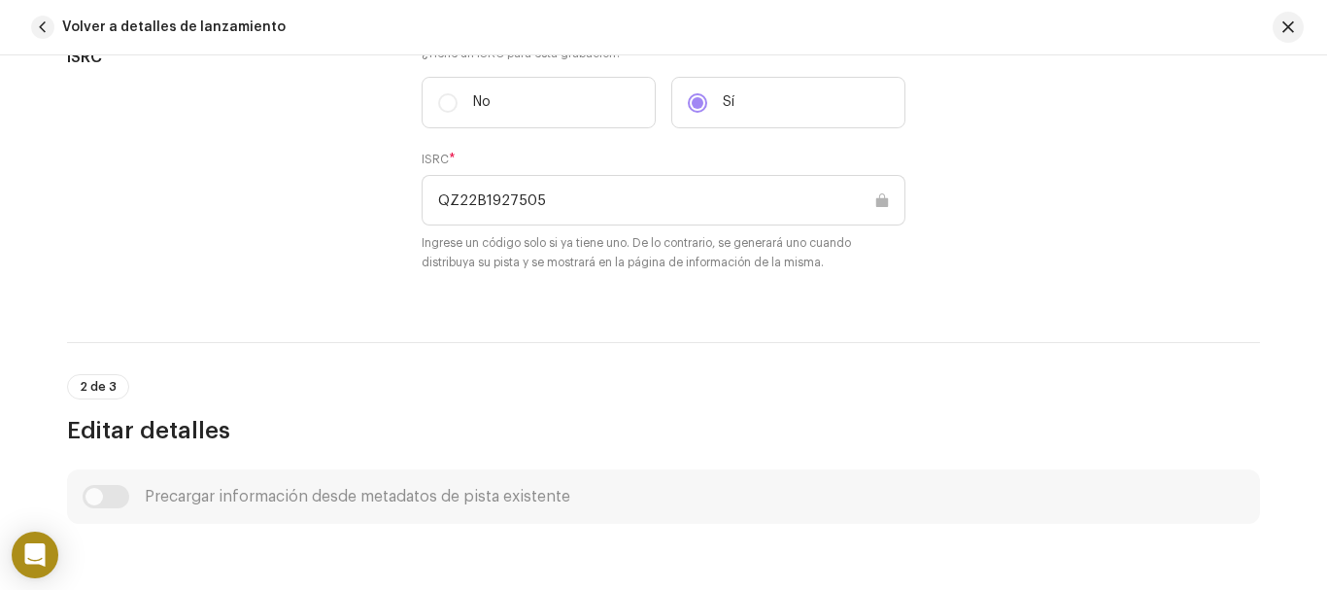
scroll to position [491, 0]
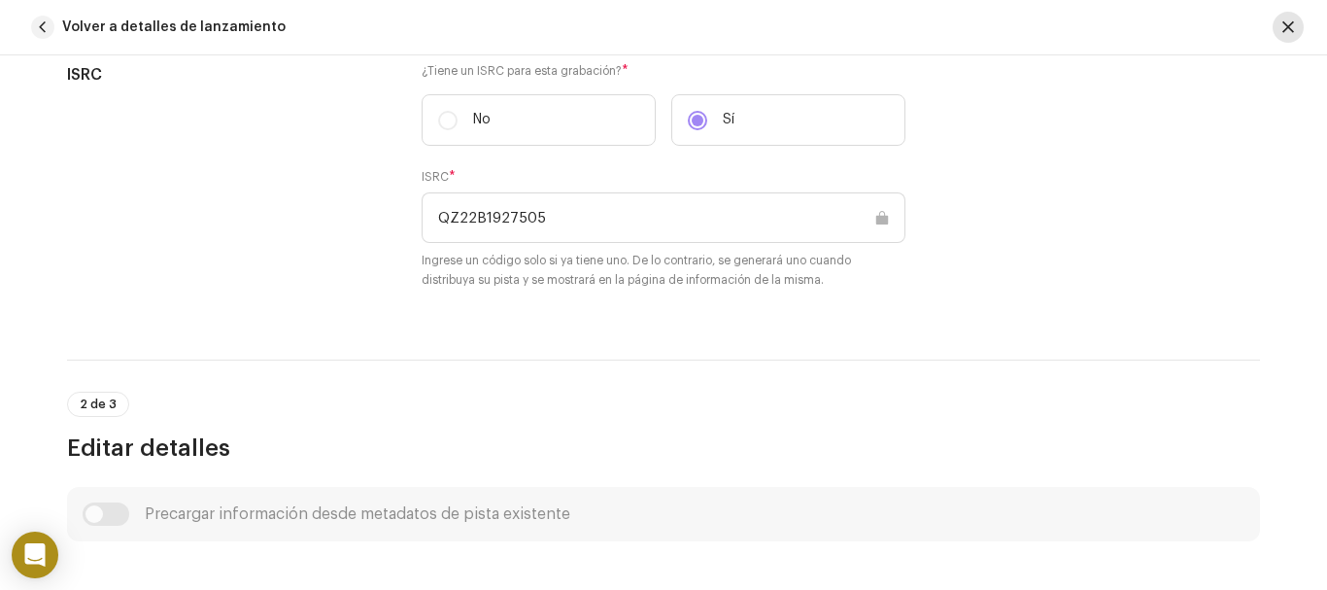
click at [1289, 30] on span "button" at bounding box center [1288, 27] width 12 height 16
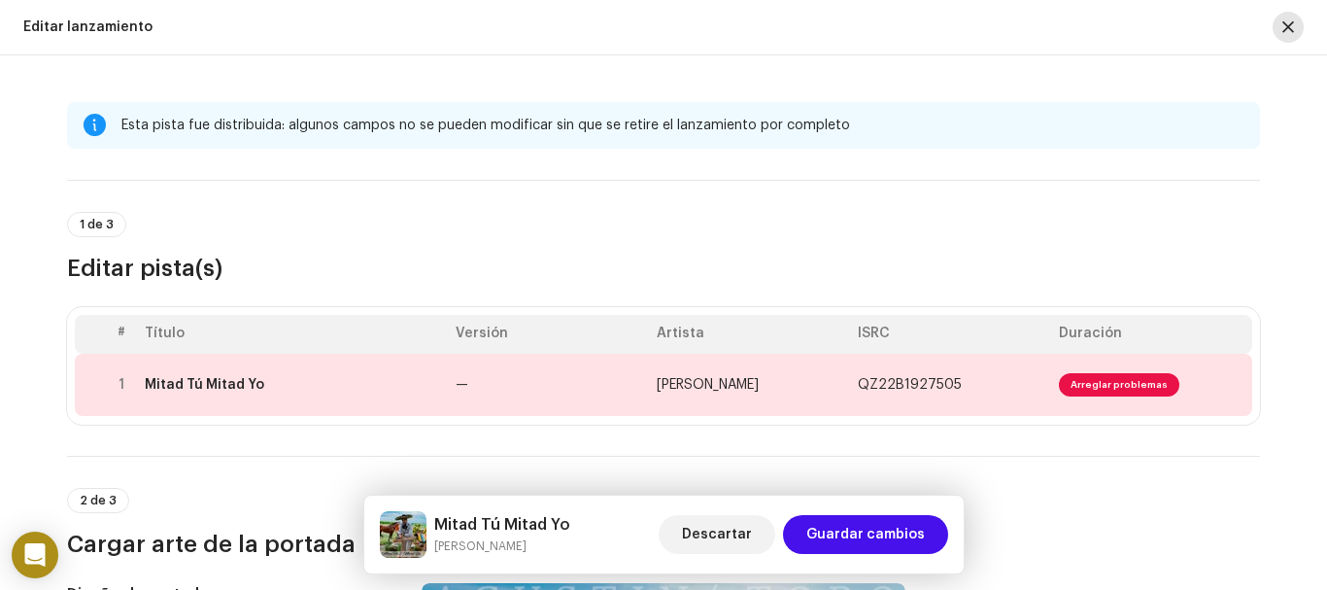
click at [1288, 28] on span "button" at bounding box center [1288, 27] width 12 height 16
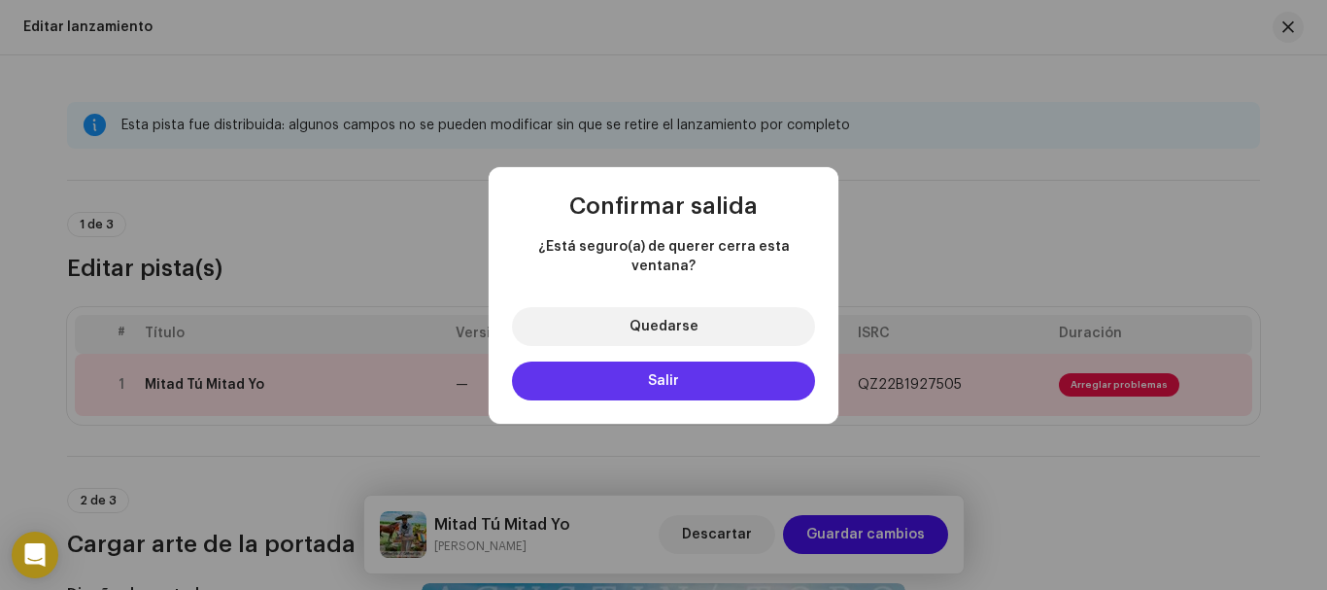
click at [644, 364] on button "Salir" at bounding box center [663, 380] width 303 height 39
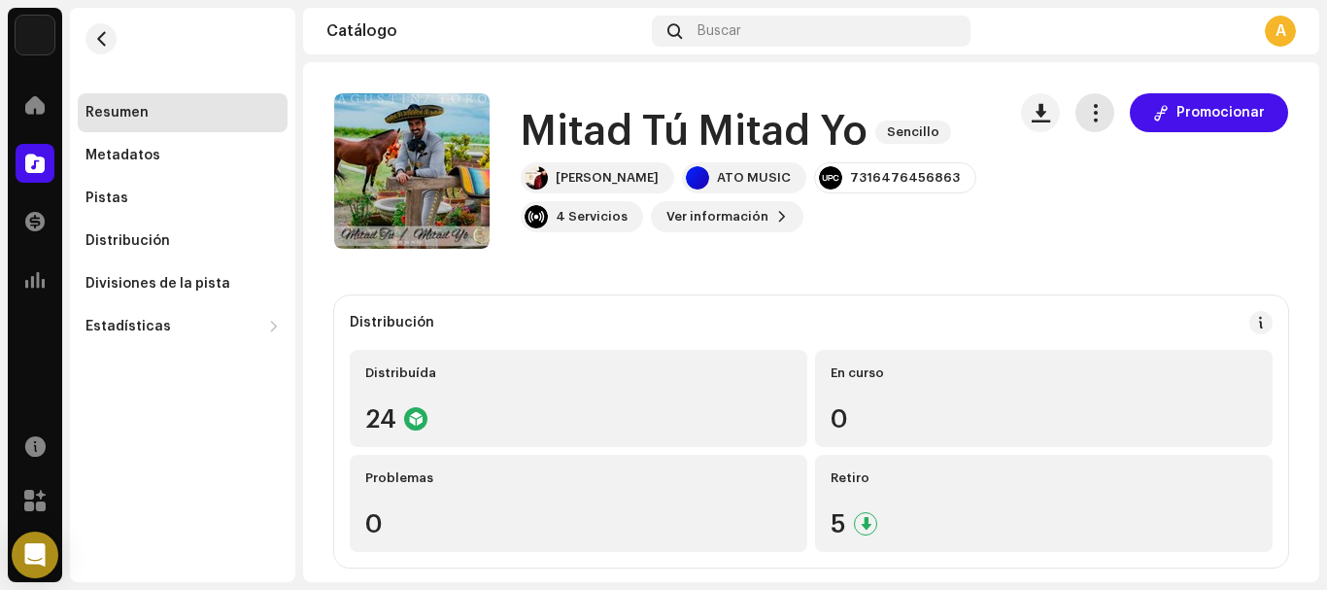
click at [1086, 115] on span "button" at bounding box center [1095, 113] width 18 height 16
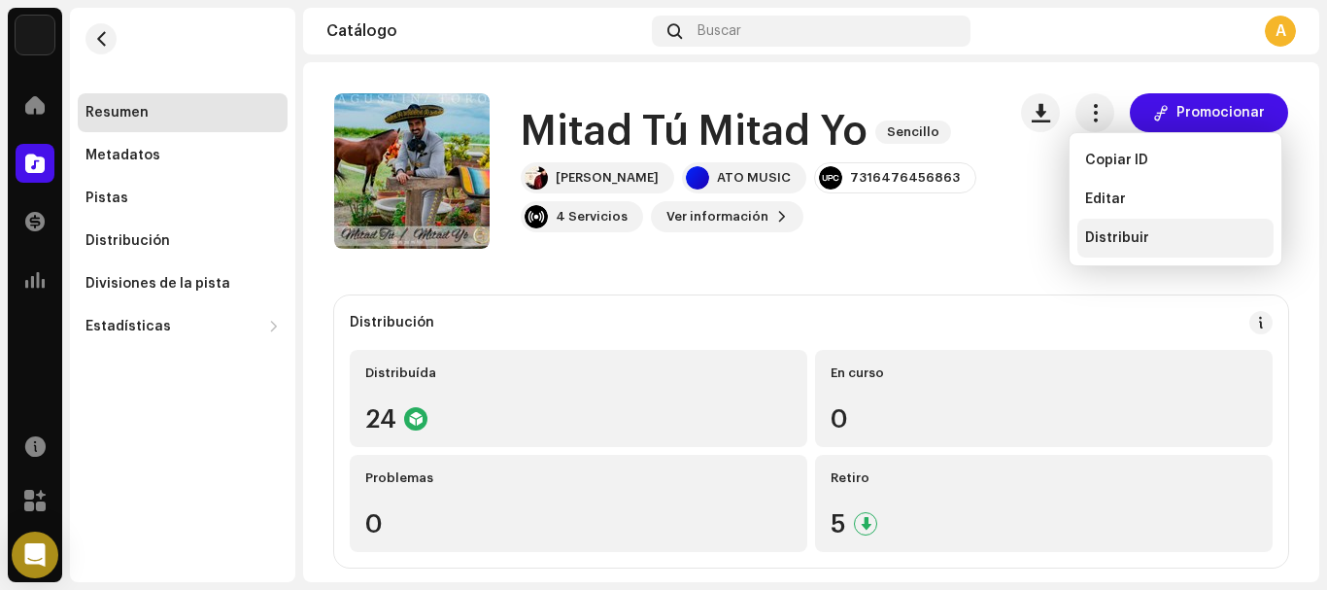
click at [1102, 252] on div "Distribuir" at bounding box center [1175, 238] width 196 height 39
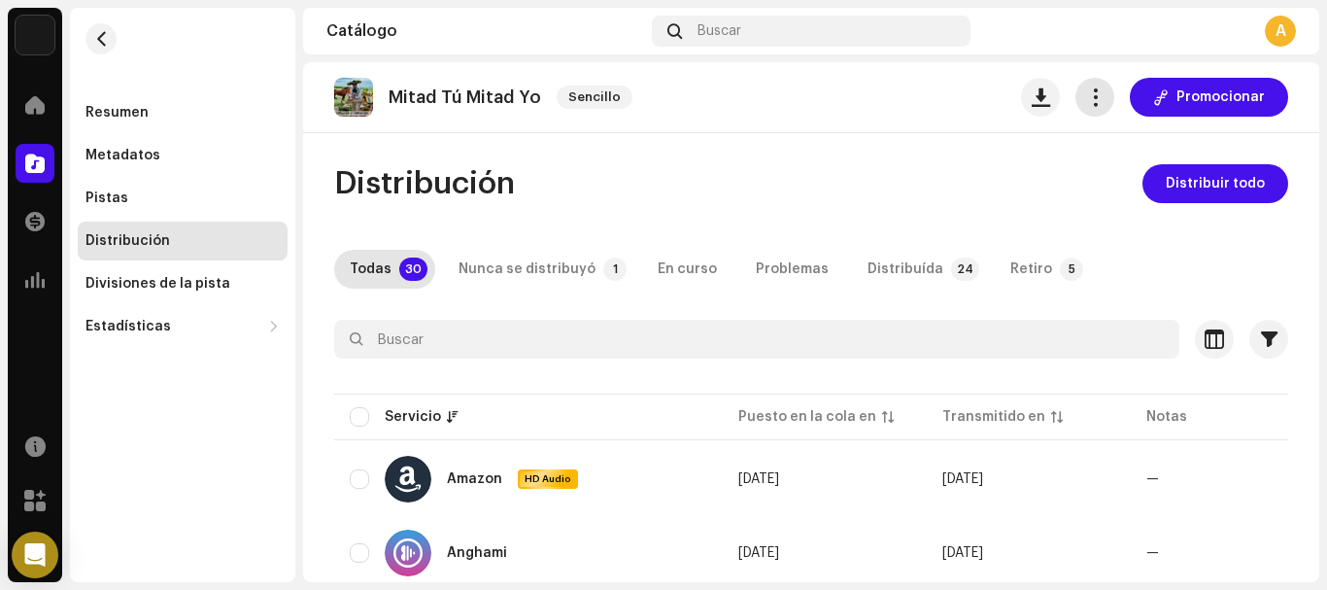
click at [1088, 100] on span "button" at bounding box center [1095, 97] width 18 height 16
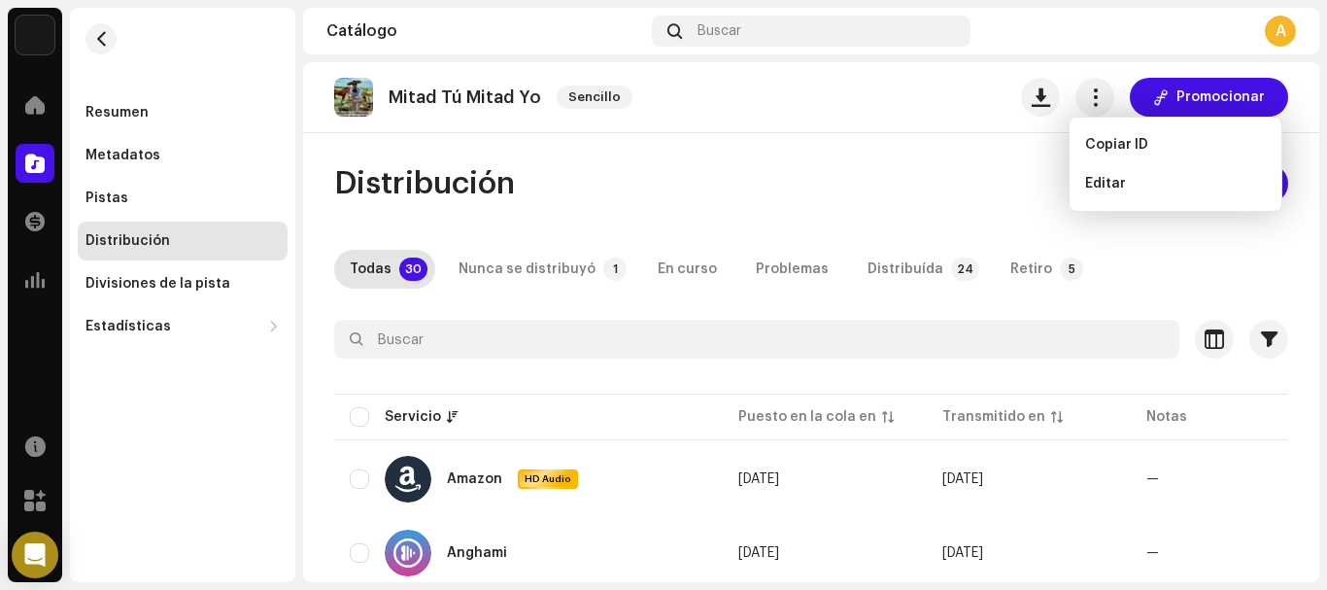
click at [1037, 166] on div "Distribución Distribuir todo" at bounding box center [811, 183] width 954 height 39
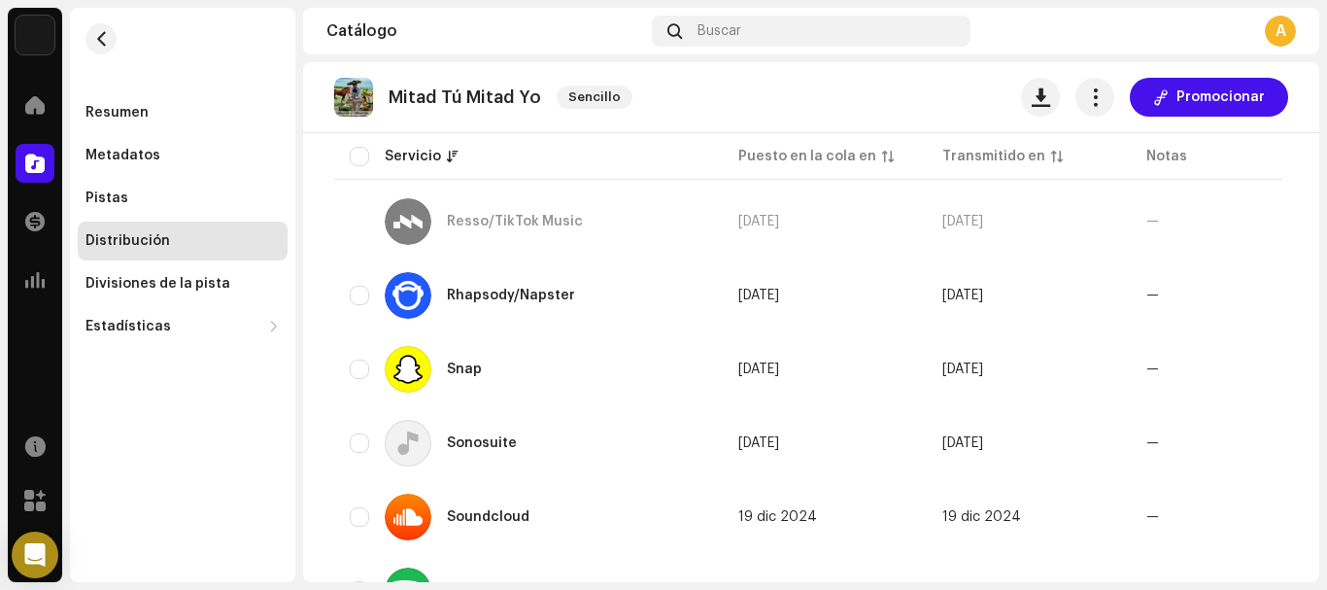
scroll to position [2136, 0]
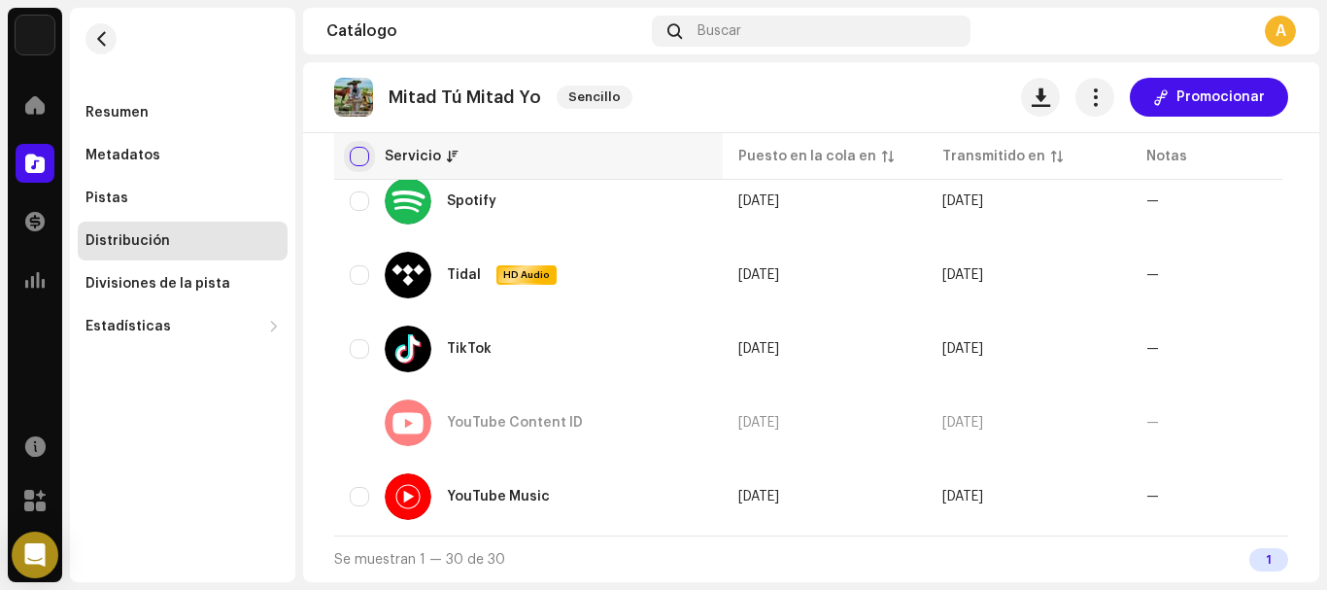
click at [353, 160] on input "checkbox" at bounding box center [359, 156] width 19 height 19
checkbox input "true"
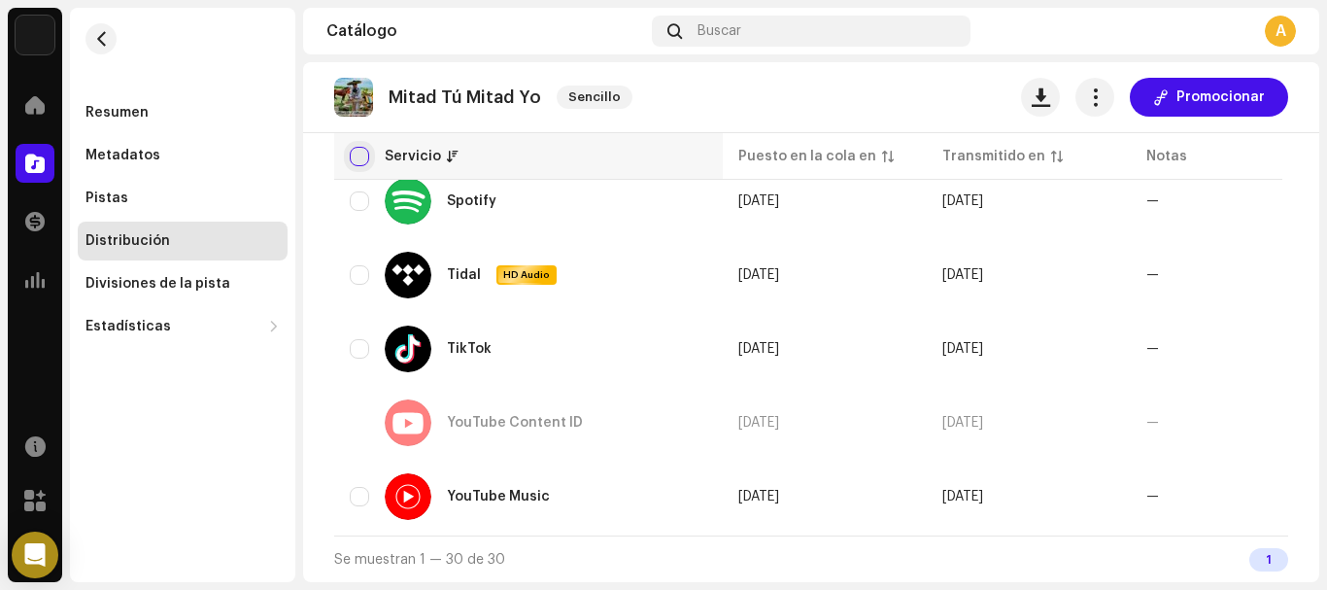
checkbox input "true"
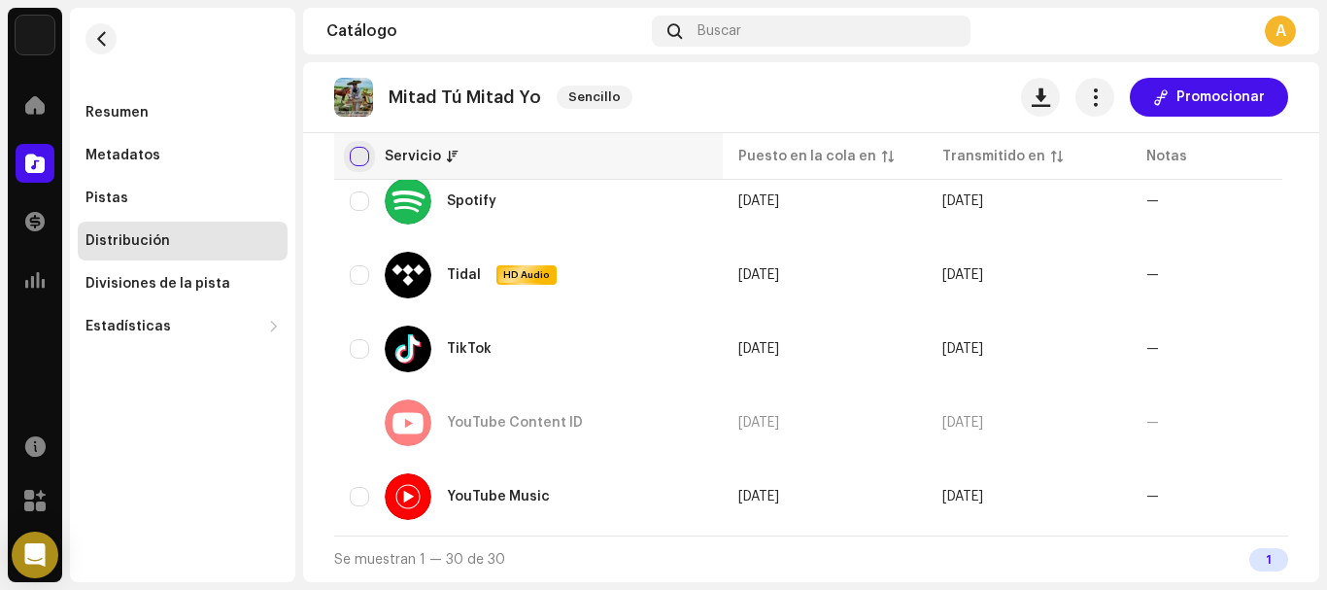
checkbox input "true"
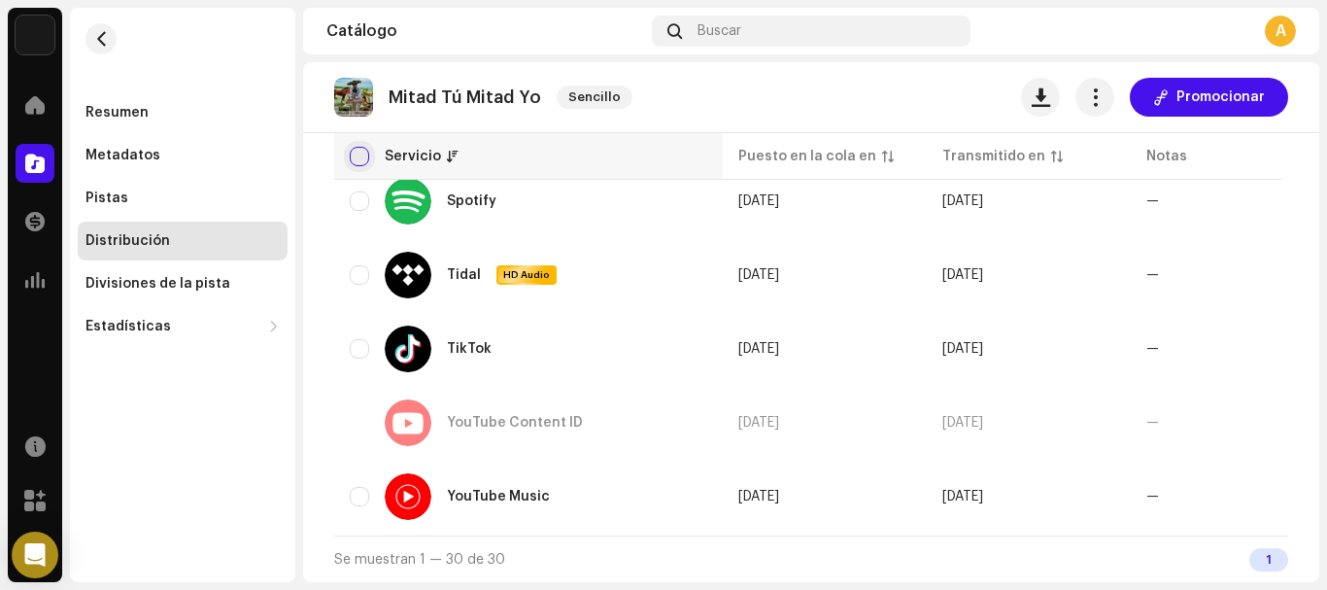
checkbox input "true"
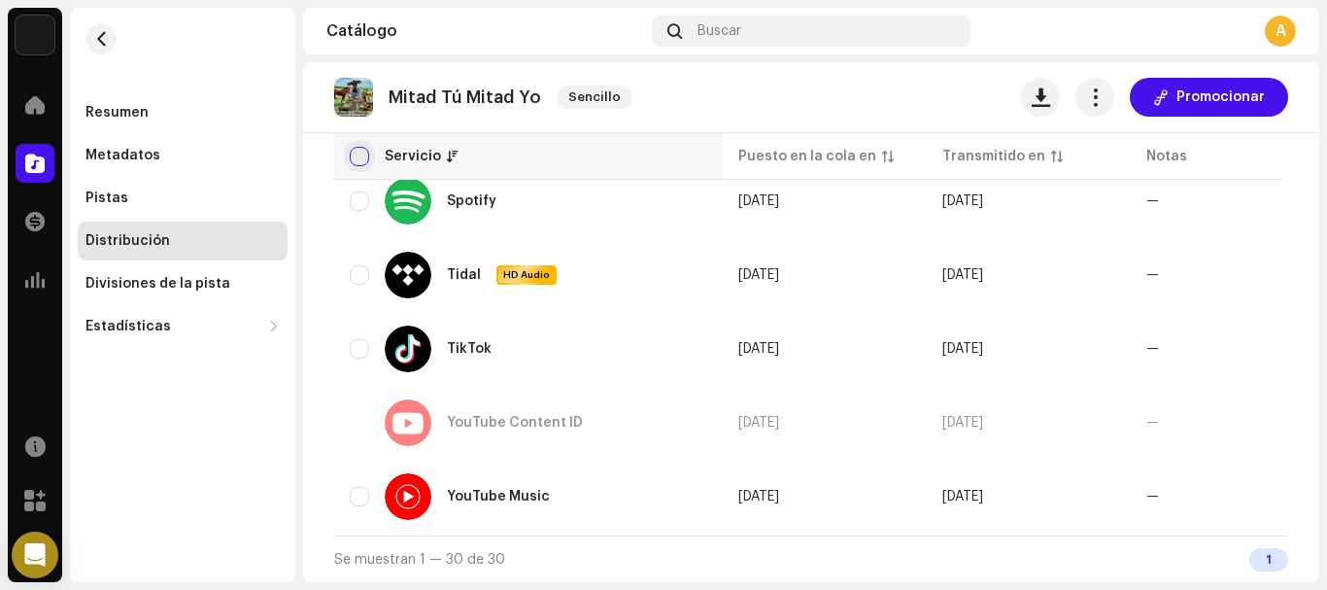
checkbox input "true"
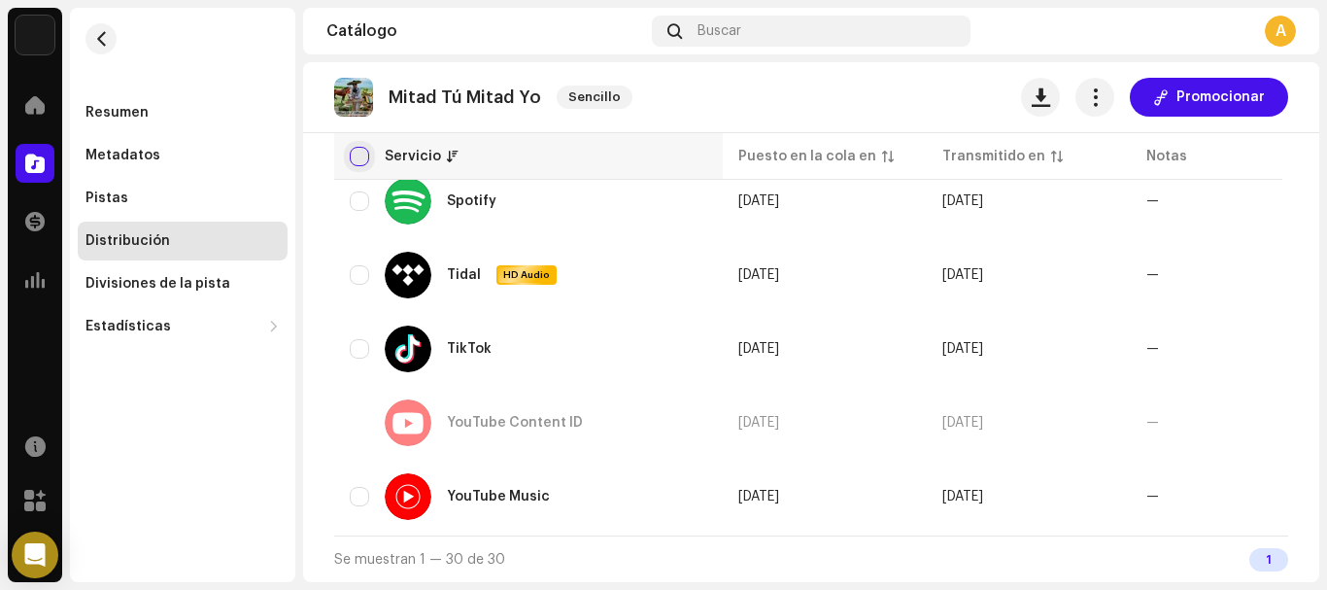
checkbox input "true"
click at [1241, 341] on span "button" at bounding box center [1246, 349] width 15 height 16
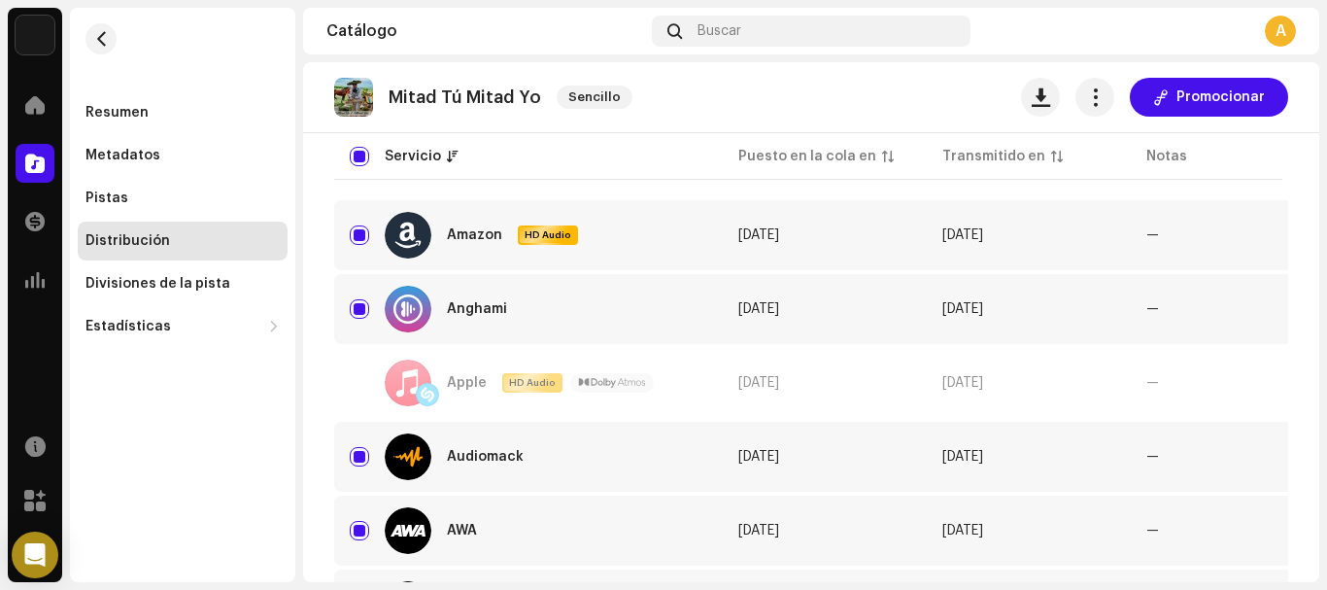
scroll to position [243, 0]
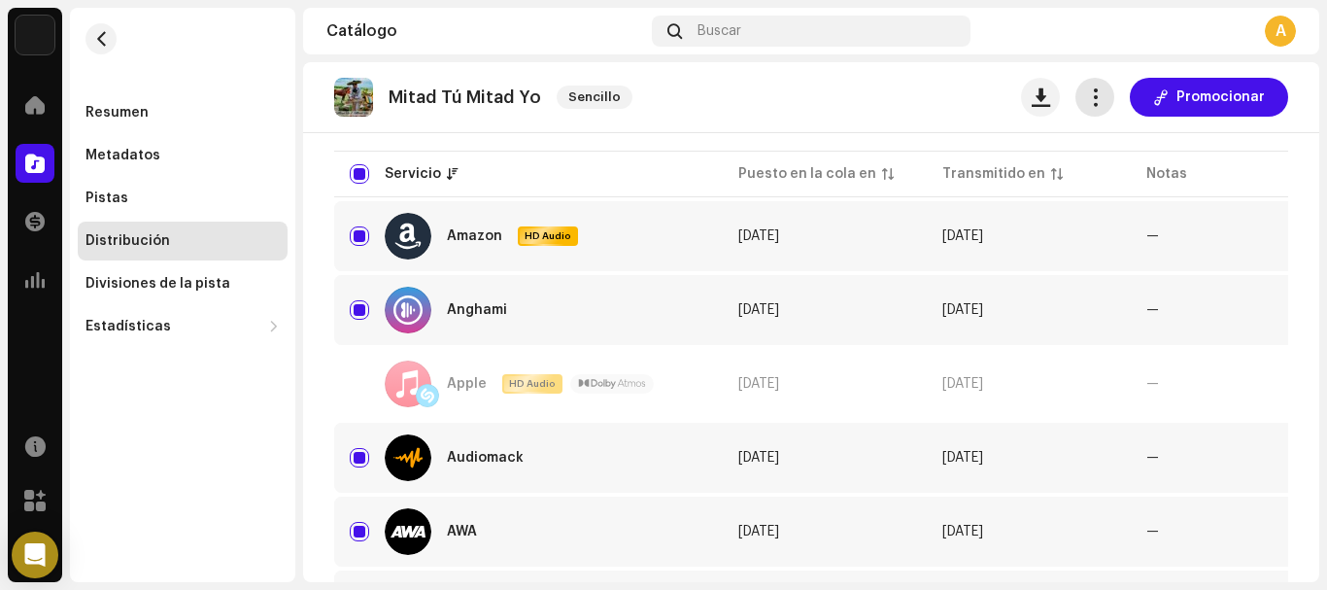
click at [1087, 105] on span "button" at bounding box center [1095, 97] width 18 height 16
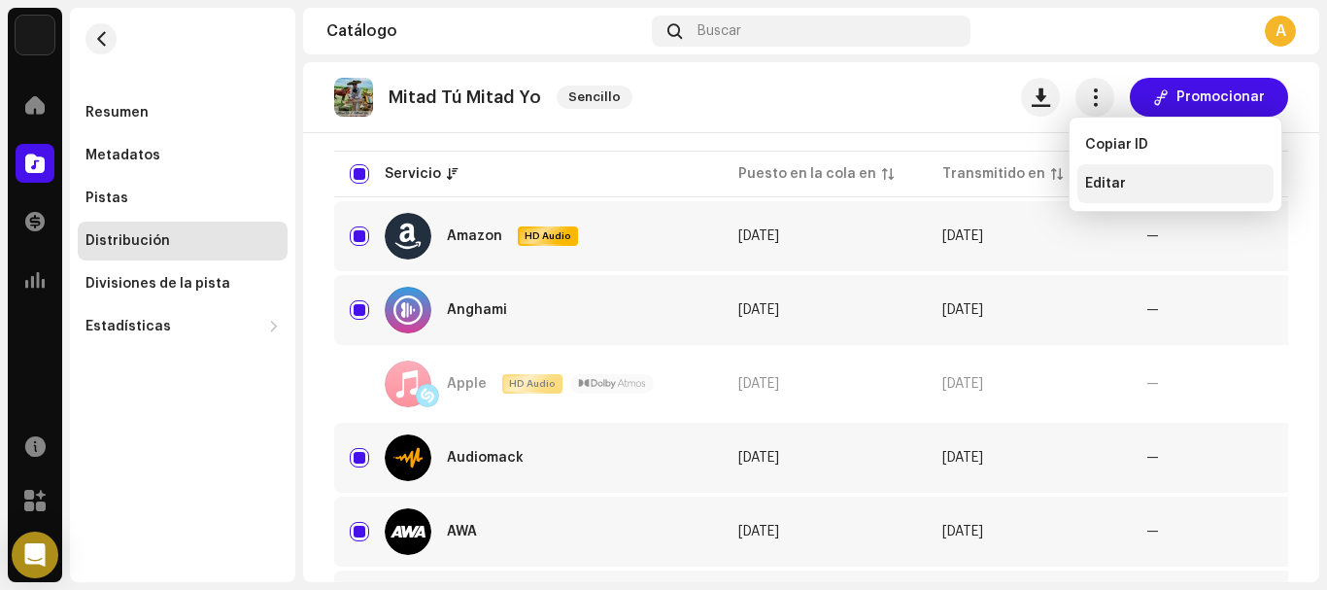
click at [1114, 182] on span "Editar" at bounding box center [1105, 184] width 41 height 16
